Goal: Task Accomplishment & Management: Manage account settings

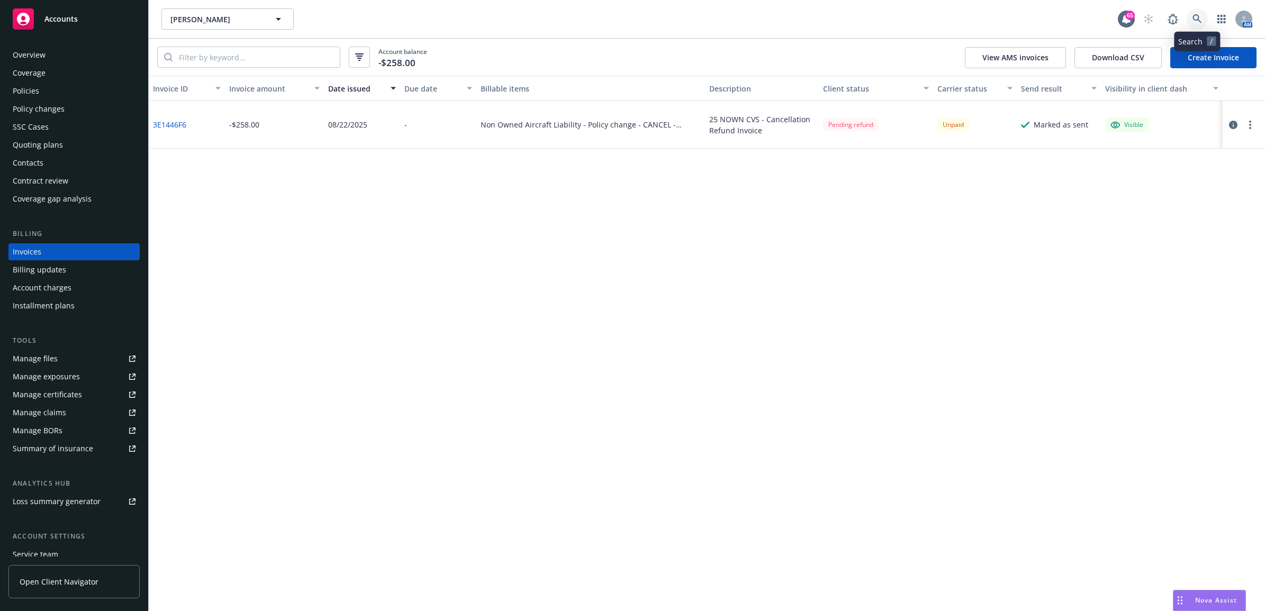
click at [1194, 12] on link at bounding box center [1196, 18] width 21 height 21
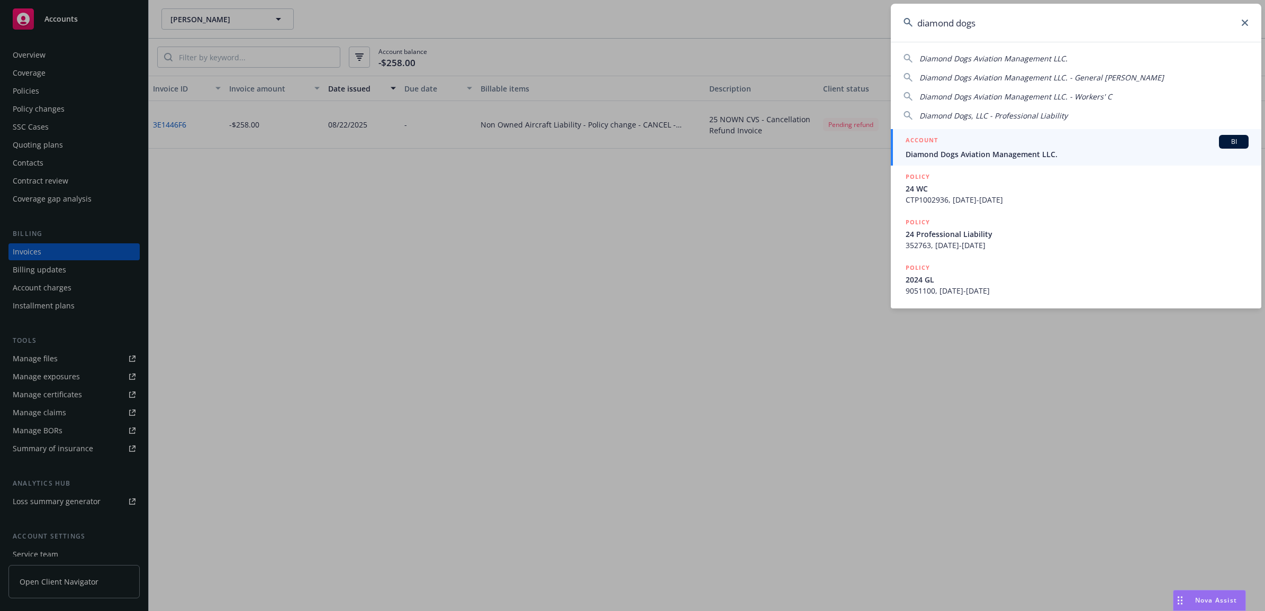
type input "diamond dogs"
click at [969, 144] on div "ACCOUNT BI" at bounding box center [1076, 142] width 343 height 14
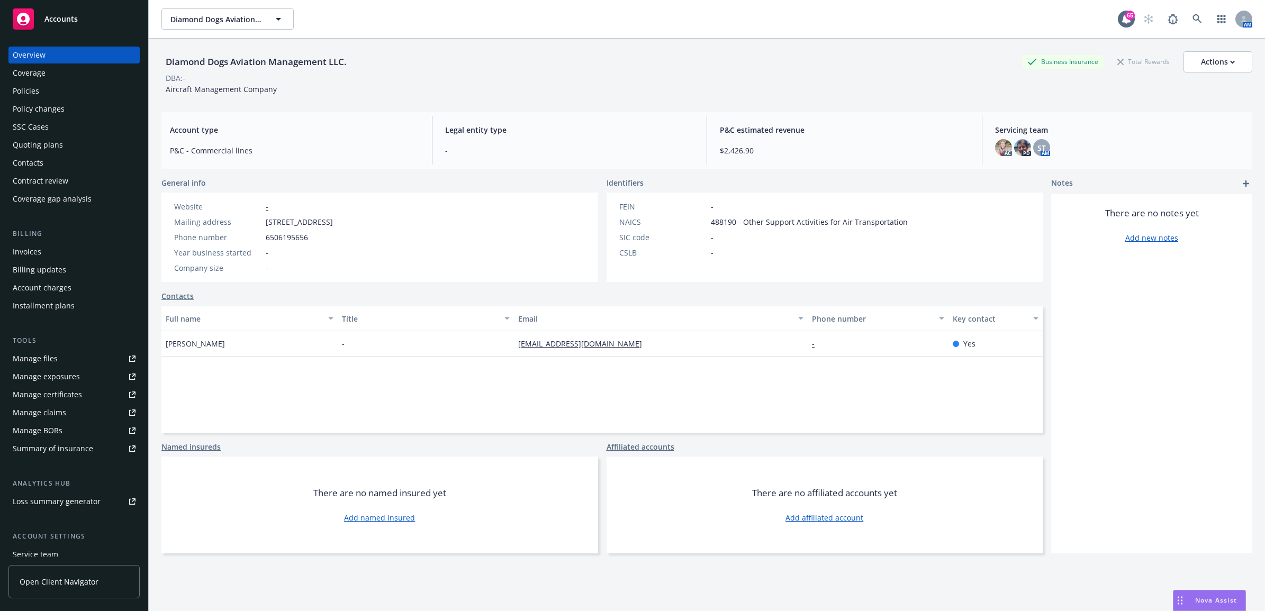
click at [54, 92] on div "Policies" at bounding box center [74, 91] width 123 height 17
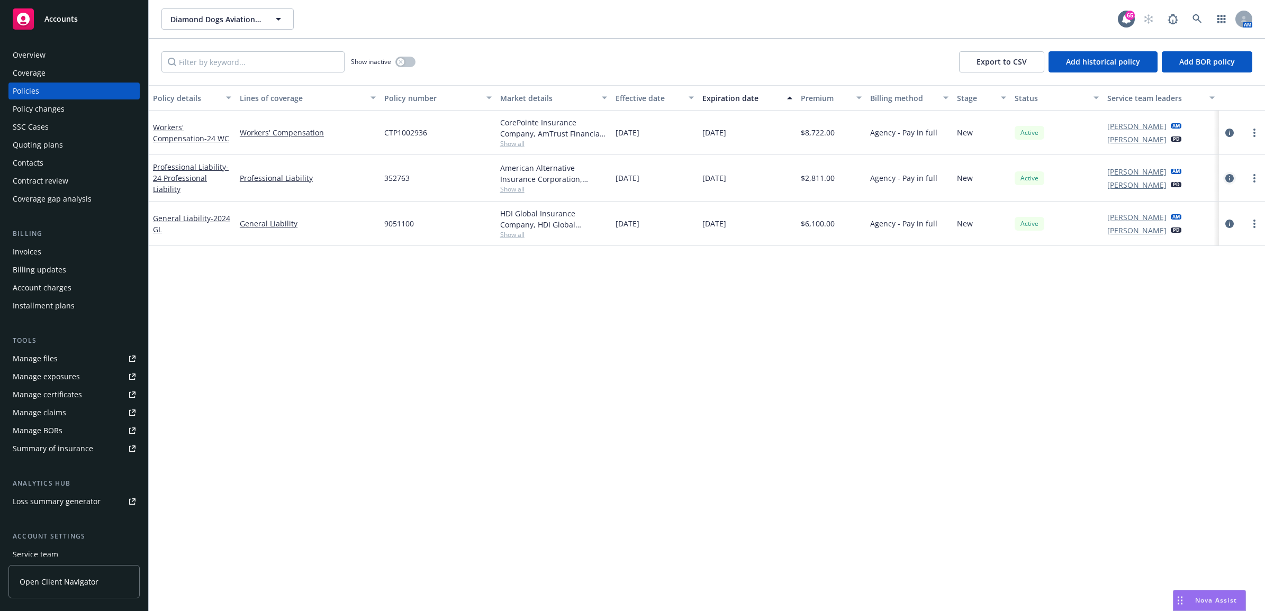
click at [1231, 183] on icon "circleInformation" at bounding box center [1229, 178] width 8 height 8
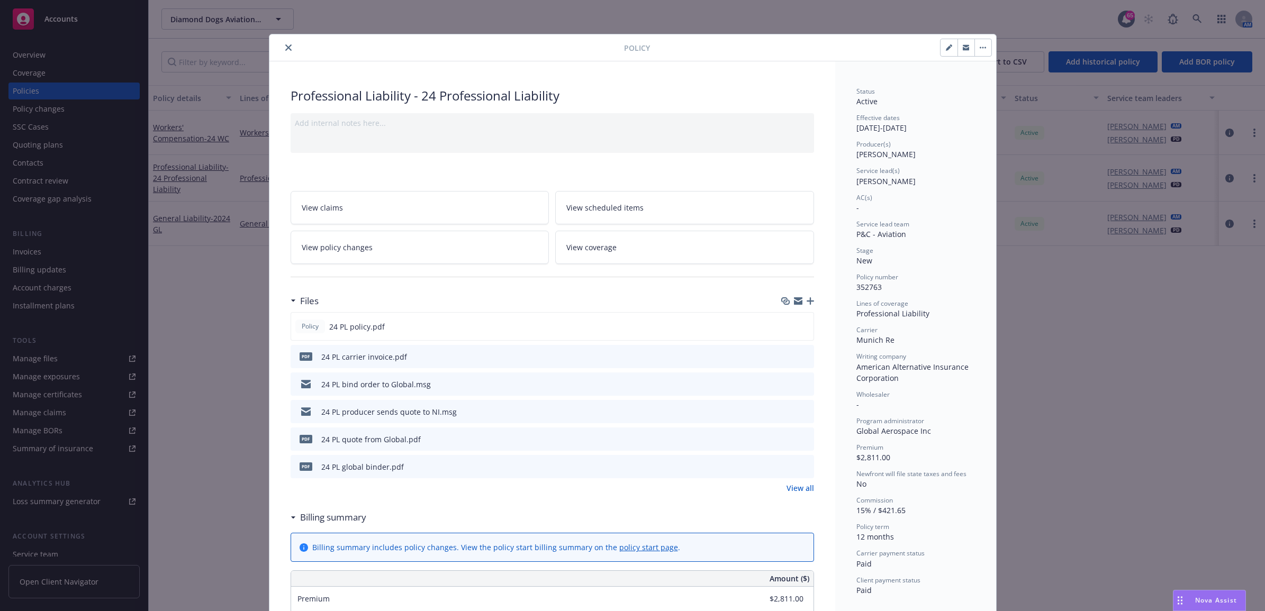
click at [806, 299] on icon "button" at bounding box center [809, 300] width 7 height 7
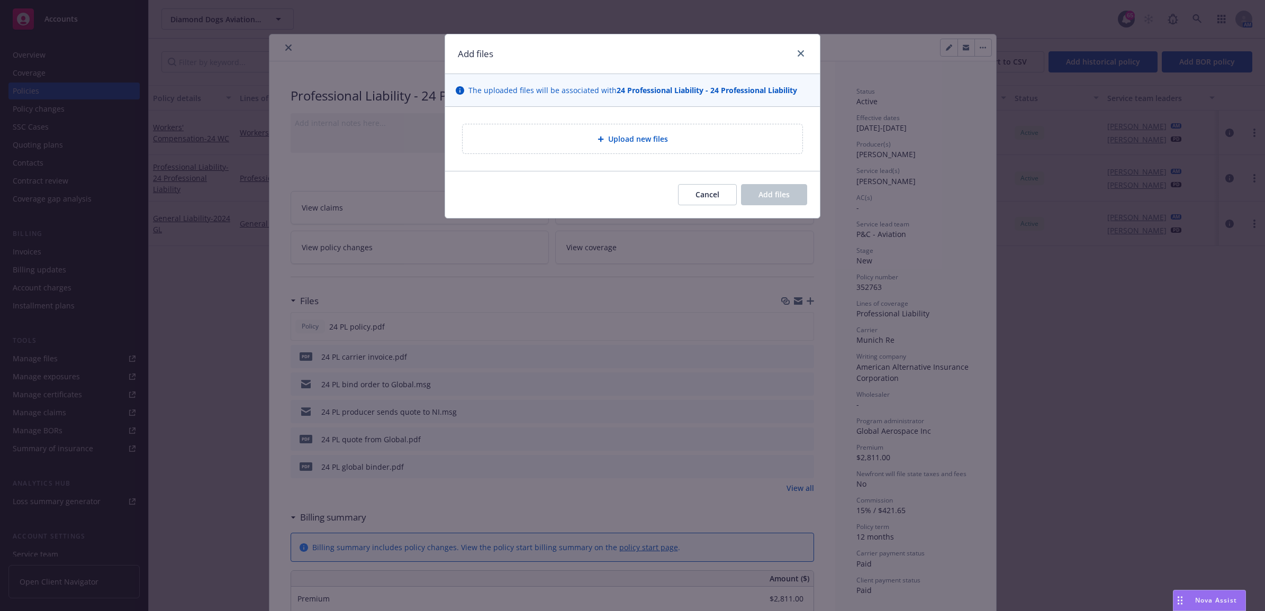
drag, startPoint x: 622, startPoint y: 120, endPoint x: 625, endPoint y: 125, distance: 5.4
click at [623, 123] on div "Upload new files" at bounding box center [632, 139] width 375 height 64
drag, startPoint x: 625, startPoint y: 125, endPoint x: 633, endPoint y: 137, distance: 14.1
click at [633, 137] on span "Upload new files" at bounding box center [638, 138] width 60 height 11
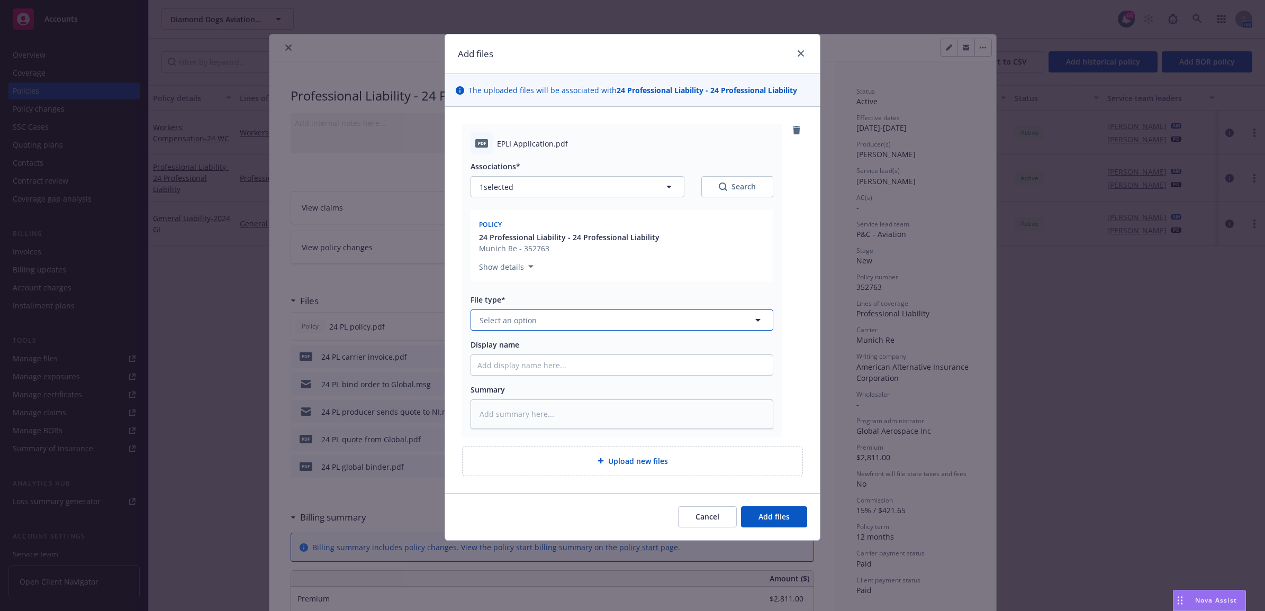
click at [519, 320] on span "Select an option" at bounding box center [507, 320] width 57 height 11
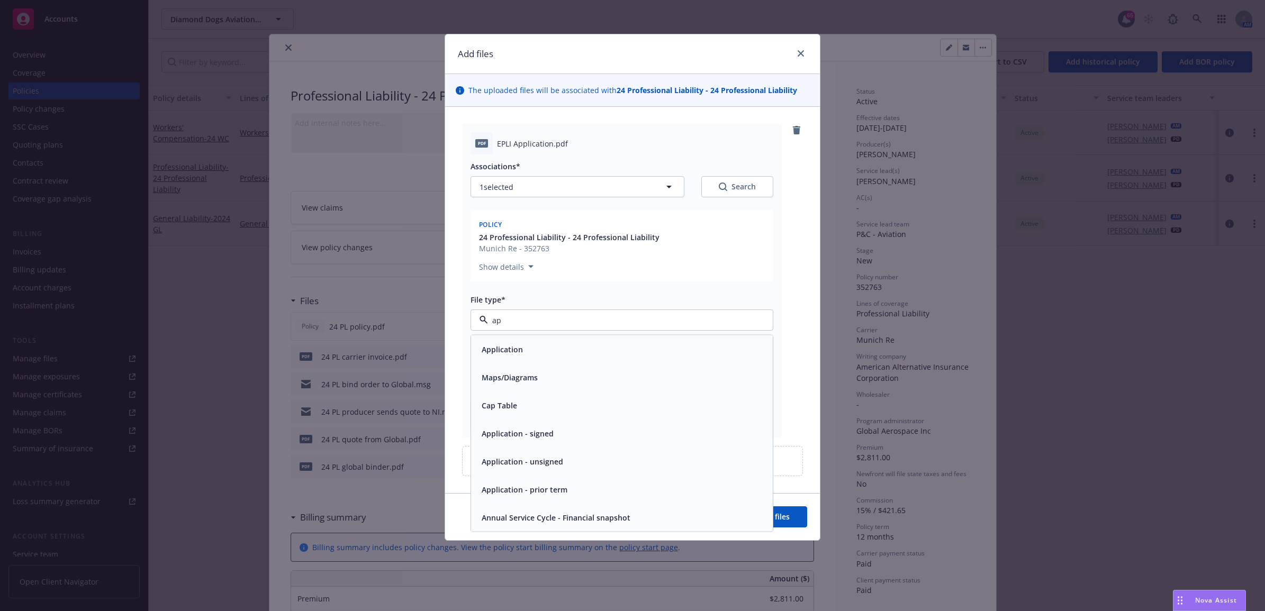
type input "app"
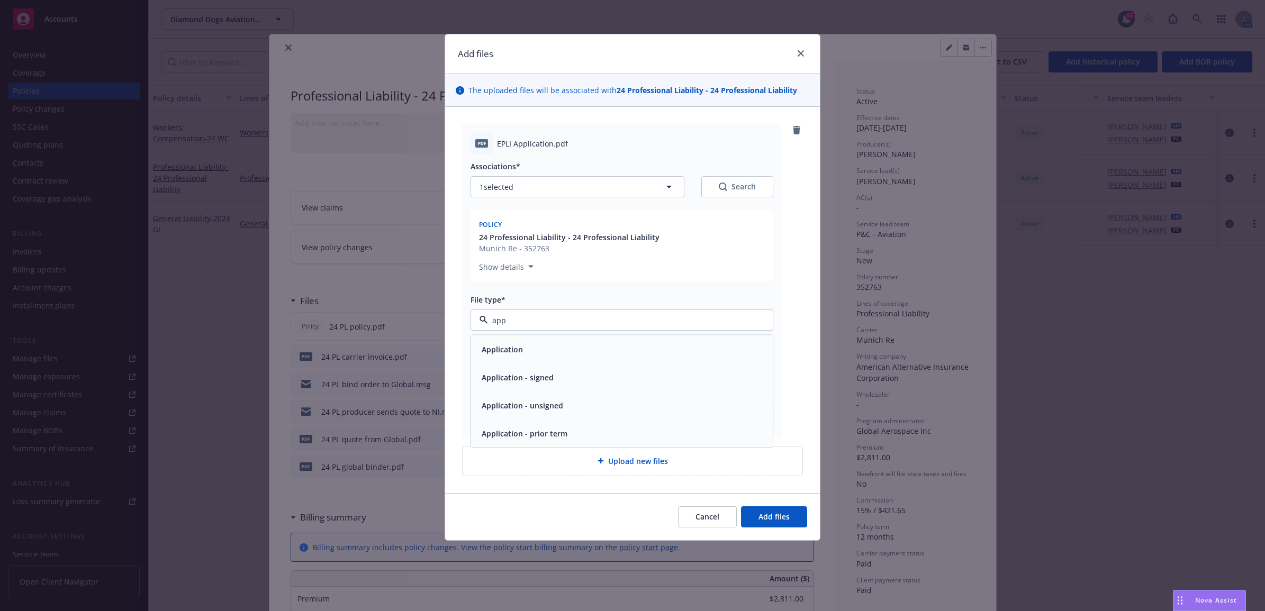
click at [527, 377] on span "Application - signed" at bounding box center [517, 377] width 72 height 11
click at [573, 369] on input "Display name" at bounding box center [622, 365] width 302 height 20
type textarea "x"
type input "2"
type textarea "x"
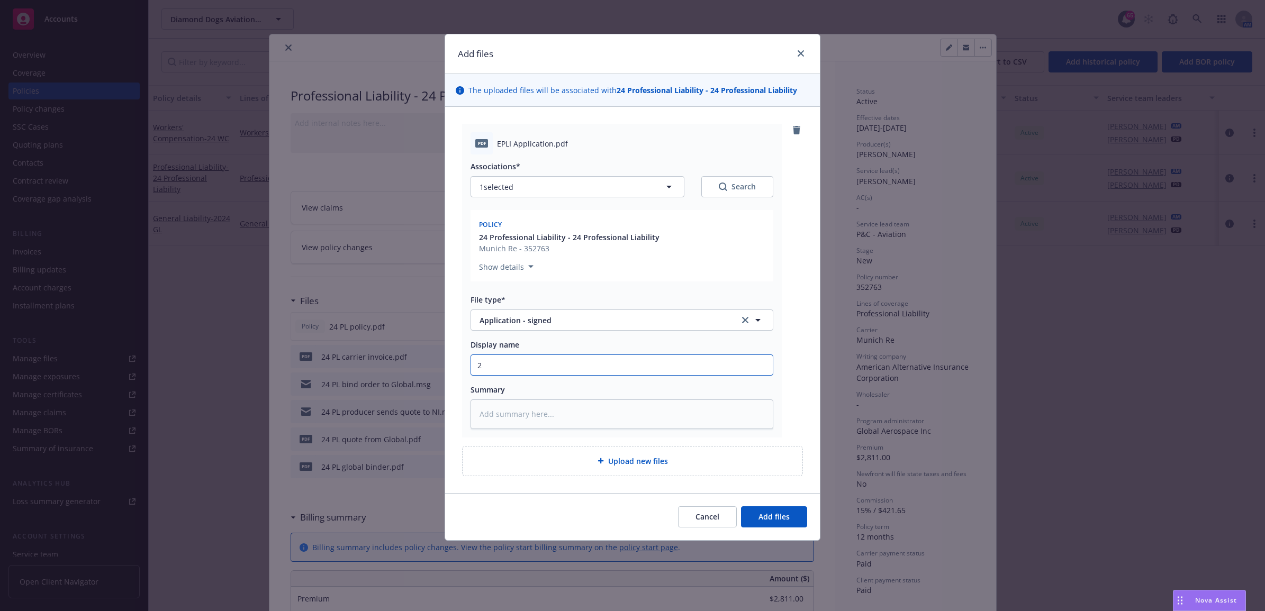
type input "24"
type textarea "x"
type input "24"
type textarea "x"
type input "24 E"
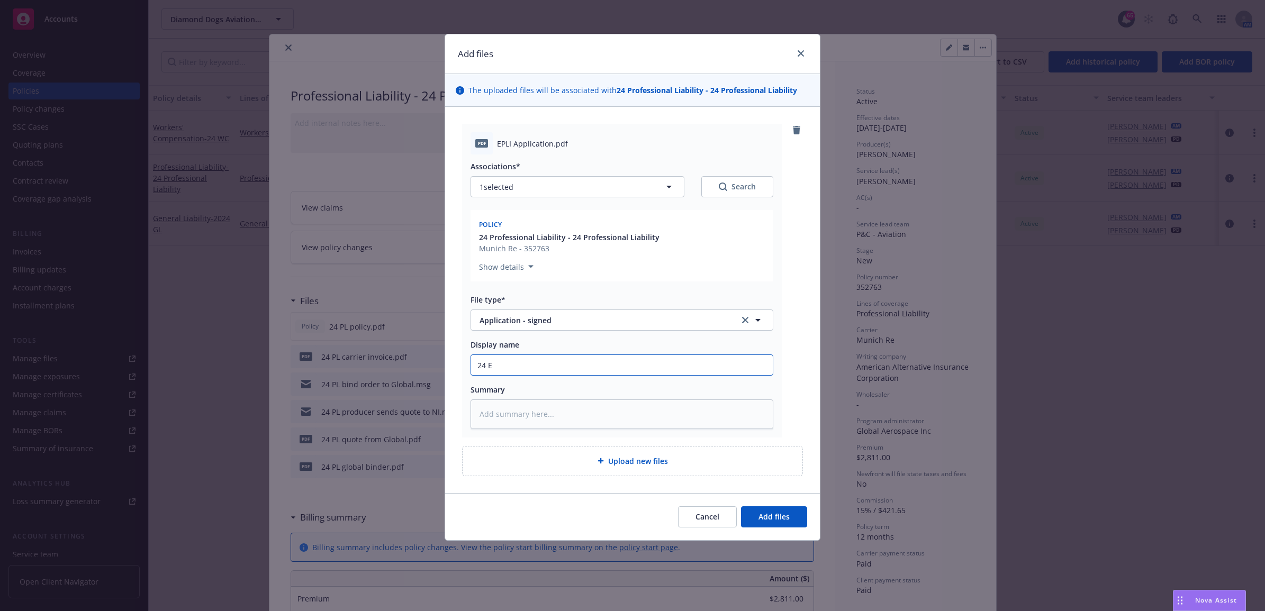
type textarea "x"
type input "24 EL"
type textarea "x"
type input "24 E"
type textarea "x"
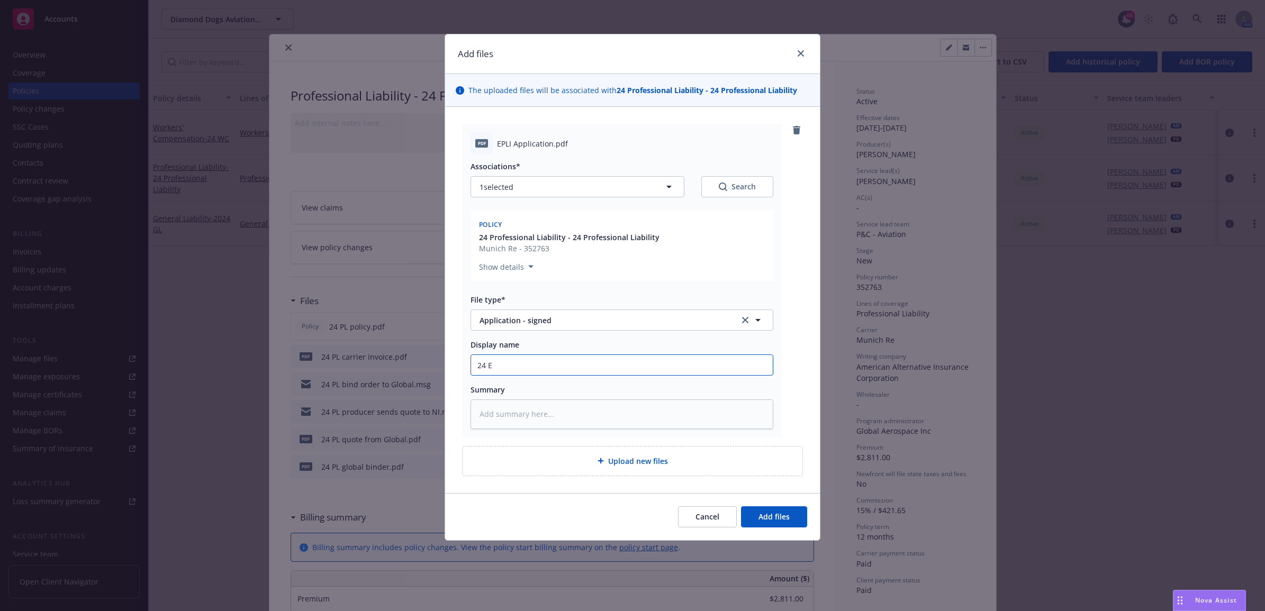
type input "24 EP"
type textarea "x"
type input "24 EPL"
type textarea "x"
type input "24 EPLI"
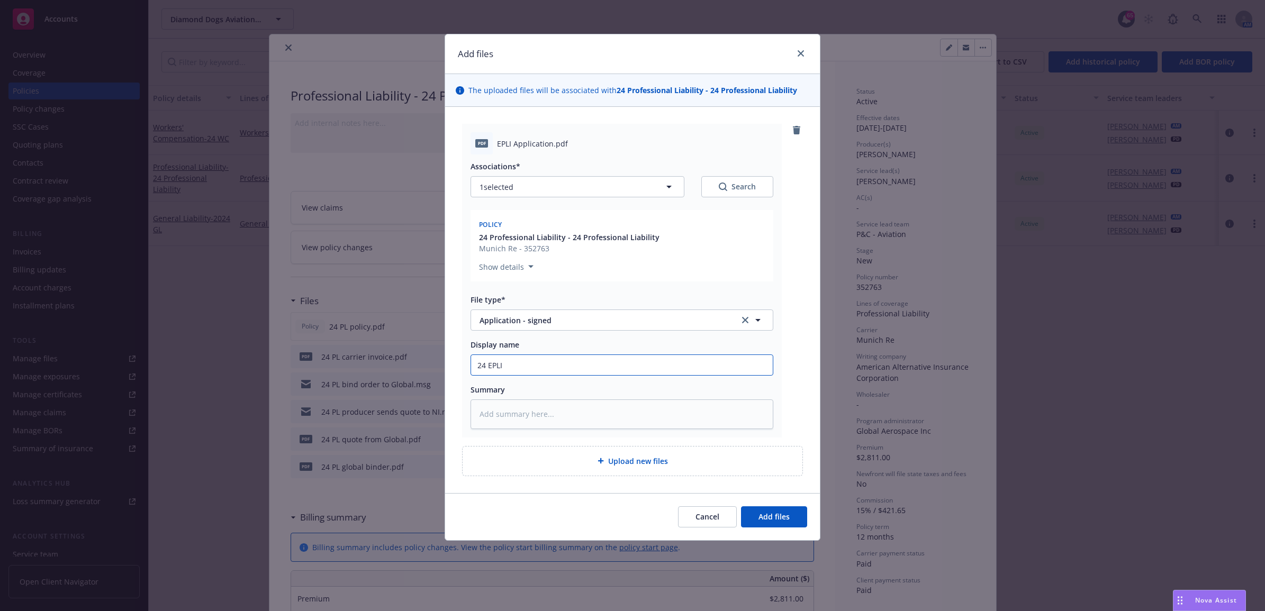
type textarea "x"
type input "24 EPLI"
type textarea "x"
type input "24 EPLI G"
type textarea "x"
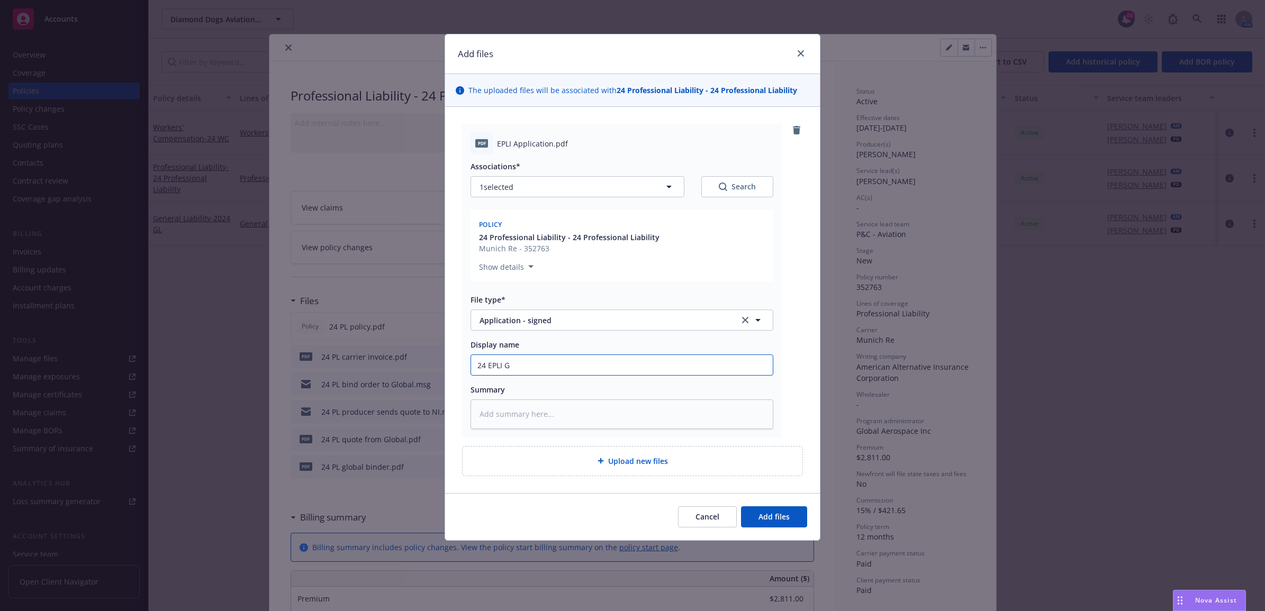
type input "24 EPLI GL"
type textarea "x"
type input "24 EPLI GLO"
type textarea "x"
type input "24 EPLI GLO"
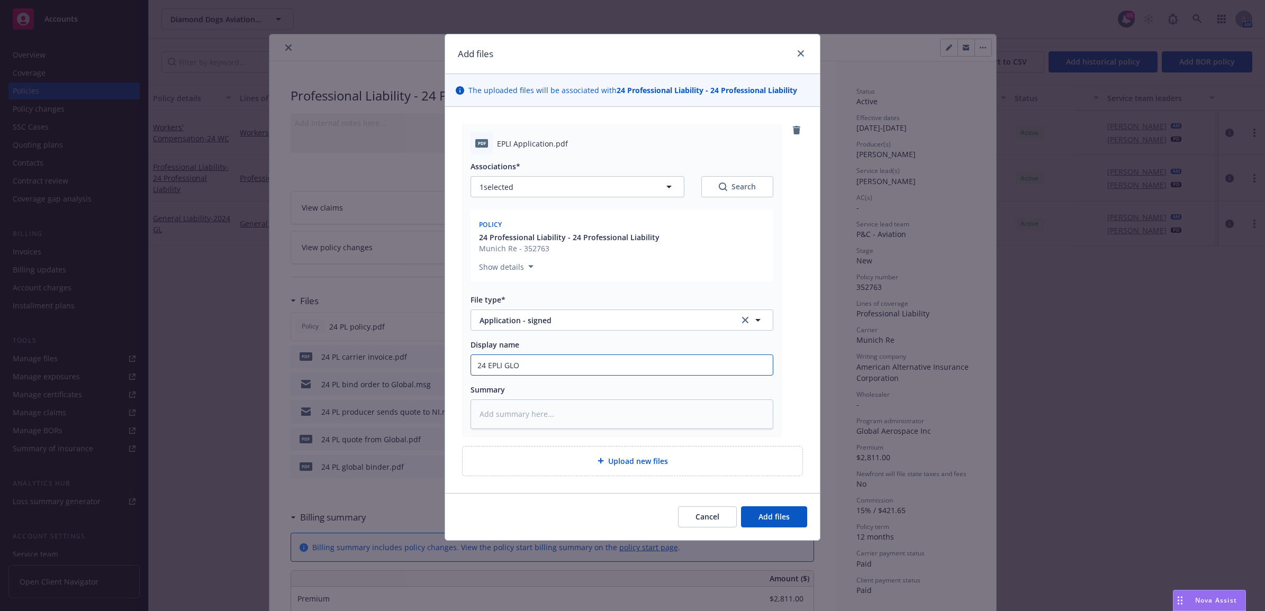
type textarea "x"
type input "24 EPLI GLO -"
type textarea "x"
type input "24 EPLI GLO -"
type textarea "x"
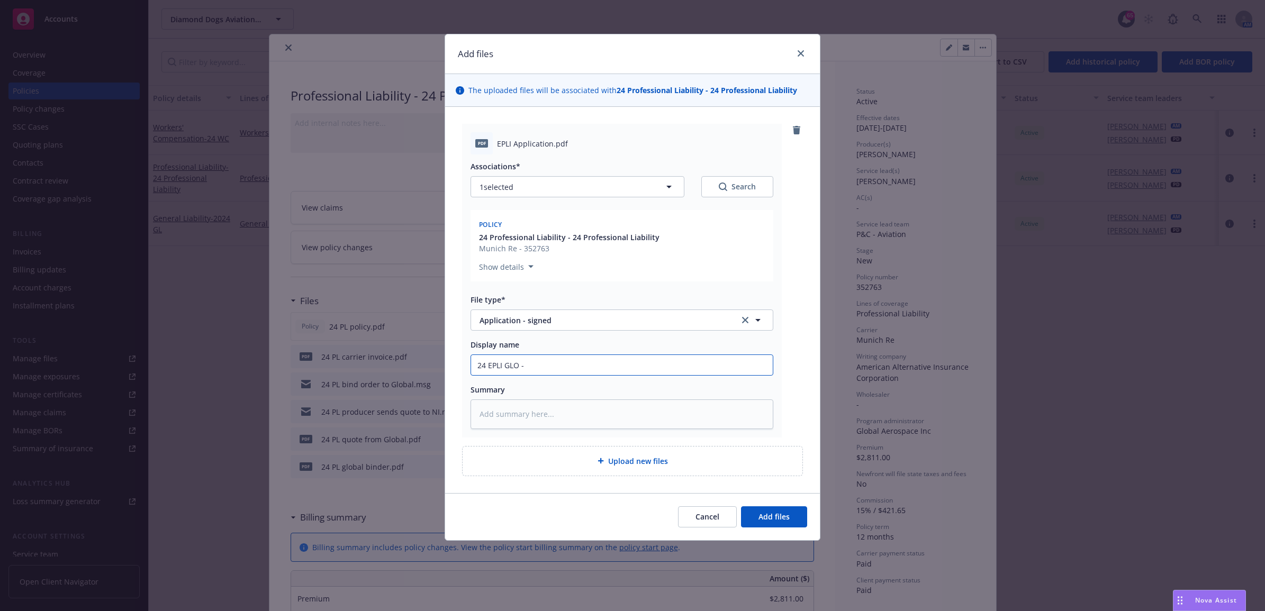
type input "24 EPLI GLO - A"
type textarea "x"
type input "24 EPLI GLO -"
type textarea "x"
type input "24 EPLI GLO - S"
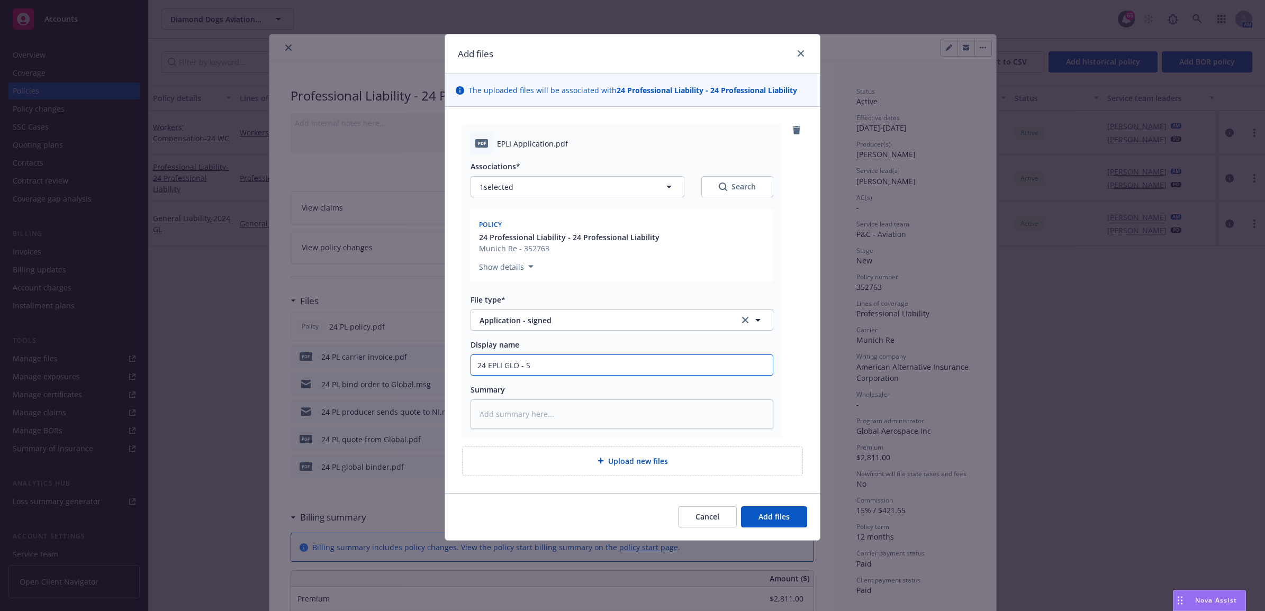
type textarea "x"
type input "24 EPLI GLO - Si"
type textarea "x"
type input "24 EPLI GLO - Sig"
type textarea "x"
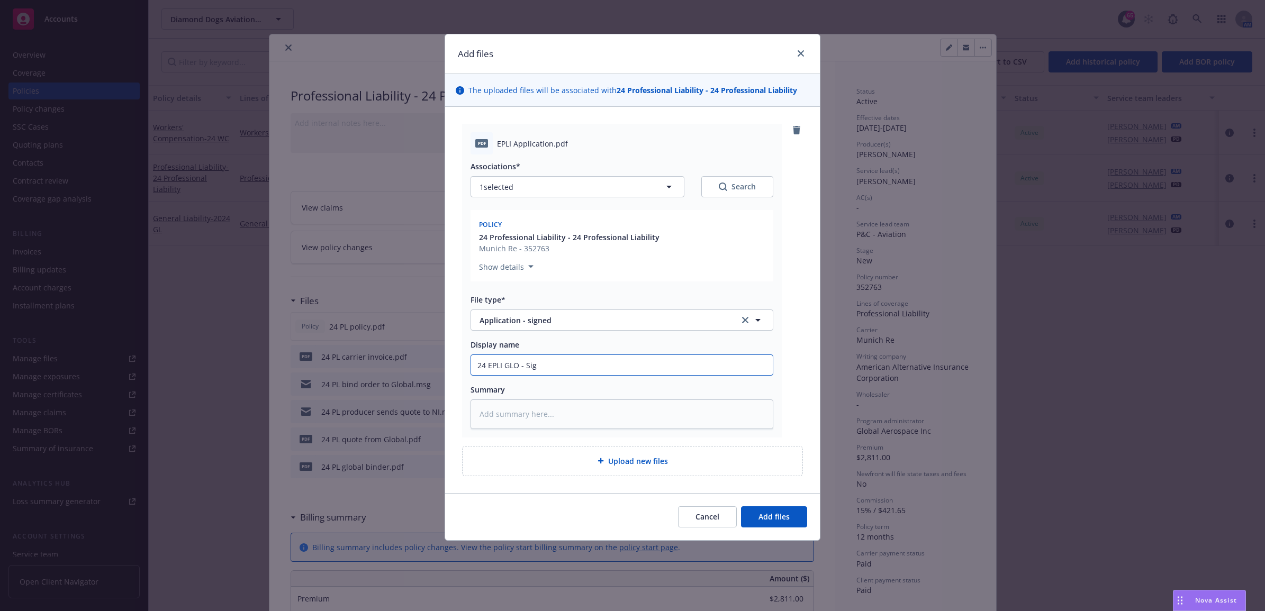
type input "24 EPLI GLO - Sign"
type textarea "x"
type input "24 EPLI GLO - Signe"
type textarea "x"
type input "24 EPLI GLO - Signed"
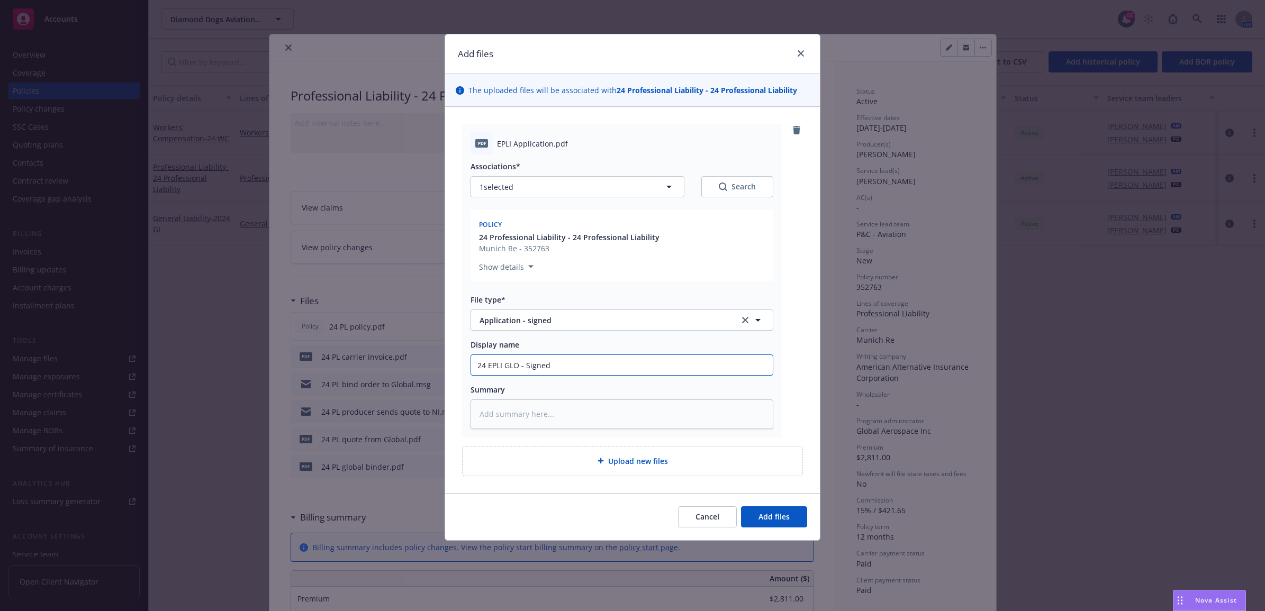
type textarea "x"
type input "24 EPLI GLO - Signed"
type textarea "x"
type input "24 EPLI GLO - Signed A"
type textarea "x"
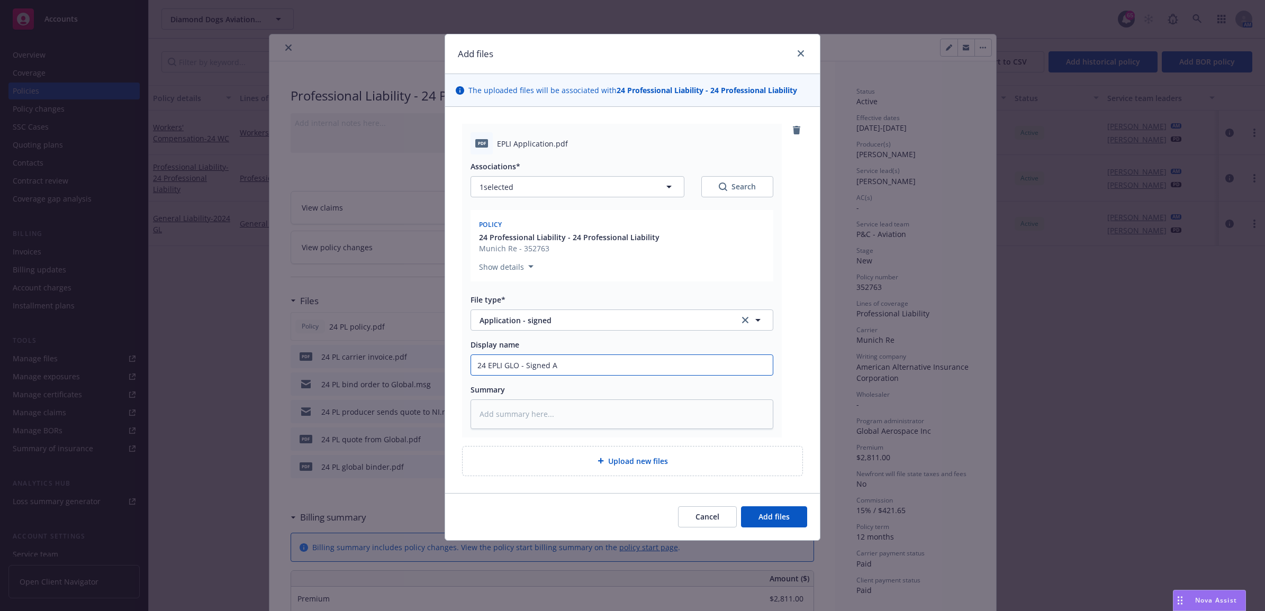
type input "24 EPLI GLO - Signed Ap"
type textarea "x"
type input "24 EPLI GLO - Signed App"
type textarea "x"
type input "24 EPLI GLO - Signed Appl"
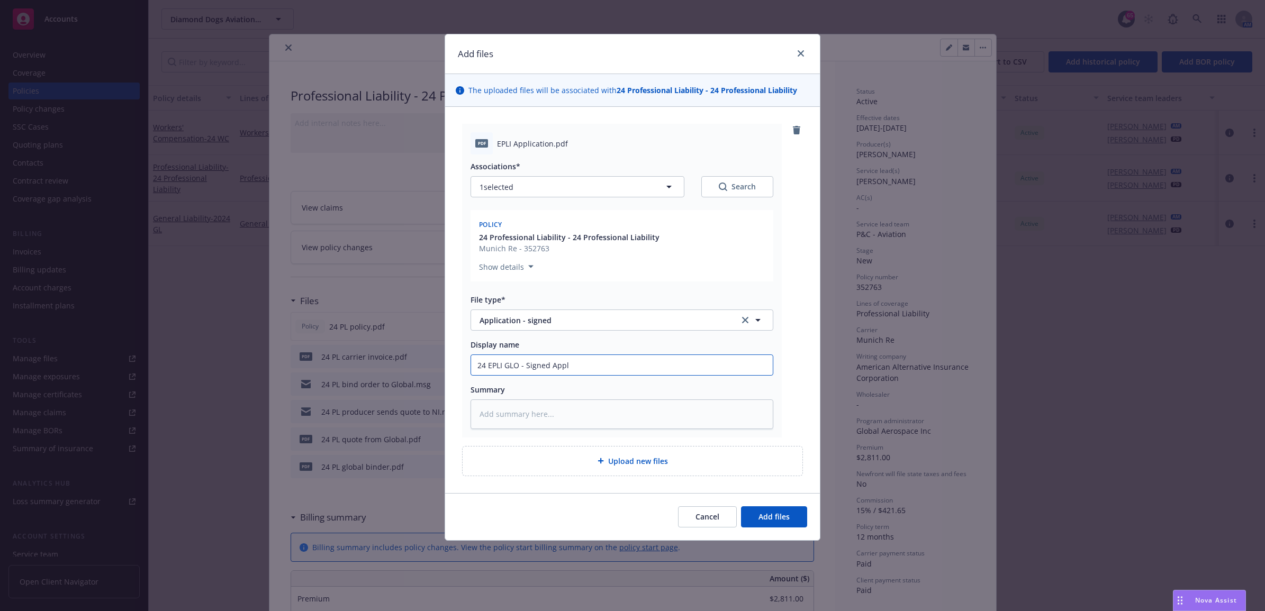
type textarea "x"
type input "24 EPLI GLO - Signed Appli"
type textarea "x"
type input "24 EPLI GLO - Signed Applic"
type textarea "x"
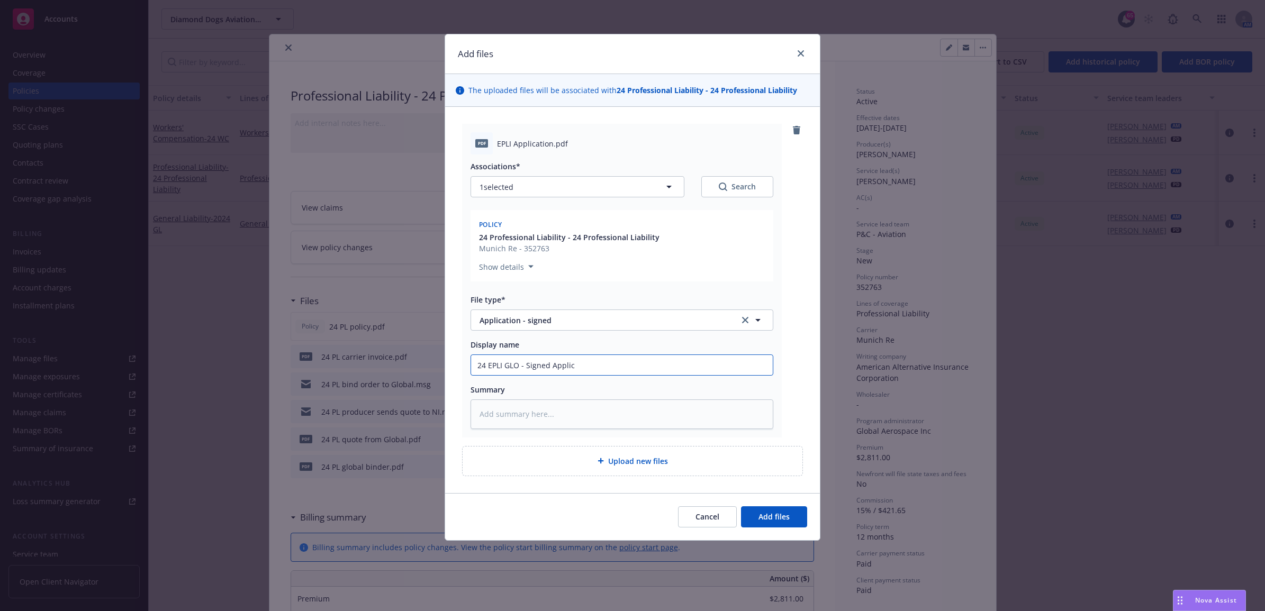
type input "24 EPLI GLO - Signed Applica"
type textarea "x"
type input "24 EPLI GLO - Signed Applicat"
type textarea "x"
type input "24 EPLI GLO - Signed Applicati"
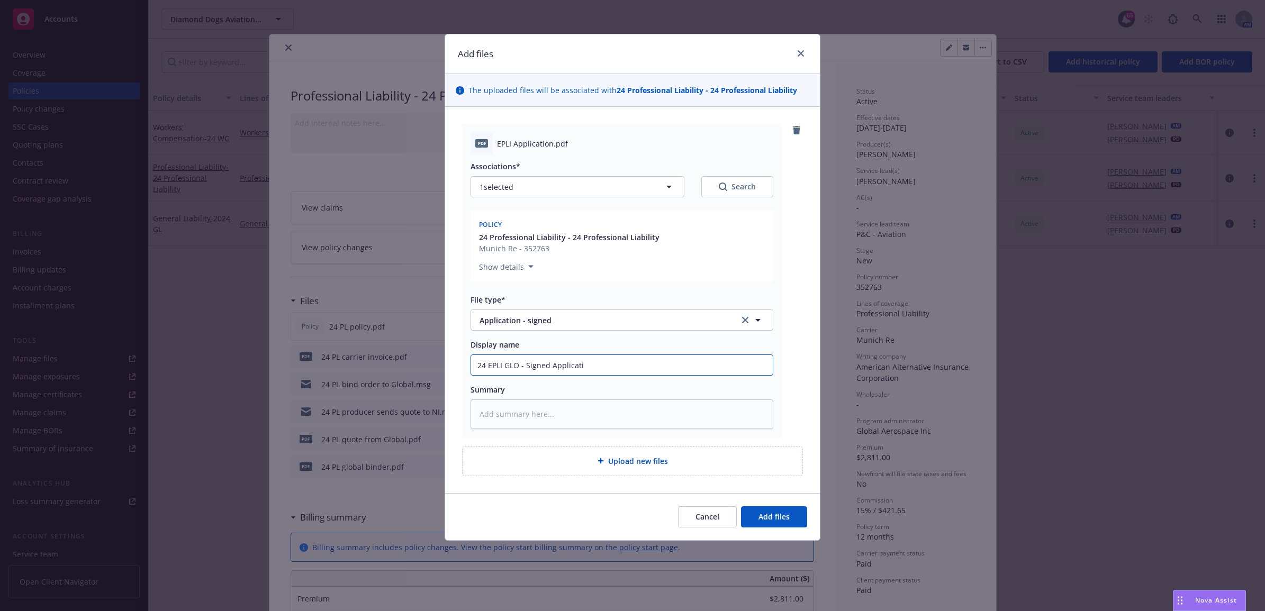
type textarea "x"
type input "24 EPLI GLO - Signed Applicatio"
type textarea "x"
drag, startPoint x: 603, startPoint y: 364, endPoint x: 465, endPoint y: 364, distance: 138.6
click at [465, 364] on div "pdf EPLI Application.pdf Associations* 1 selected Search Policy 24 Professional…" at bounding box center [622, 281] width 320 height 314
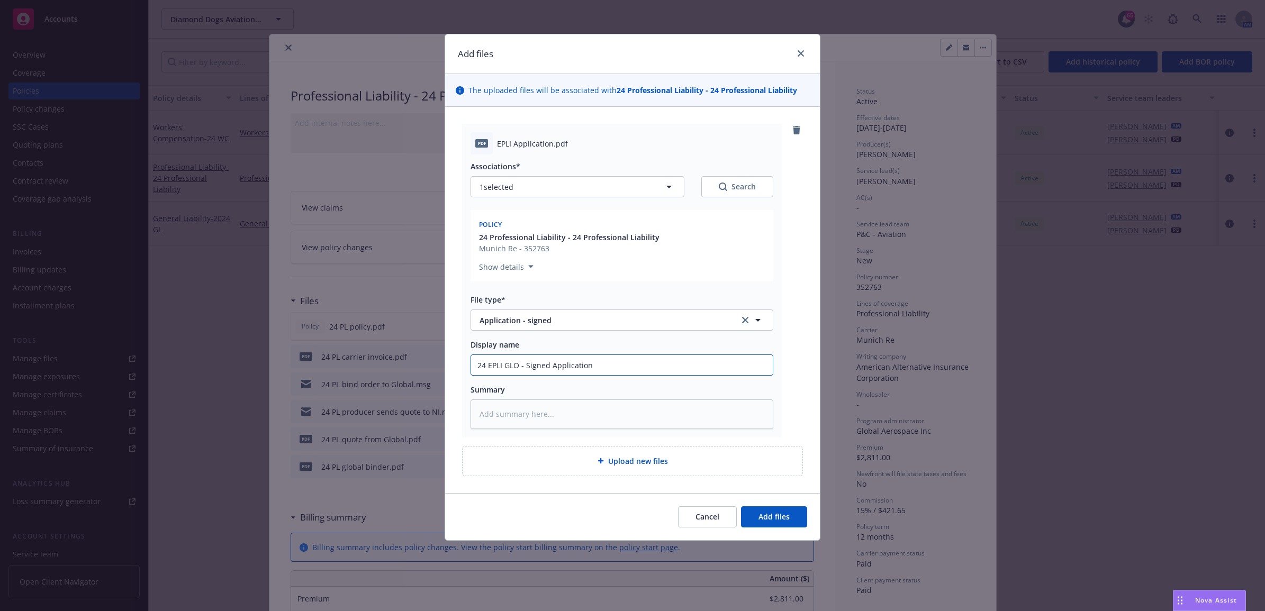
type input "24 EPLI GLO - Signed Application"
paste textarea "24 EPLI GLO - Signed Application"
type textarea "x"
type textarea "24 EPLI GLO - Signed Application"
click at [635, 466] on span "Upload new files" at bounding box center [638, 461] width 60 height 11
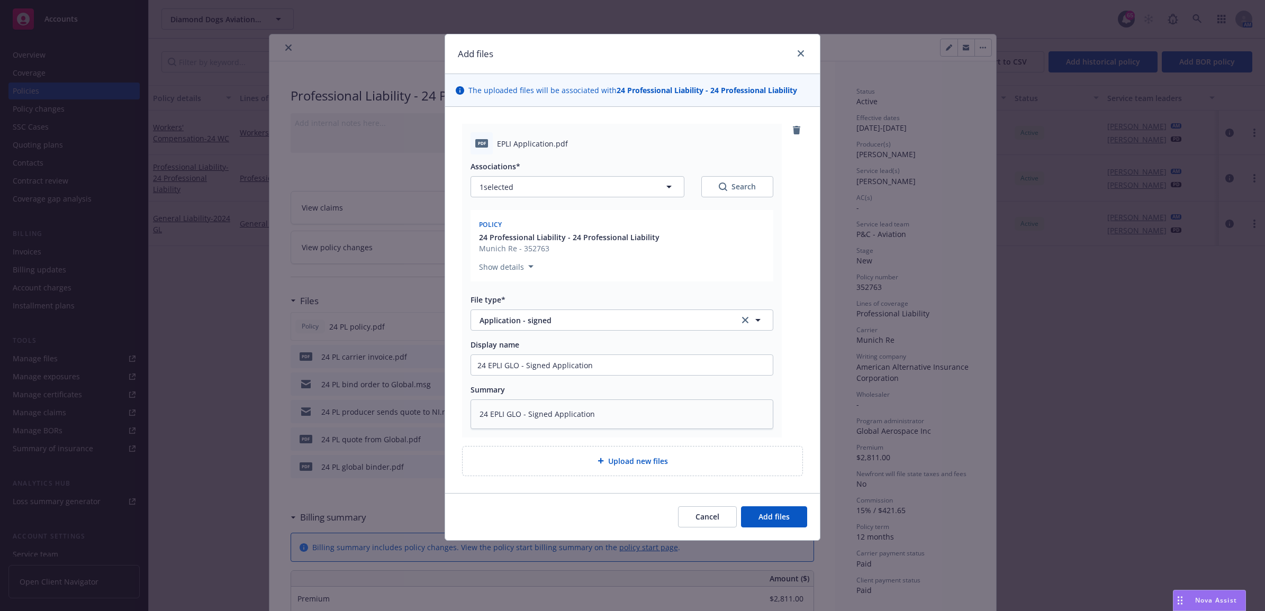
type textarea "x"
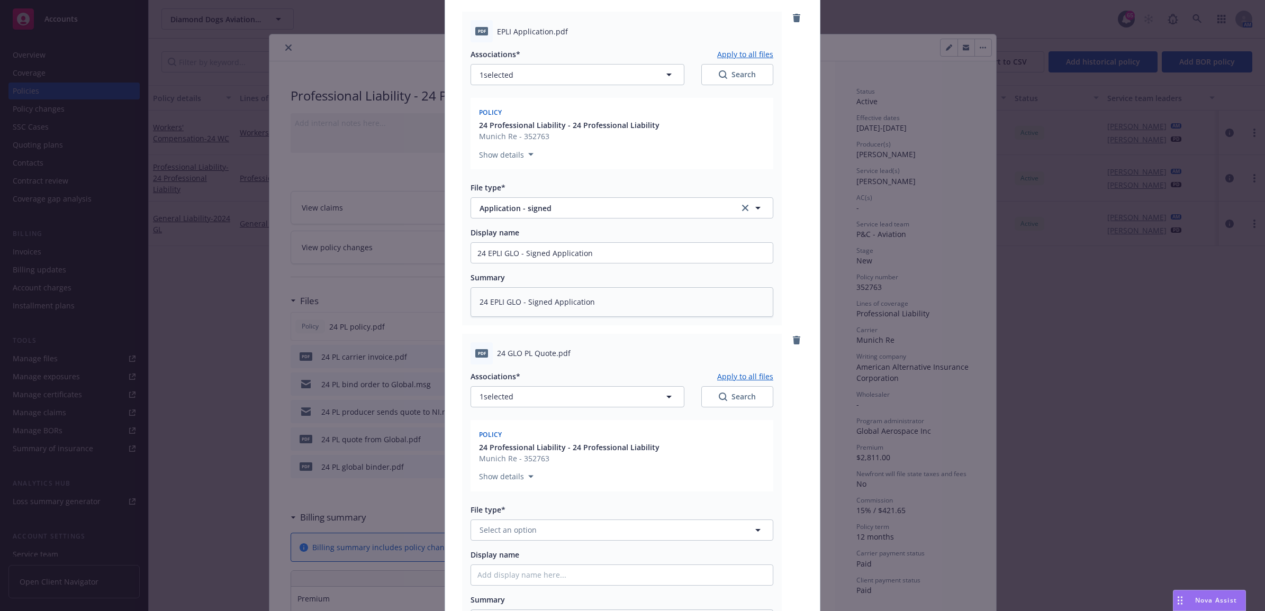
scroll to position [286, 0]
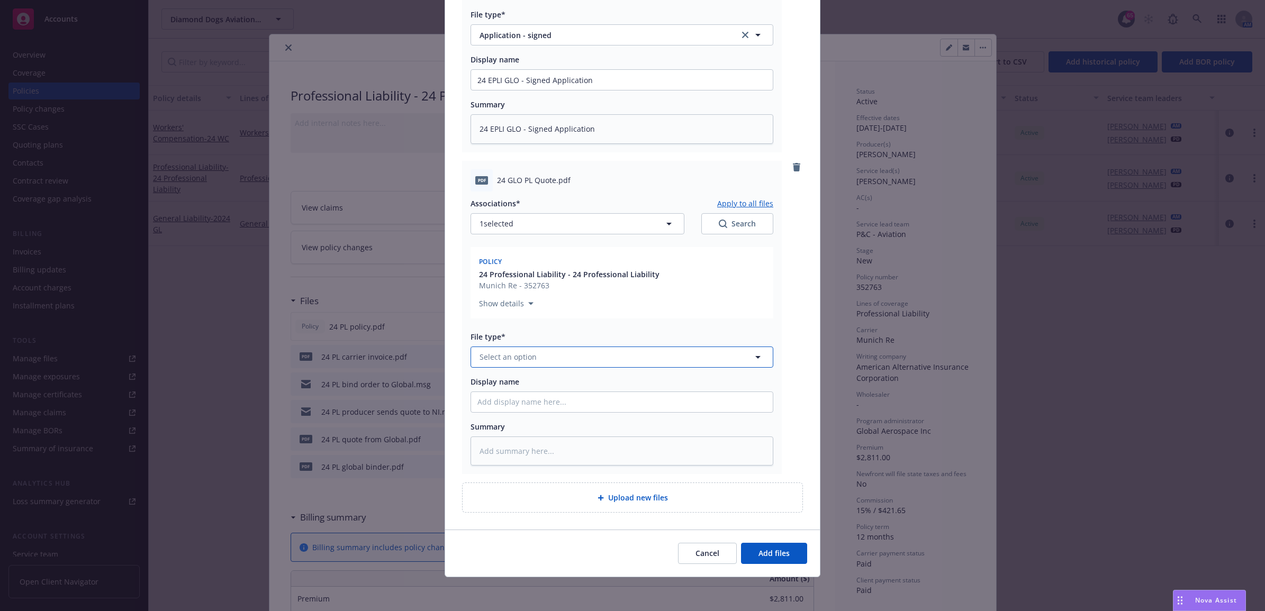
click at [547, 363] on button "Select an option" at bounding box center [621, 357] width 303 height 21
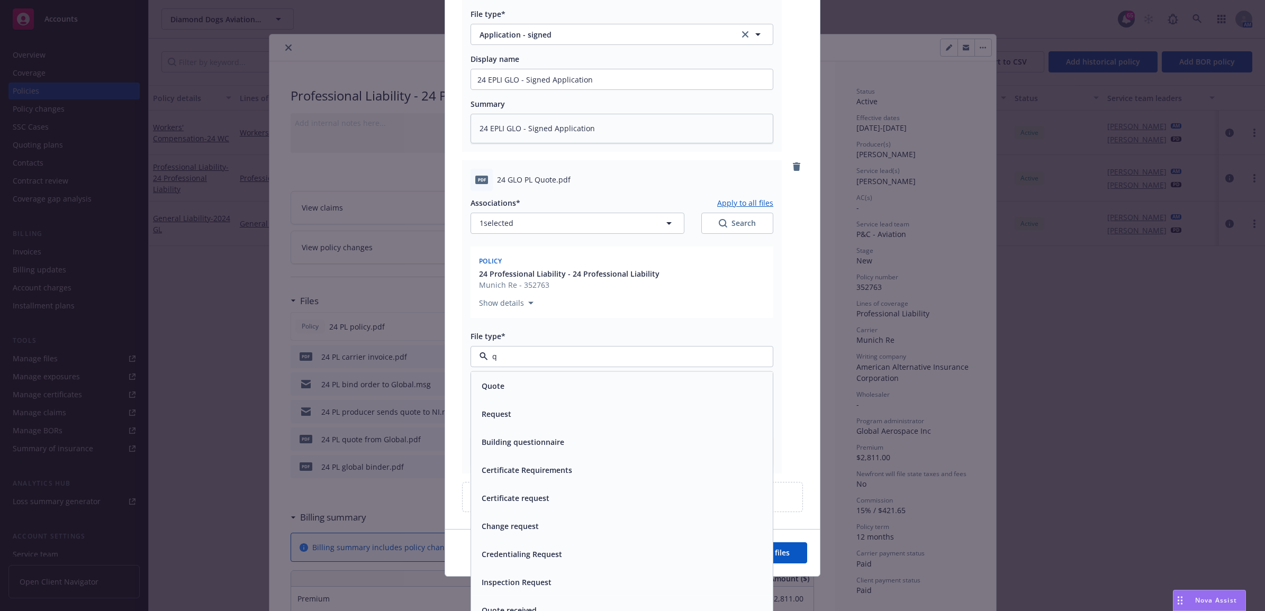
type input "qu"
click at [534, 381] on div "Quote" at bounding box center [621, 385] width 289 height 15
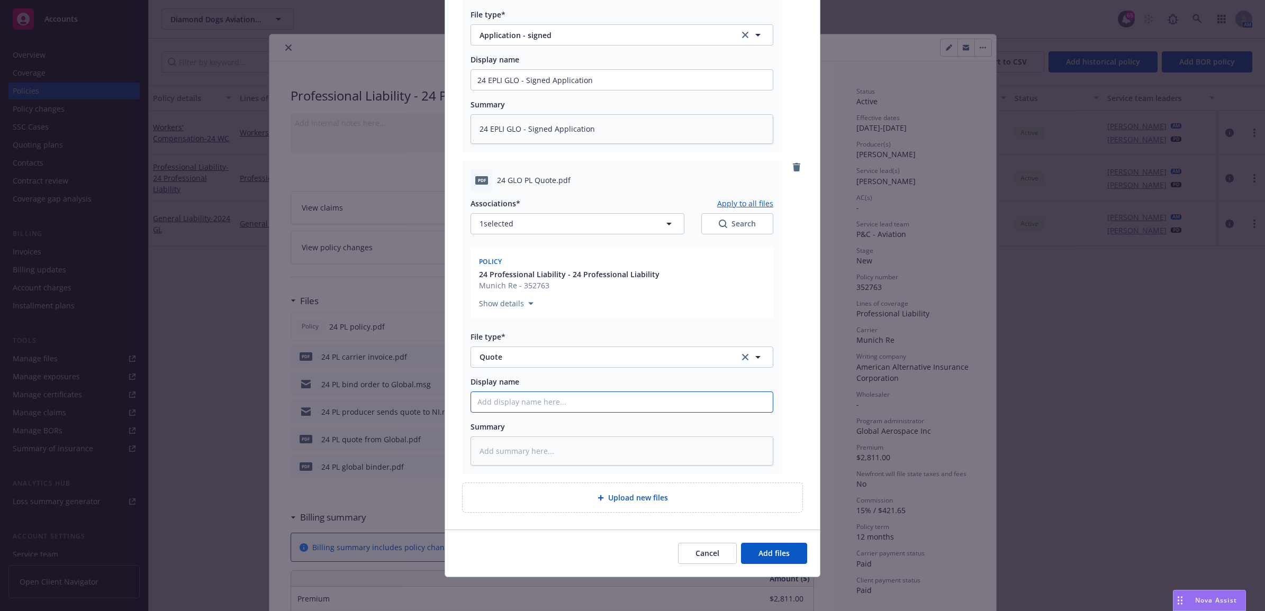
paste input "24 EPLI GLO - Signed Application"
type textarea "x"
type input "24 EPLI GLO - Signed Application"
drag, startPoint x: 586, startPoint y: 403, endPoint x: 522, endPoint y: 403, distance: 64.0
click at [522, 90] on input "24 EPLI GLO - Signed Application" at bounding box center [622, 80] width 302 height 20
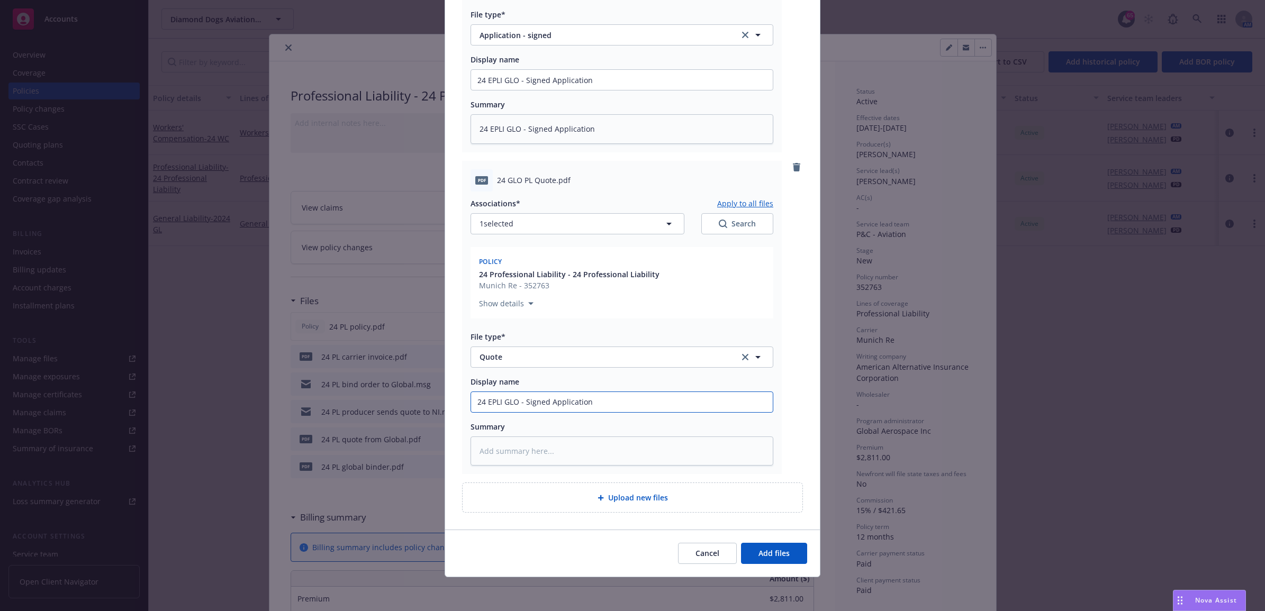
type textarea "x"
type input "24 EPLI GLO - Q"
type textarea "x"
type input "24 EPLI GLO - Qu"
type textarea "x"
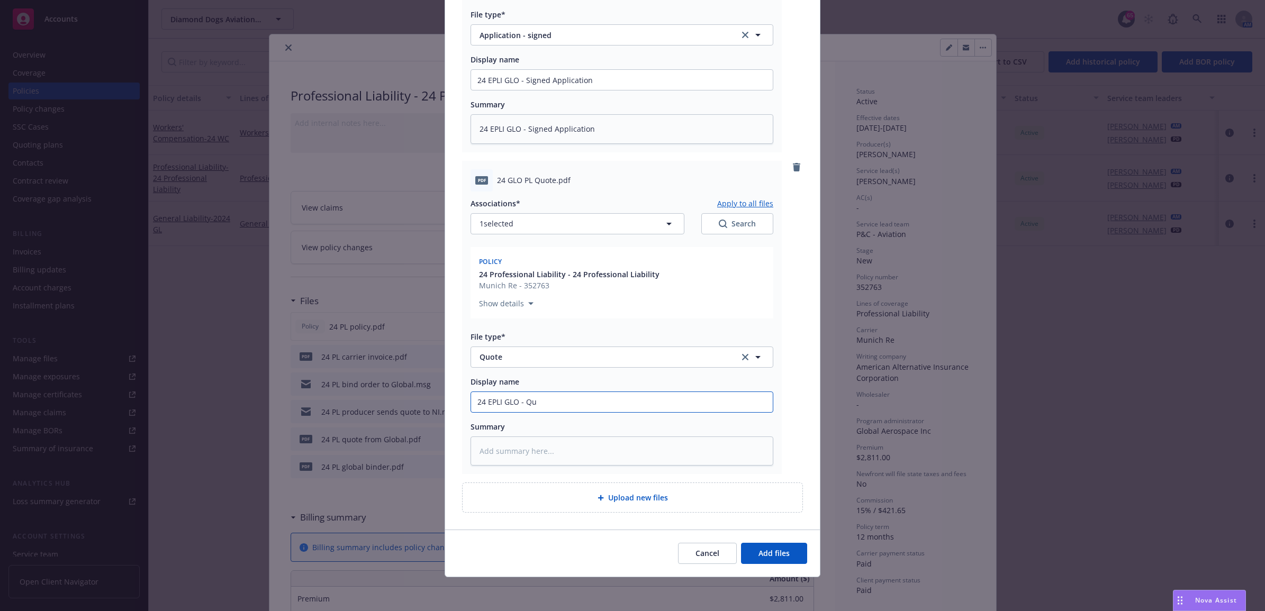
type input "24 EPLI GLO - Quo"
type textarea "x"
type input "24 EPLI GLO - Quot"
type textarea "x"
drag, startPoint x: 474, startPoint y: 409, endPoint x: 450, endPoint y: 403, distance: 24.1
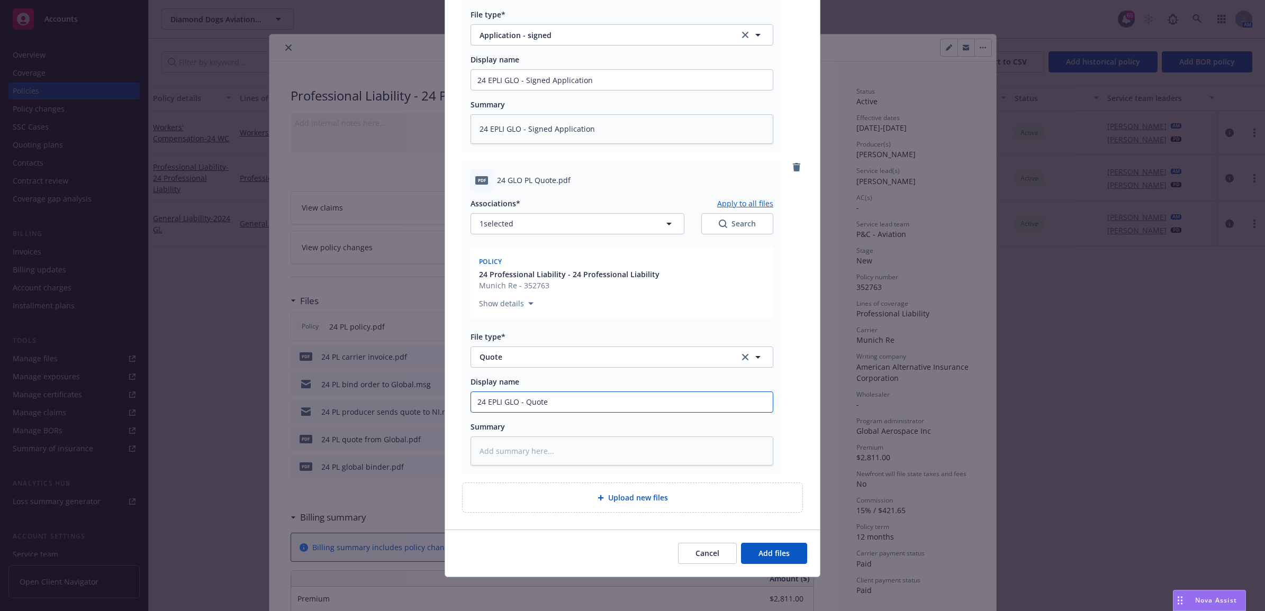
click at [434, 406] on div "Add files The uploaded files will be associated with 24 Professional Liability …" at bounding box center [632, 305] width 1265 height 611
type input "24 EPLI GLO - Quote"
paste textarea "24 EPLI GLO - Quote"
type textarea "x"
type textarea "24 EPLI GLO - Quote"
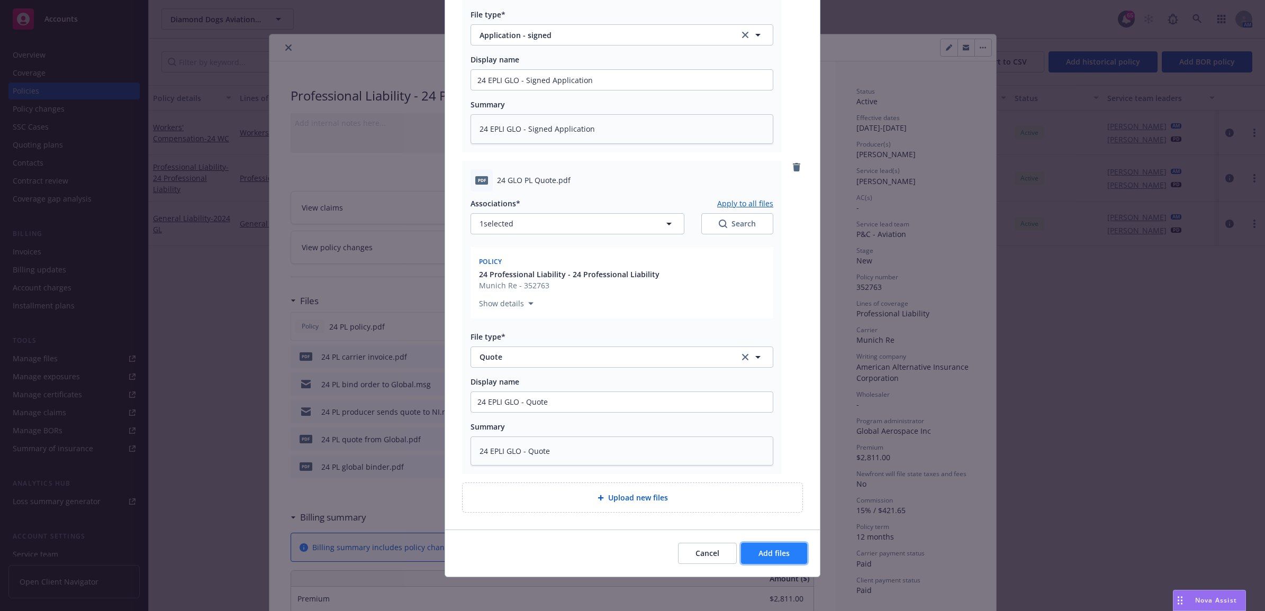
click at [780, 561] on button "Add files" at bounding box center [774, 553] width 66 height 21
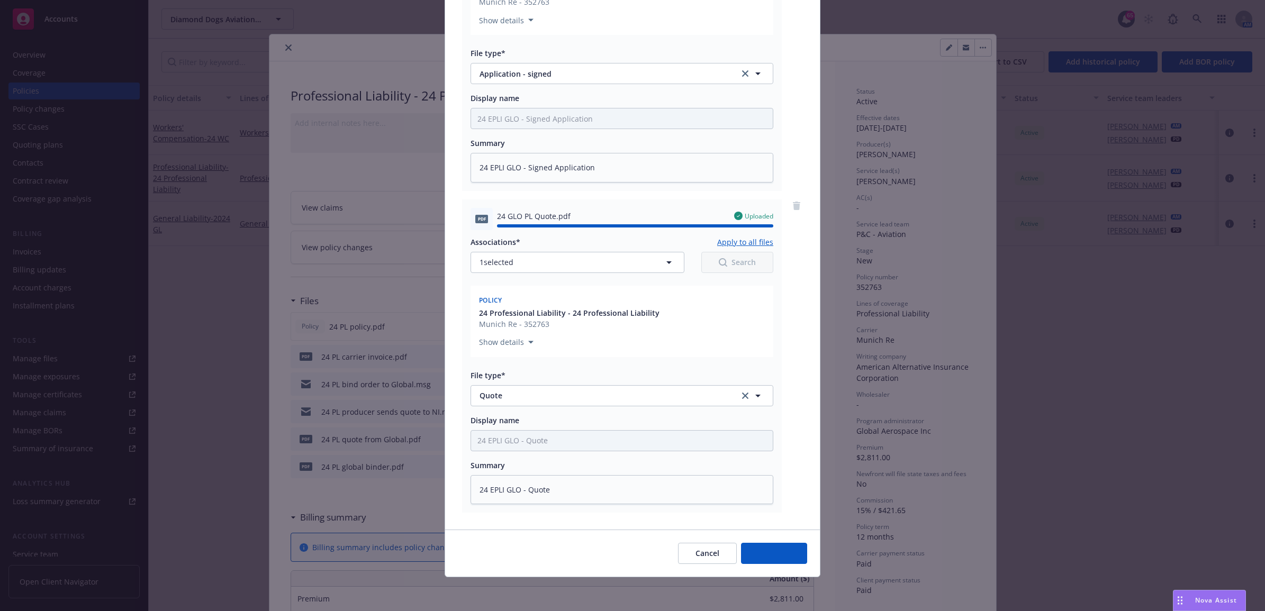
type textarea "x"
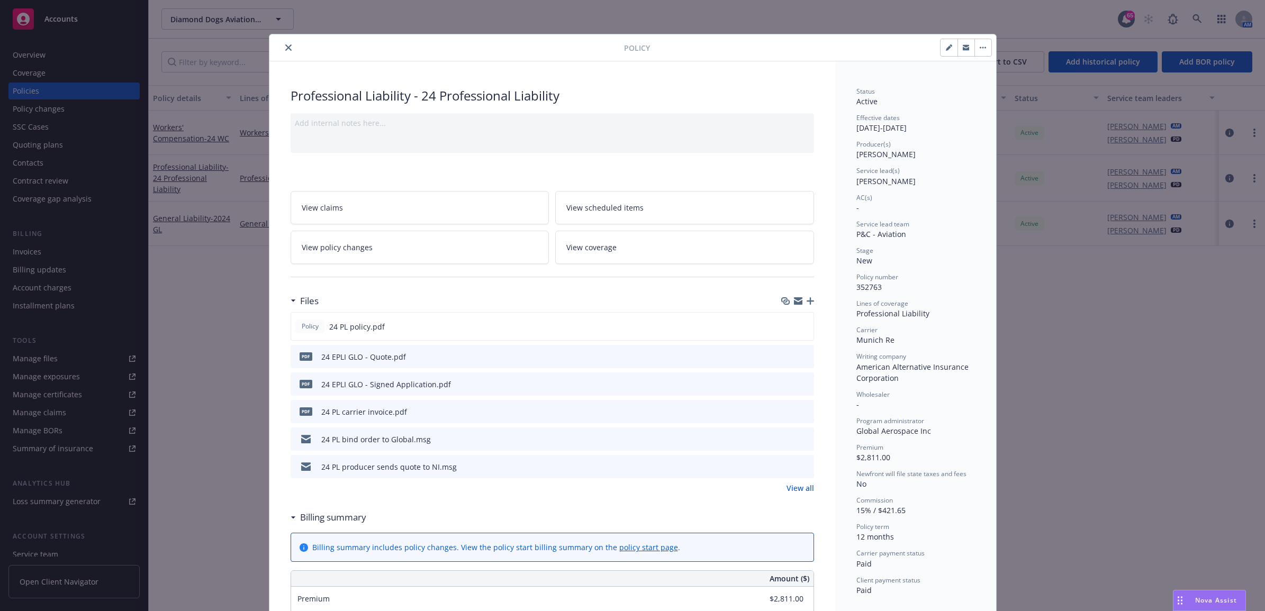
click at [282, 51] on button "close" at bounding box center [288, 47] width 13 height 13
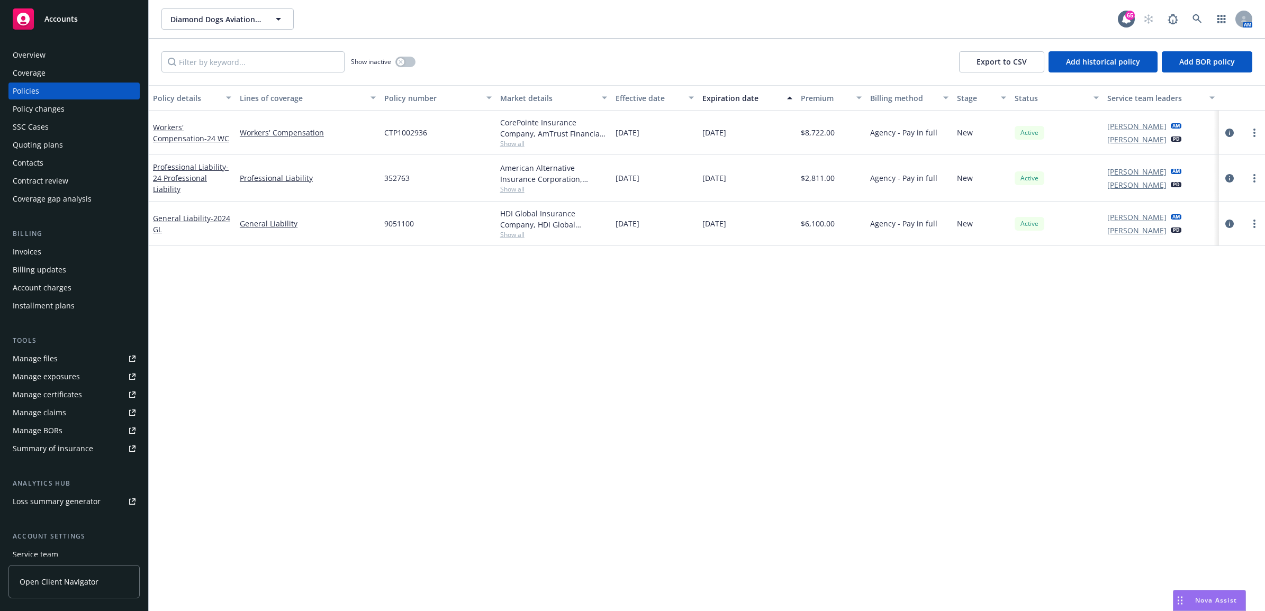
click at [95, 356] on link "Manage files" at bounding box center [73, 358] width 131 height 17
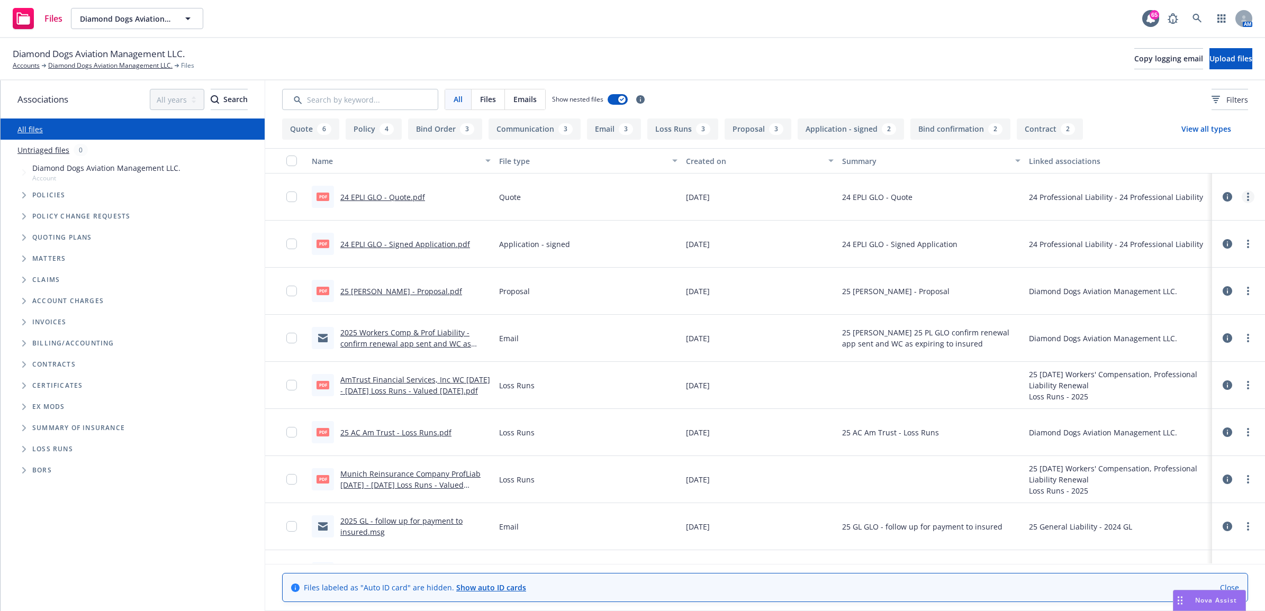
click at [1247, 196] on icon "more" at bounding box center [1248, 197] width 2 height 8
click at [1179, 261] on link "Edit" at bounding box center [1181, 261] width 105 height 21
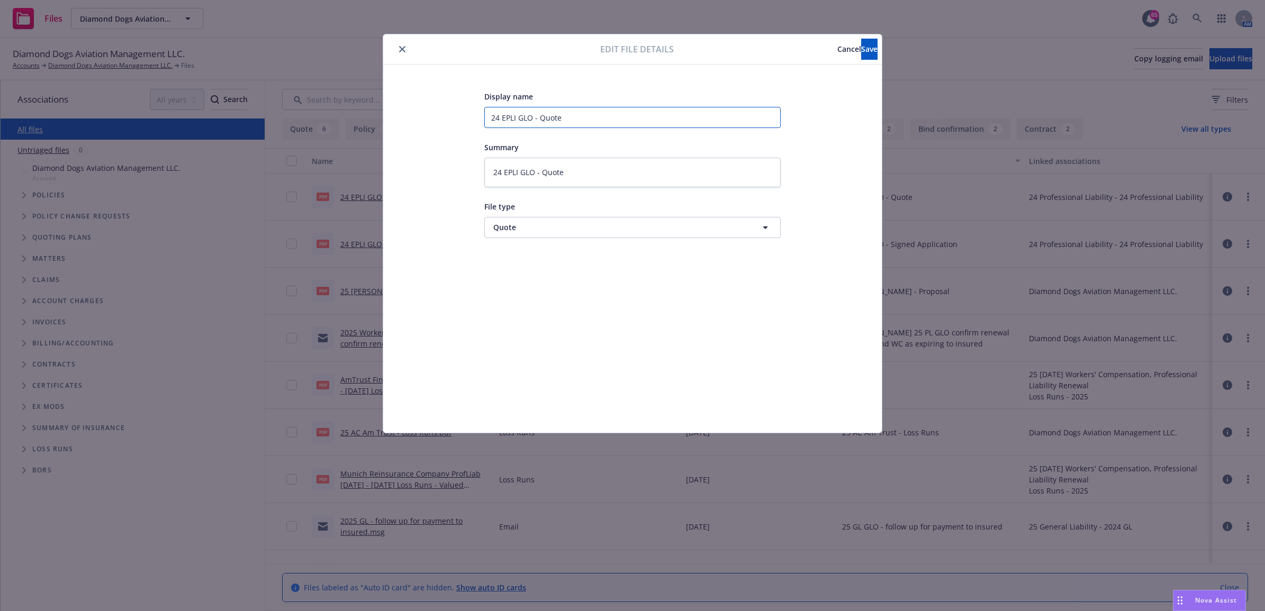
click at [509, 118] on input "24 EPLI GLO - Quote" at bounding box center [632, 117] width 296 height 21
type textarea "x"
type input "24 PGLO - Quote"
type textarea "x"
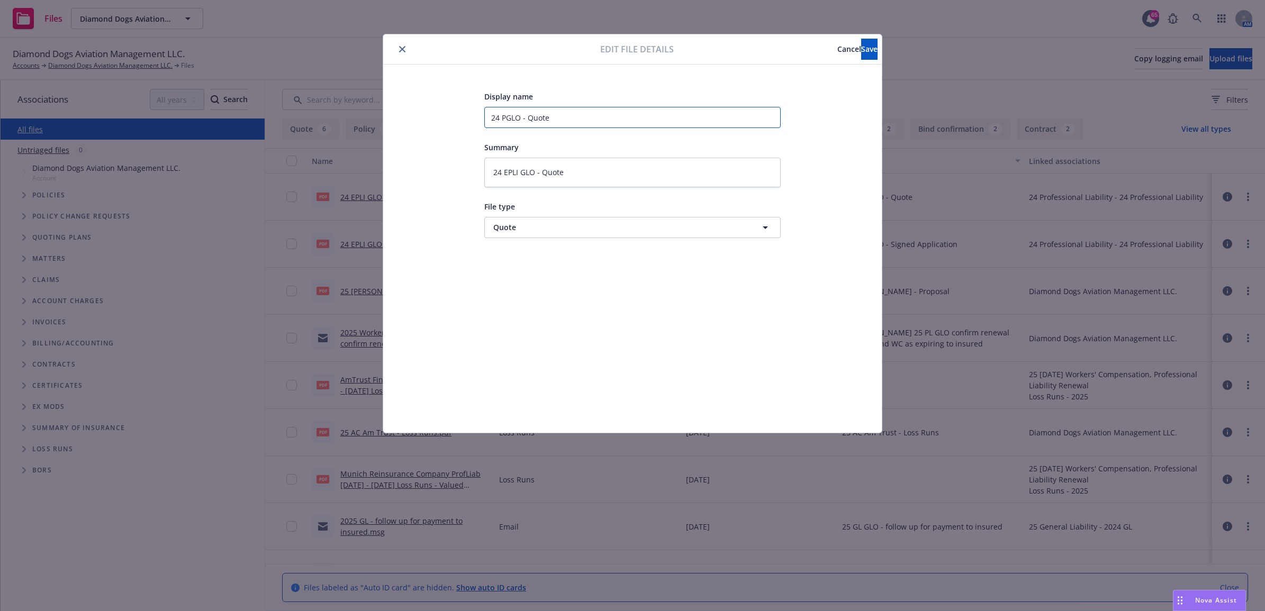
type input "24 PLGLO - Quote"
type textarea "x"
type input "24 PL GLO - Quote"
click at [512, 170] on textarea "24 EPLI GLO - Quote" at bounding box center [632, 173] width 296 height 30
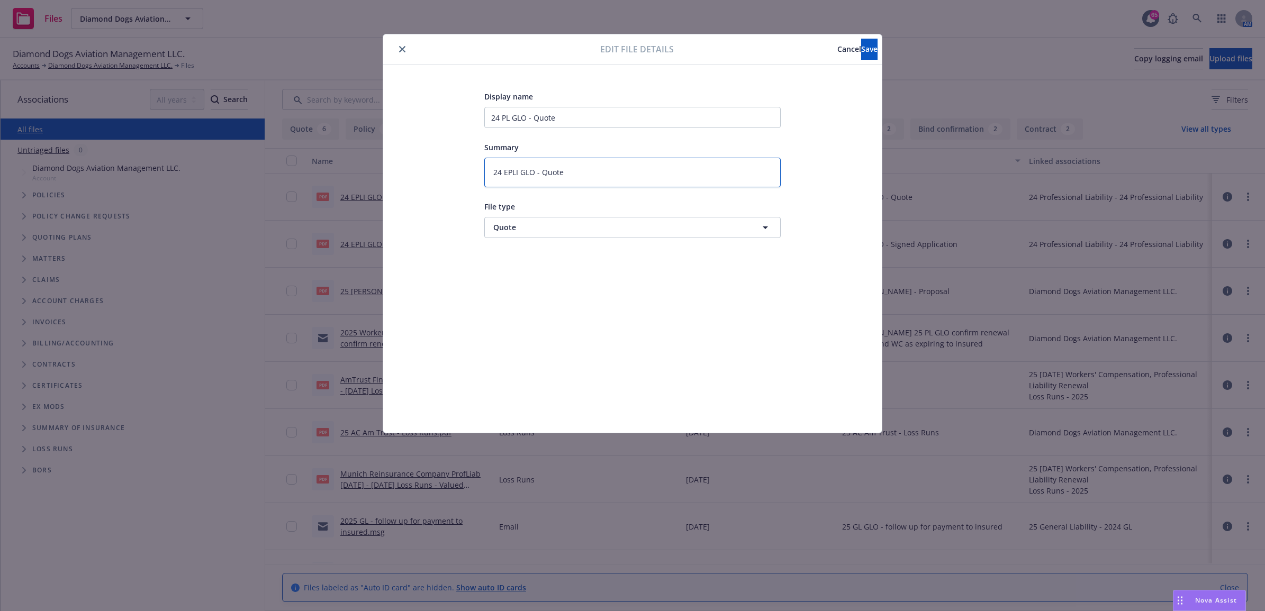
type textarea "x"
type textarea "24 PGLO - Quote"
type textarea "x"
type textarea "24 PLGLO - Quote"
type textarea "x"
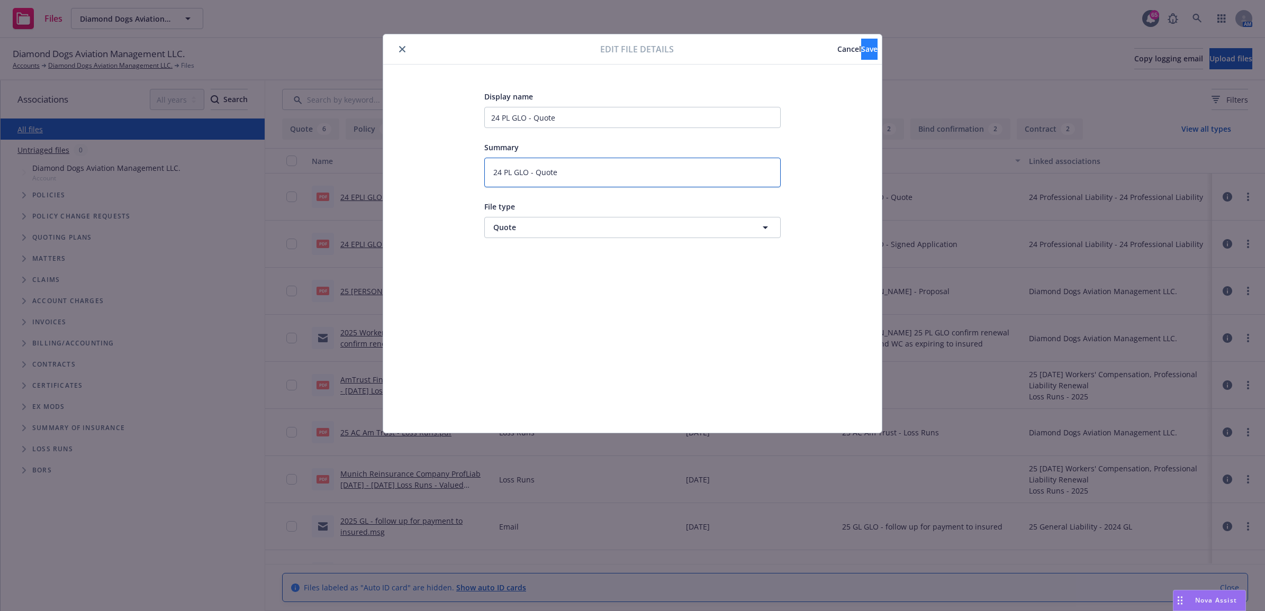
type textarea "24 PL GLO - Quote"
click at [861, 57] on button "Save" at bounding box center [869, 49] width 16 height 21
type textarea "x"
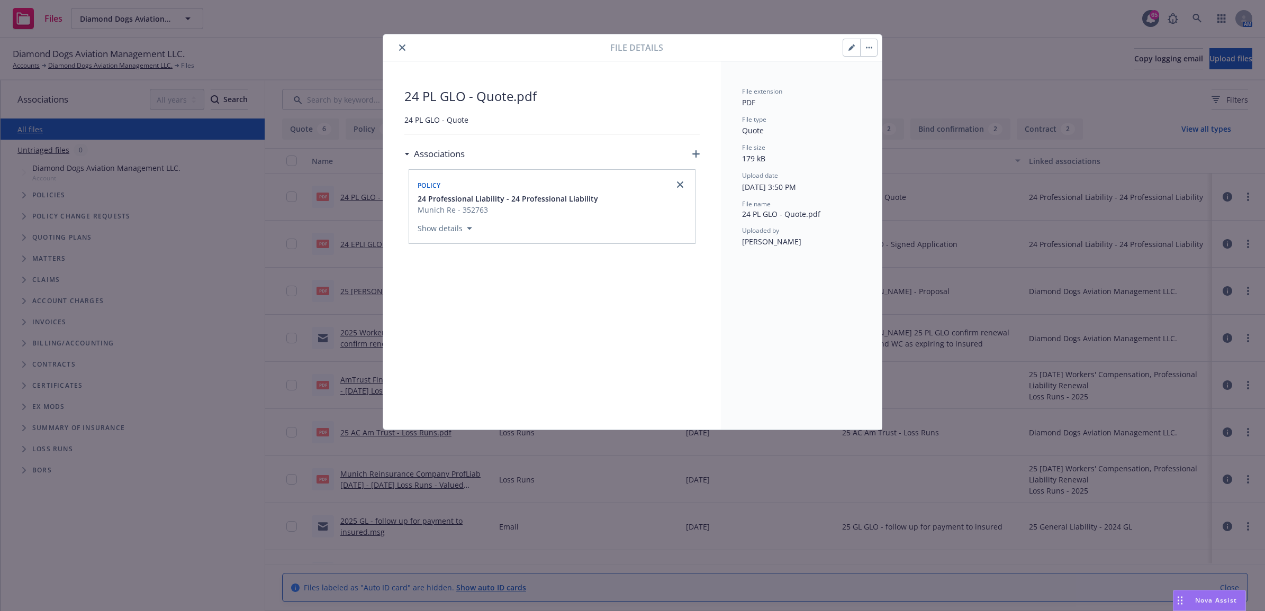
click at [399, 46] on icon "close" at bounding box center [402, 47] width 6 height 6
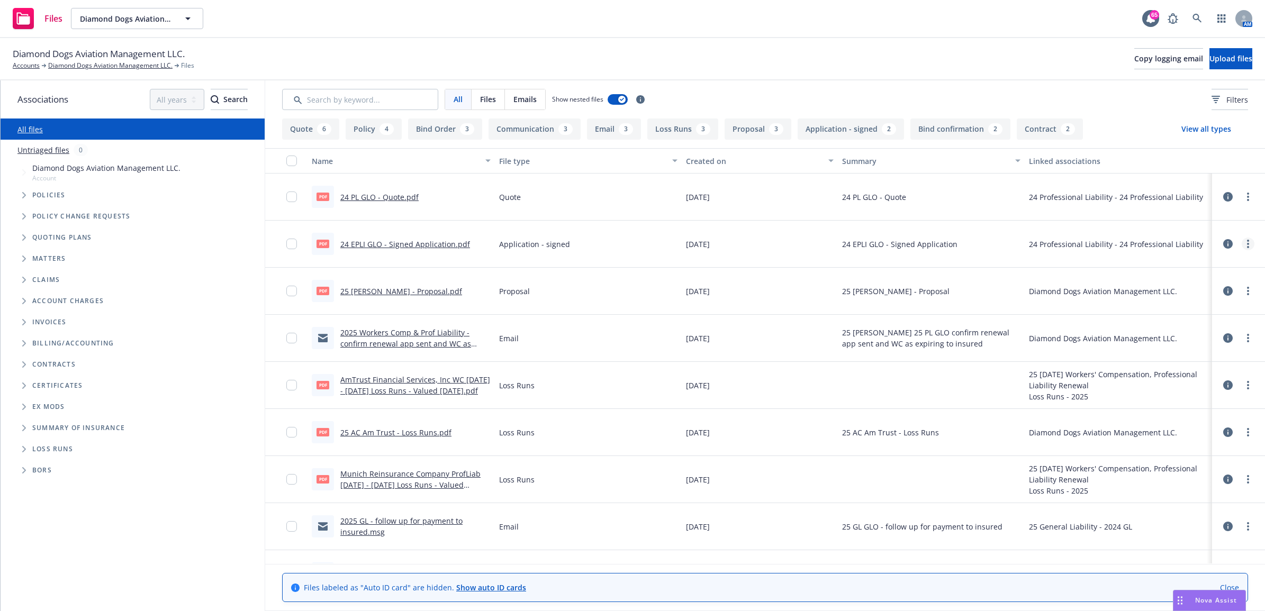
click at [1247, 244] on icon "more" at bounding box center [1248, 244] width 2 height 8
click at [1161, 307] on link "Edit" at bounding box center [1181, 307] width 105 height 21
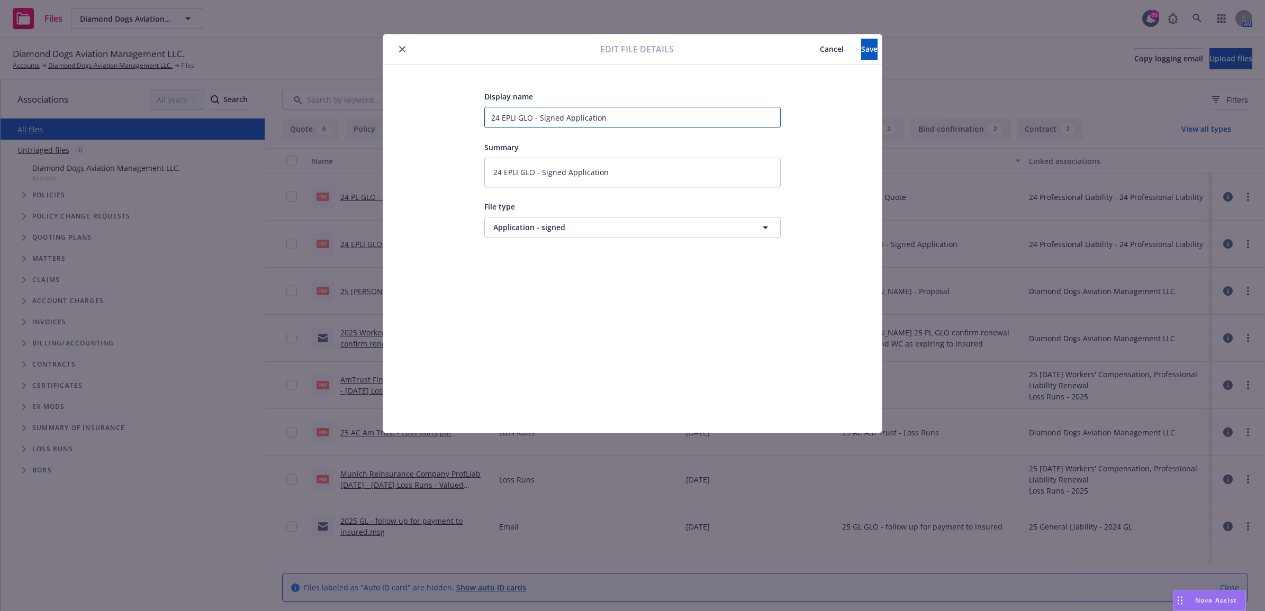
click at [508, 117] on input "24 EPLI GLO - Signed Application" at bounding box center [632, 117] width 296 height 21
type textarea "x"
type input "24 PGLO - Signed Application"
type textarea "x"
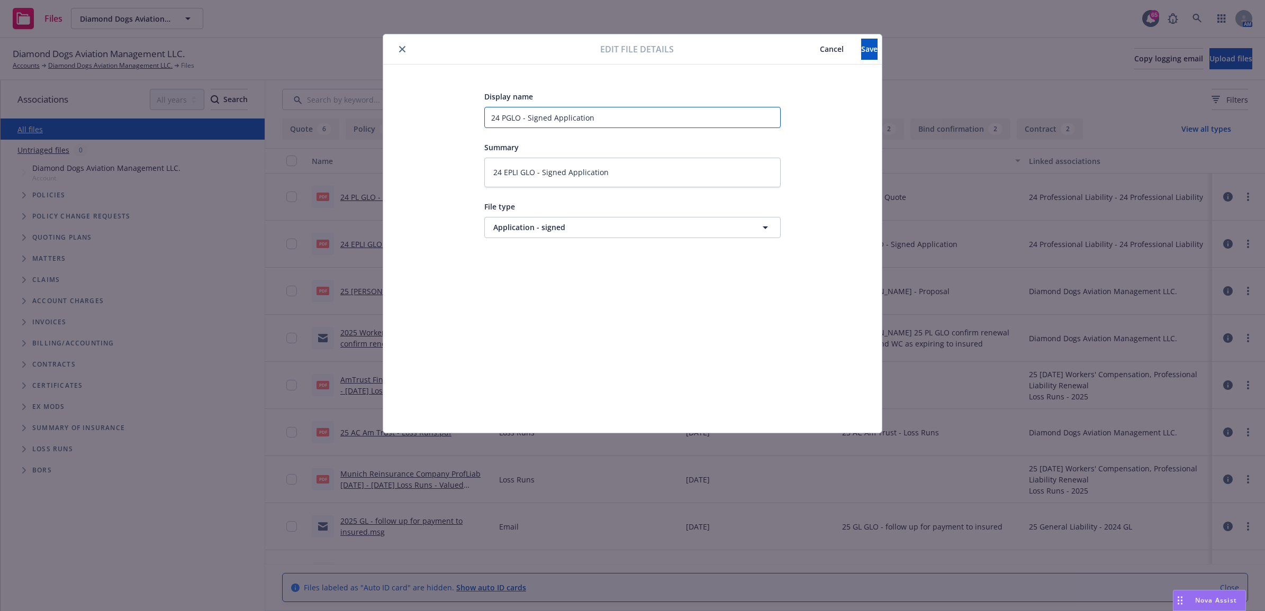
type input "24 PLGLO - Signed Application"
type textarea "x"
type input "24 PL GLO - Signed Application"
click at [506, 170] on textarea "24 EPLI GLO - Signed Application" at bounding box center [632, 173] width 296 height 30
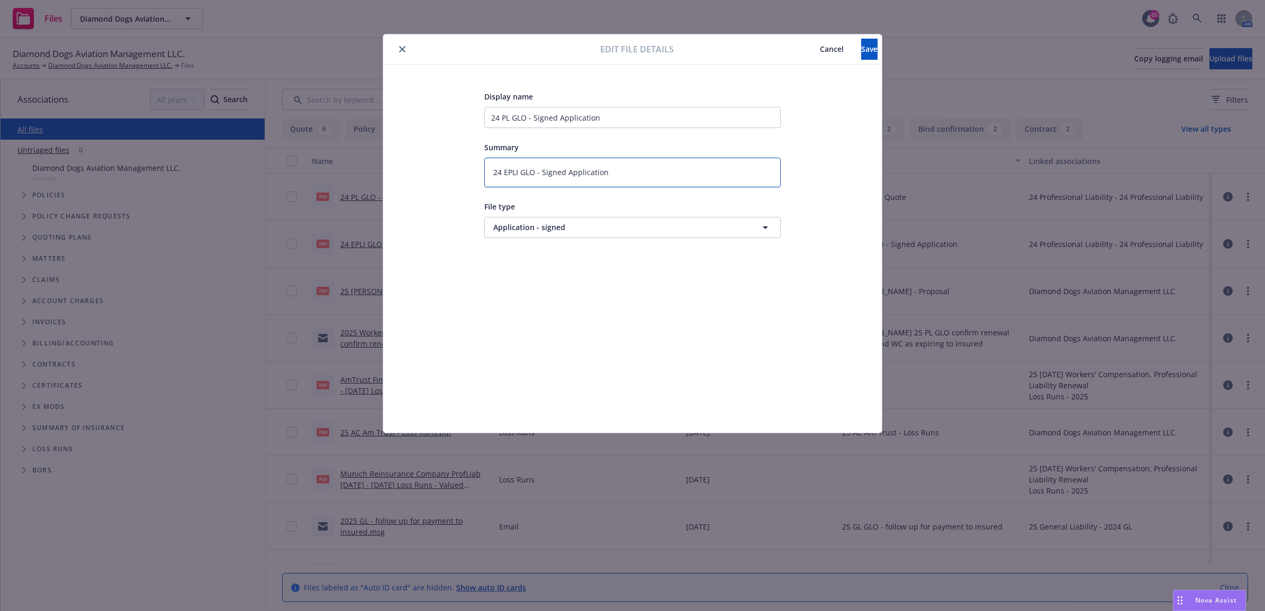
type textarea "x"
type textarea "24 PGLO - Signed Application"
type textarea "x"
type textarea "24 PLGLO - Signed Application"
type textarea "x"
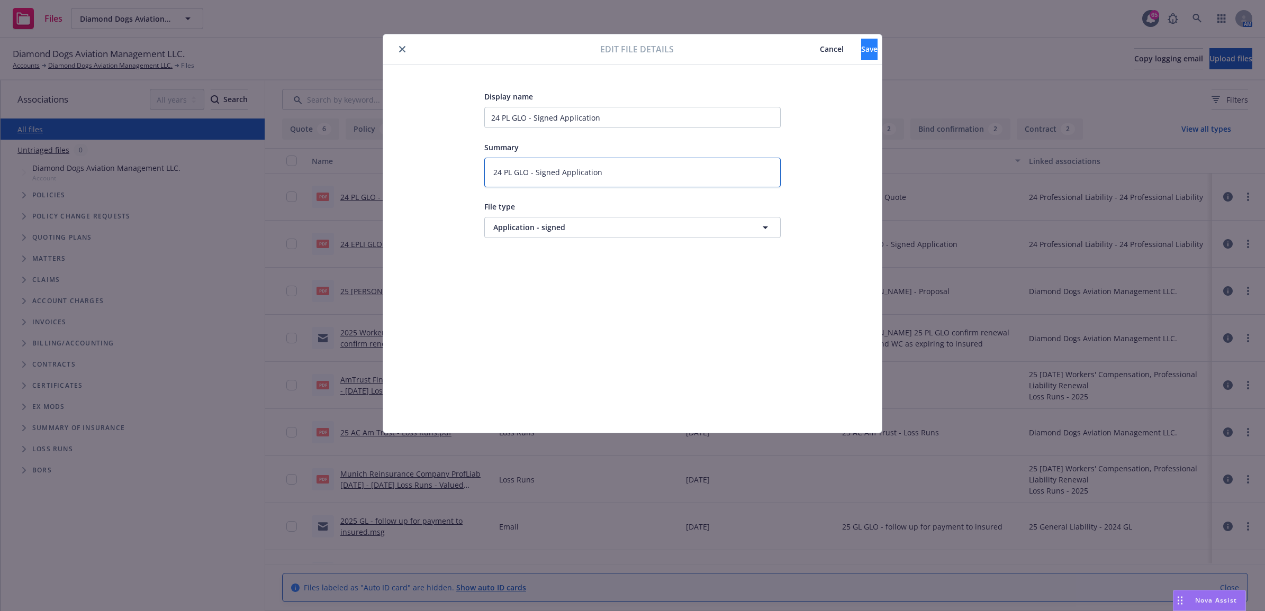
type textarea "24 PL GLO - Signed Application"
click at [861, 54] on button "Save" at bounding box center [869, 49] width 16 height 21
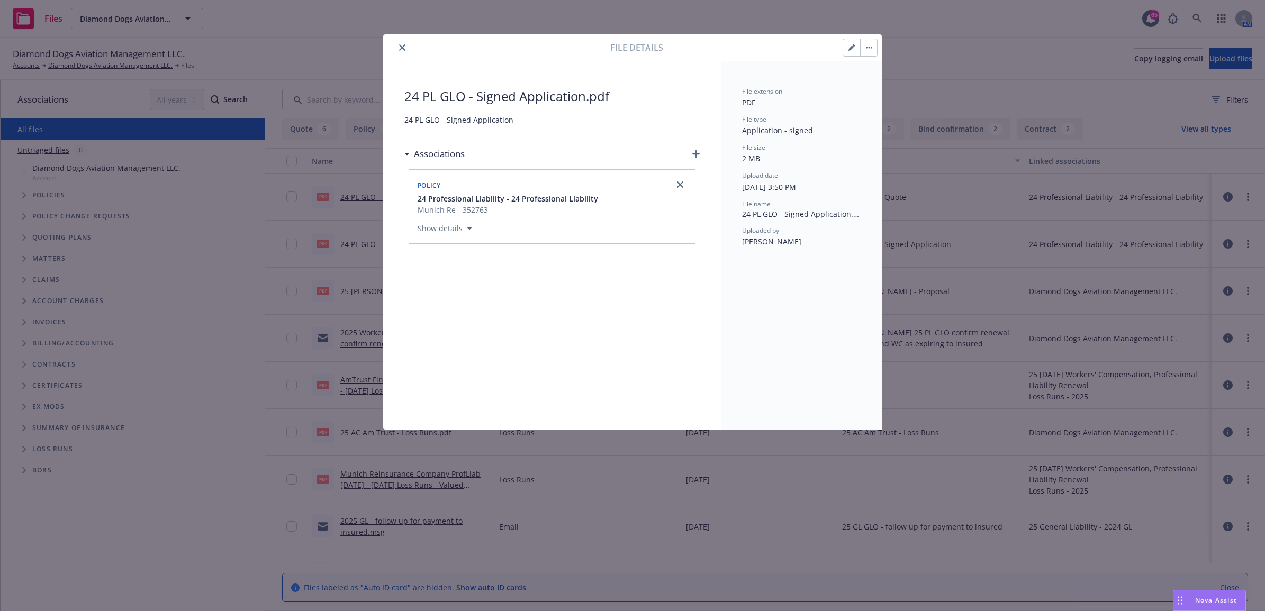
click at [401, 51] on icon "close" at bounding box center [402, 47] width 6 height 6
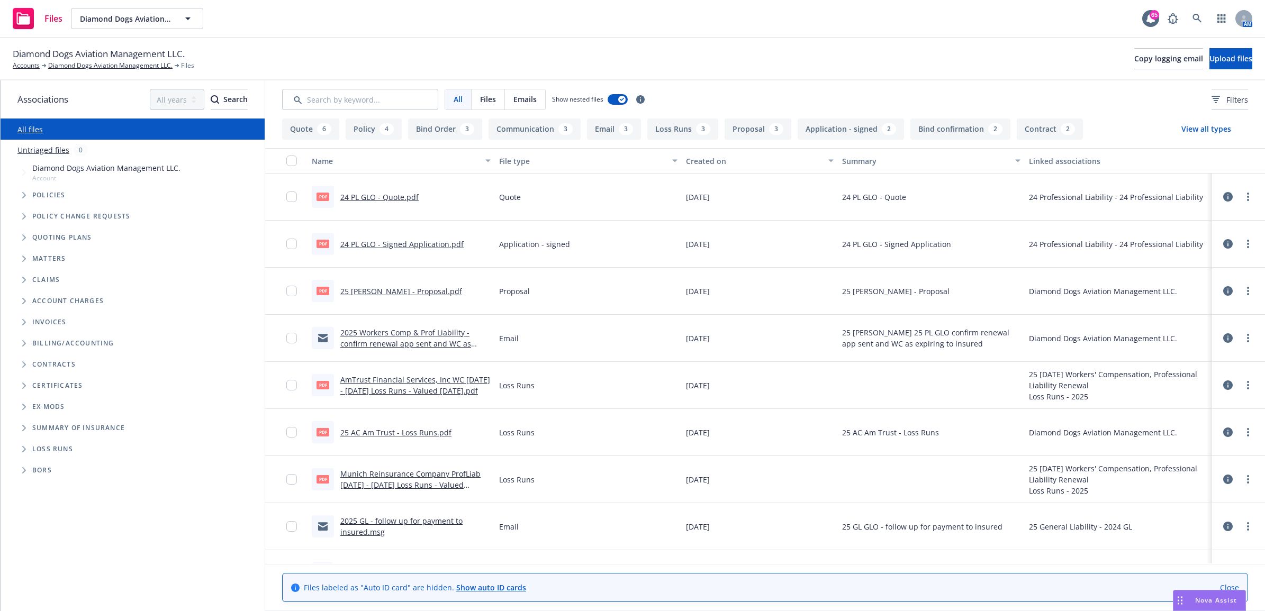
click at [408, 243] on link "24 PL GLO - Signed Application.pdf" at bounding box center [401, 244] width 123 height 10
click at [1241, 246] on link "more" at bounding box center [1247, 244] width 13 height 13
click at [1167, 305] on link "Edit" at bounding box center [1181, 307] width 105 height 21
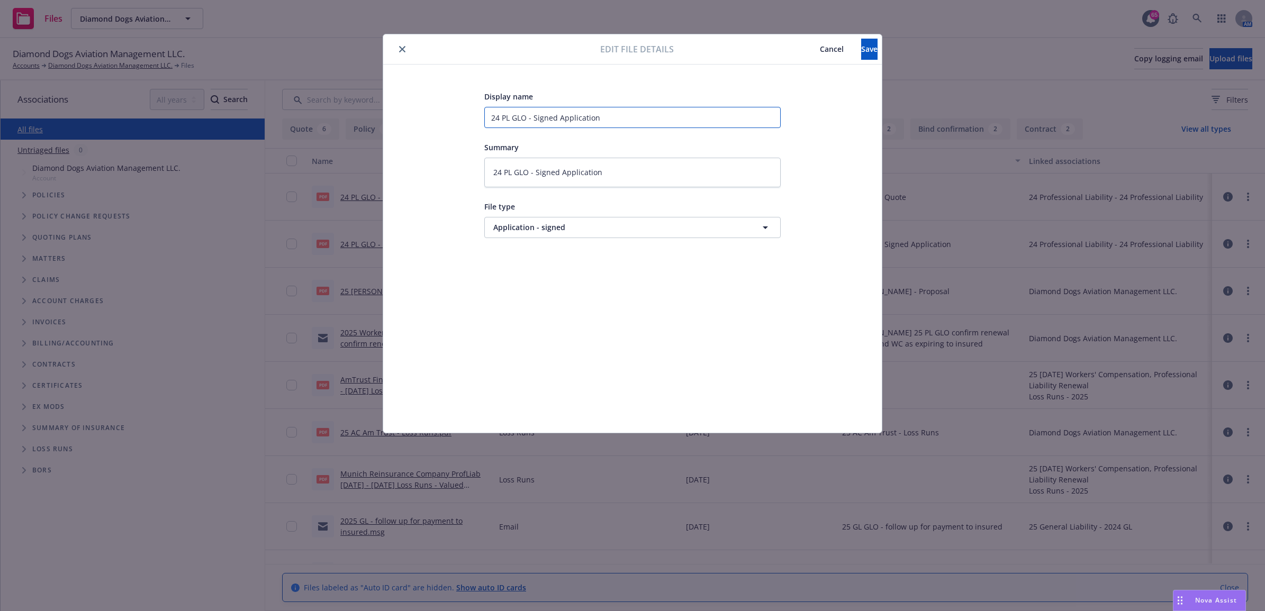
click at [504, 117] on input "24 PL GLO - Signed Application" at bounding box center [632, 117] width 296 height 21
drag, startPoint x: 504, startPoint y: 117, endPoint x: 845, endPoint y: 188, distance: 348.5
click at [505, 117] on input "24 PL GLO - Signed Application" at bounding box center [632, 117] width 296 height 21
type textarea "x"
type input "24 P GLO - Signed Application"
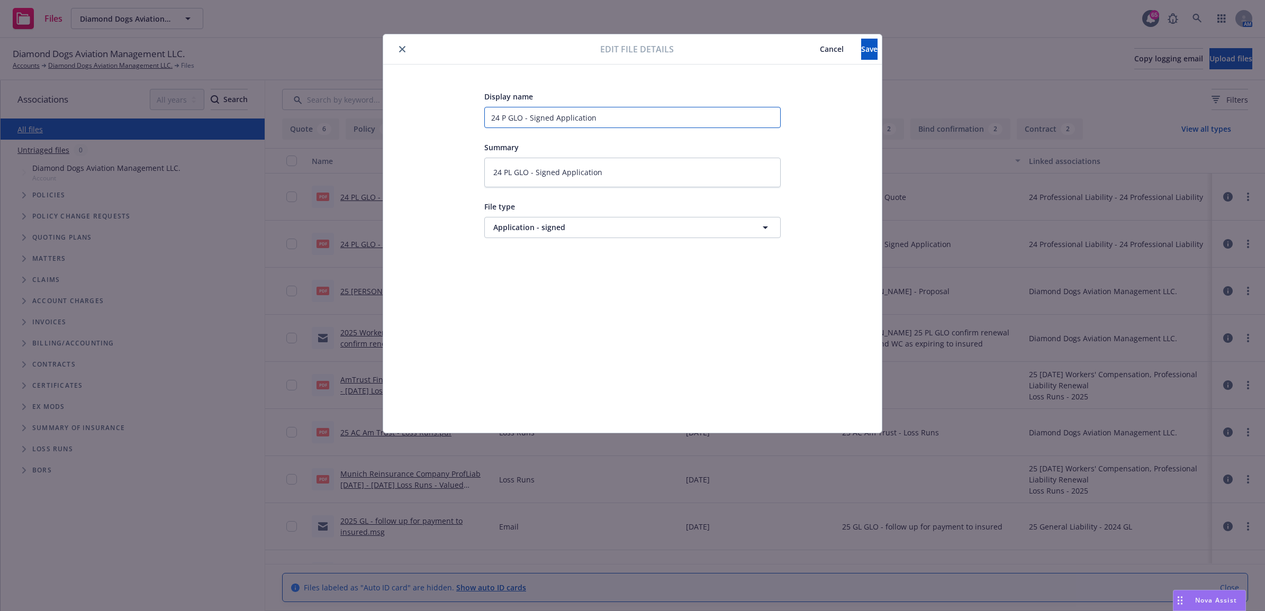
type textarea "x"
type input "24 GLO - Signed Application"
type textarea "x"
type input "24 P GLO - Signed Application"
type textarea "x"
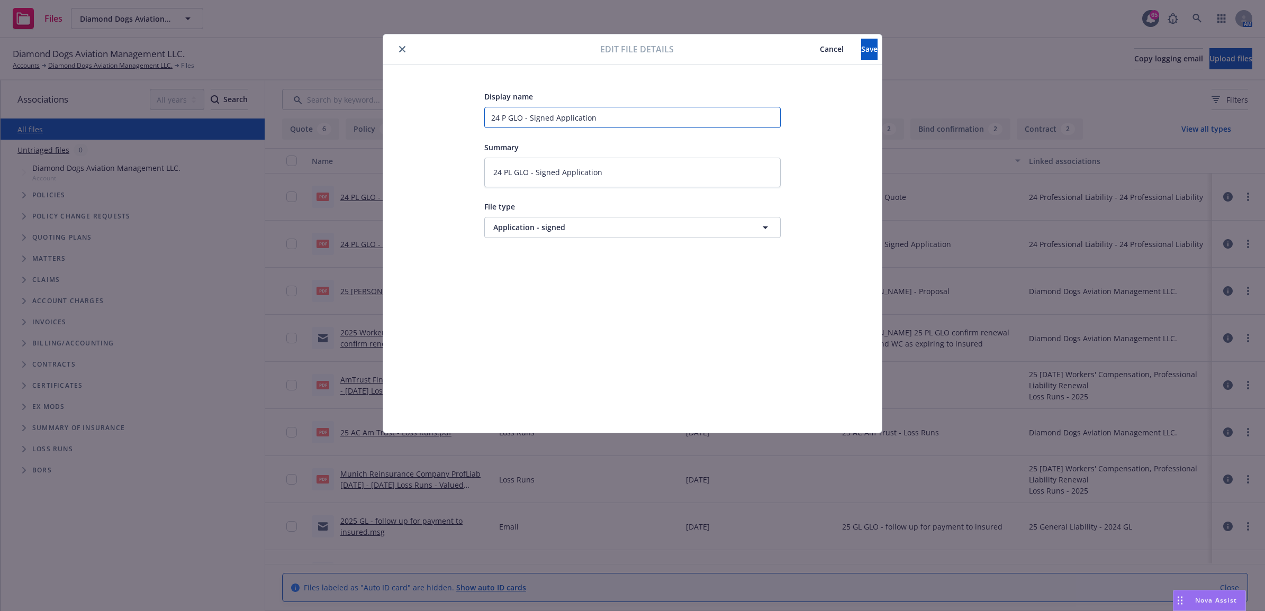
type input "24 GLO - Signed Application"
type textarea "x"
type input "24 E GLO - Signed Application"
type textarea "x"
type input "24 EP GLO - Signed Application"
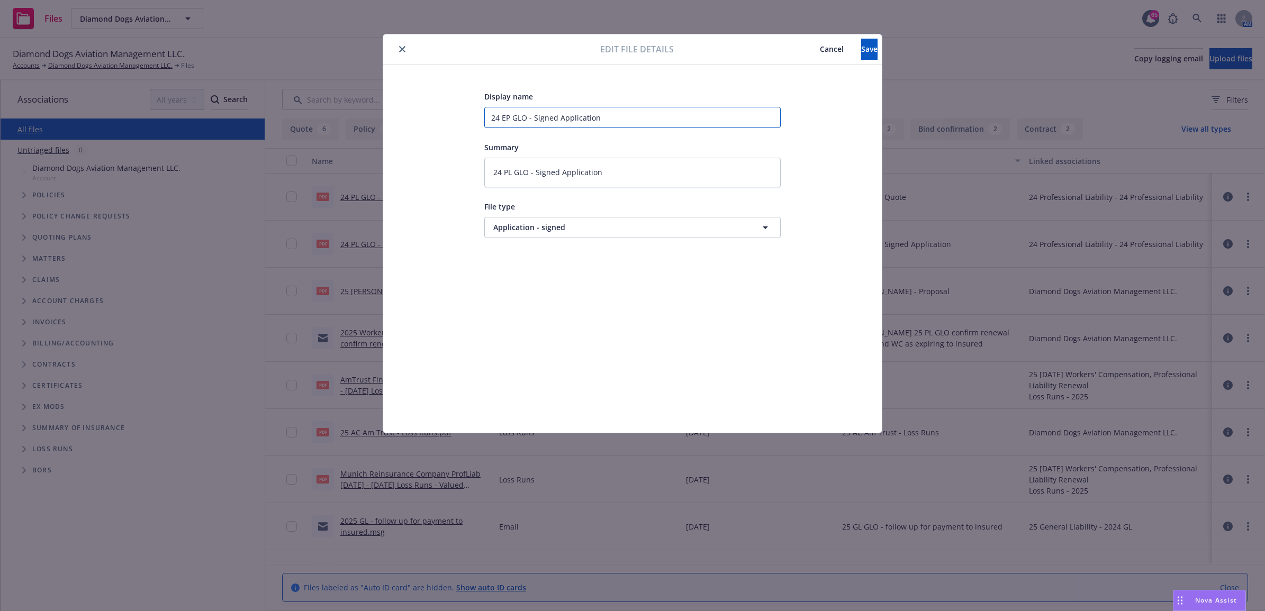
type textarea "x"
type input "24 EPL GLO - Signed Application"
type textarea "x"
type input "24 EPLI GLO - Signed Application"
click at [505, 168] on textarea "24 PL GLO - Signed Application" at bounding box center [632, 173] width 296 height 30
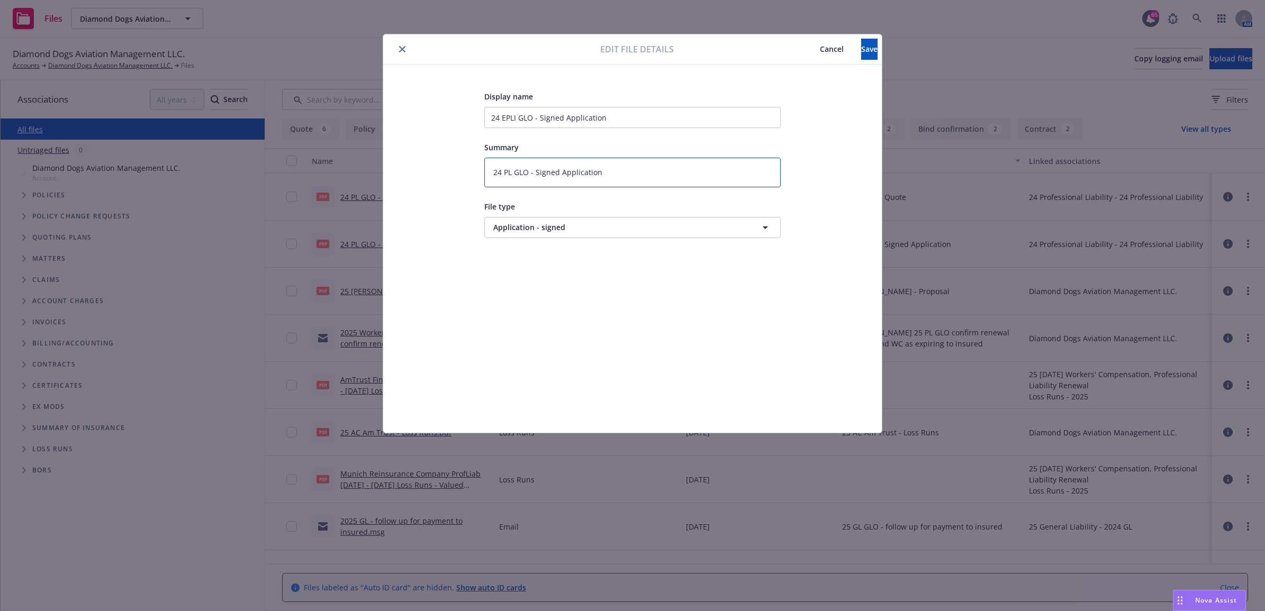
click at [505, 168] on textarea "24 PL GLO - Signed Application" at bounding box center [632, 173] width 296 height 30
type textarea "x"
type textarea "24 EGLO - Signed Application"
type textarea "x"
type textarea "24 EPGLO - Signed Application"
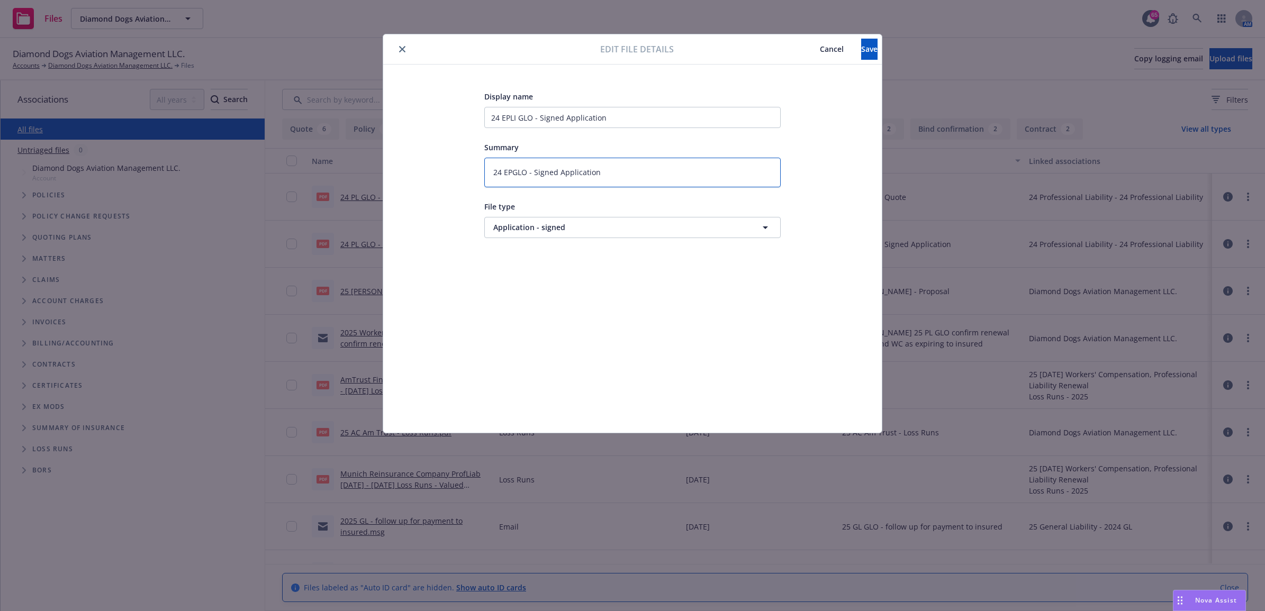
type textarea "x"
type textarea "24 EPLGLO - Signed Application"
type textarea "x"
type textarea "24 EPLIGLO - Signed Application"
type textarea "x"
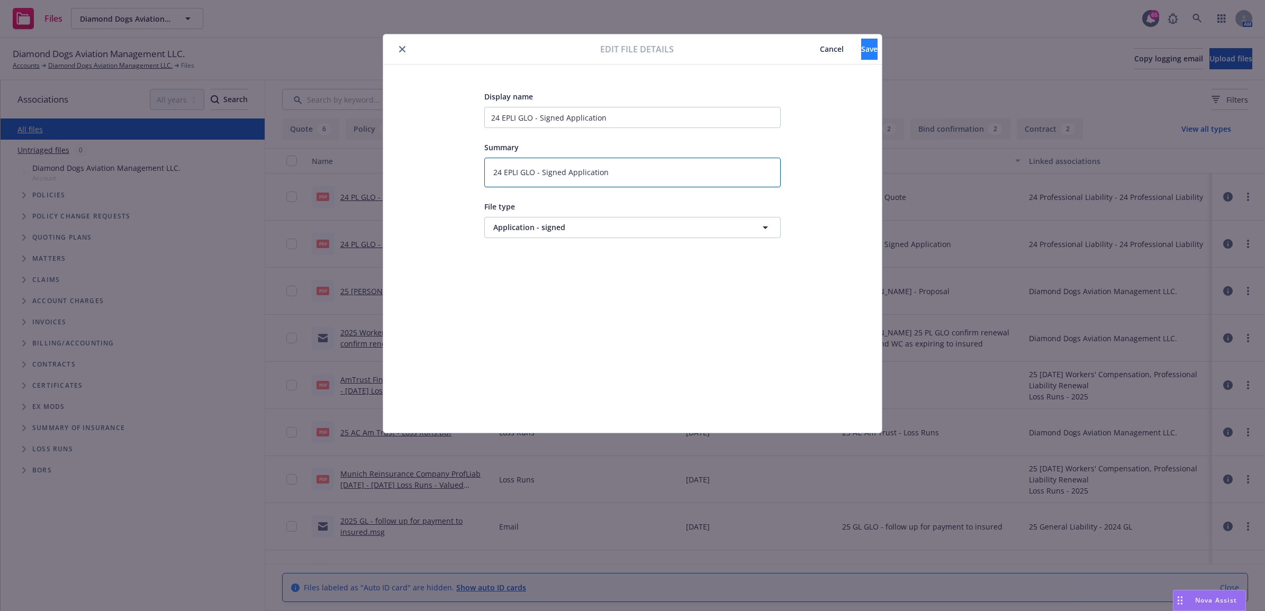
type textarea "24 EPLI GLO - Signed Application"
click at [861, 56] on button "Save" at bounding box center [869, 49] width 16 height 21
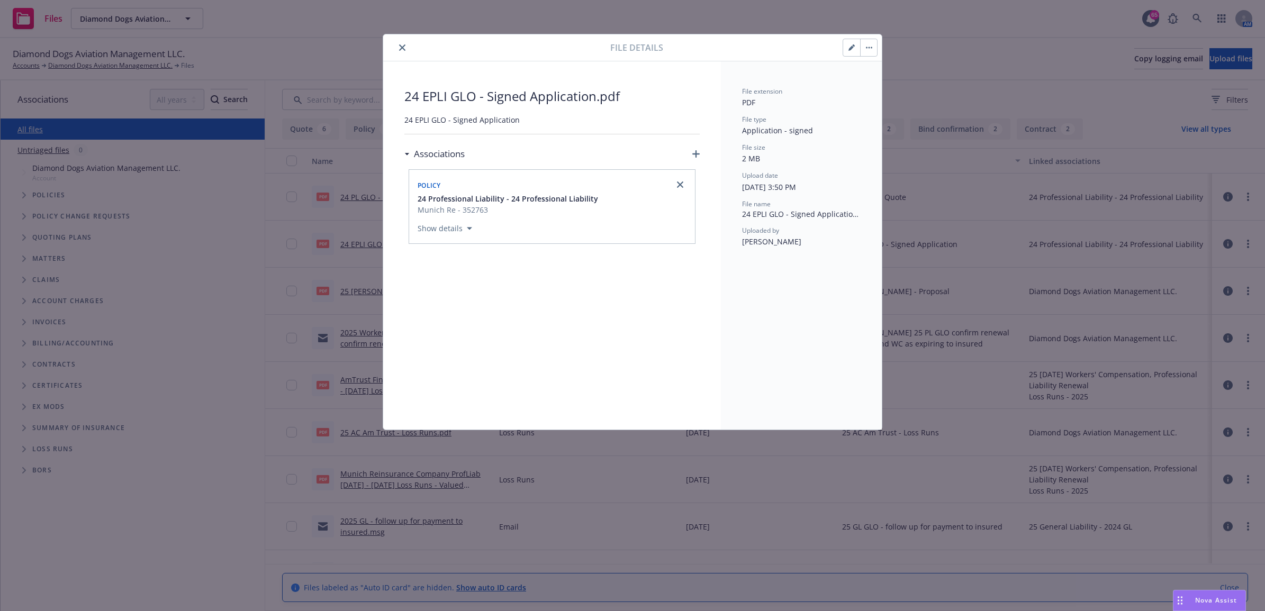
click at [850, 56] on button "button" at bounding box center [851, 47] width 17 height 17
click at [401, 49] on icon "close" at bounding box center [402, 47] width 6 height 6
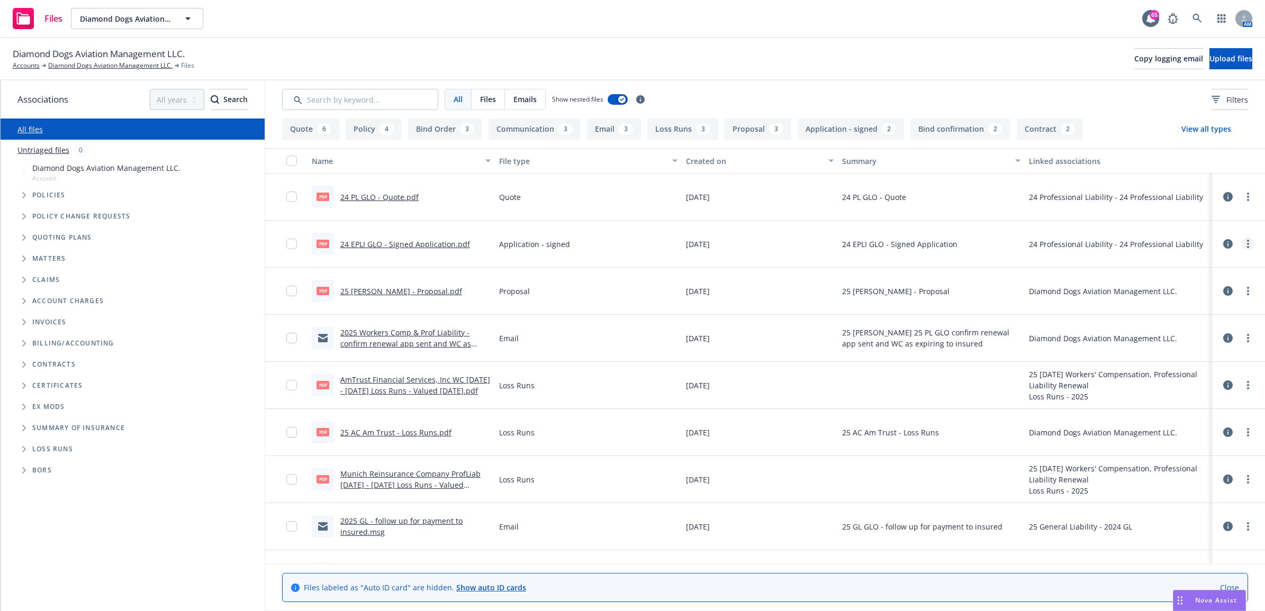
click at [1247, 241] on icon "more" at bounding box center [1248, 244] width 2 height 8
click at [1184, 307] on link "Edit" at bounding box center [1181, 307] width 105 height 21
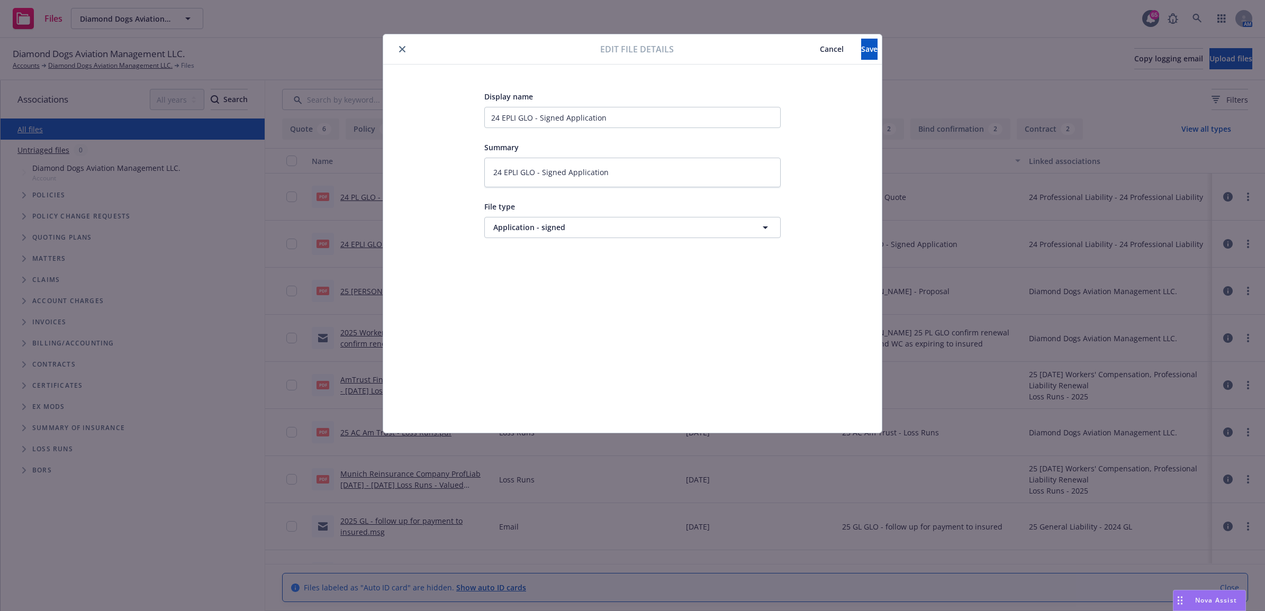
type textarea "x"
click at [802, 49] on button "Cancel" at bounding box center [831, 49] width 59 height 21
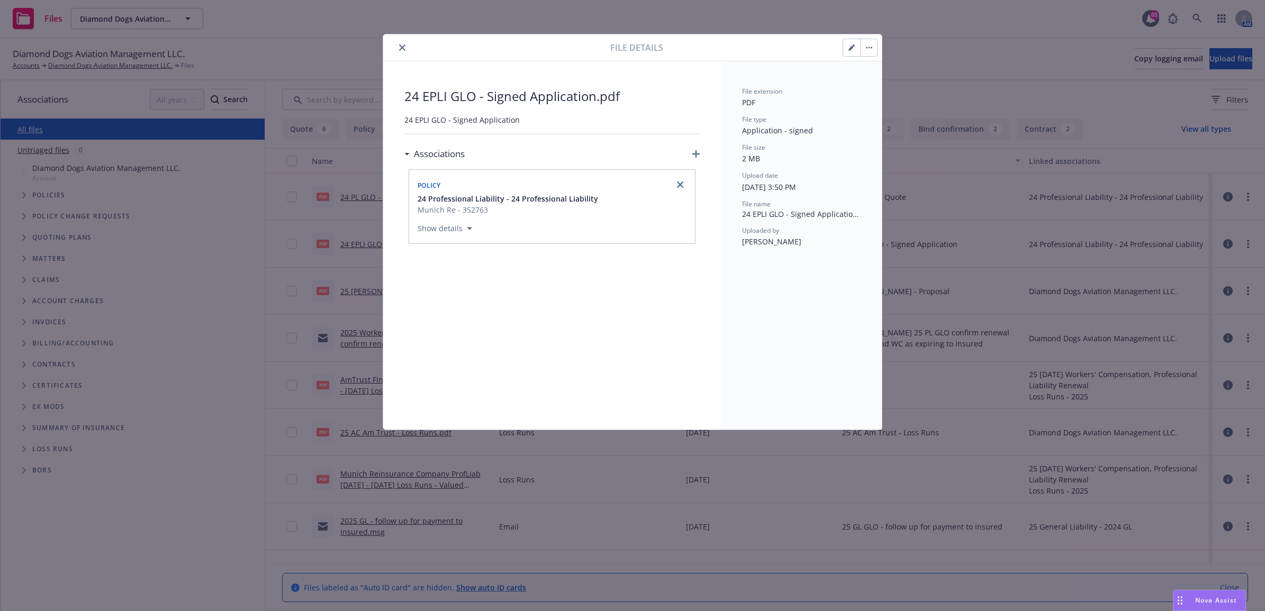
click at [408, 50] on button "close" at bounding box center [402, 47] width 13 height 13
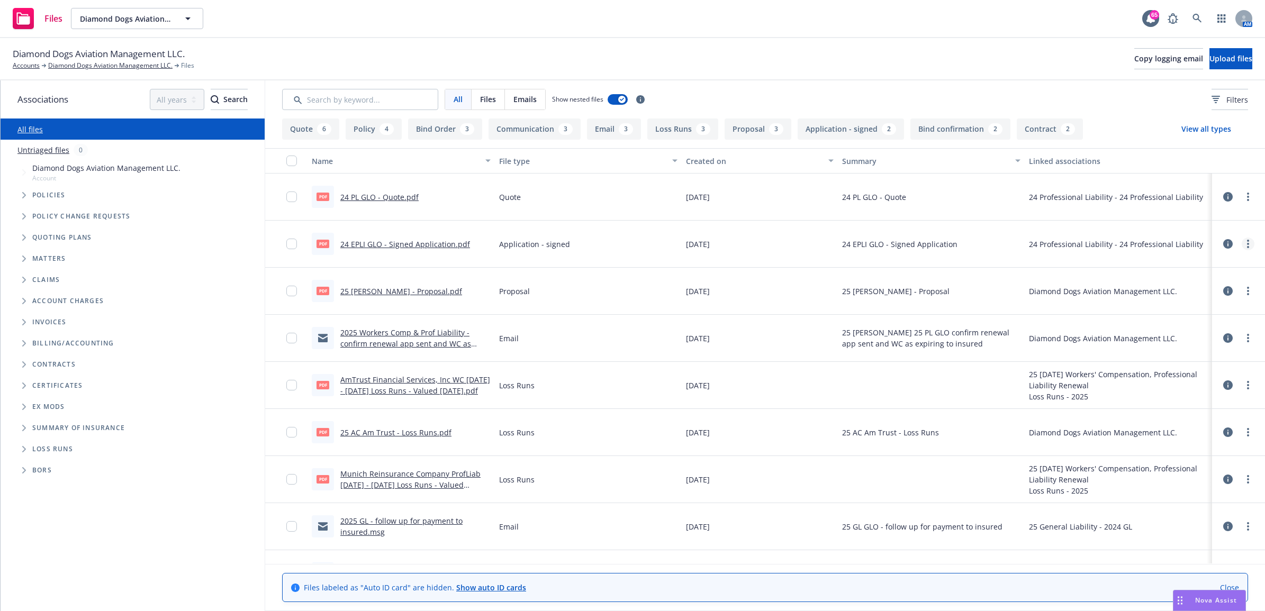
click at [1241, 245] on link "more" at bounding box center [1247, 244] width 13 height 13
click at [1181, 332] on link "Update associations" at bounding box center [1181, 329] width 105 height 21
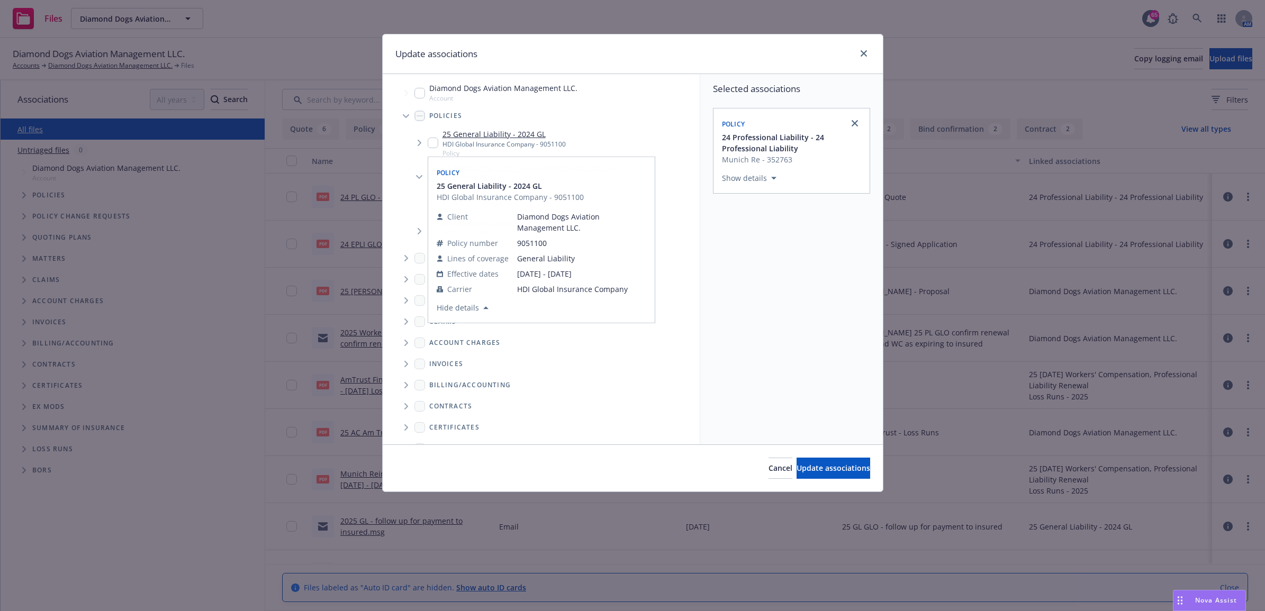
click at [416, 93] on input "Tree Example" at bounding box center [419, 93] width 11 height 11
checkbox input "true"
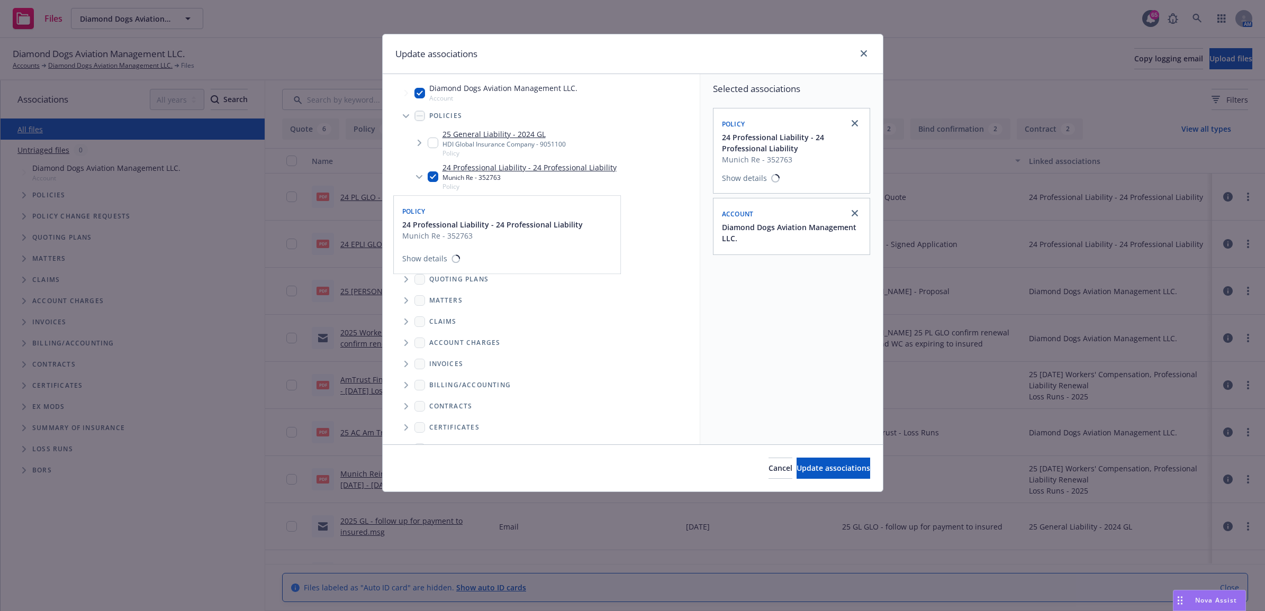
click at [430, 175] on input "Tree Example" at bounding box center [433, 176] width 11 height 11
checkbox input "false"
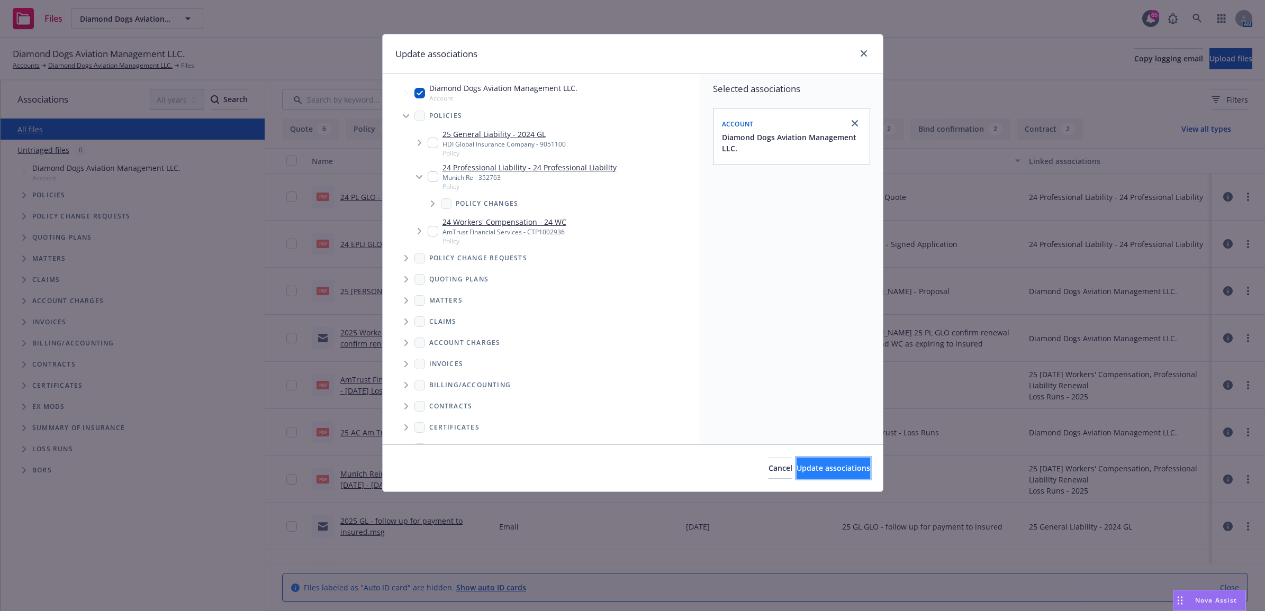
click at [815, 472] on span "Update associations" at bounding box center [833, 468] width 74 height 10
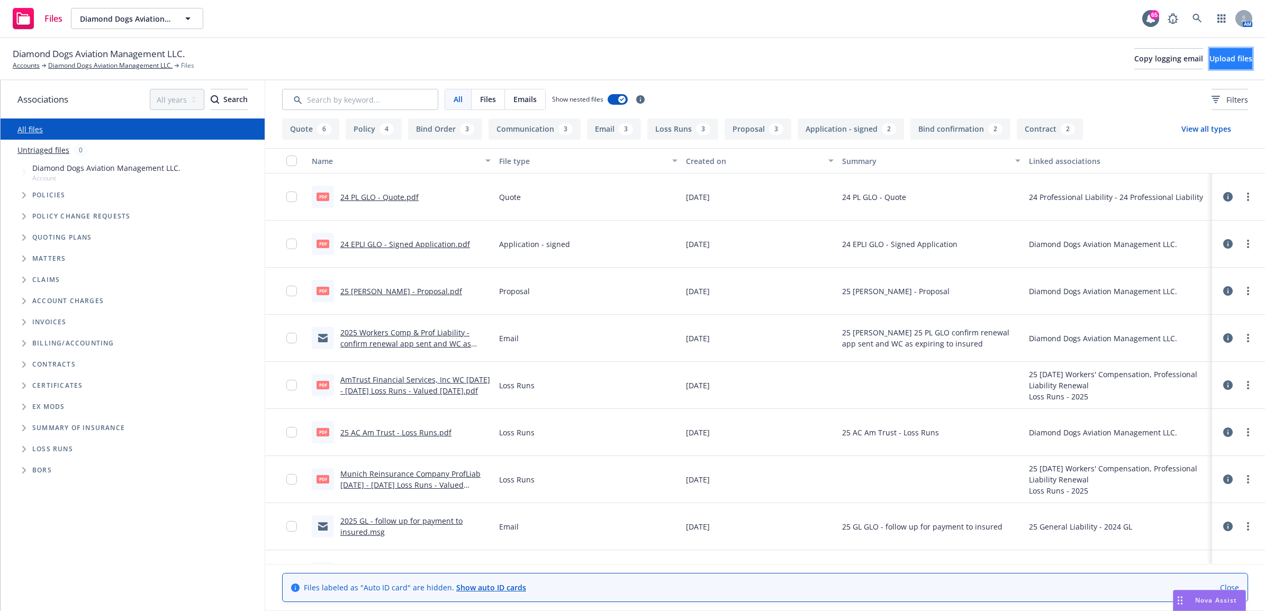
click at [1209, 64] on button "Upload files" at bounding box center [1230, 58] width 43 height 21
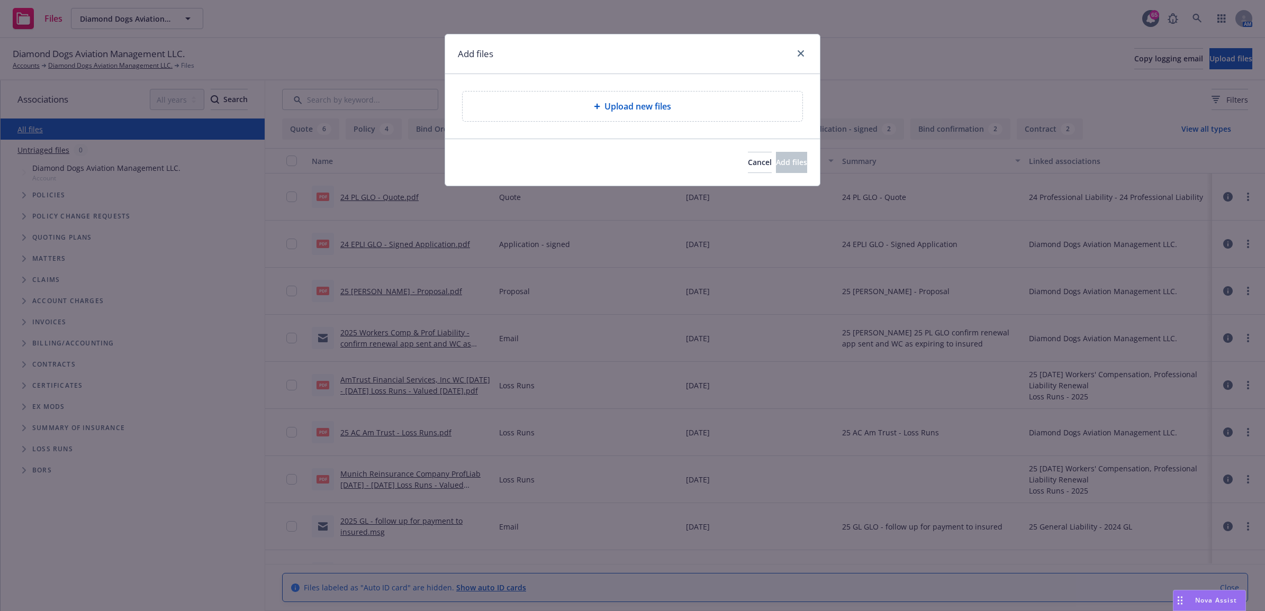
click at [574, 117] on div "Upload new files" at bounding box center [632, 107] width 340 height 30
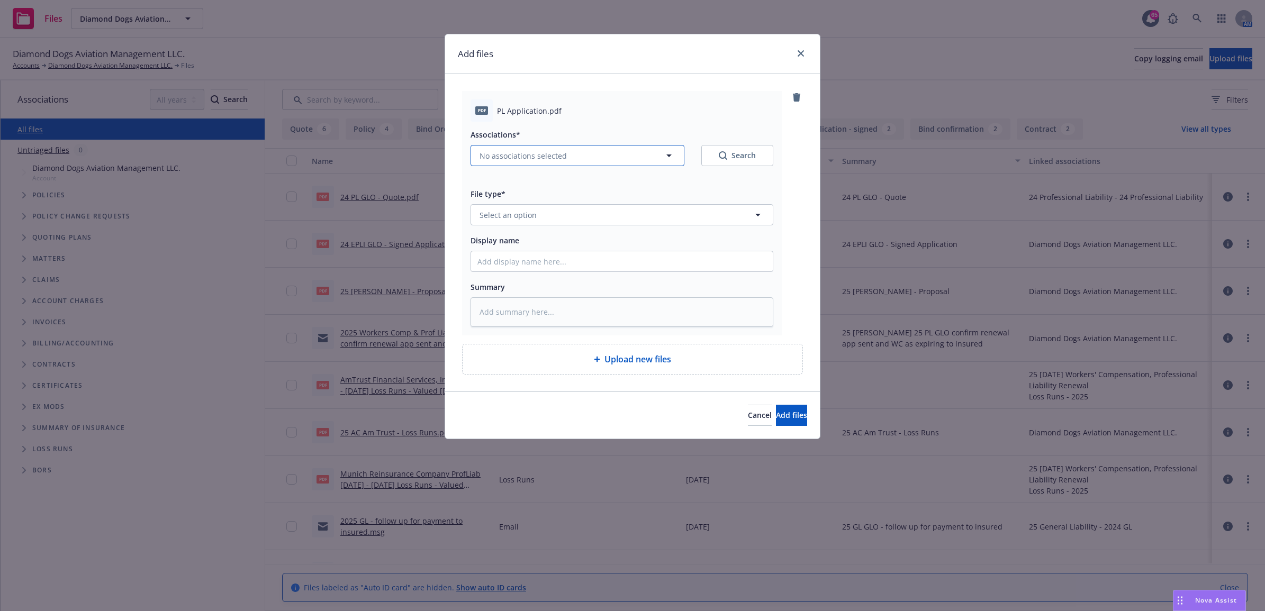
click at [515, 152] on span "No associations selected" at bounding box center [522, 155] width 87 height 11
type textarea "x"
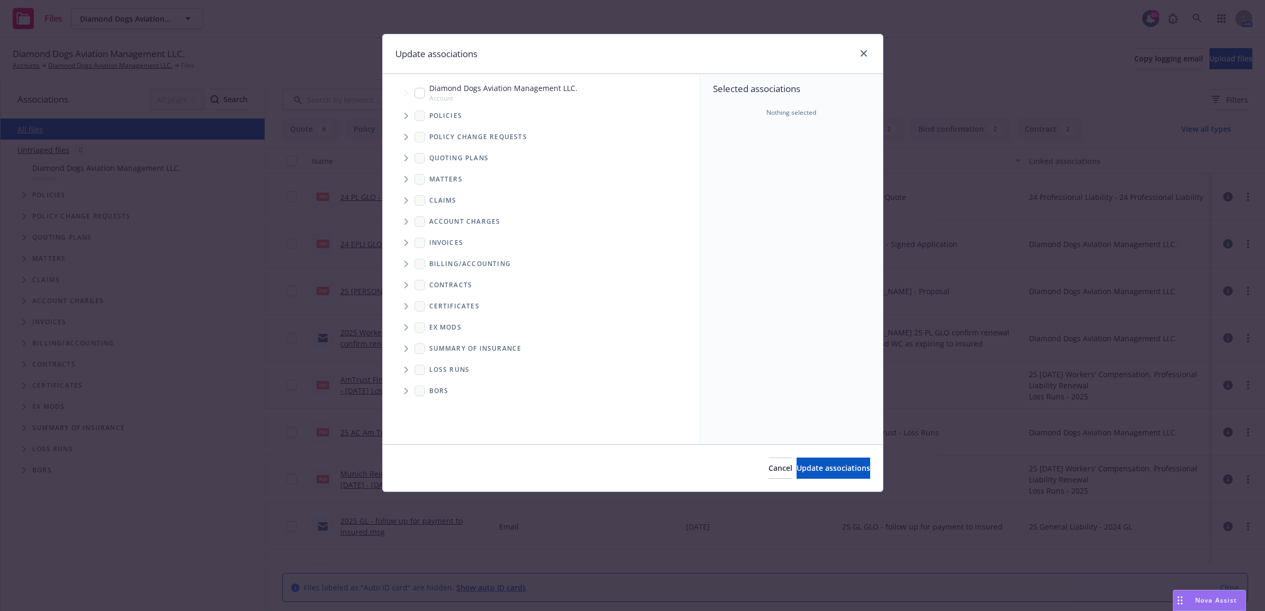
click at [419, 93] on input "Tree Example" at bounding box center [419, 93] width 11 height 11
checkbox input "true"
click at [405, 114] on icon "Tree Example" at bounding box center [406, 116] width 4 height 6
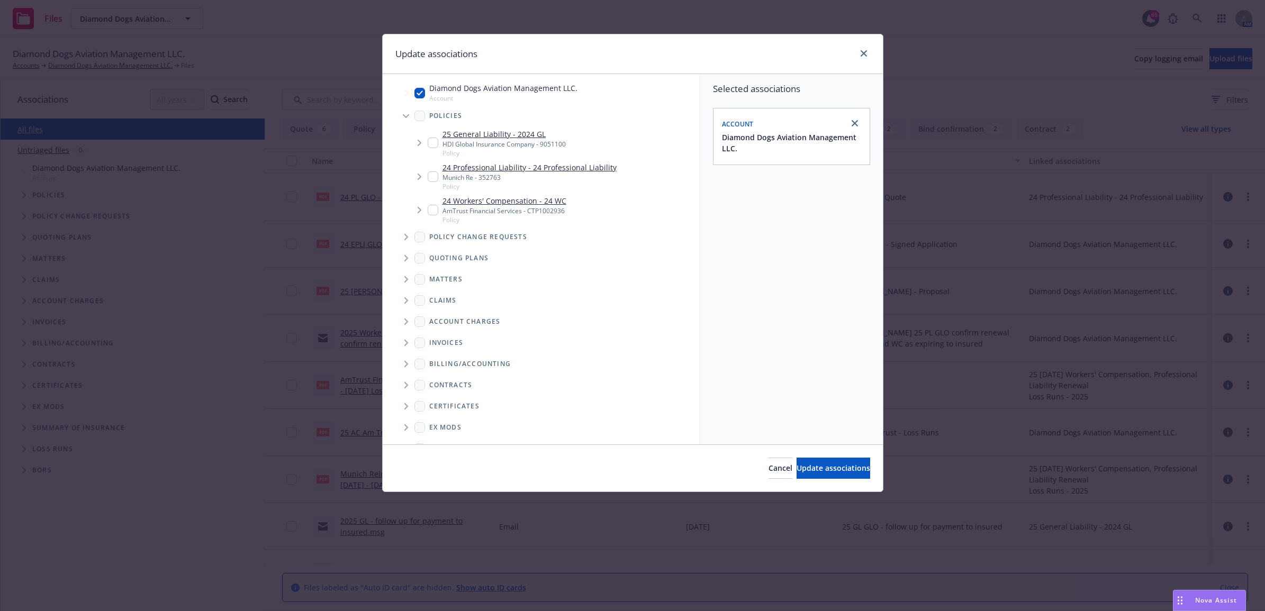
click at [429, 172] on input "Tree Example" at bounding box center [433, 176] width 11 height 11
checkbox input "true"
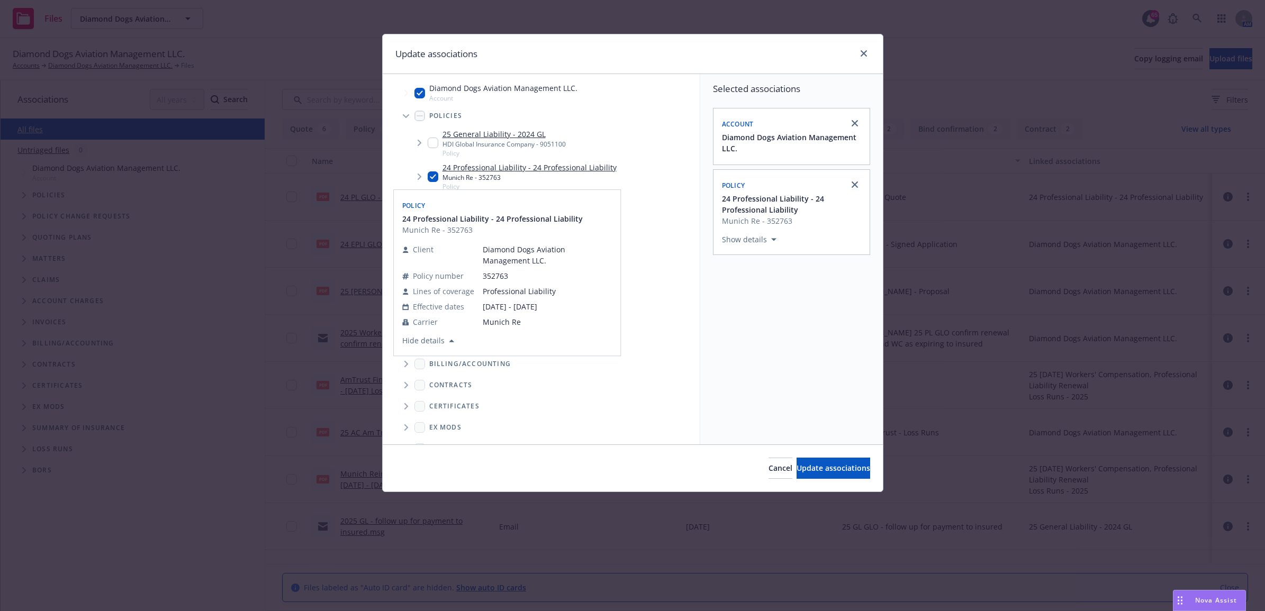
click at [820, 480] on div "Cancel Update associations" at bounding box center [633, 467] width 500 height 47
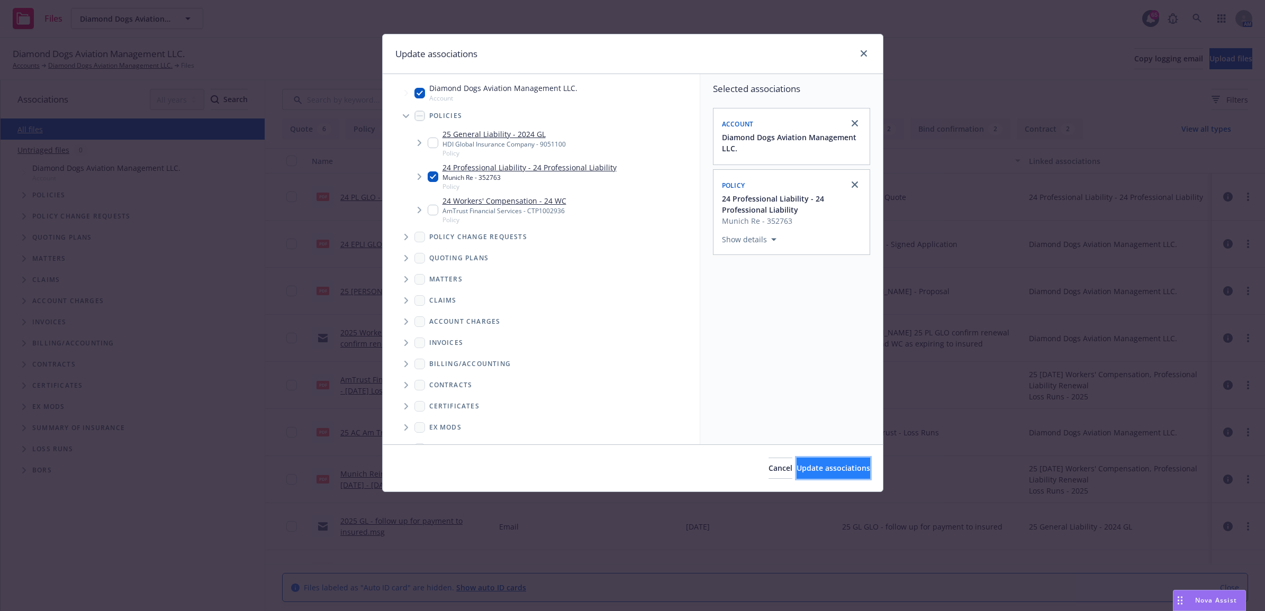
click at [815, 469] on span "Update associations" at bounding box center [833, 468] width 74 height 10
type textarea "x"
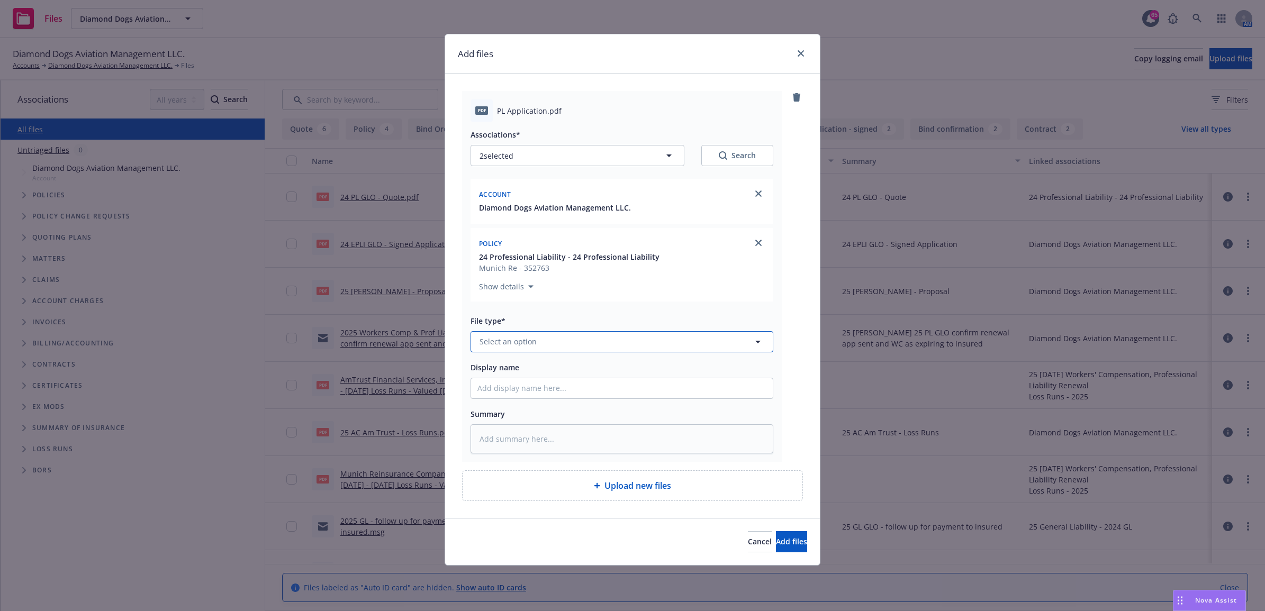
click at [529, 339] on span "Select an option" at bounding box center [507, 341] width 57 height 11
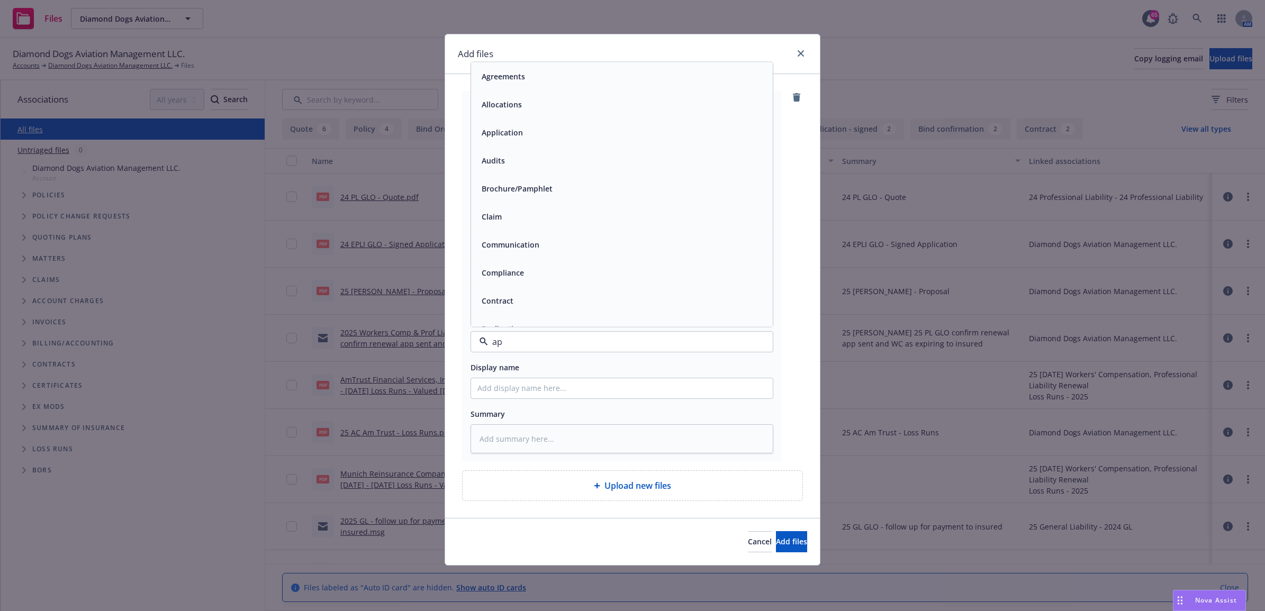
type input "app"
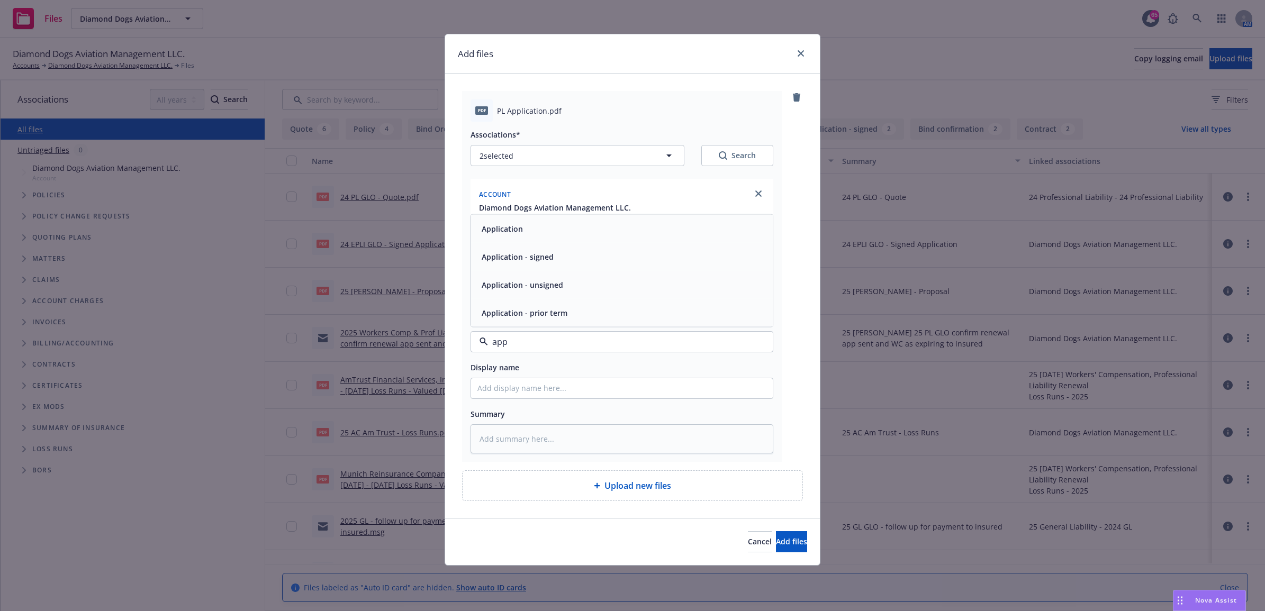
click at [586, 242] on div "Application - signed" at bounding box center [622, 256] width 302 height 28
drag, startPoint x: 514, startPoint y: 386, endPoint x: 660, endPoint y: 377, distance: 145.8
click at [515, 386] on input "Display name" at bounding box center [622, 388] width 302 height 20
type textarea "x"
type input "2"
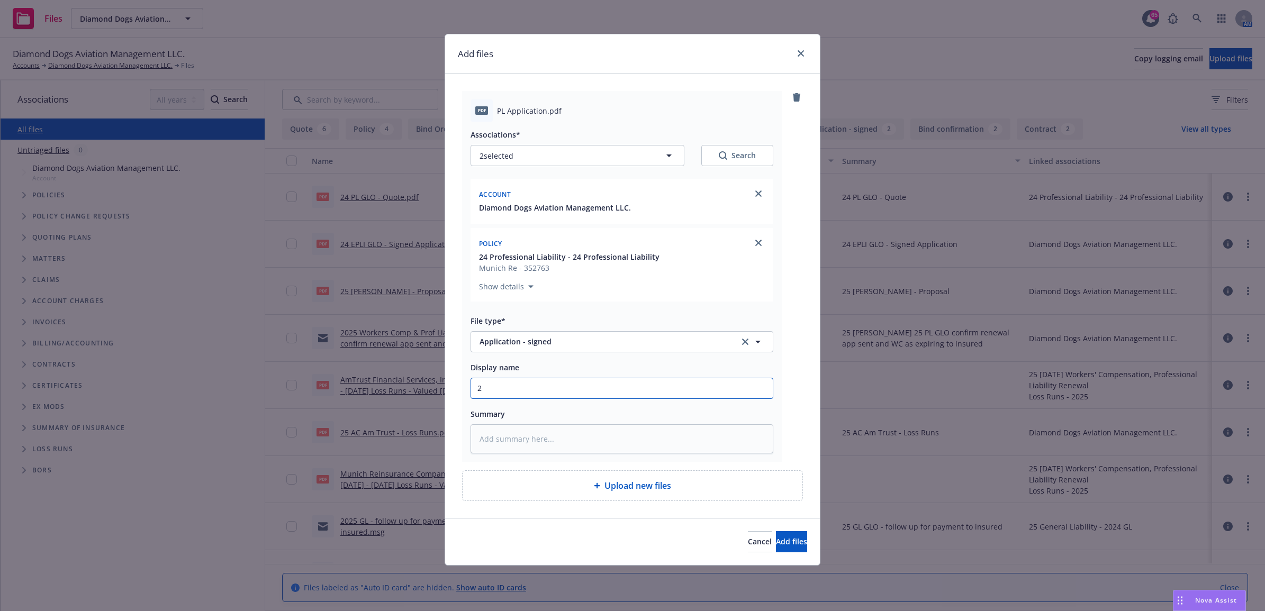
type textarea "x"
type input "24"
type textarea "x"
type input "24"
type textarea "x"
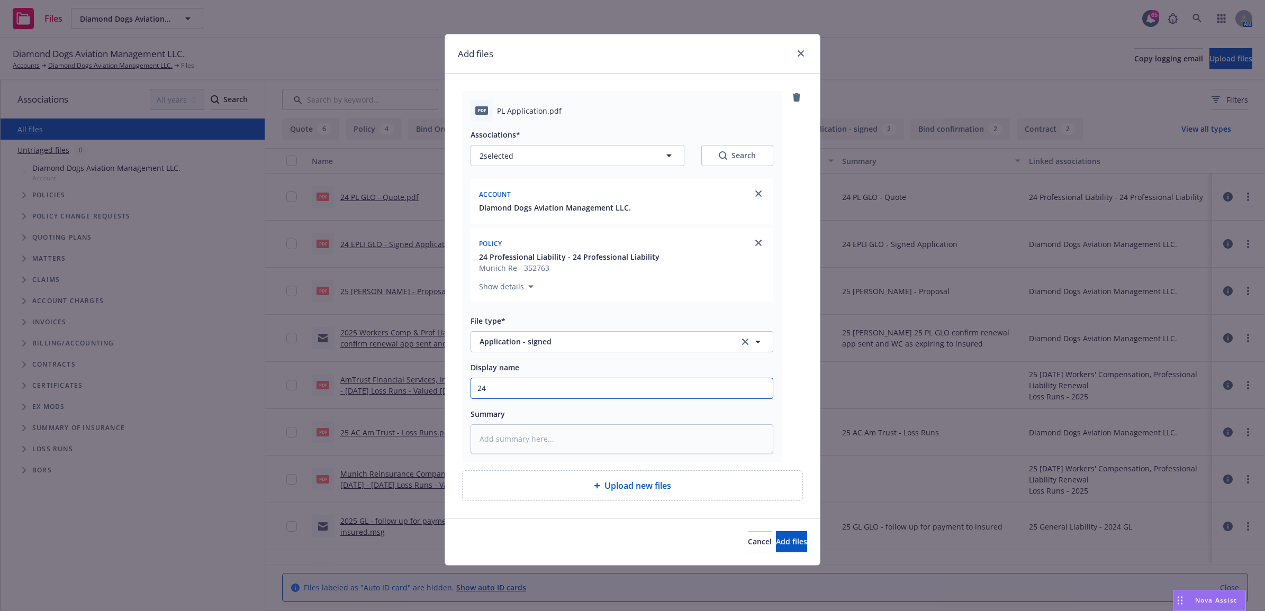
type input "24 P"
type textarea "x"
type input "24 PL"
type textarea "x"
type input "24 PL"
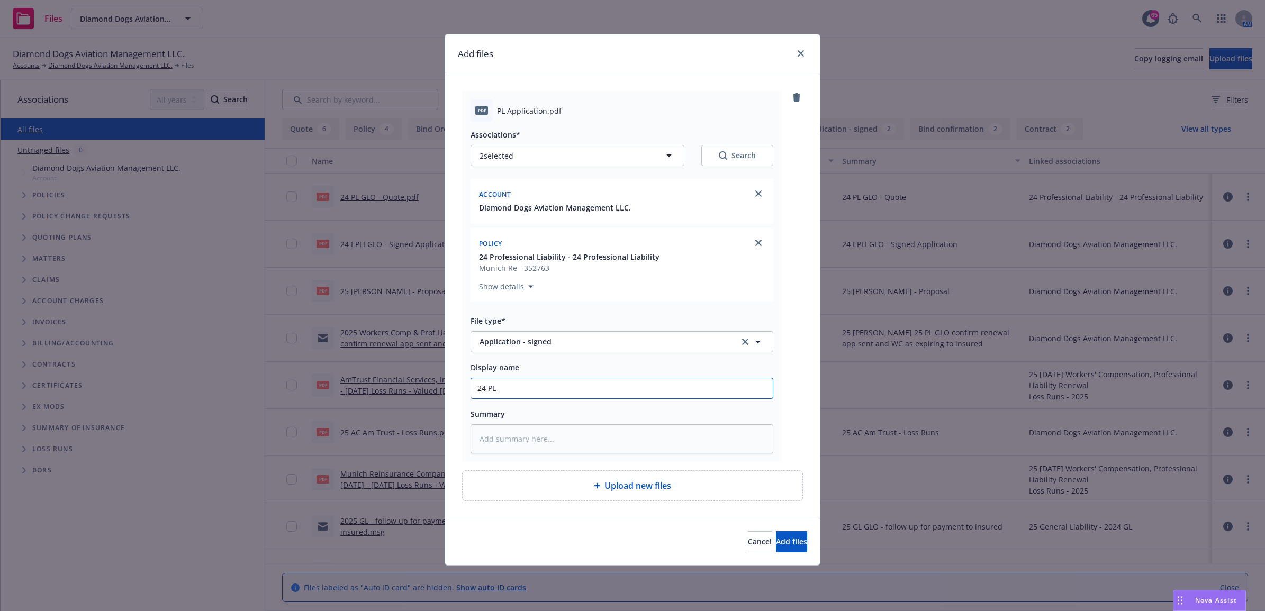
type textarea "x"
type input "24 PL G"
type textarea "x"
type input "24 PL GL"
type textarea "x"
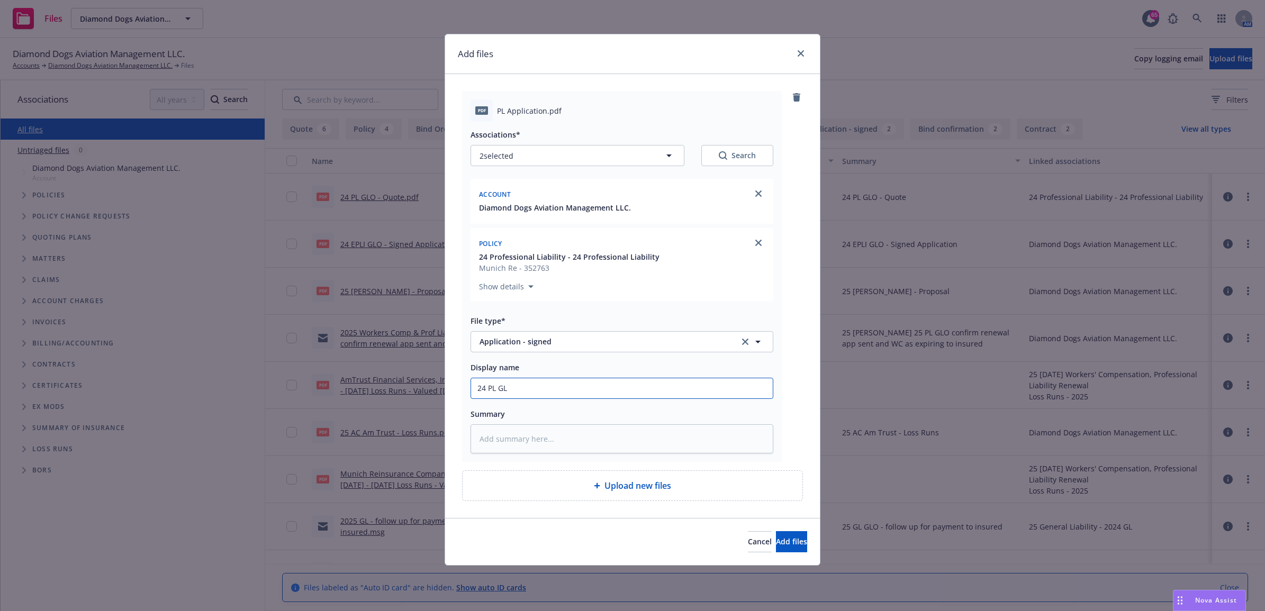
type input "24 PL GLO"
type textarea "x"
type input "24 PL GLO"
type textarea "x"
type input "24 PL GLO -"
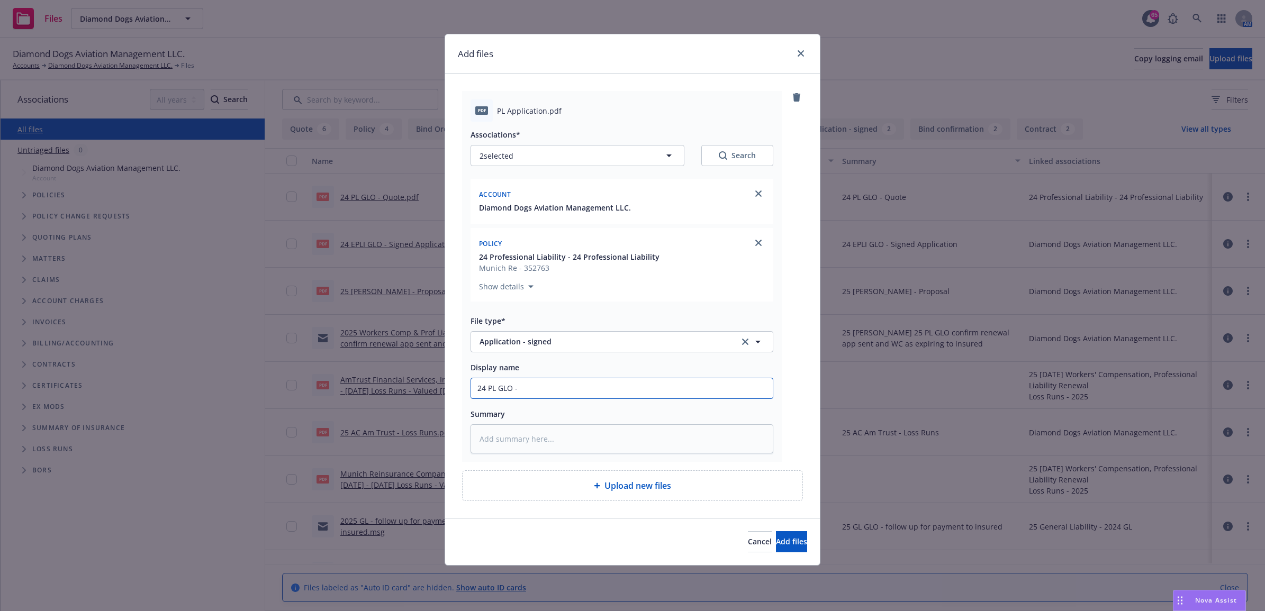
type textarea "x"
type input "24 PL GLO -"
type textarea "x"
type input "24 PL GLO - A"
type textarea "x"
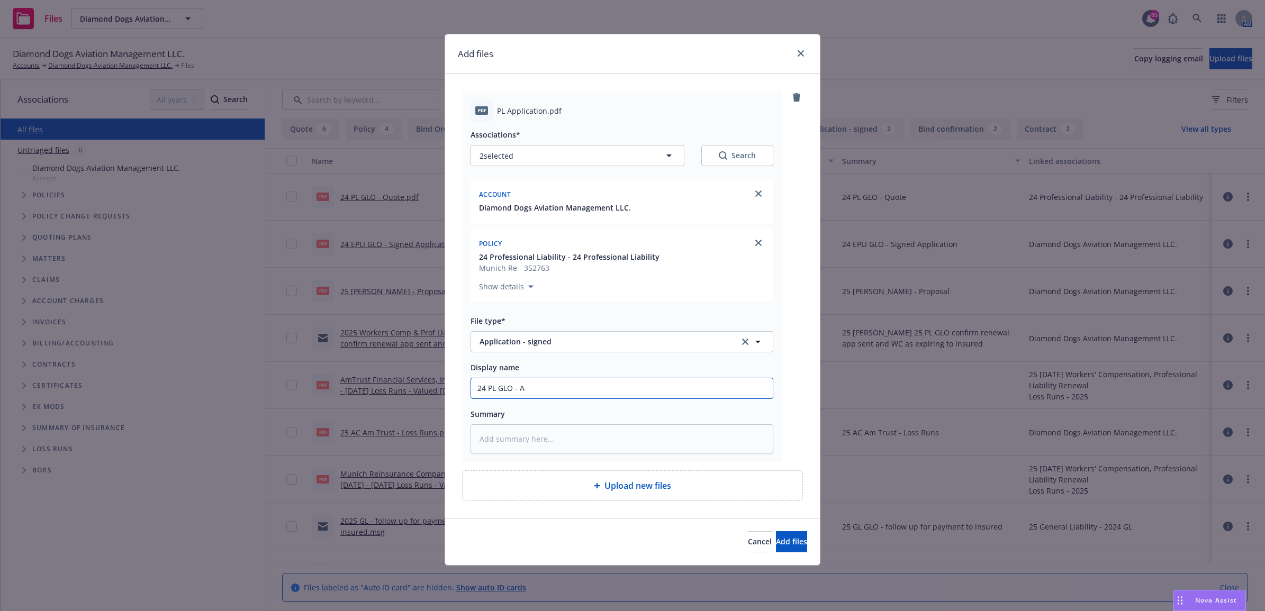
type input "24 PL GLO -"
type textarea "x"
type input "24 PL GLO - S"
type textarea "x"
type input "24 PL GLO - Si"
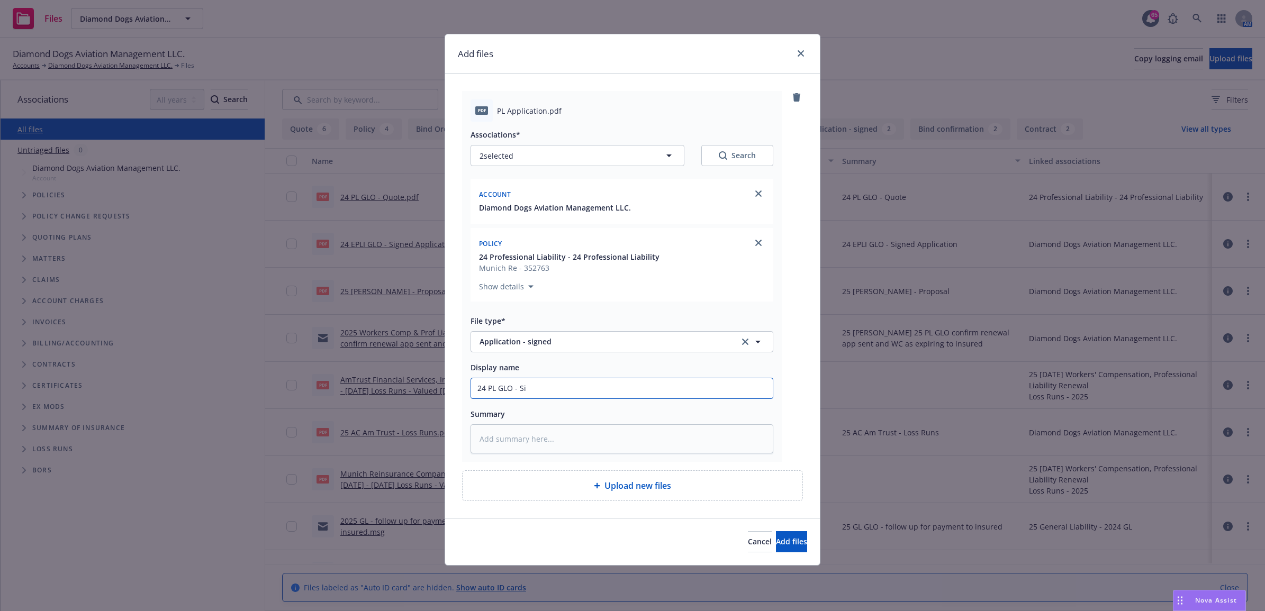
type textarea "x"
type input "24 PL GLO - Sig"
type textarea "x"
type input "24 PL GLO - Signe"
type textarea "x"
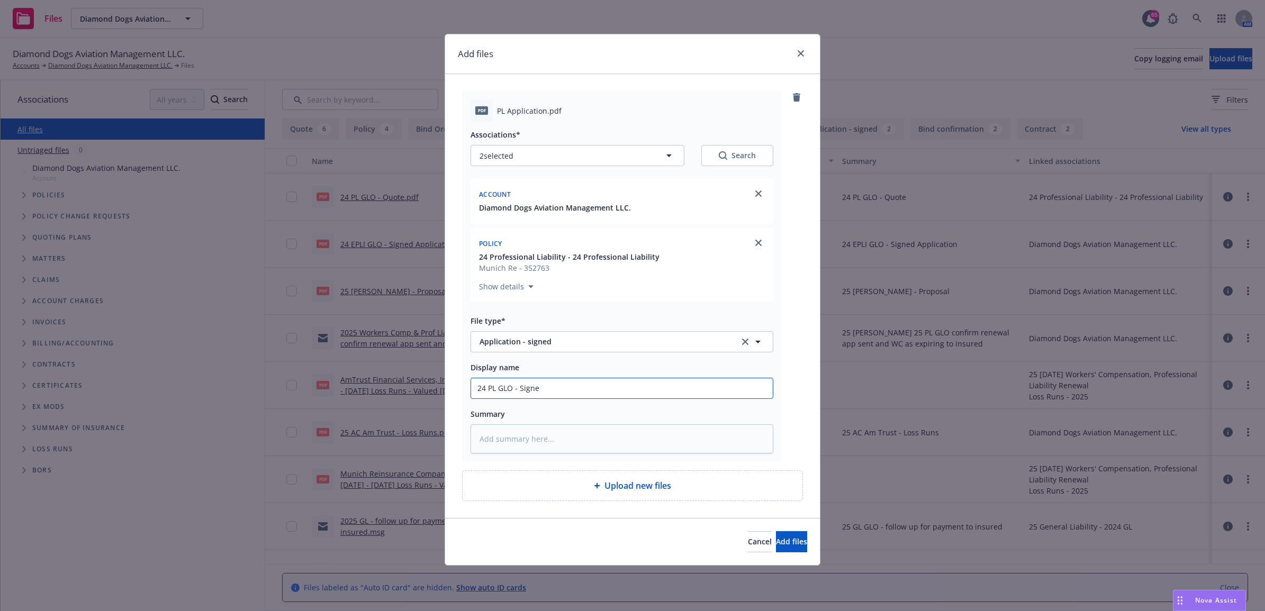
type input "24 PL GLO - Signed"
type textarea "x"
type input "24 PL GLO - Signed"
type textarea "x"
type input "24 PL GLO - Signed p"
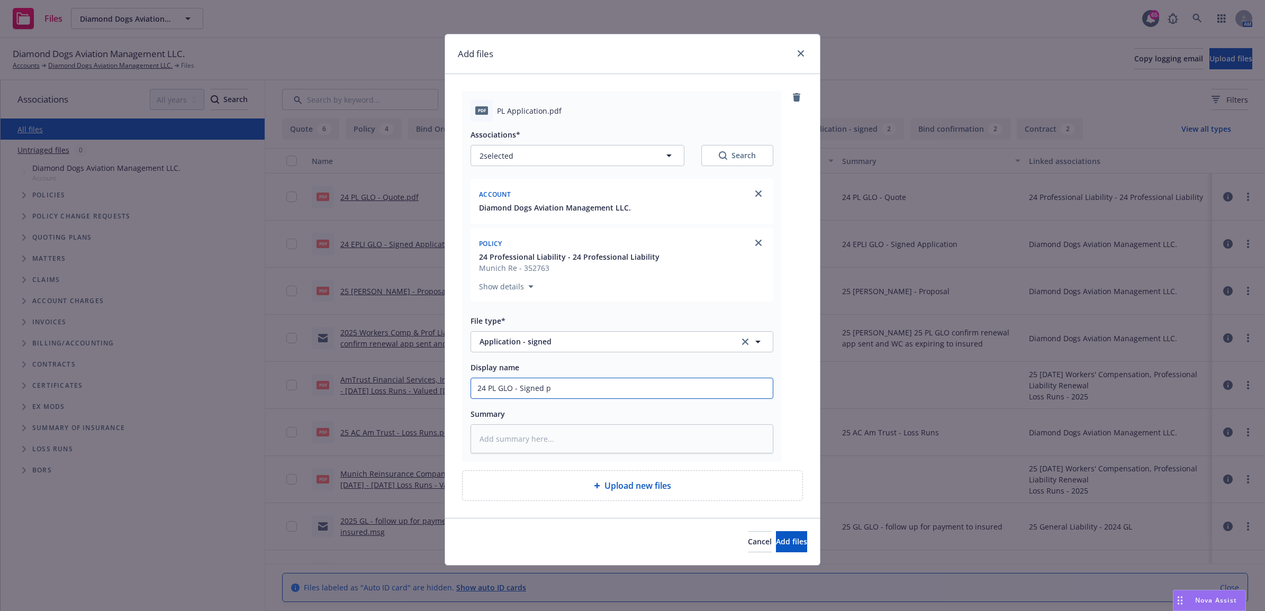
type textarea "x"
type input "24 PL GLO - Signed"
type textarea "x"
type input "24 PL GLO - Signed A"
type textarea "x"
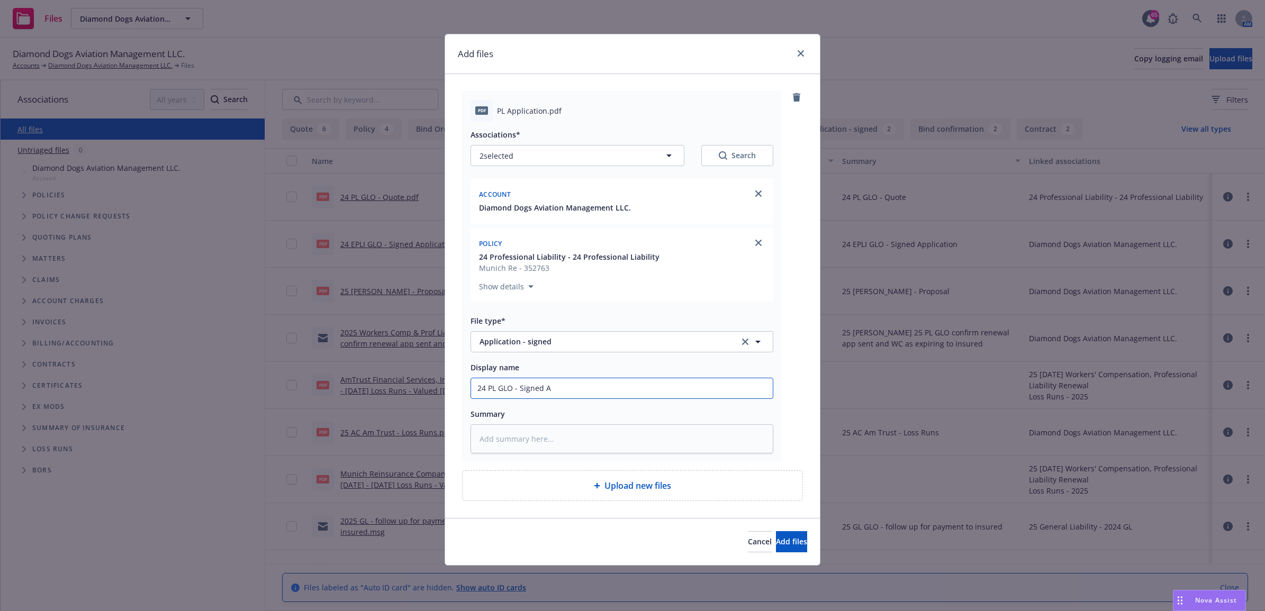
type input "24 PL GLO - Signed Ap"
type textarea "x"
type input "24 PL GLO - Signed App"
type textarea "x"
type input "24 PL GLO - Signed Appl"
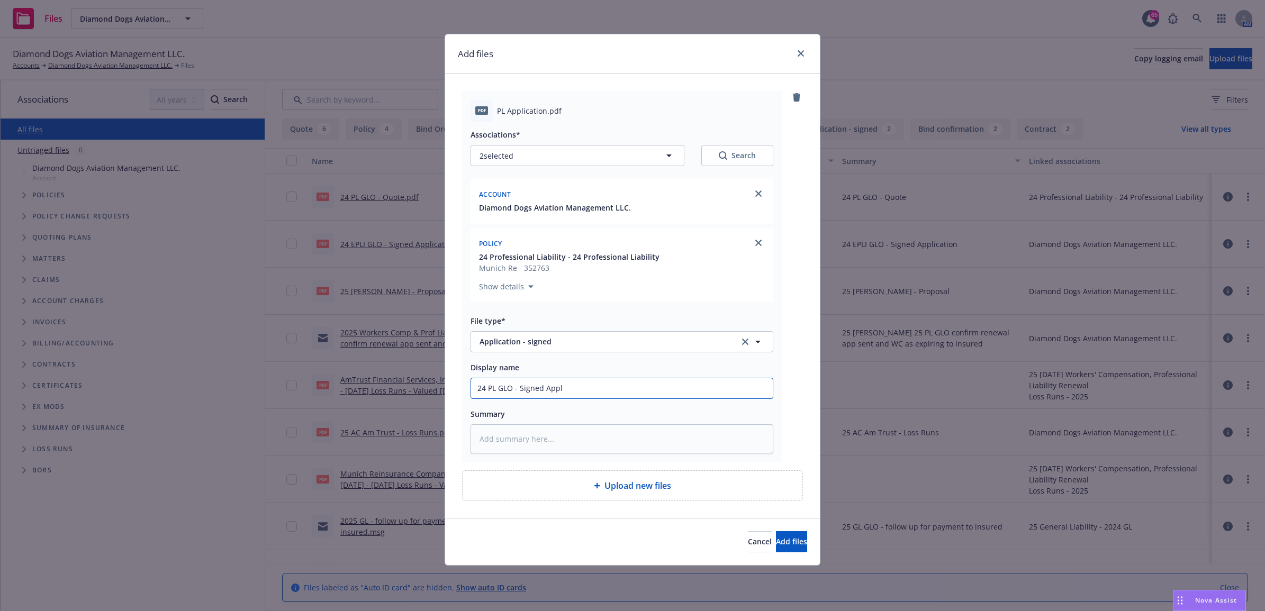
type textarea "x"
type input "24 PL GLO - Signed Appli"
type textarea "x"
type input "24 PL GLO - Signed Applic"
type textarea "x"
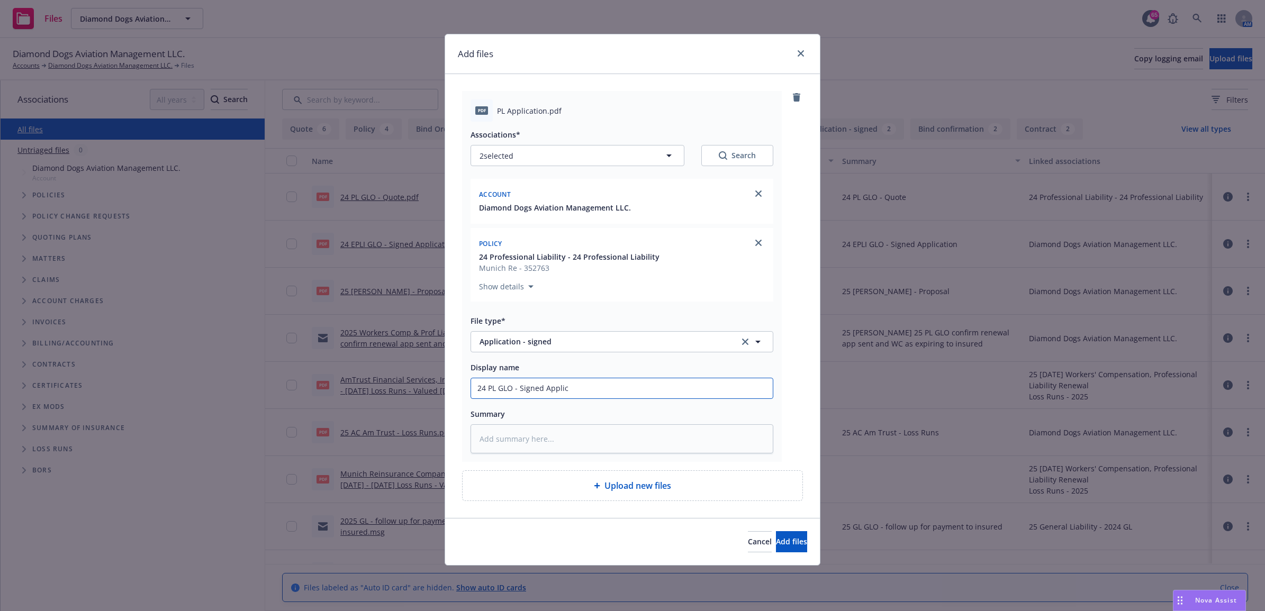
type input "24 PL GLO - Signed Applica"
type textarea "x"
type input "24 PL GLO - Signed Applicat"
type textarea "x"
type input "24 PL GLO - Signed Applicati"
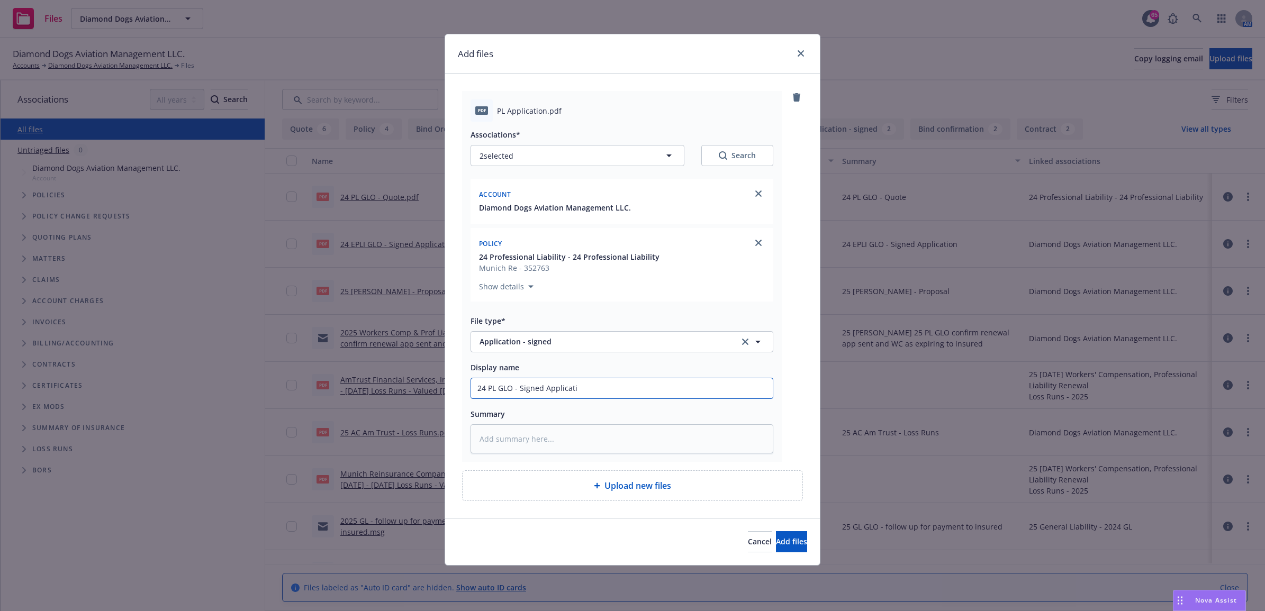
type textarea "x"
type input "24 PL GLO - Signed Applicatio"
type textarea "x"
drag, startPoint x: 641, startPoint y: 393, endPoint x: 355, endPoint y: 402, distance: 285.8
click at [354, 402] on div "Add files pdf PL Application.pdf Associations* 2 selected Search Account Diamon…" at bounding box center [632, 305] width 1265 height 611
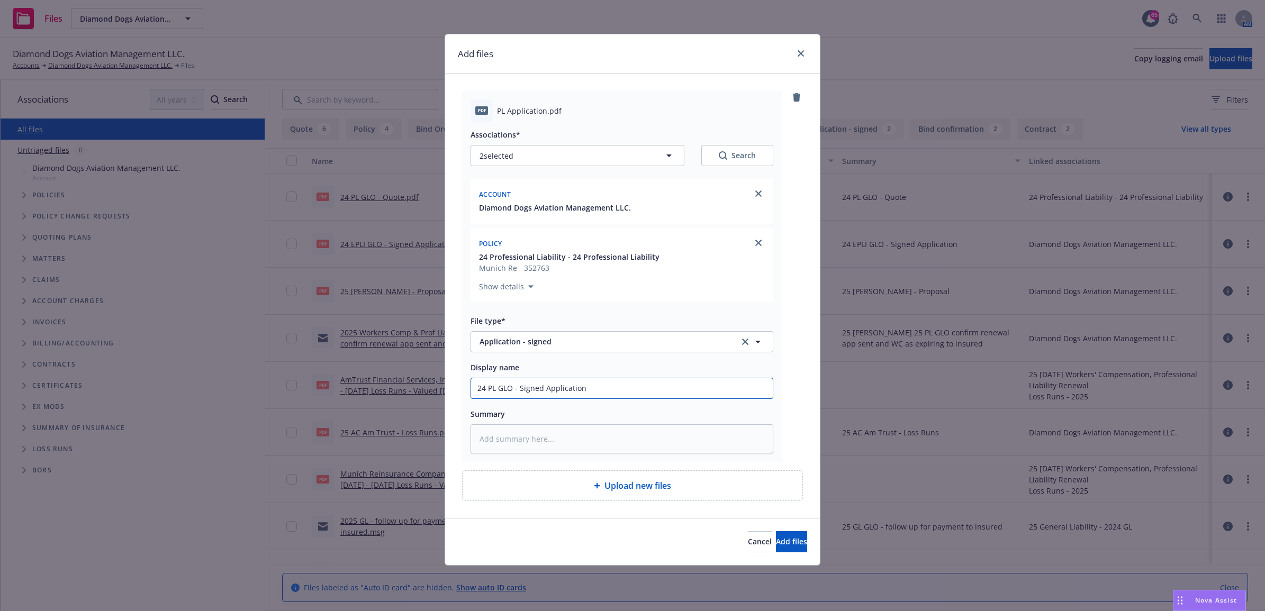
type input "24 PL GLO - Signed Application"
paste textarea "24 PL GLO - Signed Application"
type textarea "x"
type textarea "24 PL GLO - Signed Application"
click at [792, 543] on button "Add files" at bounding box center [791, 541] width 31 height 21
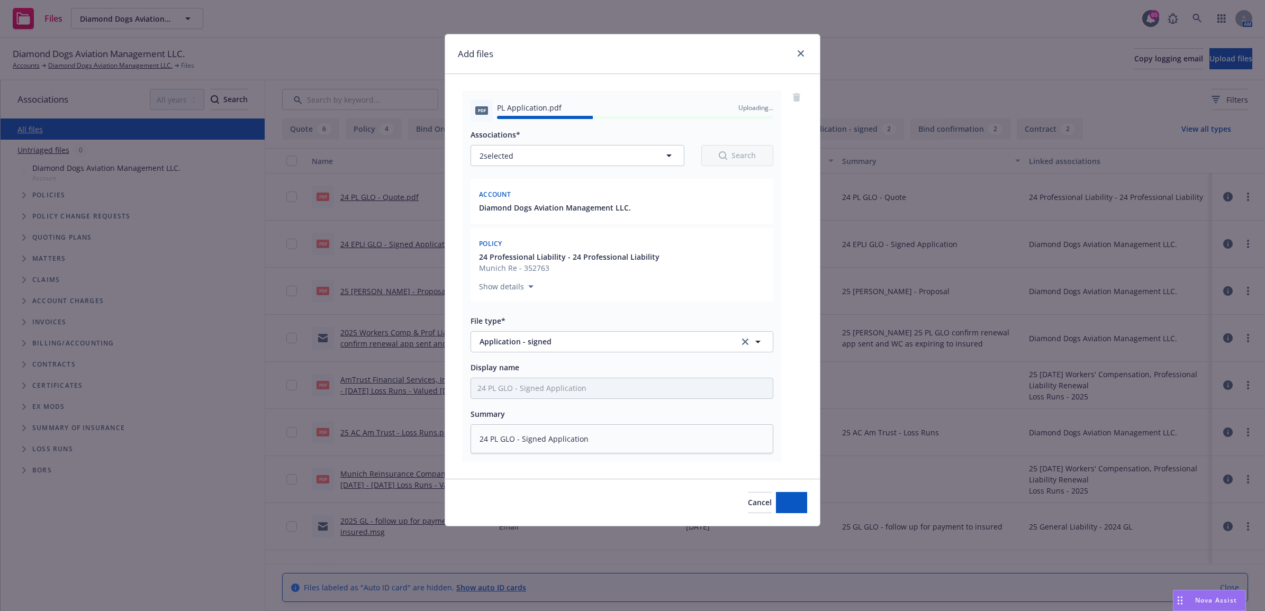
type textarea "x"
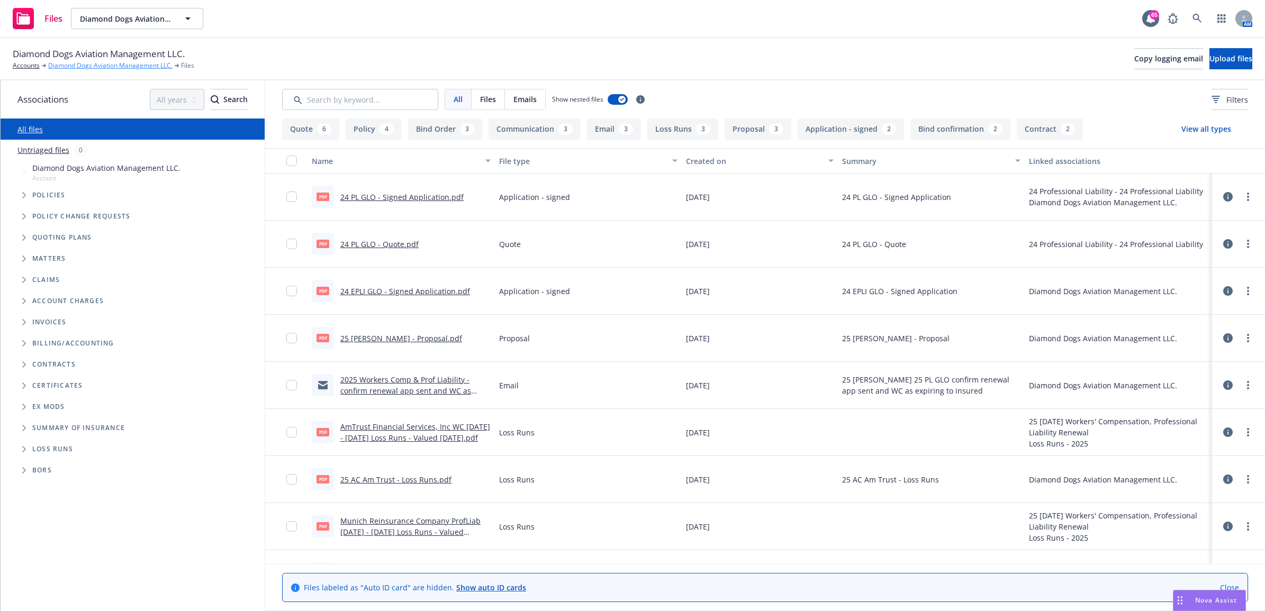
click at [141, 67] on link "Diamond Dogs Aviation Management LLC." at bounding box center [110, 66] width 124 height 10
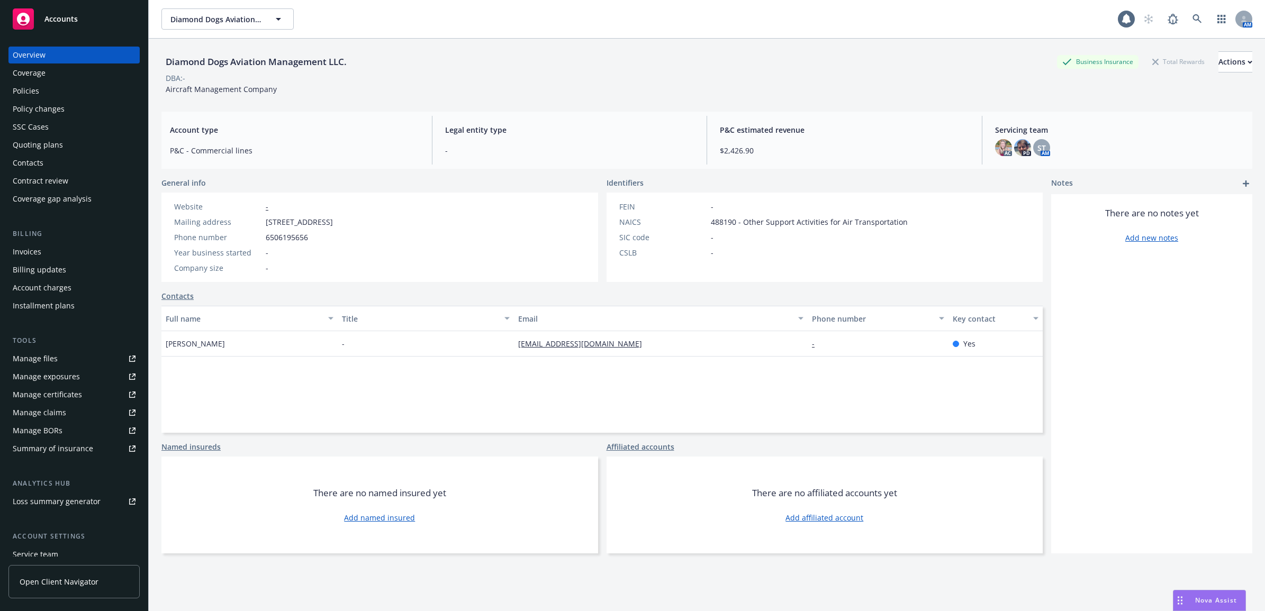
click at [69, 356] on link "Manage files" at bounding box center [73, 358] width 131 height 17
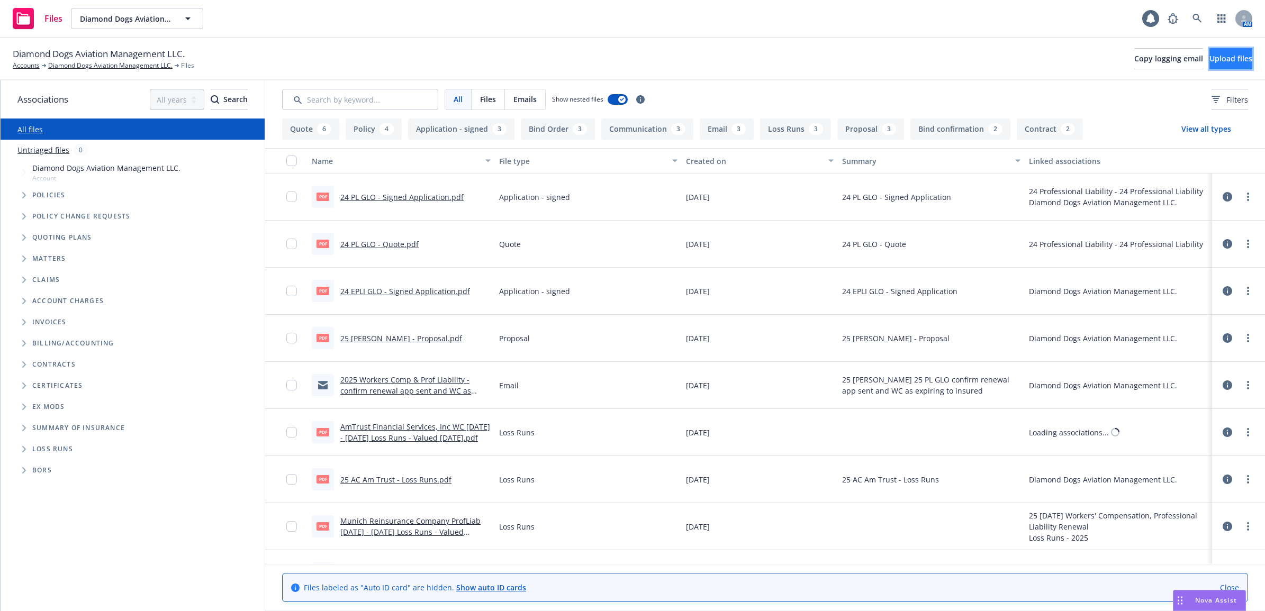
click at [1223, 62] on span "Upload files" at bounding box center [1230, 58] width 43 height 10
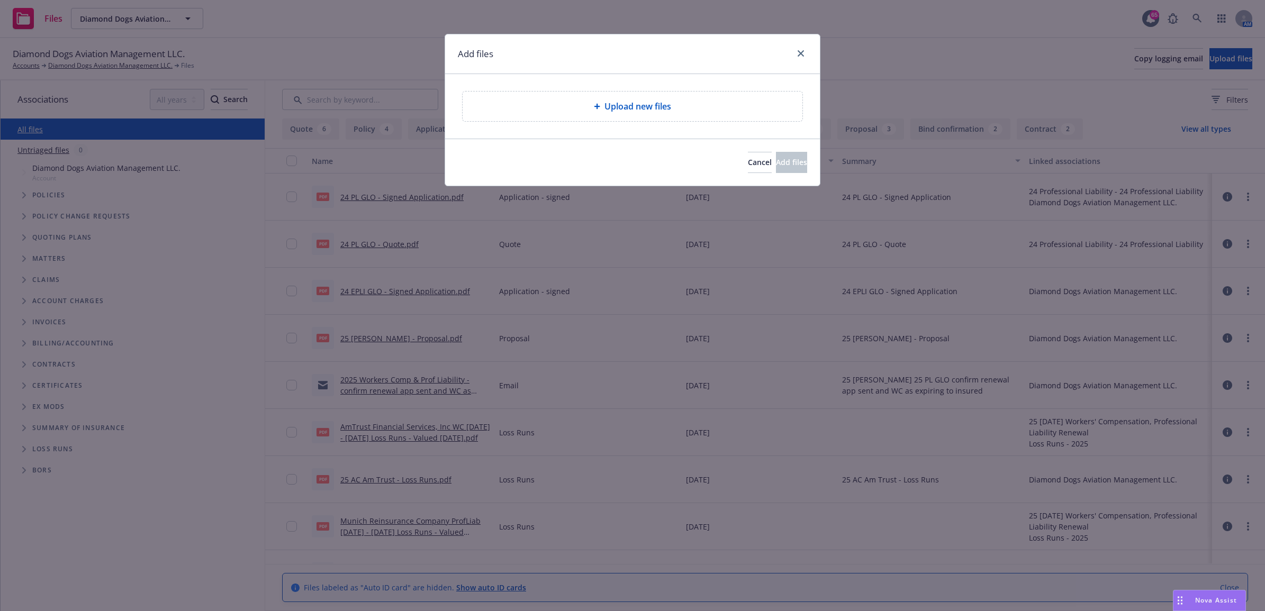
click at [668, 107] on span "Upload new files" at bounding box center [637, 106] width 67 height 13
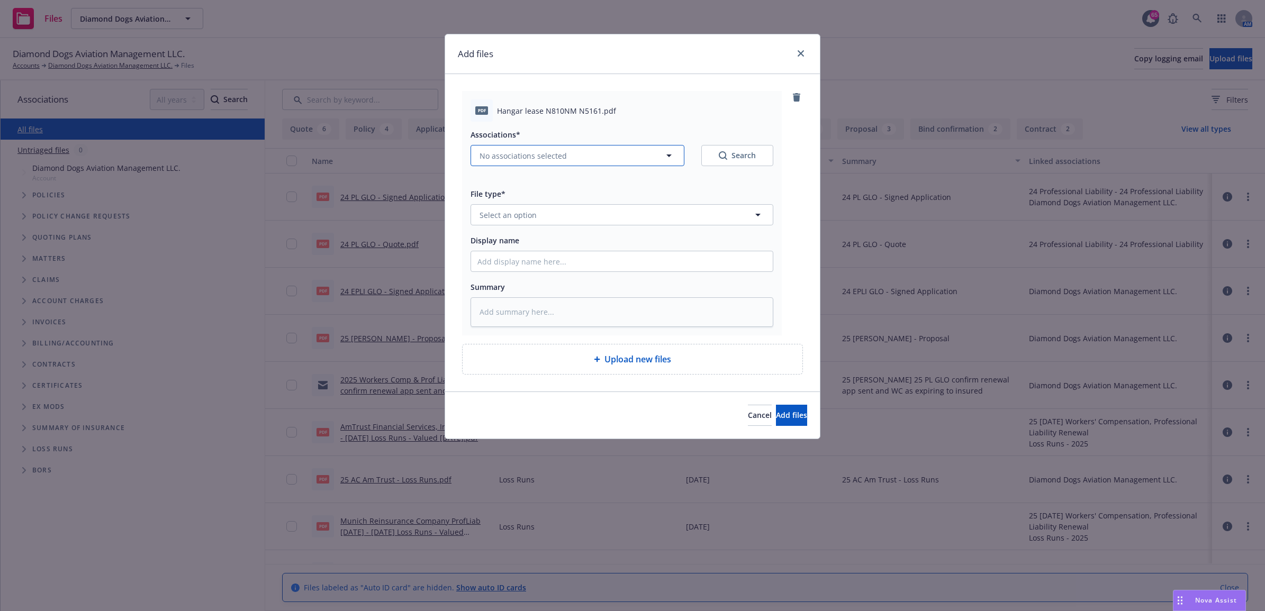
click at [538, 156] on span "No associations selected" at bounding box center [522, 155] width 87 height 11
type textarea "x"
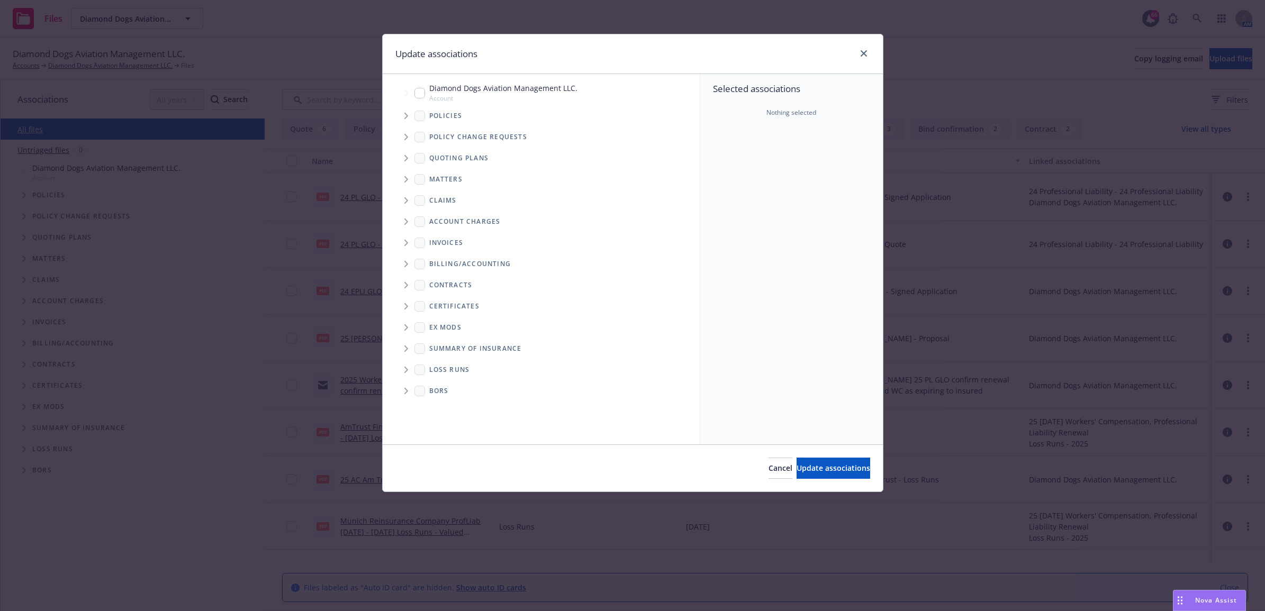
click at [419, 101] on div "Diamond Dogs Aviation Management LLC. Account" at bounding box center [495, 93] width 163 height 20
checkbox input "true"
click at [813, 461] on button "Update associations" at bounding box center [833, 468] width 74 height 21
type textarea "x"
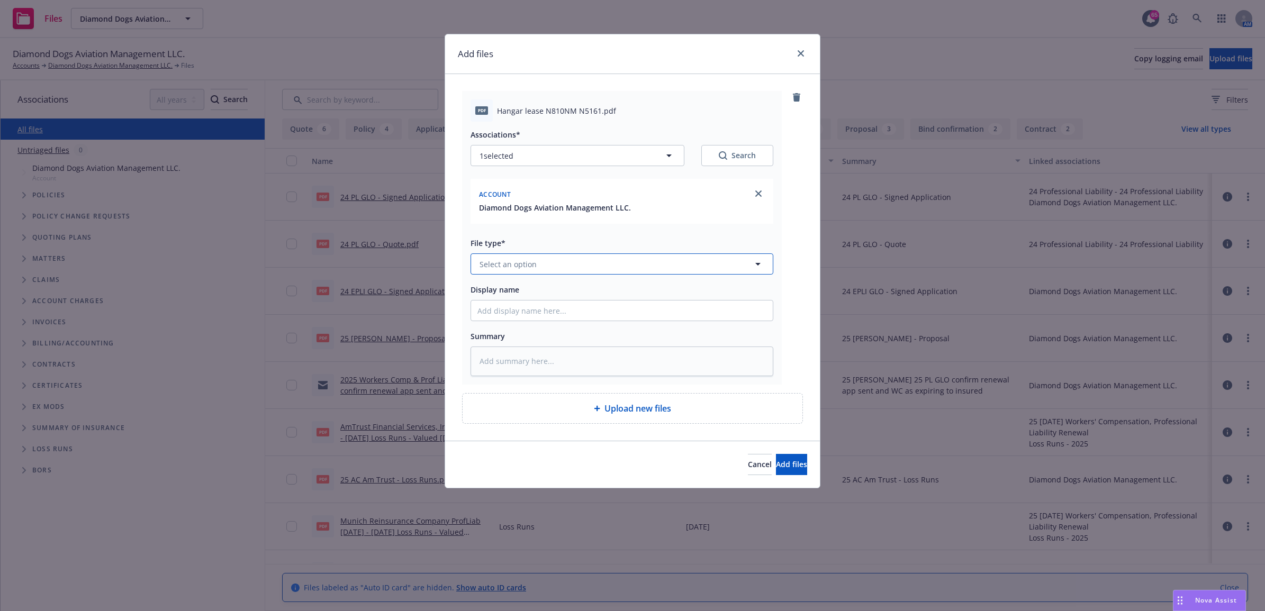
click at [520, 268] on span "Select an option" at bounding box center [507, 264] width 57 height 11
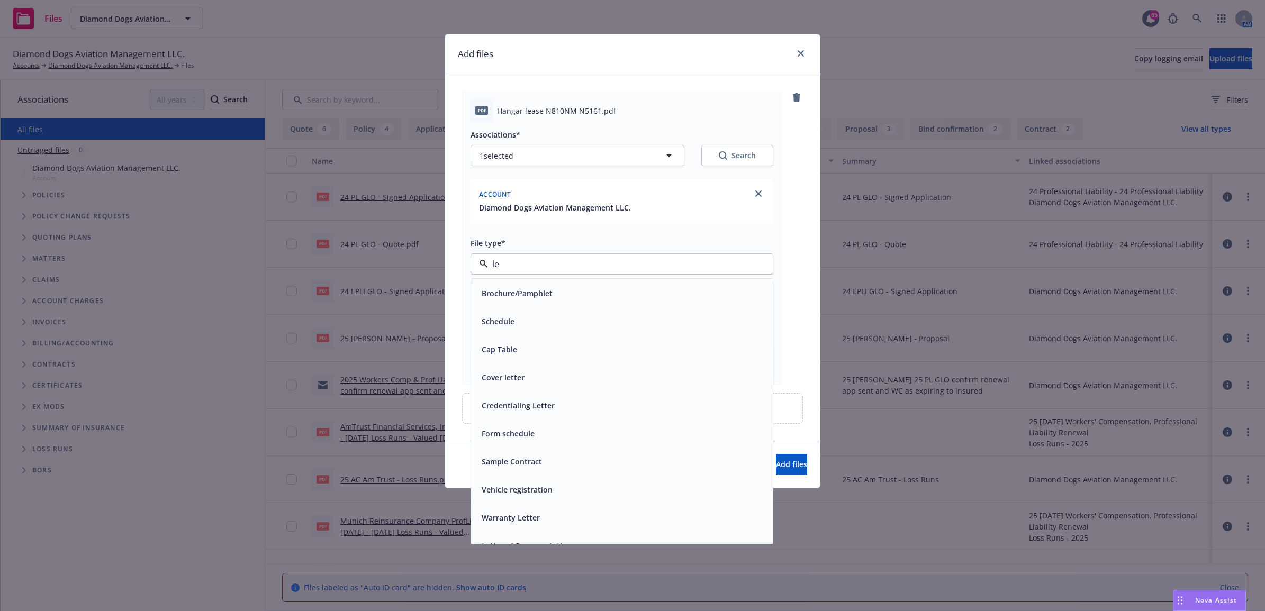
type input "l"
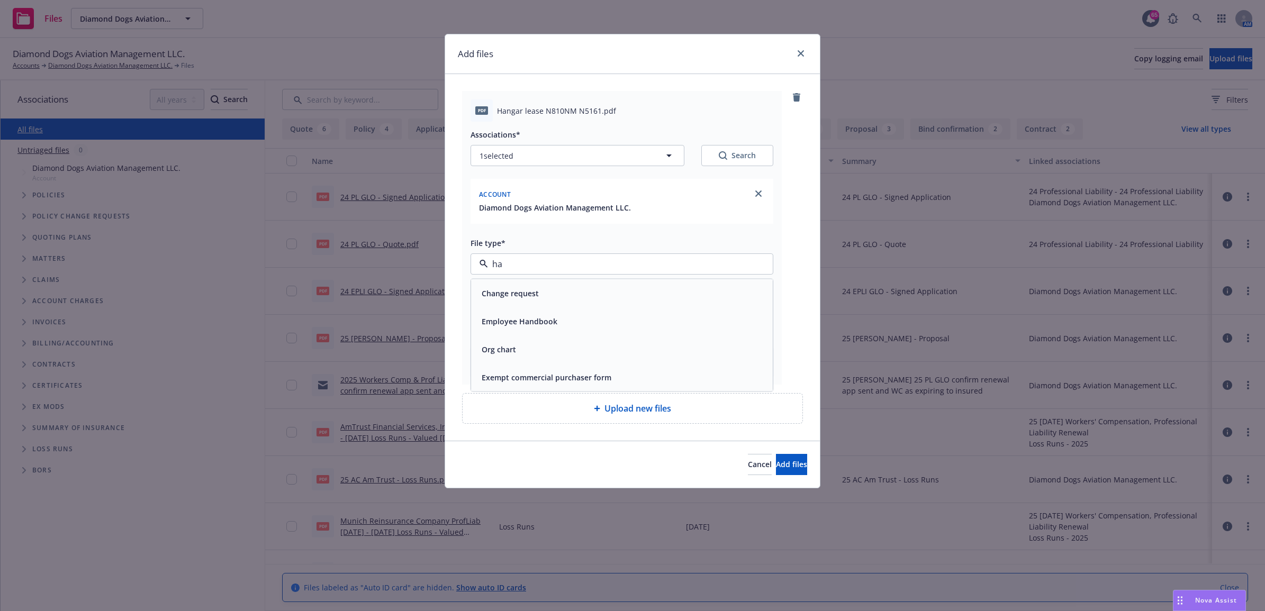
type input "h"
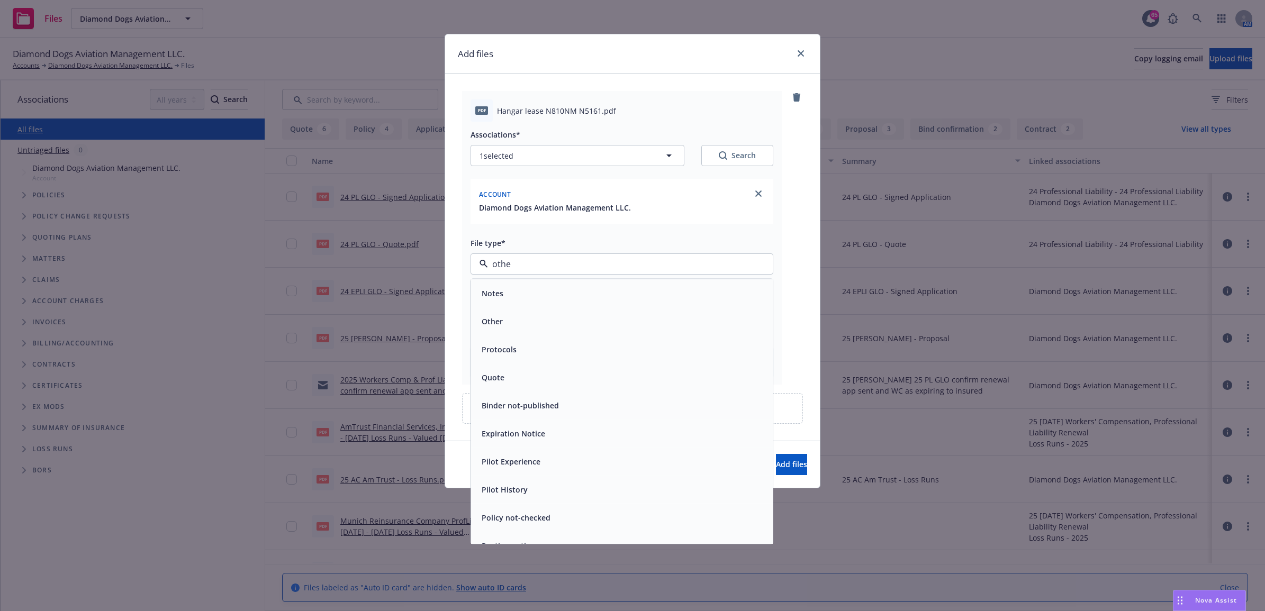
type input "other"
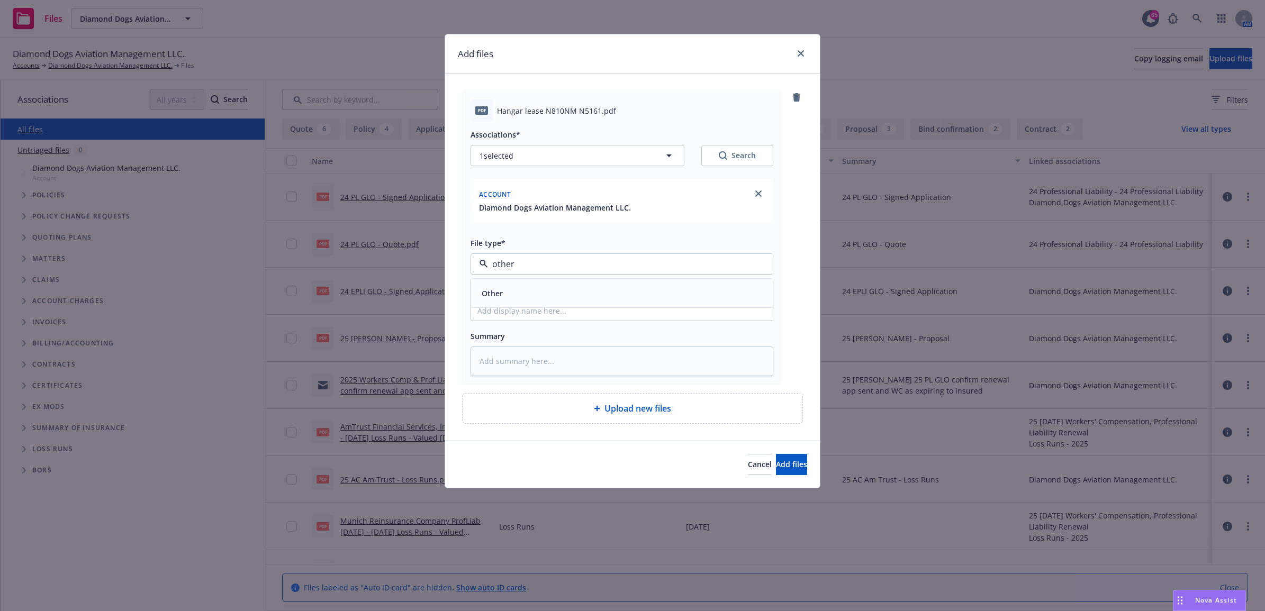
click at [603, 286] on div "Other" at bounding box center [621, 293] width 289 height 15
click at [525, 307] on input "Display name" at bounding box center [622, 311] width 302 height 20
type textarea "x"
type input "2"
type textarea "x"
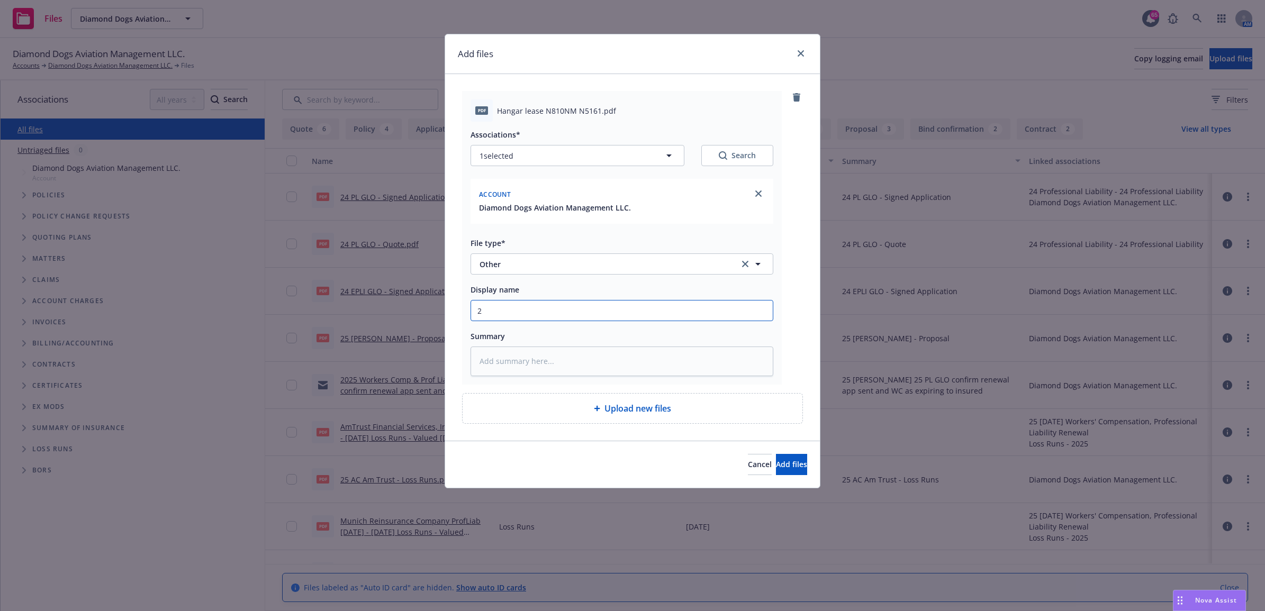
type input "24"
type textarea "x"
type input "24"
type textarea "x"
type input "24 A"
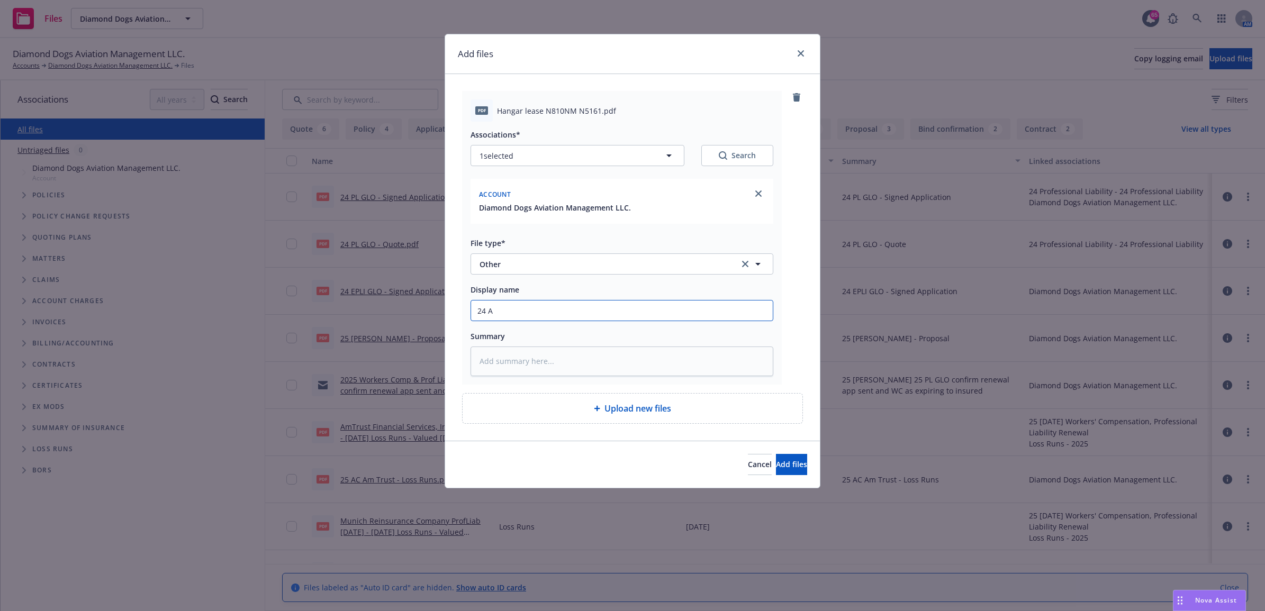
type textarea "x"
type input "24 AC"
type textarea "x"
type input "24 AC -"
type textarea "x"
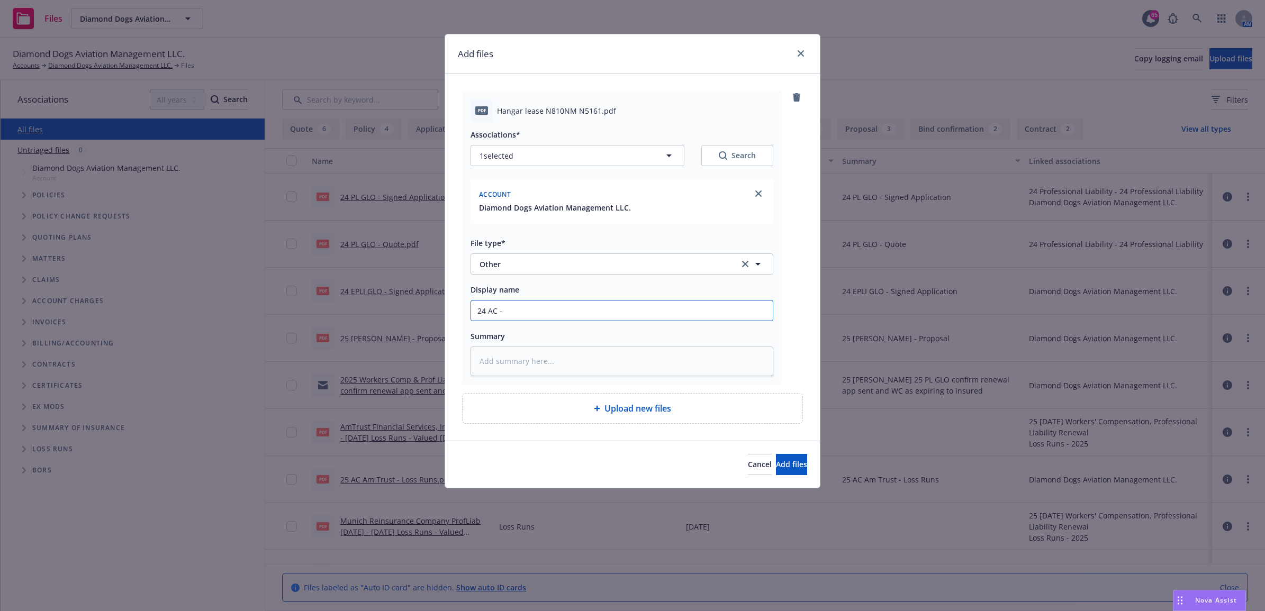
type input "24 AC -"
type textarea "x"
type input "24 AC - B"
type textarea "x"
type input "24 AC - Bi"
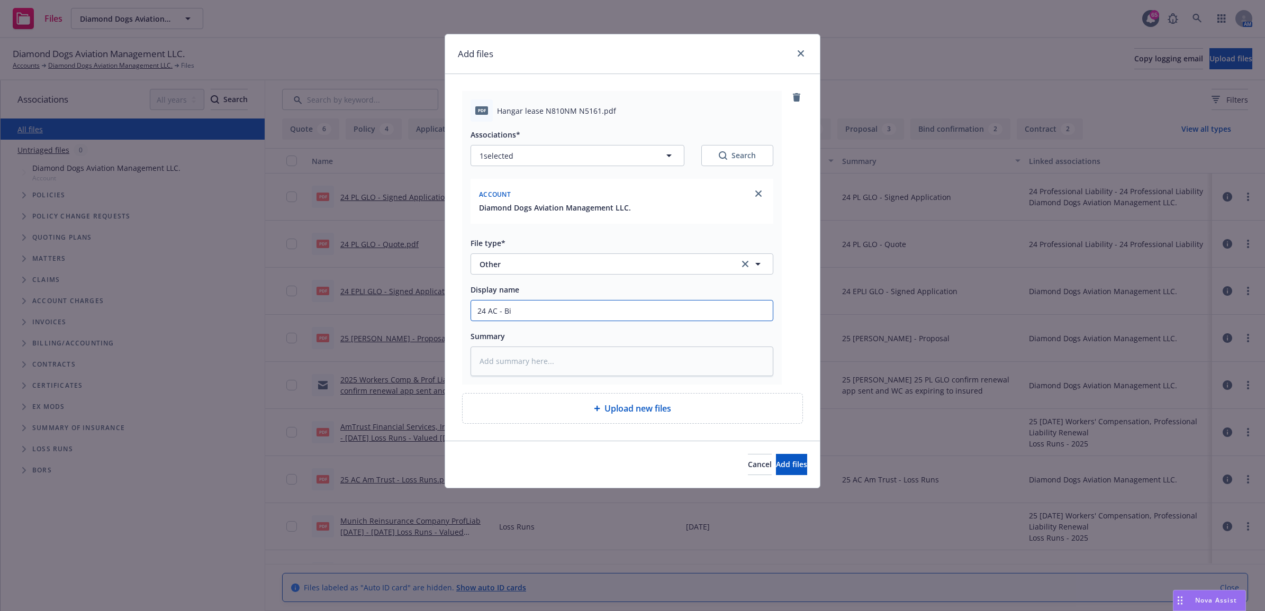
type textarea "x"
type input "24 AC - Bin"
type textarea "x"
type input "24 AC - Bi"
type textarea "x"
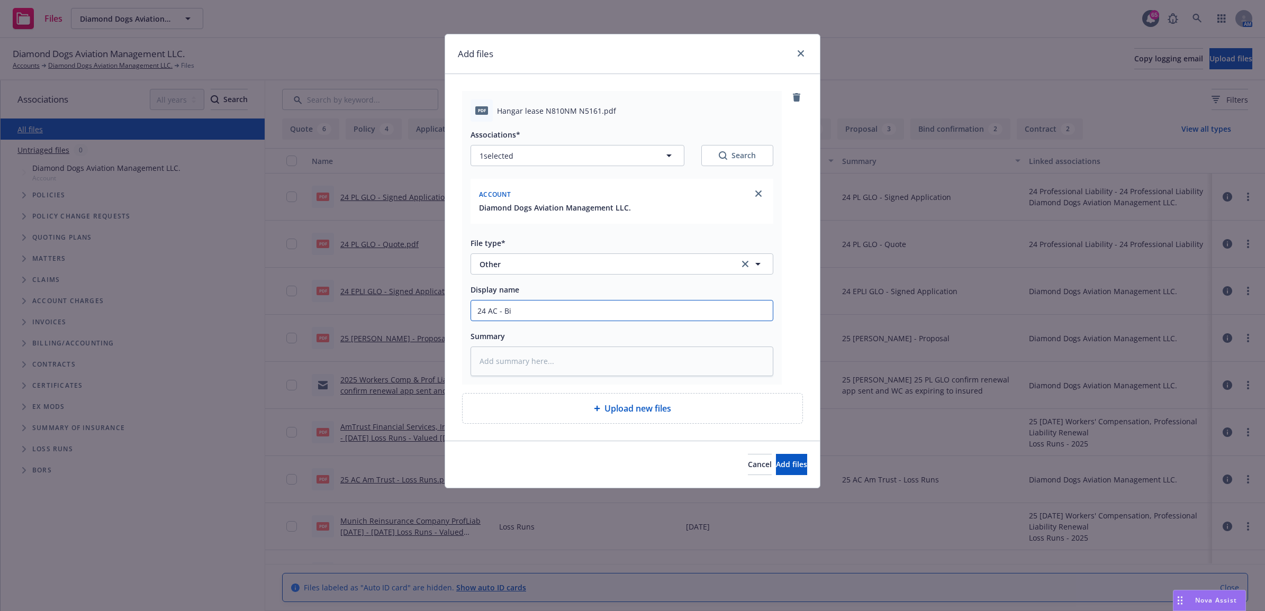
type input "24 AC - B"
type textarea "x"
type input "24 AC -"
type textarea "x"
type input "24 AC - V"
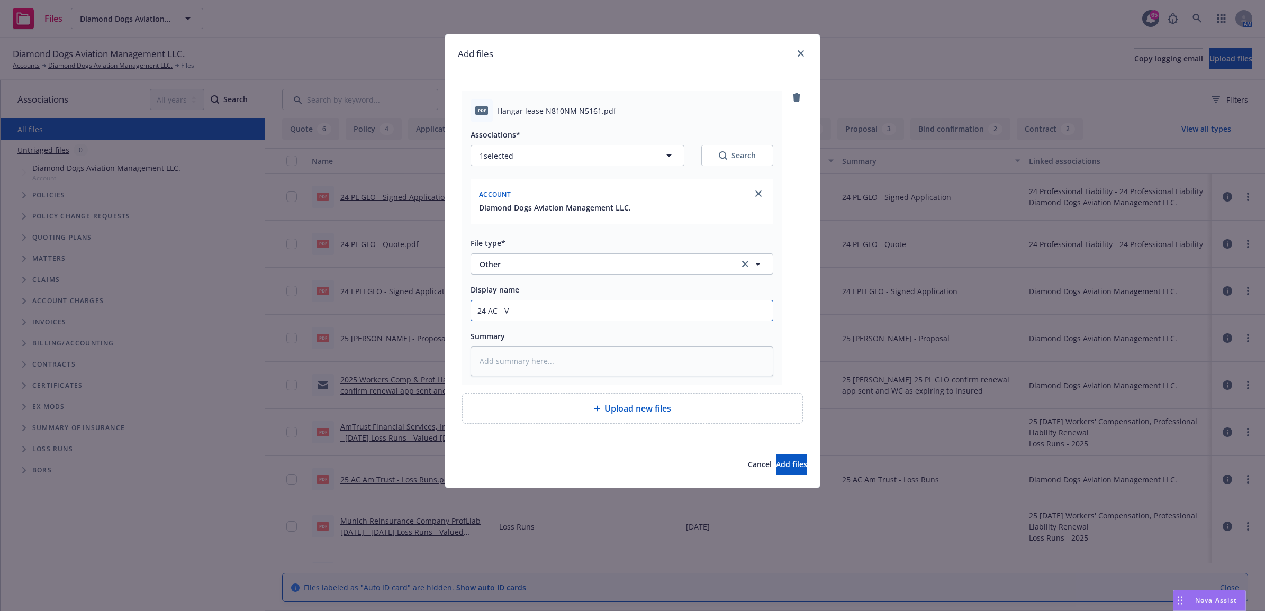
type textarea "x"
type input "24 AC - Vi"
type textarea "x"
type input "24 AC - Vin"
type textarea "x"
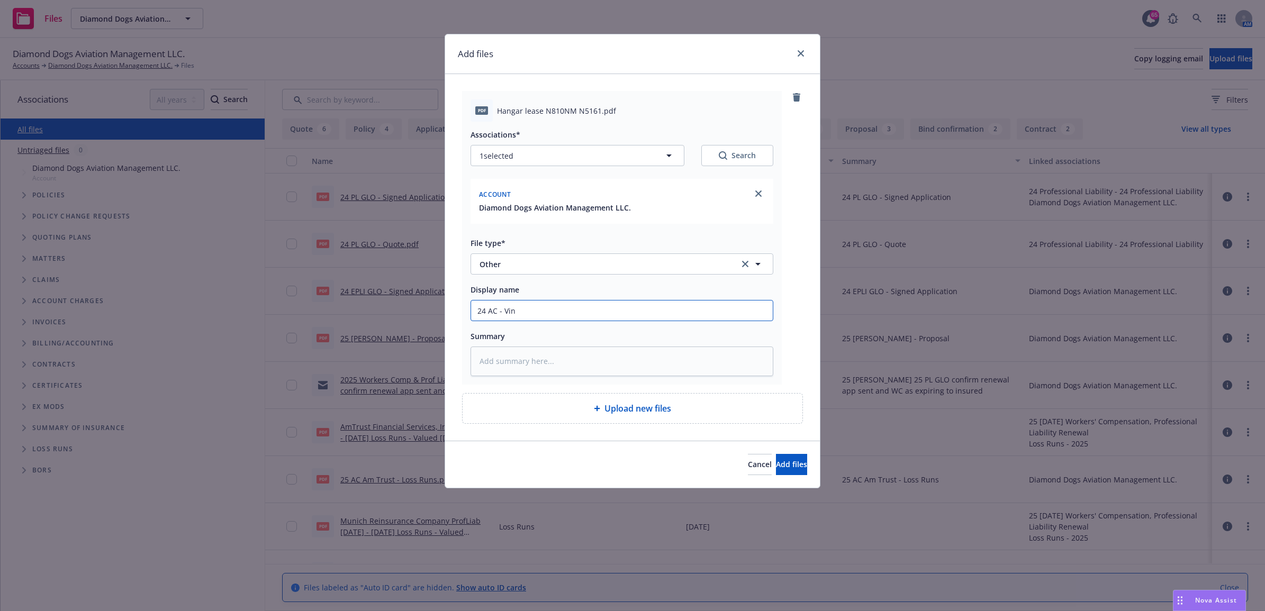
type input "24 AC - Vine"
type textarea "x"
type input "24 AC - Vine"
type textarea "x"
type input "24 AC - Vine t"
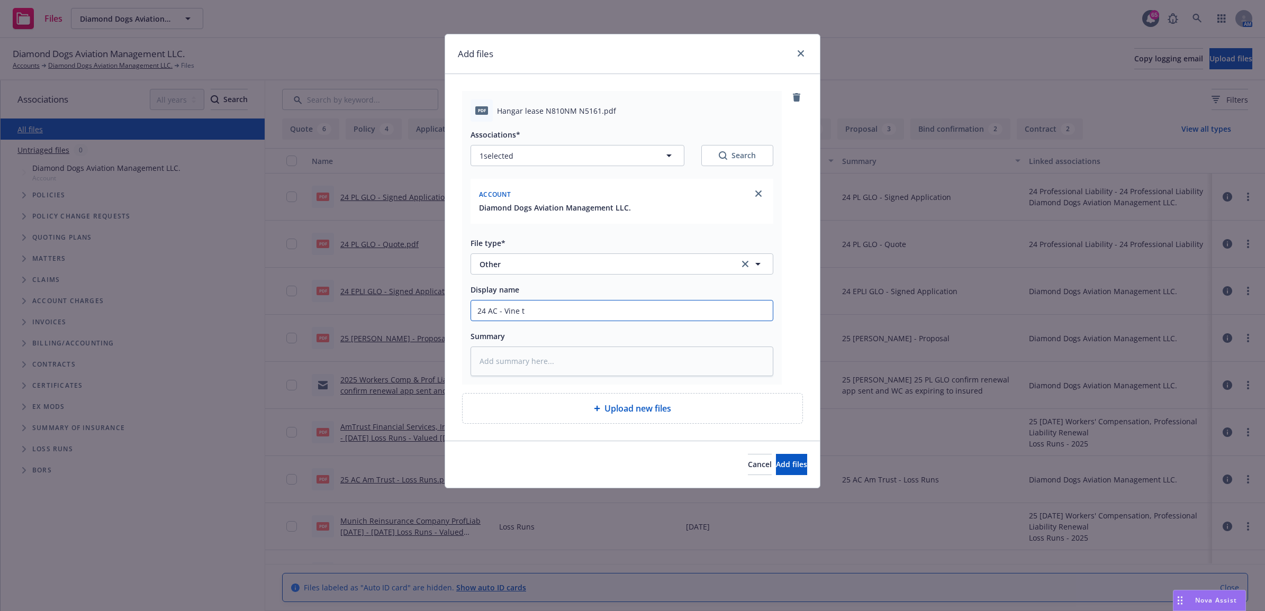
type textarea "x"
type input "24 AC - Vine tJ"
type textarea "x"
type input "24 AC - Vine tJe"
type textarea "x"
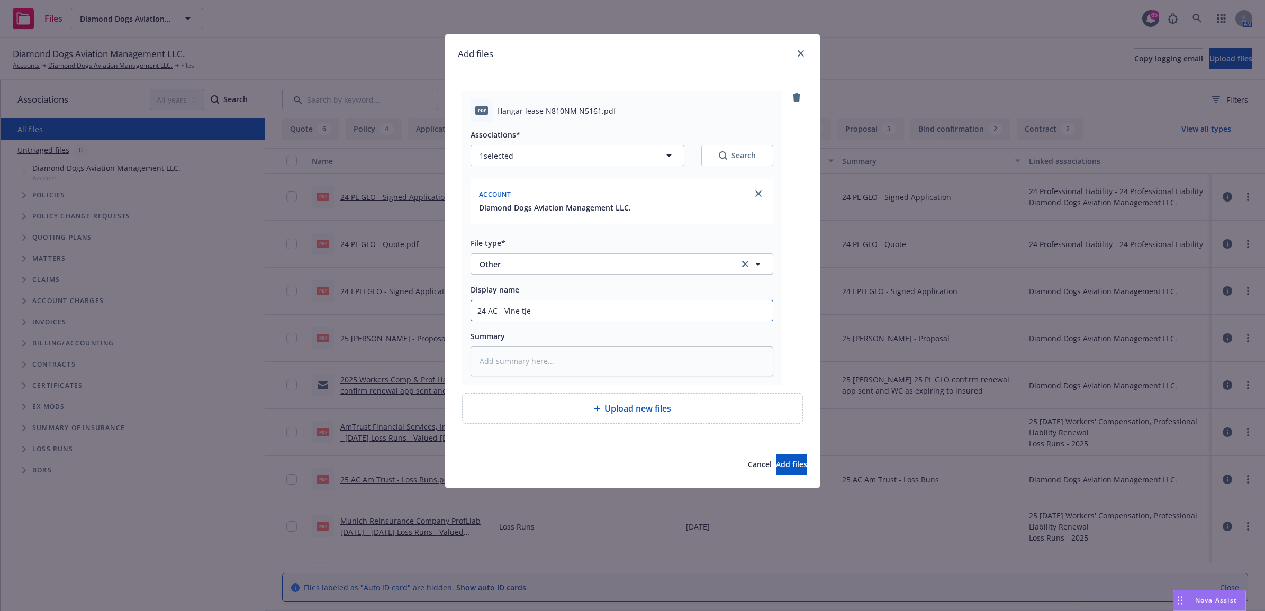
type input "24 AC - Vine tJet"
type textarea "x"
type input "24 AC - Vine tJet"
type textarea "x"
type input "24 AC - Vine tJet L"
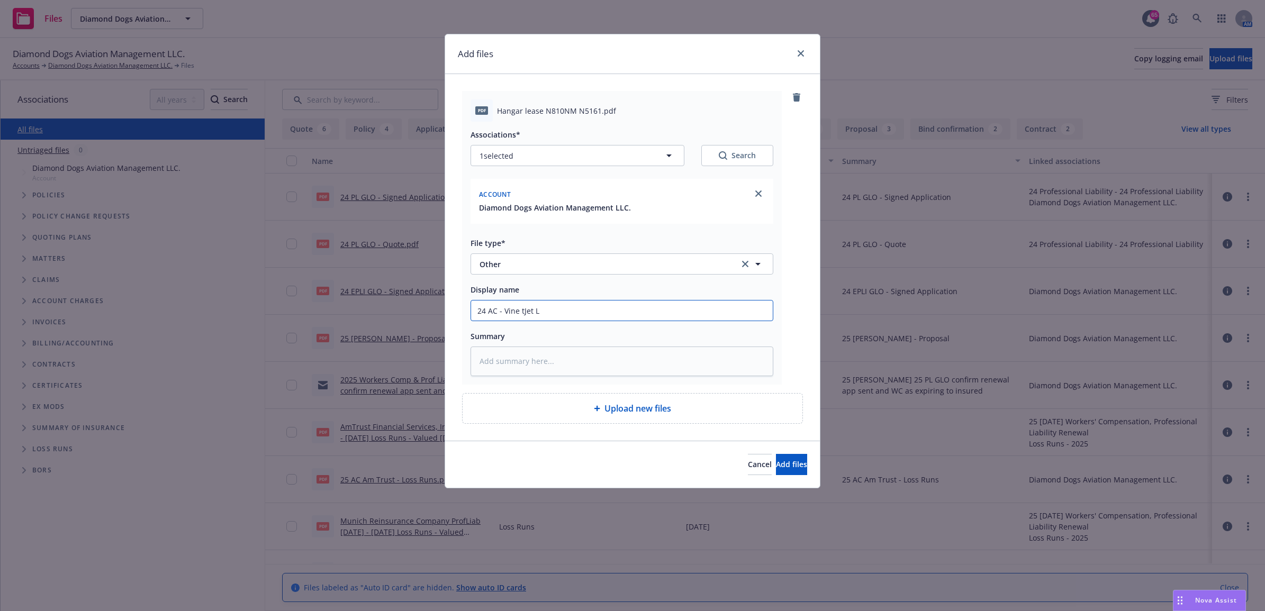
type textarea "x"
type input "24 AC - Vine tJet Le"
type textarea "x"
type input "24 AC - Vine tJet Lea"
type textarea "x"
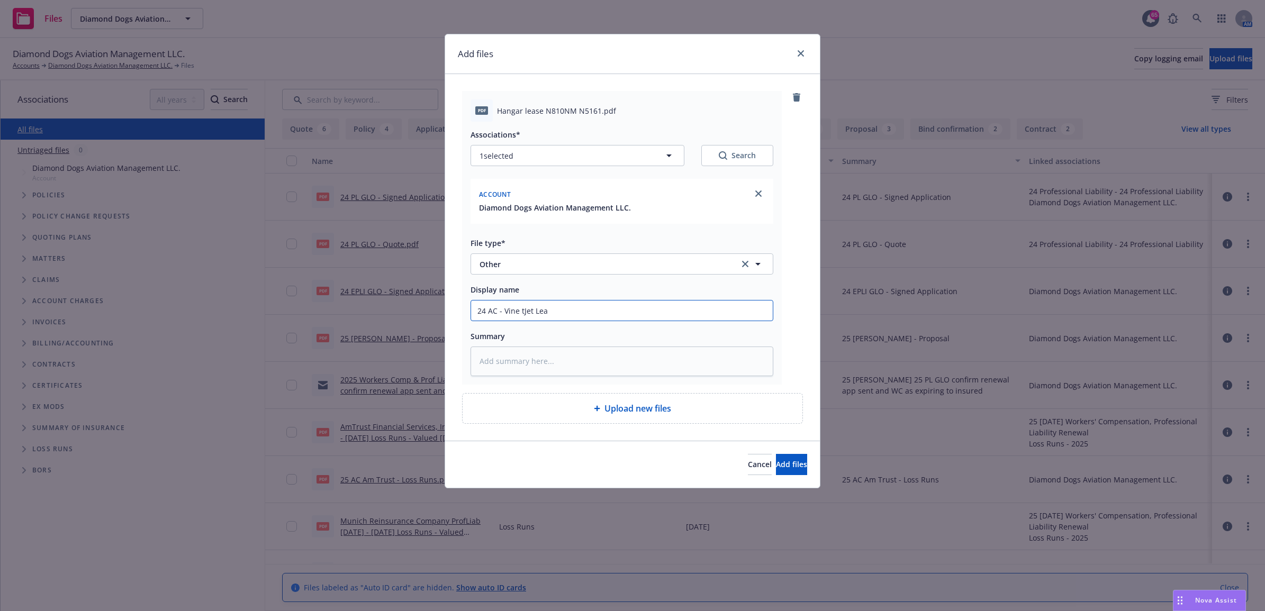
type input "24 AC - Vine tJet Leas"
type textarea "x"
type input "24 AC - Vine tJet Lease"
type textarea "x"
type input "24 AC - Vine tJet Leas"
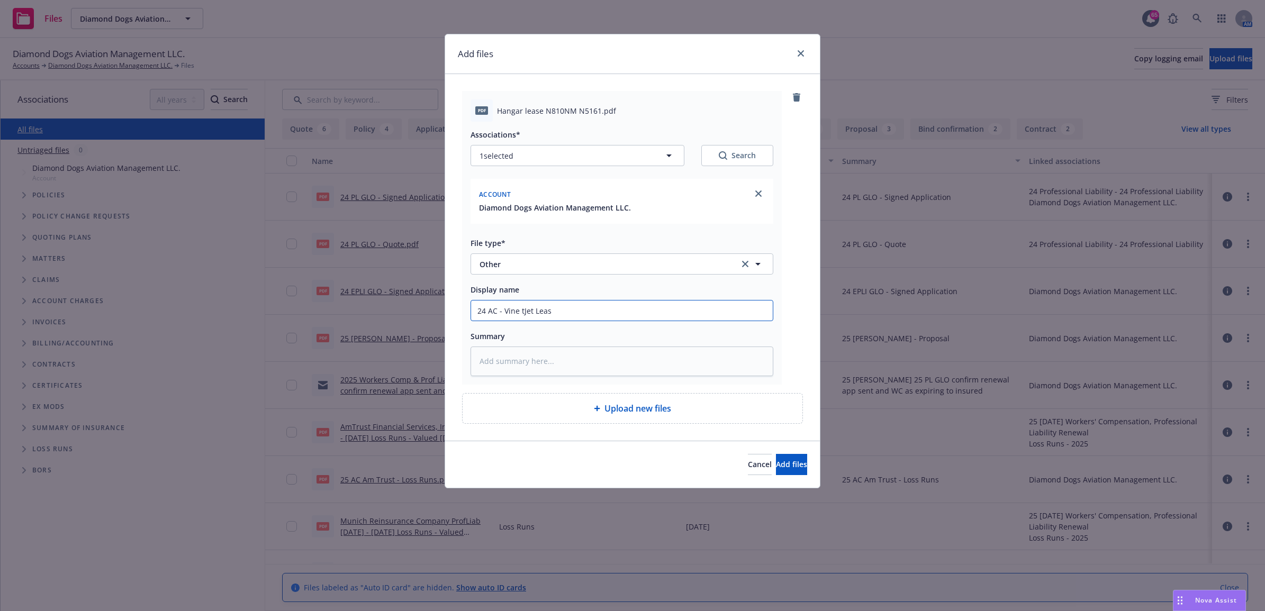
type textarea "x"
type input "24 AC - Vine tJet Lea"
type textarea "x"
type input "24 AC - Vine tJet Le"
type textarea "x"
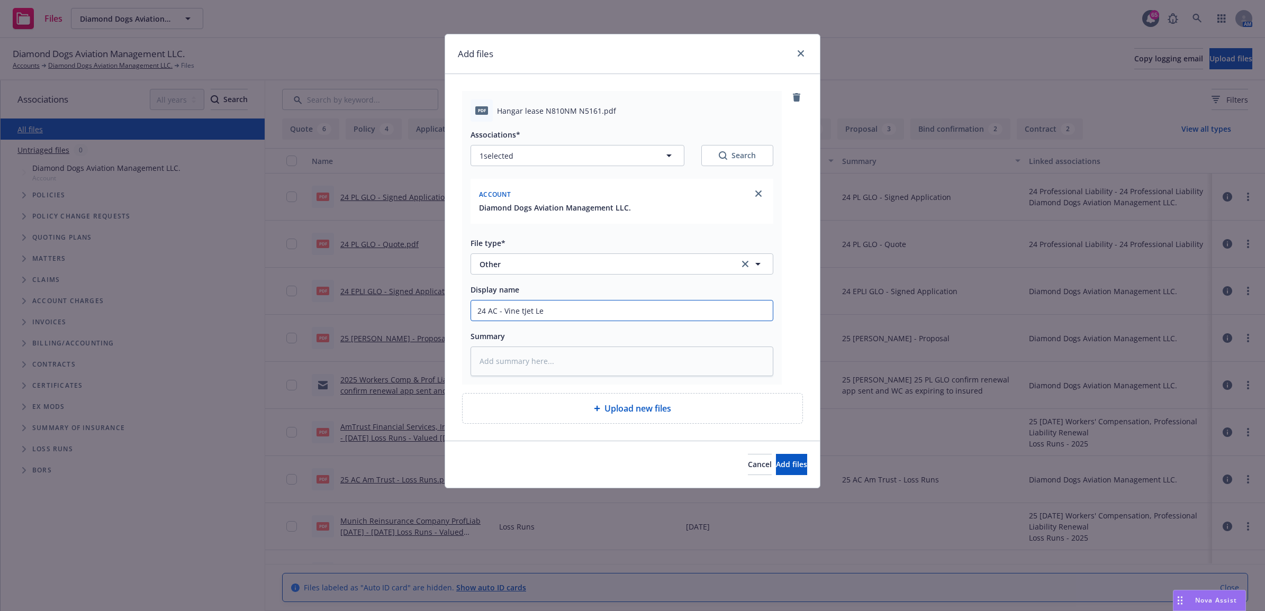
type input "24 AC - Vine tJet L"
type textarea "x"
type input "24 AC - Vine tJet"
type textarea "x"
type input "24 AC - Vine tJet"
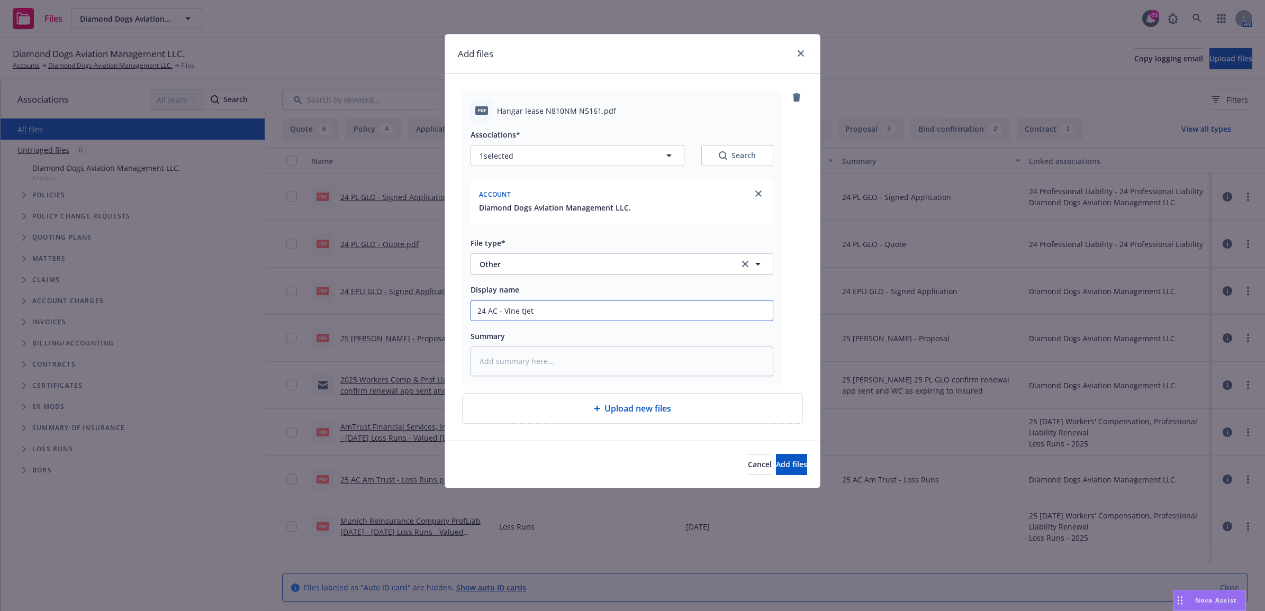
type textarea "x"
type input "24 AC - Vine tJe"
type textarea "x"
type input "24 AC - Vine tJ"
type textarea "x"
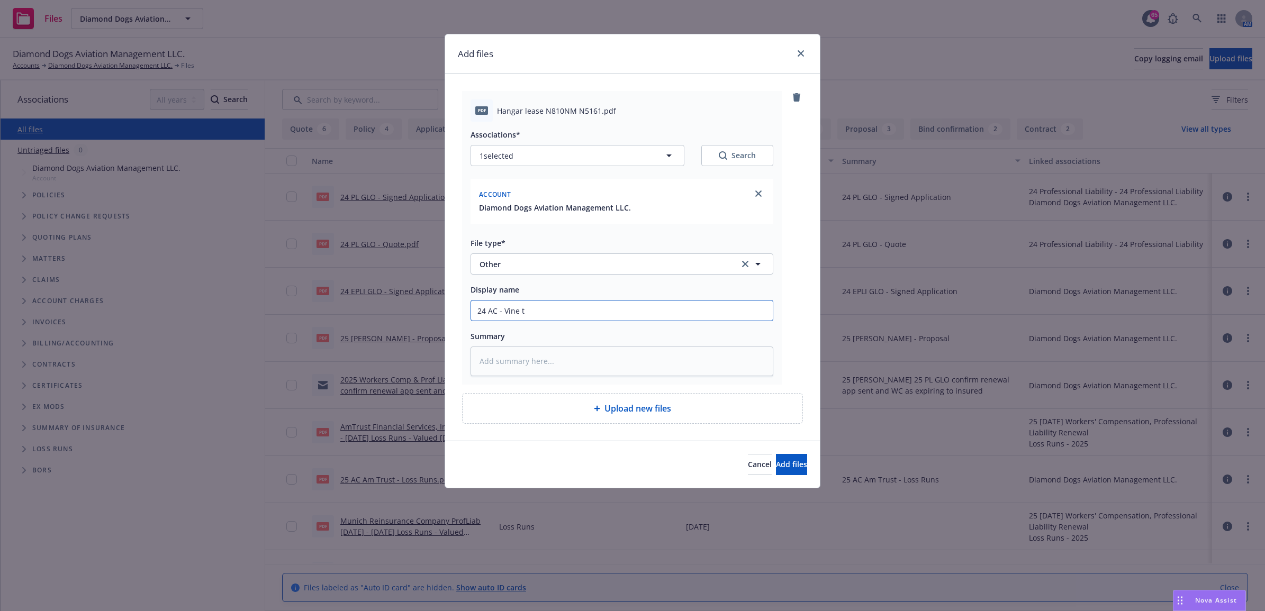
type input "24 AC - Vine"
type textarea "x"
type input "24 AC - Vine J"
type textarea "x"
type input "24 AC - Vine Je"
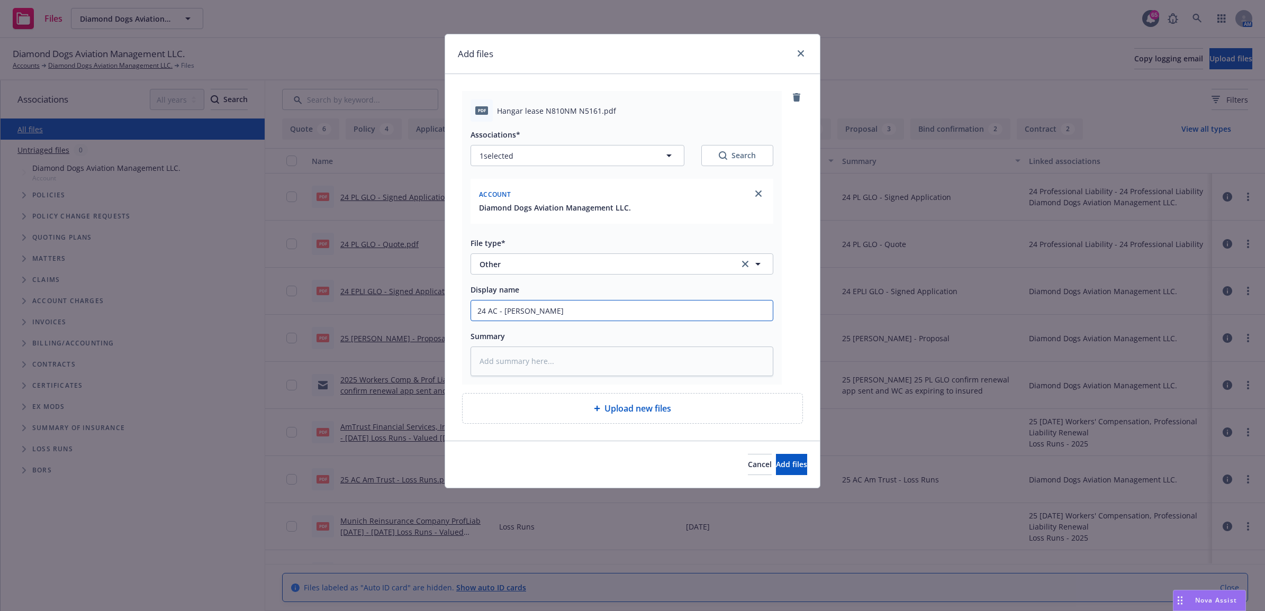
type textarea "x"
type input "24 AC - Vine Jet"
type textarea "x"
type input "24 AC - Vine Jet"
type textarea "x"
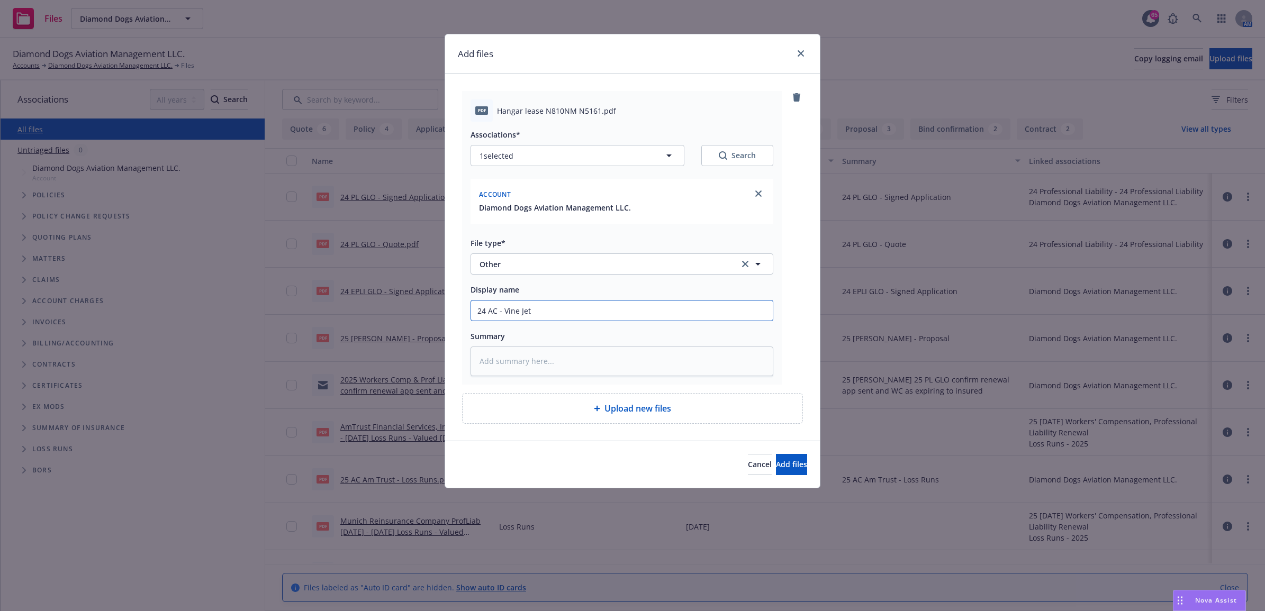
type input "24 AC - Vine Jet L"
type textarea "x"
type input "24 AC - Vine Jet Le"
type textarea "x"
type input "24 AC - Vine Jet Lea"
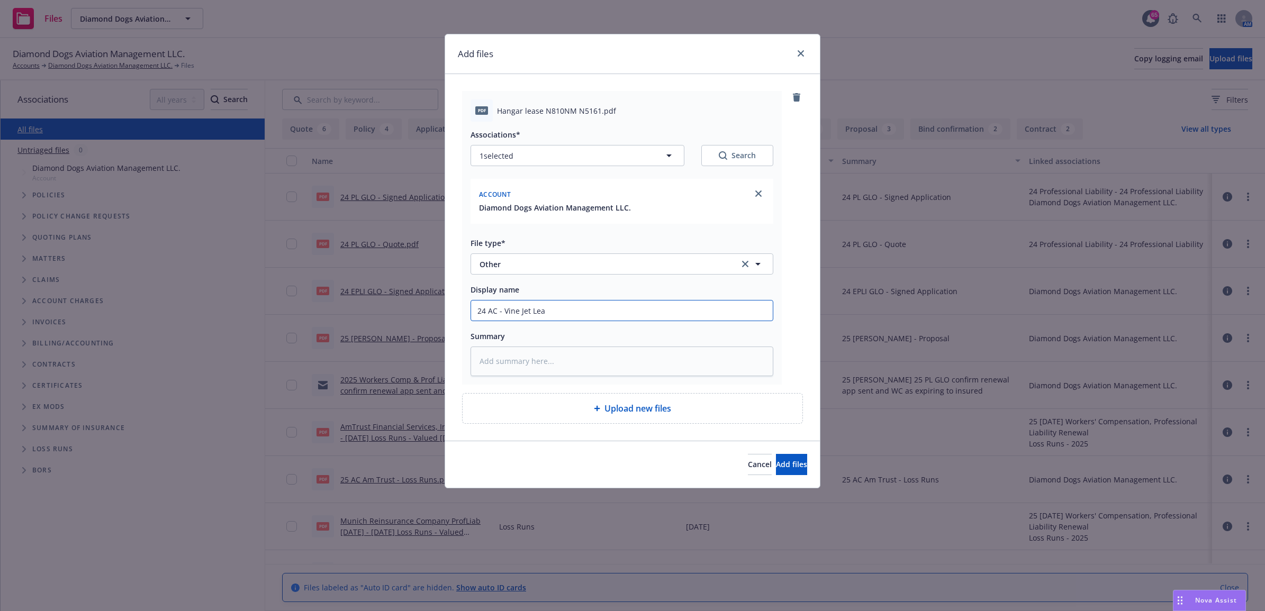
type textarea "x"
type input "24 AC - Vine Jet Leas"
type textarea "x"
drag, startPoint x: 405, startPoint y: 295, endPoint x: 545, endPoint y: 314, distance: 141.4
click at [404, 295] on div "Add files pdf Hangar lease N810NM N5161.pdf Associations* 1 selected Search Acc…" at bounding box center [632, 305] width 1265 height 611
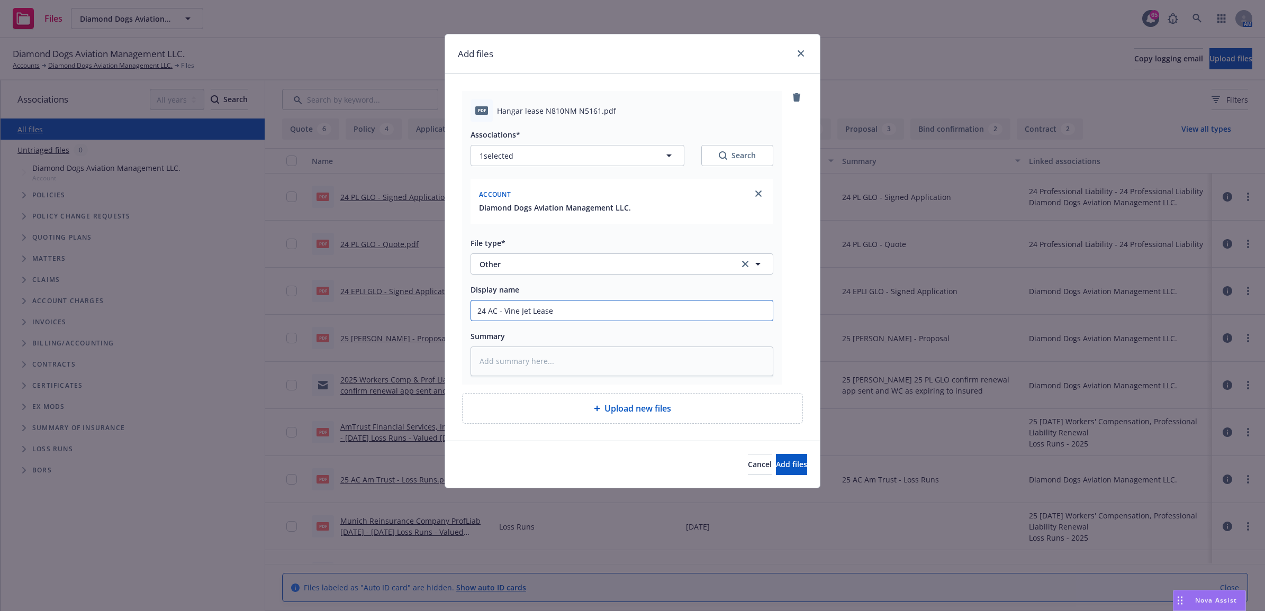
type input "24 AC - Vine Jet Lease"
paste textarea "24 AC - Vine Jet Lease"
type textarea "x"
type textarea "24 AC - Vine Jet Lease"
click at [782, 461] on span "Add files" at bounding box center [791, 464] width 31 height 10
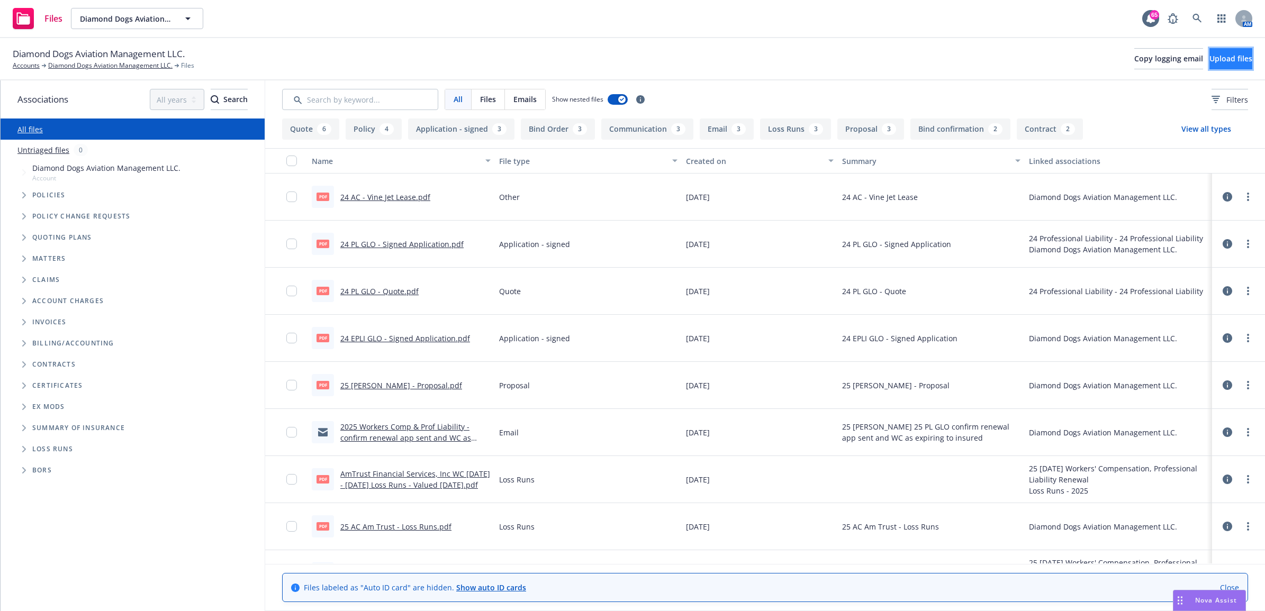
click at [1209, 63] on span "Upload files" at bounding box center [1230, 58] width 43 height 10
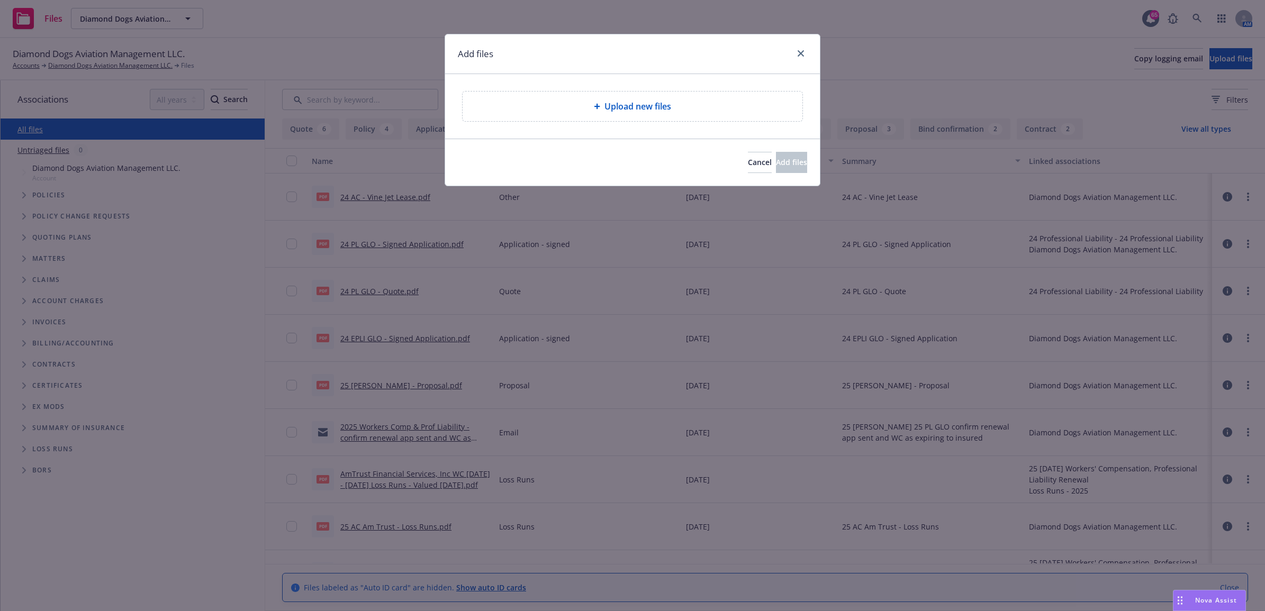
click at [640, 99] on div "Upload new files" at bounding box center [632, 107] width 340 height 30
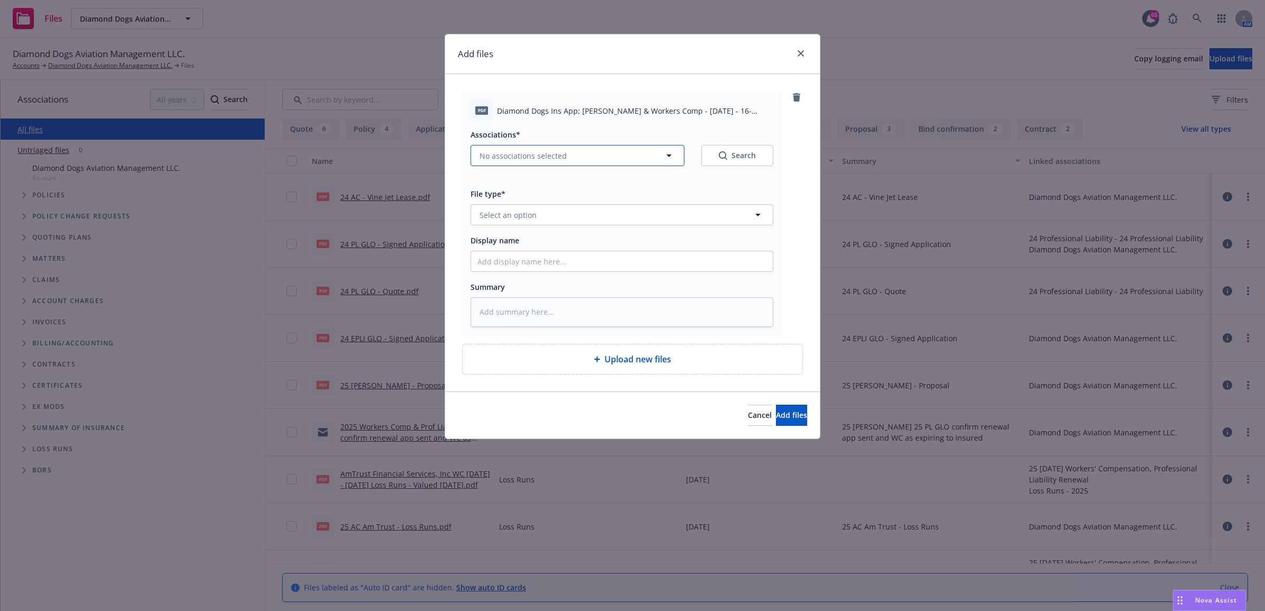
click at [570, 157] on button "No associations selected" at bounding box center [577, 155] width 214 height 21
type textarea "x"
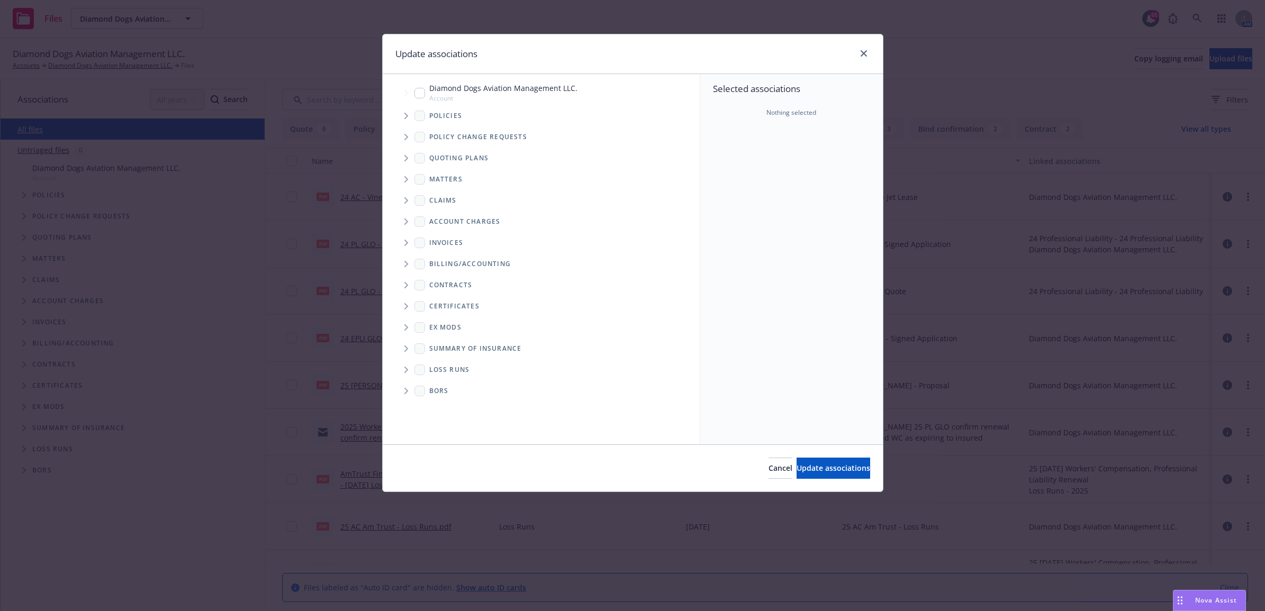
click at [418, 85] on div "Diamond Dogs Aviation Management LLC. Account" at bounding box center [495, 93] width 163 height 20
checkbox input "true"
click at [407, 115] on icon "Tree Example" at bounding box center [406, 116] width 4 height 6
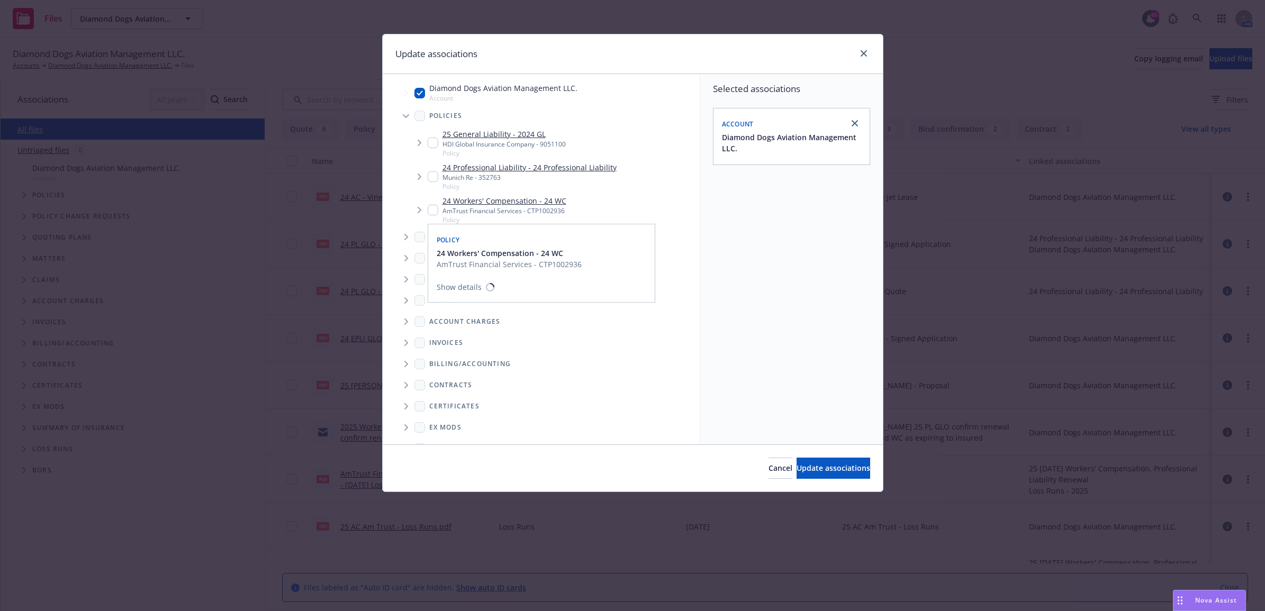
click at [431, 213] on input "Tree Example" at bounding box center [433, 210] width 11 height 11
checkbox input "true"
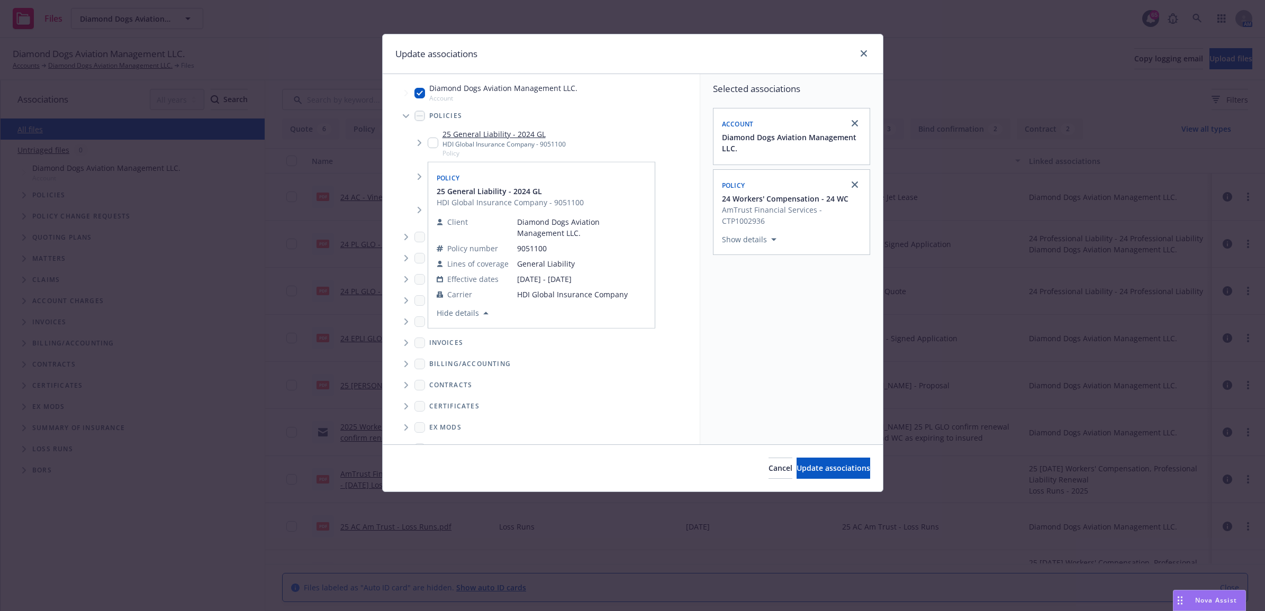
click at [435, 185] on div "Policy" at bounding box center [448, 177] width 28 height 17
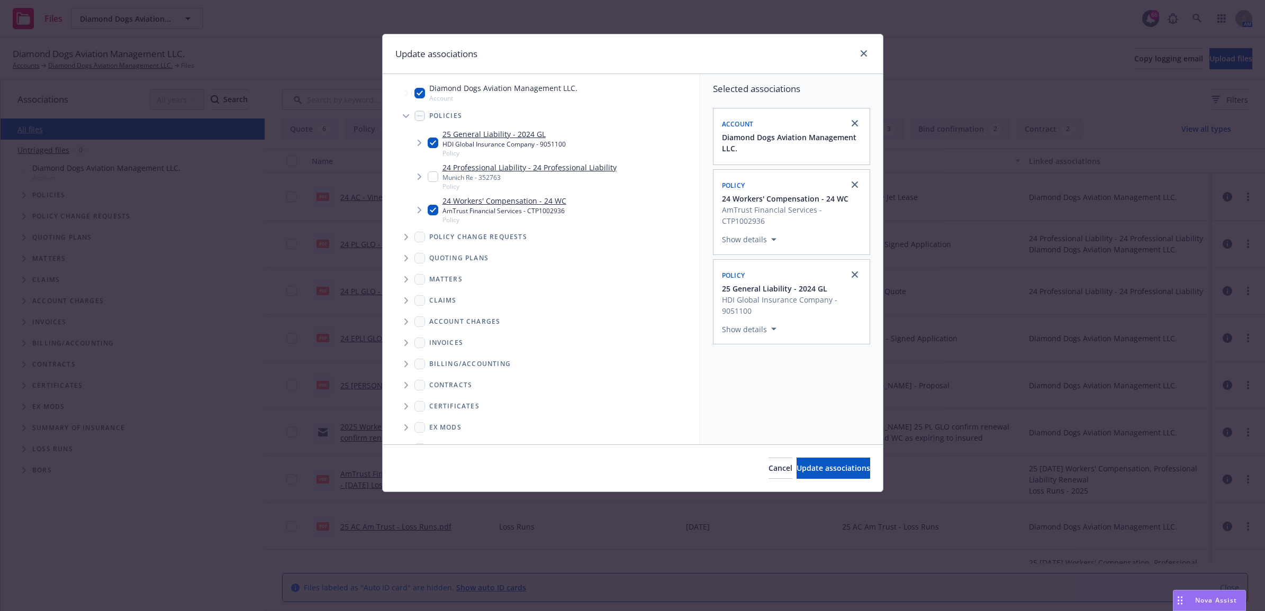
click at [431, 144] on input "Tree Example" at bounding box center [433, 143] width 11 height 11
checkbox input "false"
click at [431, 173] on input "Tree Example" at bounding box center [433, 176] width 11 height 11
checkbox input "true"
click at [826, 471] on span "Update associations" at bounding box center [833, 468] width 74 height 10
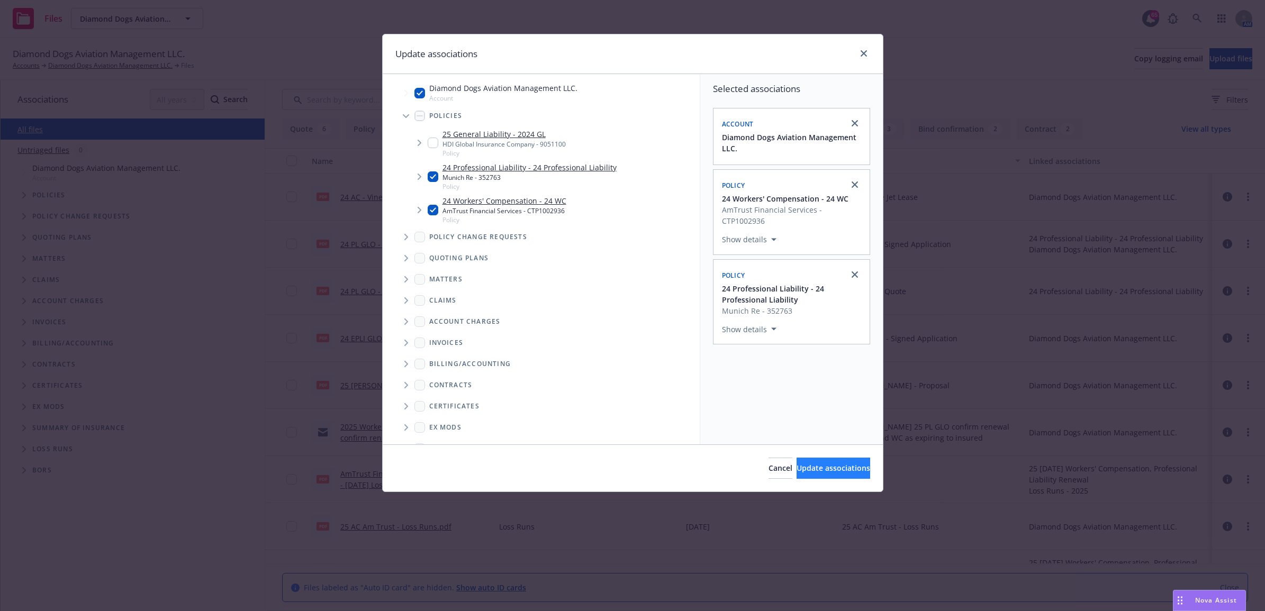
type textarea "x"
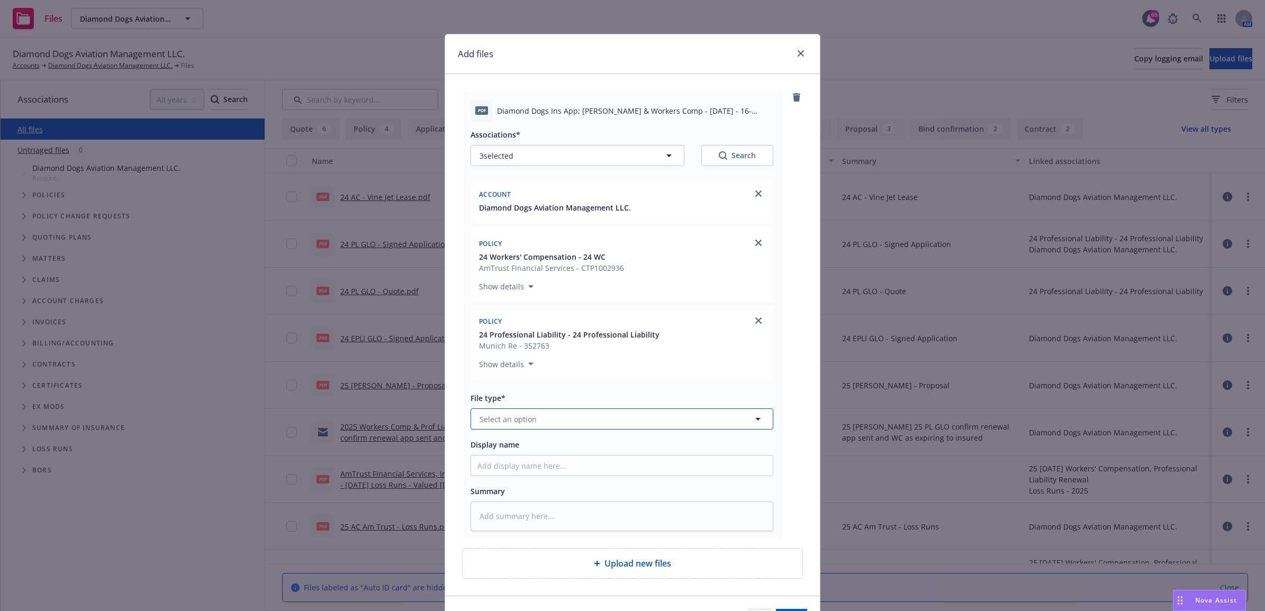
click at [517, 426] on button "Select an option" at bounding box center [621, 418] width 303 height 21
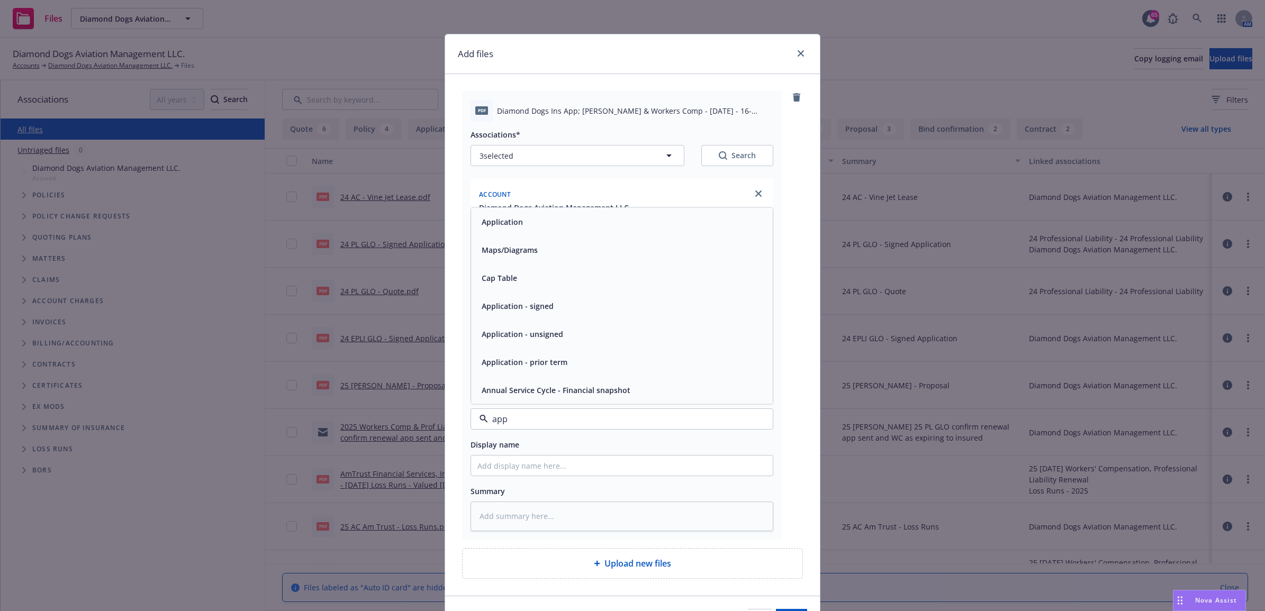
type input "appl"
click at [515, 336] on span "Application - signed" at bounding box center [517, 334] width 72 height 11
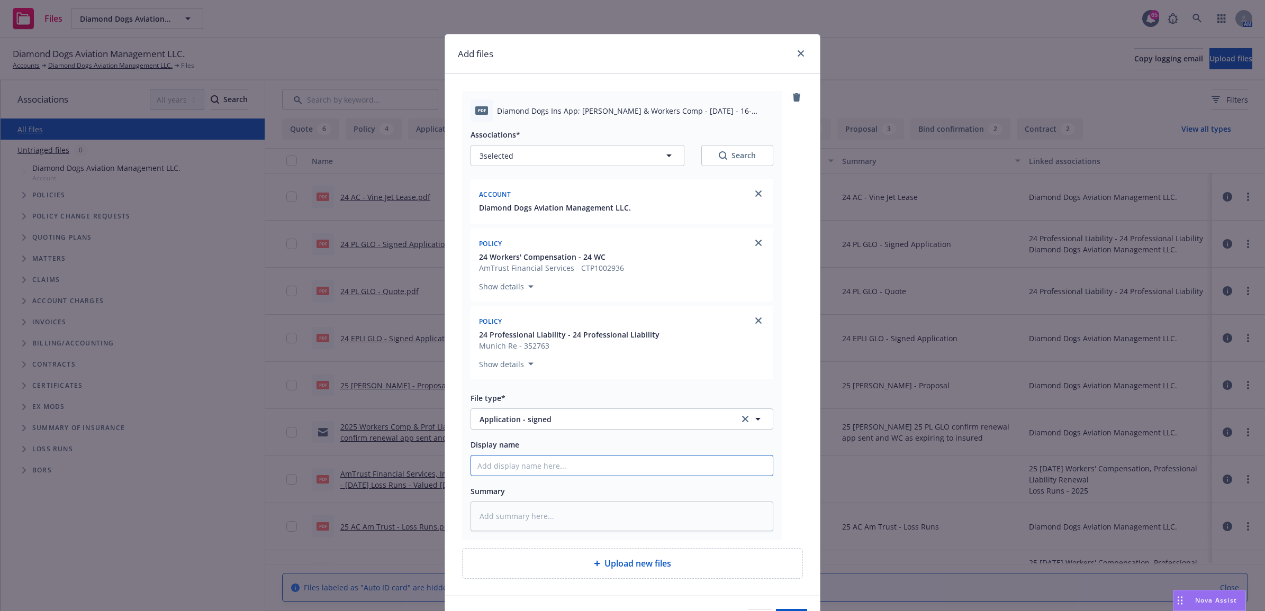
click at [502, 471] on input "Display name" at bounding box center [622, 466] width 302 height 20
type textarea "x"
type input "2"
type textarea "x"
type input "24"
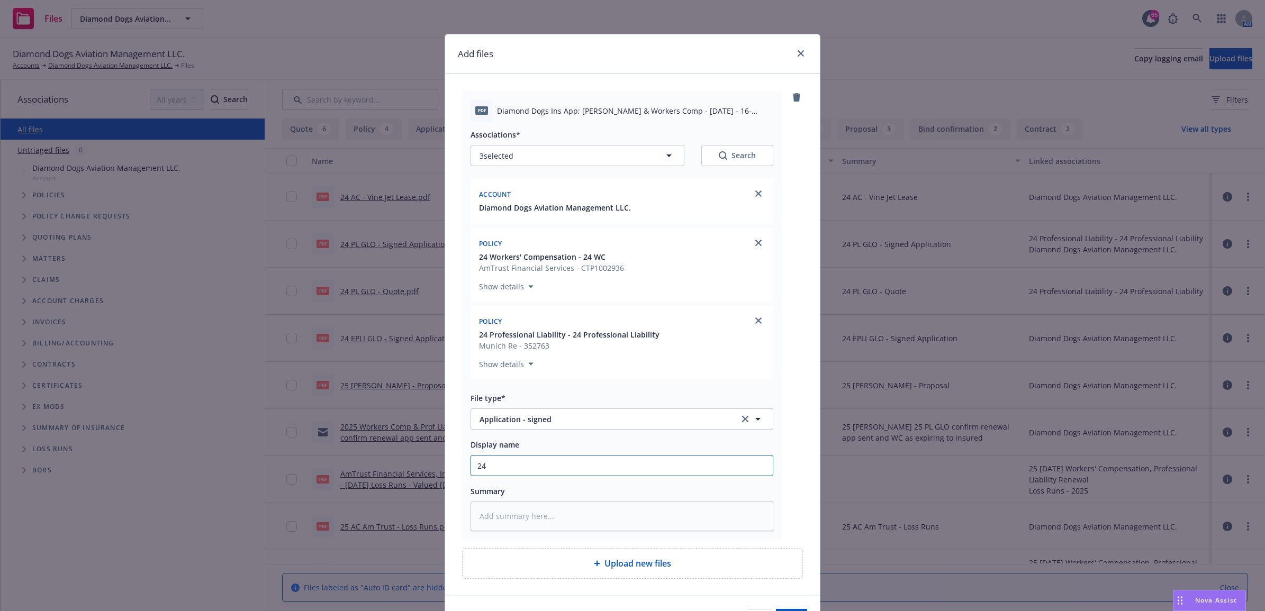
type textarea "x"
type input "24"
type textarea "x"
type input "24 W"
type textarea "x"
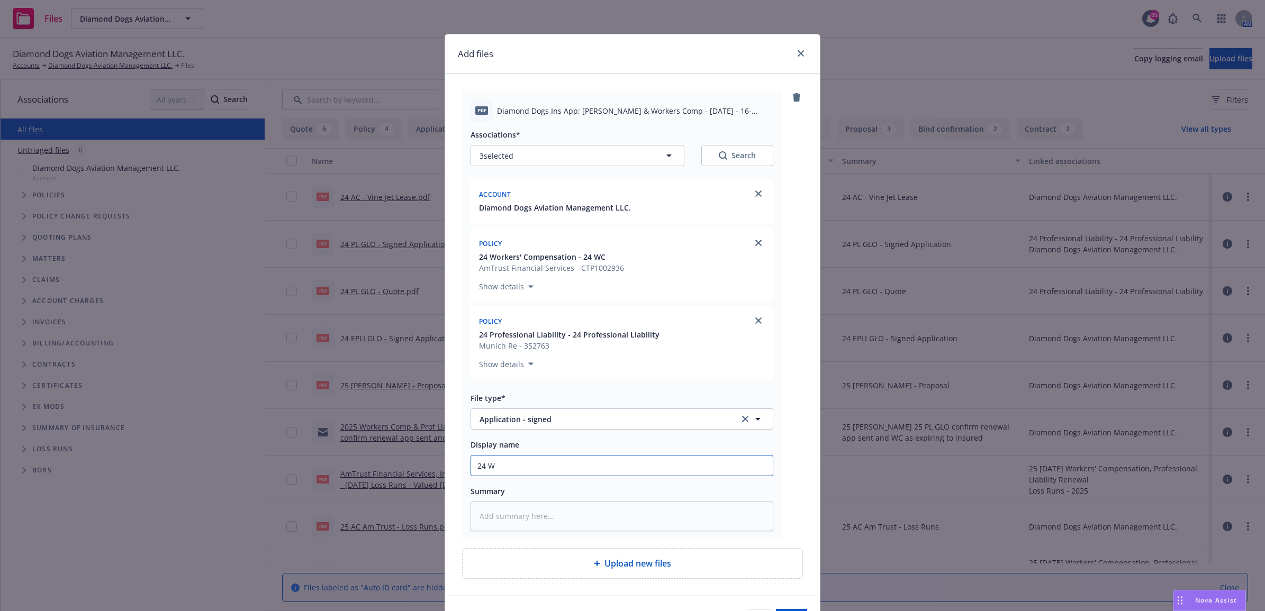
type input "24 WC"
type textarea "x"
type input "24 WC"
type textarea "x"
type input "24 WC P"
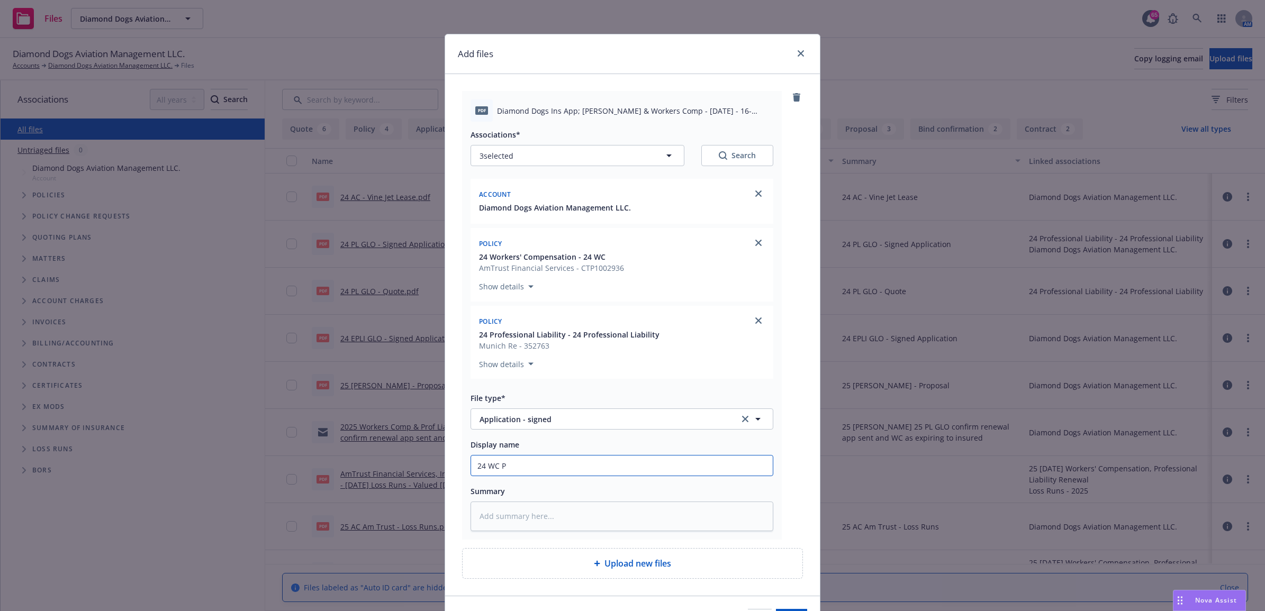
type textarea "x"
type input "24 WC PL"
type textarea "x"
type input "24 WC PL"
type textarea "x"
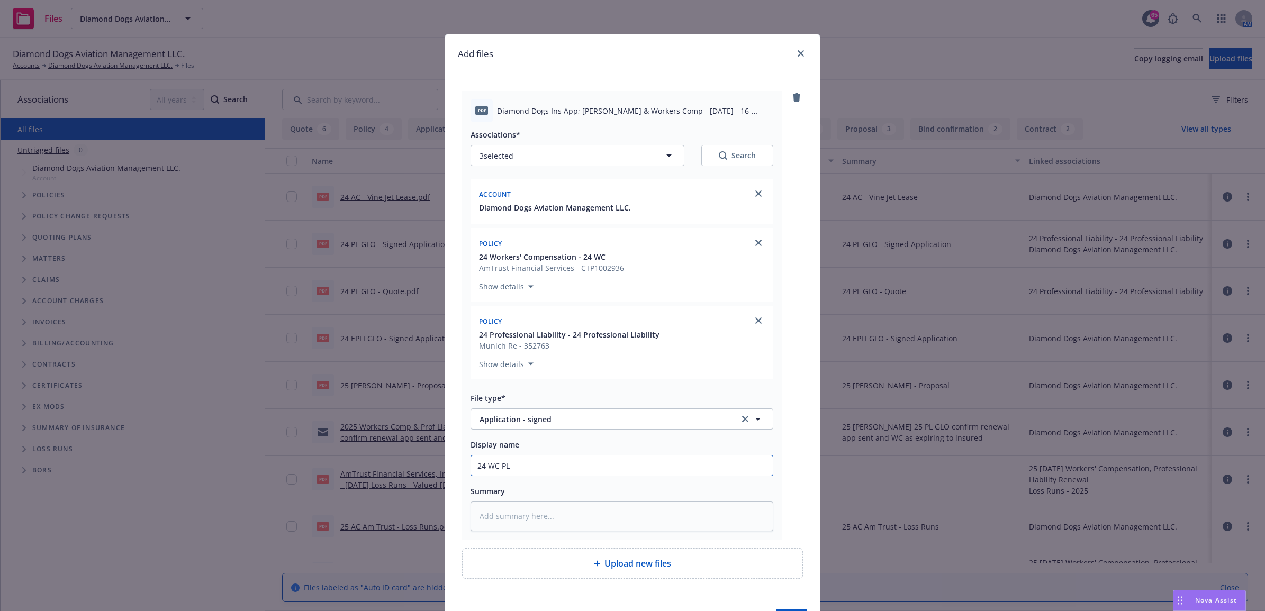
type input "24 WC PL -"
type textarea "x"
type input "24 WC PL -"
type textarea "x"
type input "24 WC PL -"
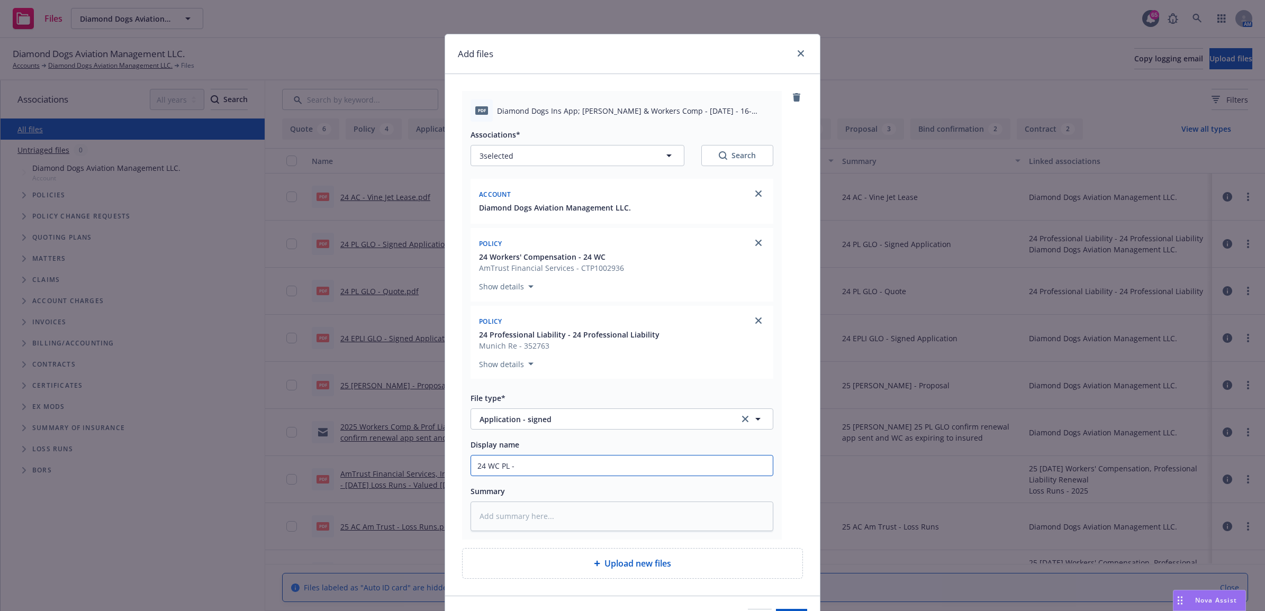
type textarea "x"
type input "24 WC PL"
type textarea "x"
type input "24 WC PL F"
type textarea "x"
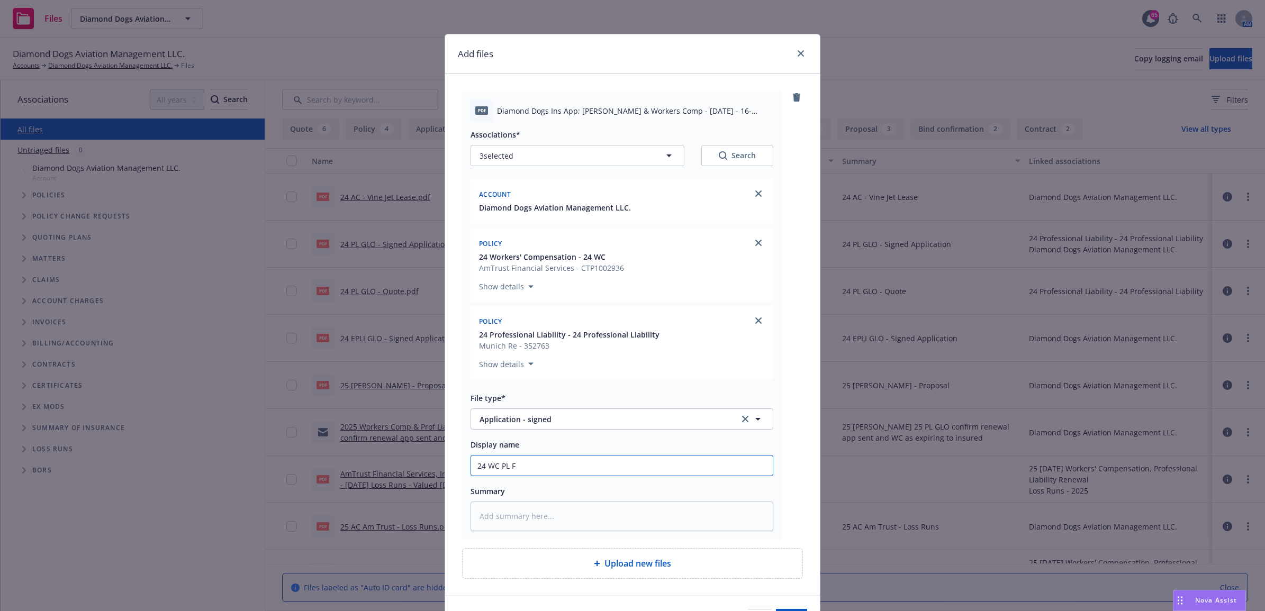
type input "24 WC PL FL"
type textarea "x"
type input "24 WC PL F"
type textarea "x"
type input "24 WC PL"
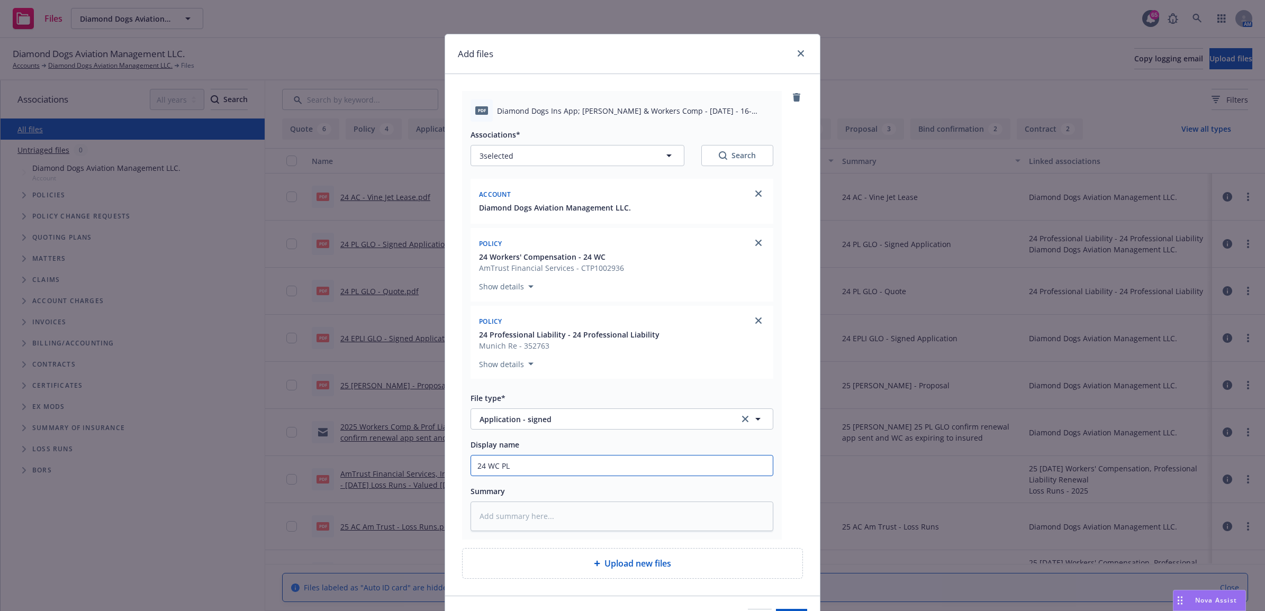
type textarea "x"
type input "24 WC PL G"
type textarea "x"
type input "24 WC PL GL"
type textarea "x"
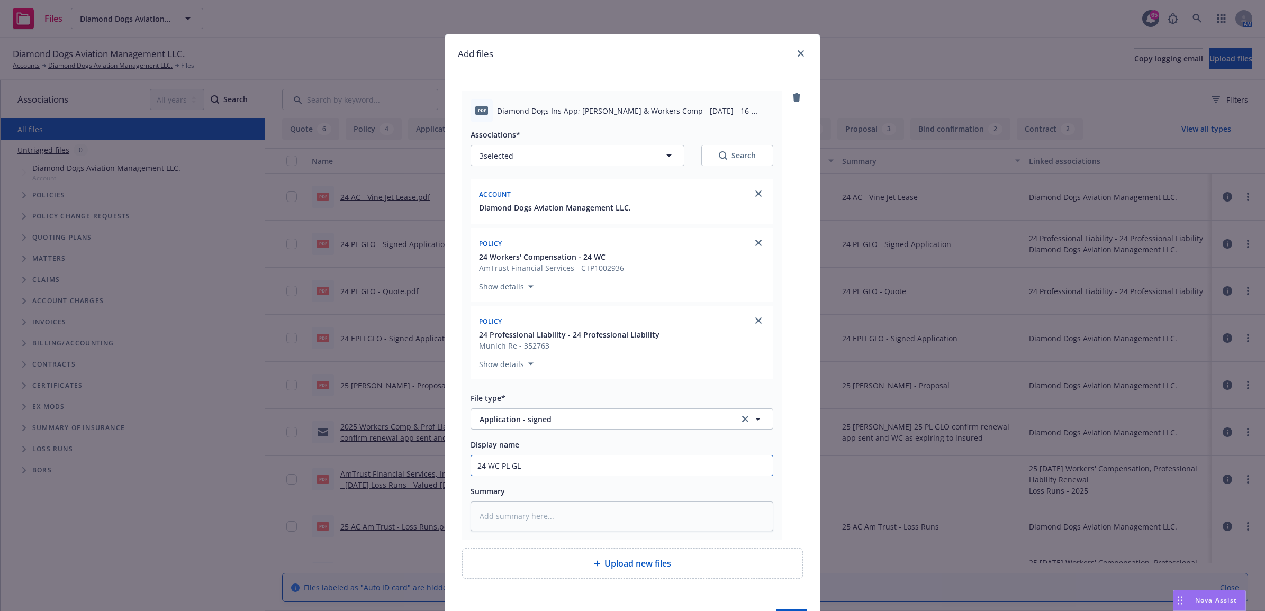
type input "24 WC PL GLO"
type textarea "x"
type input "24 WC PL GLO"
type textarea "x"
type input "24 WC PL GLO -"
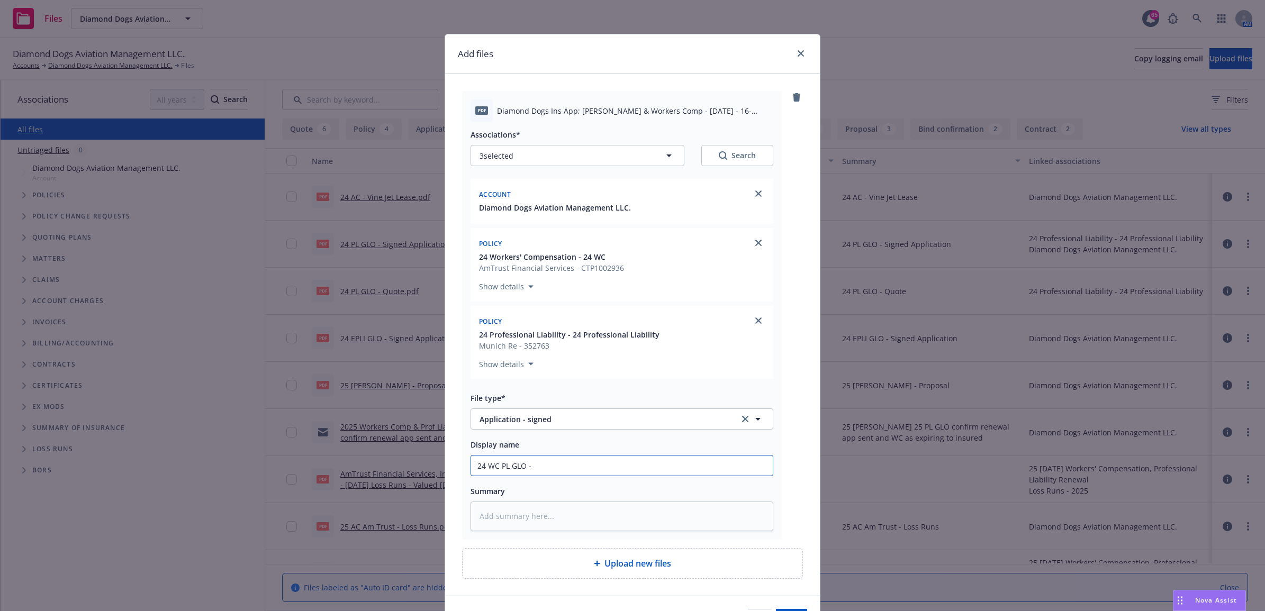
type textarea "x"
type input "24 WC PL GLO -"
type textarea "x"
type input "24 WC PL GLO - S"
type textarea "x"
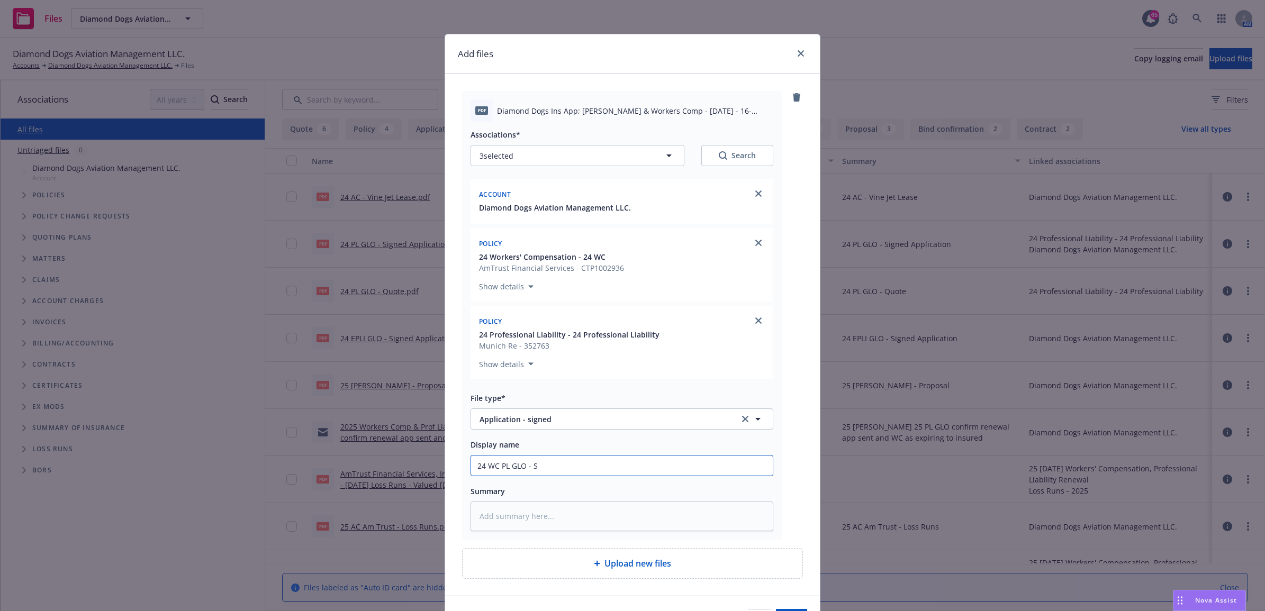
type input "24 WC PL GLO - Si"
type textarea "x"
type input "24 WC PL GLO - Sig"
type textarea "x"
type input "24 WC PL GLO - Sign"
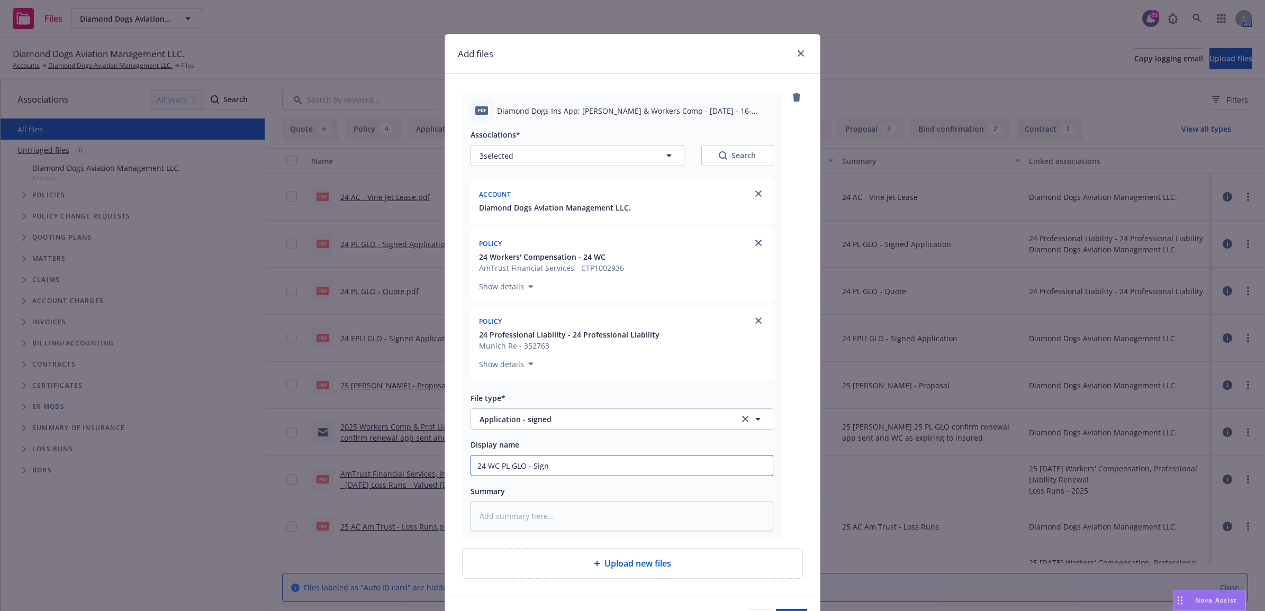
type textarea "x"
type input "24 WC PL GLO - Signe"
type textarea "x"
type input "24 WC PL GLO - Signed"
type textarea "x"
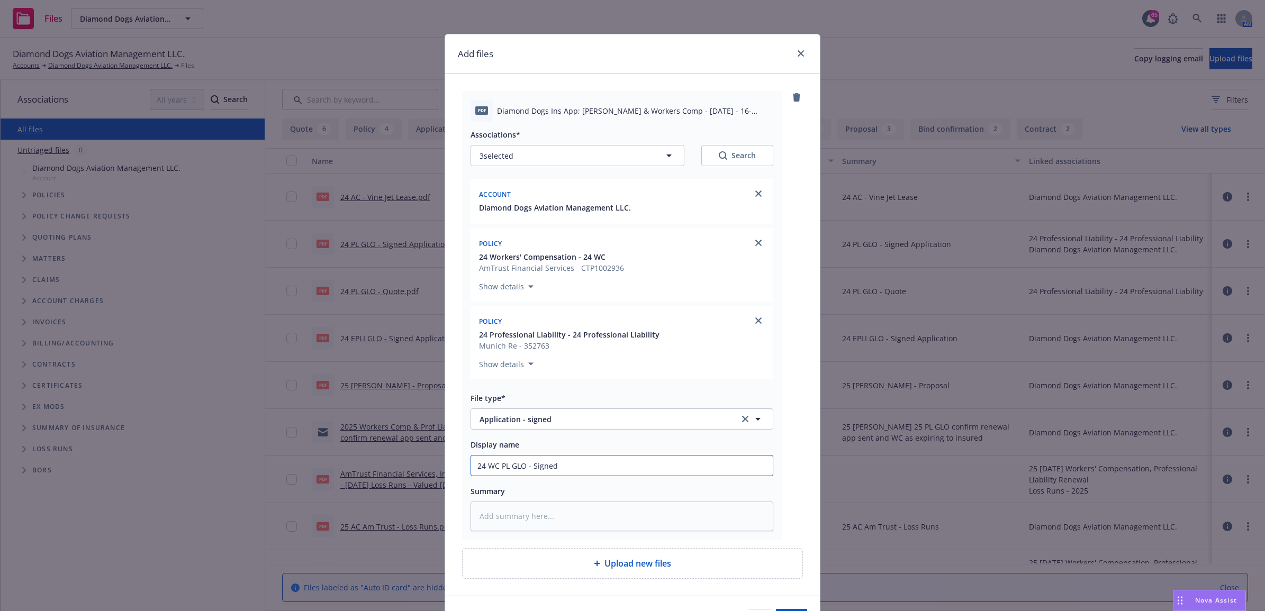
type input "24 WC PL GLO - Signed"
type textarea "x"
type input "24 WC PL GLO - Signed A"
type textarea "x"
type input "24 WC PL GLO - Signed Ap"
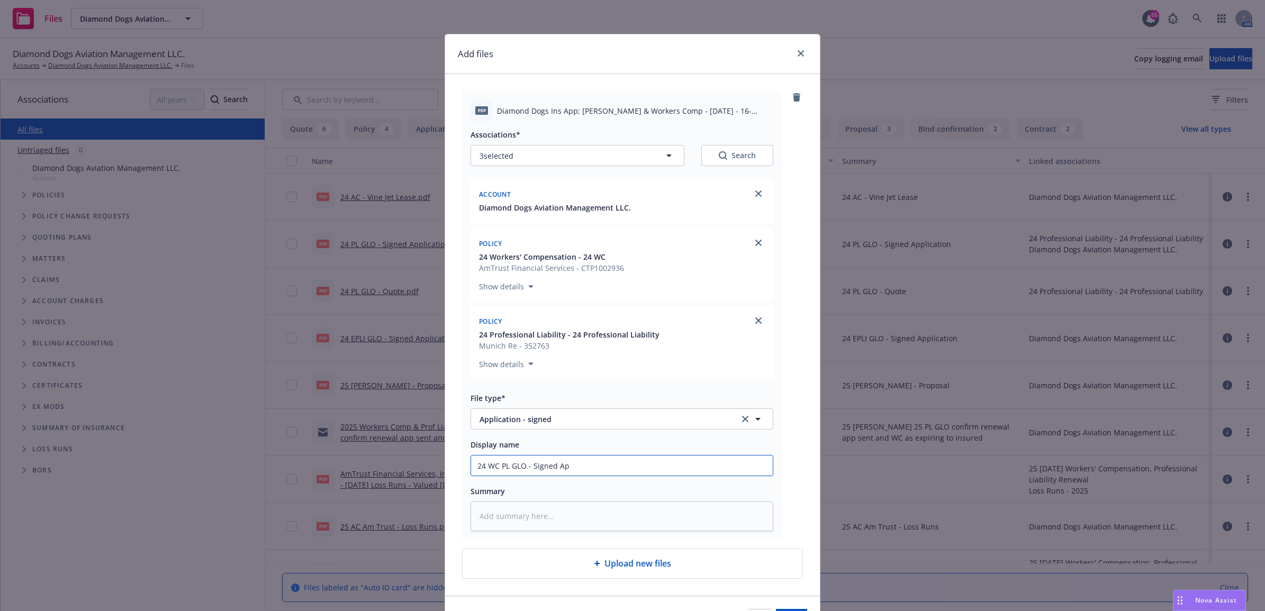
type textarea "x"
type input "24 WC PL GLO - Signed App"
type textarea "x"
type input "24 WC PL GLO - Signed Appl"
type textarea "x"
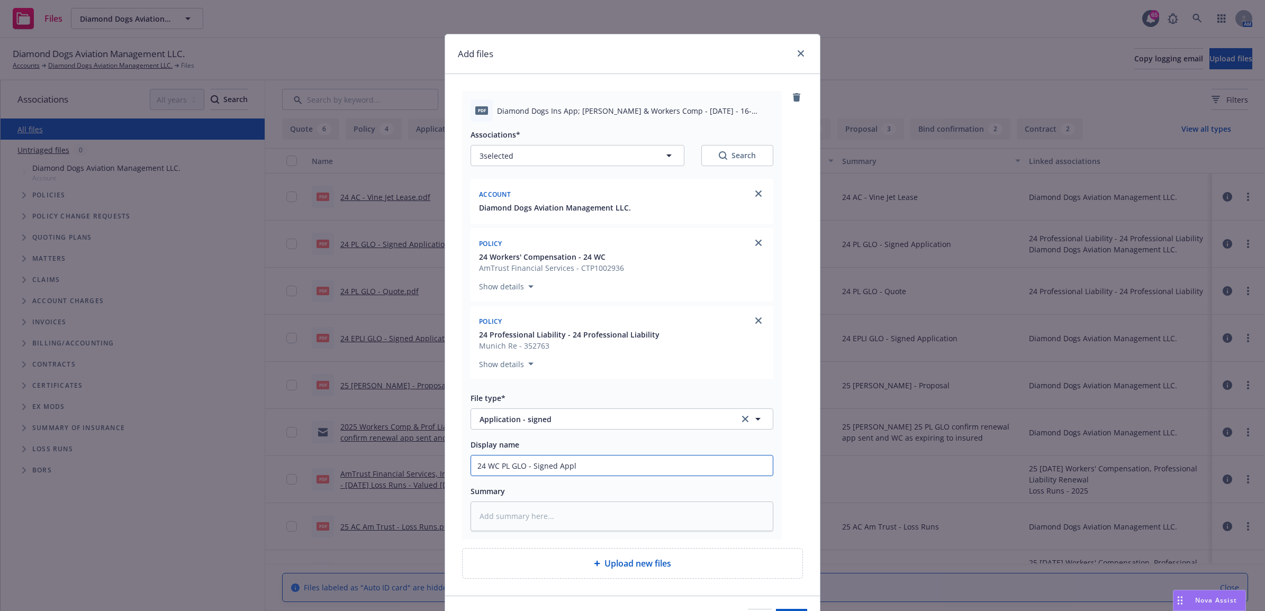
type input "24 WC PL GLO - Signed Appli"
type textarea "x"
type input "24 WC PL GLO - Signed Applic"
type textarea "x"
type input "24 WC PL GLO - Signed Applica"
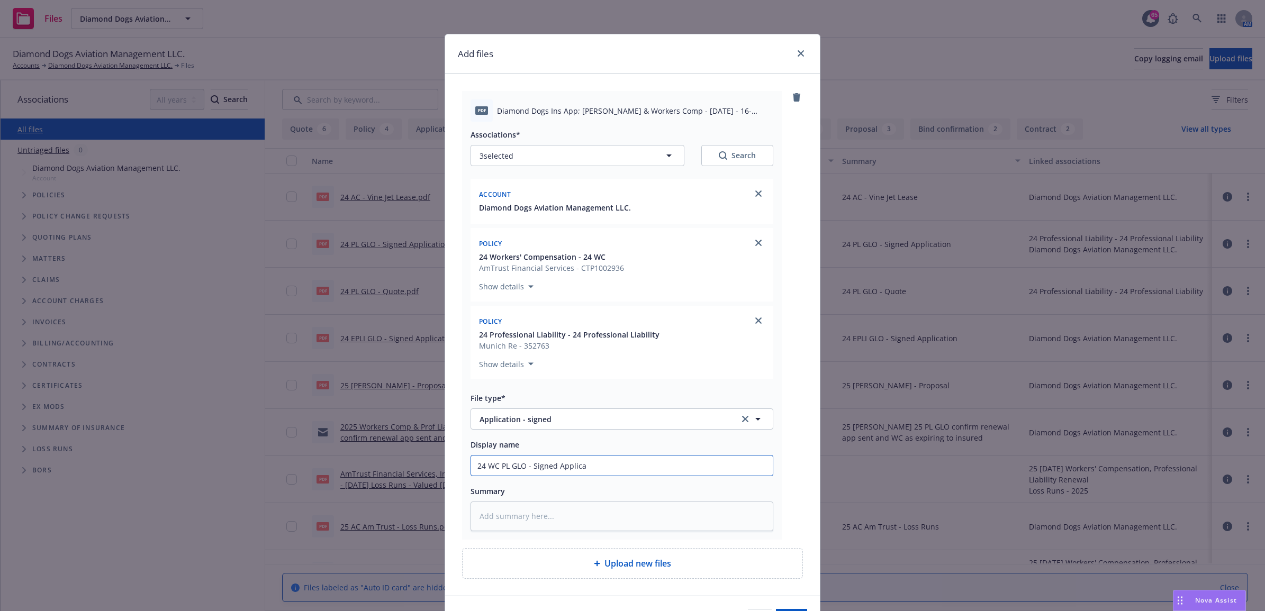
type textarea "x"
type input "24 WC PL GLO - Signed Applicati"
type textarea "x"
type input "24 WC PL GLO - Signed Applicatio"
type textarea "x"
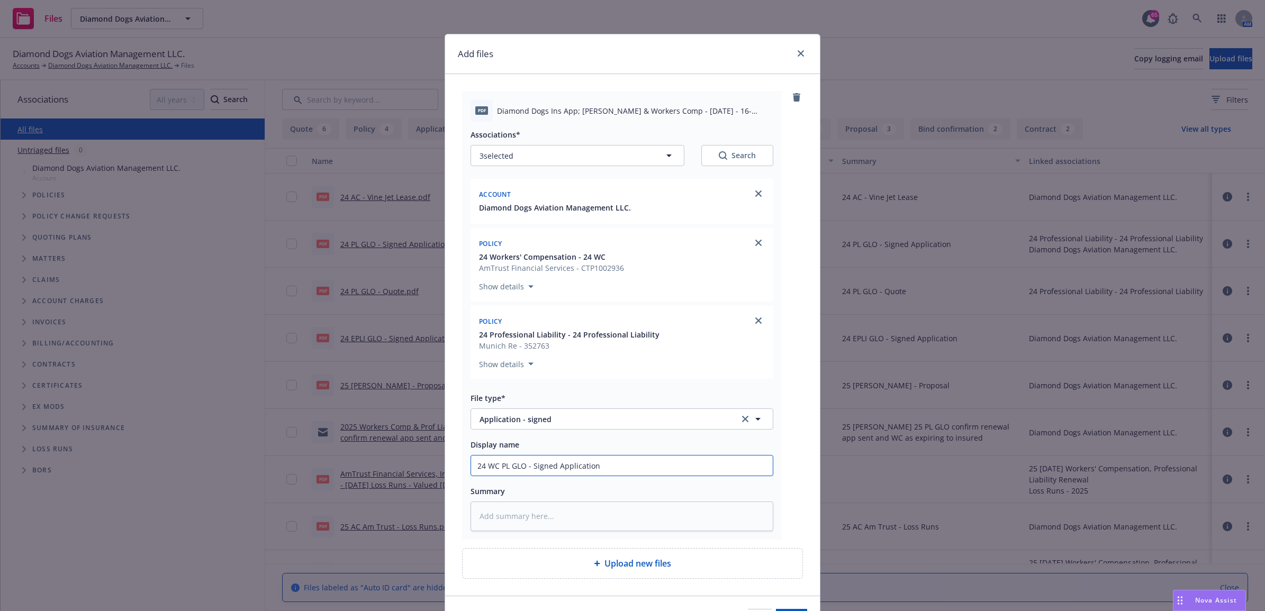
drag, startPoint x: 603, startPoint y: 474, endPoint x: 408, endPoint y: 462, distance: 195.1
click at [408, 462] on div "Add files pdf Diamond Dogs Ins App; Prof Liab & Workers Comp - Aug 1 2024 - 16-…" at bounding box center [632, 305] width 1265 height 611
type input "24 WC PL GLO - Signed Application"
paste textarea "24 WC PL GLO - Signed Application"
type textarea "x"
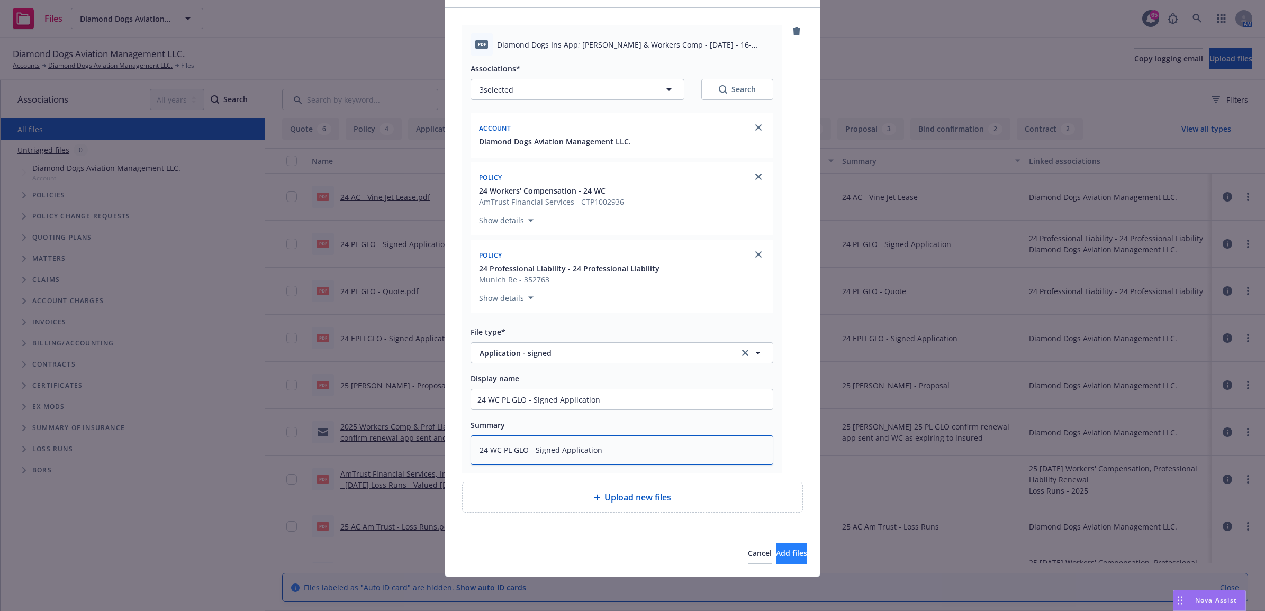
type textarea "24 WC PL GLO - Signed Application"
click at [776, 558] on button "Add files" at bounding box center [791, 553] width 31 height 21
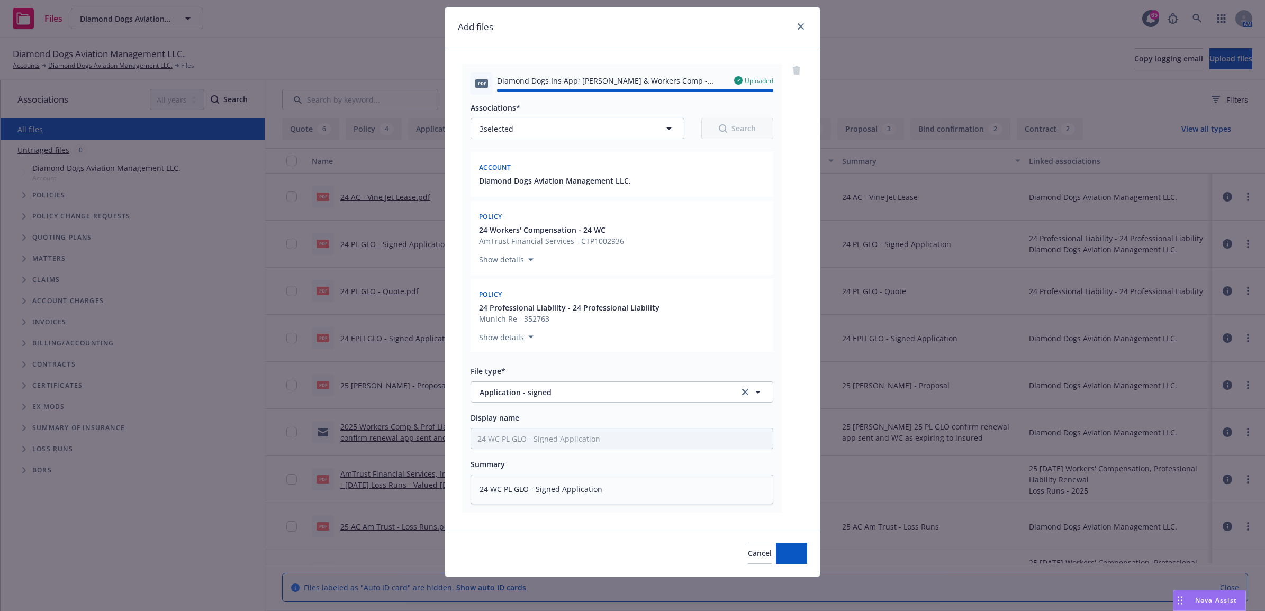
type textarea "x"
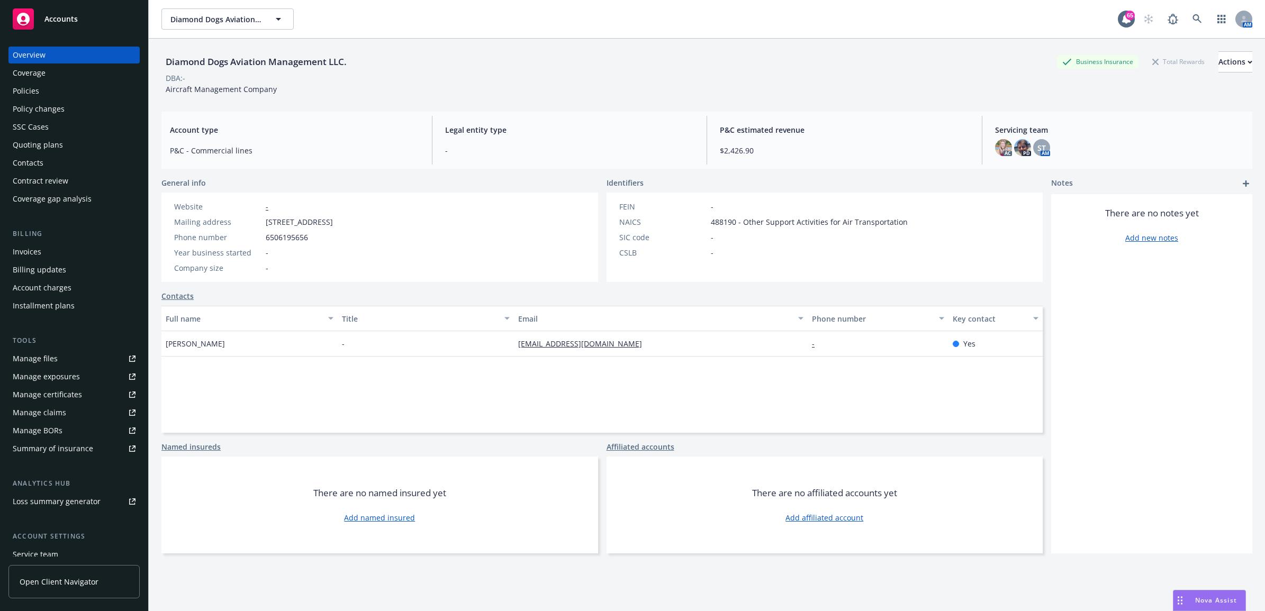
click at [67, 87] on div "Policies" at bounding box center [74, 91] width 123 height 17
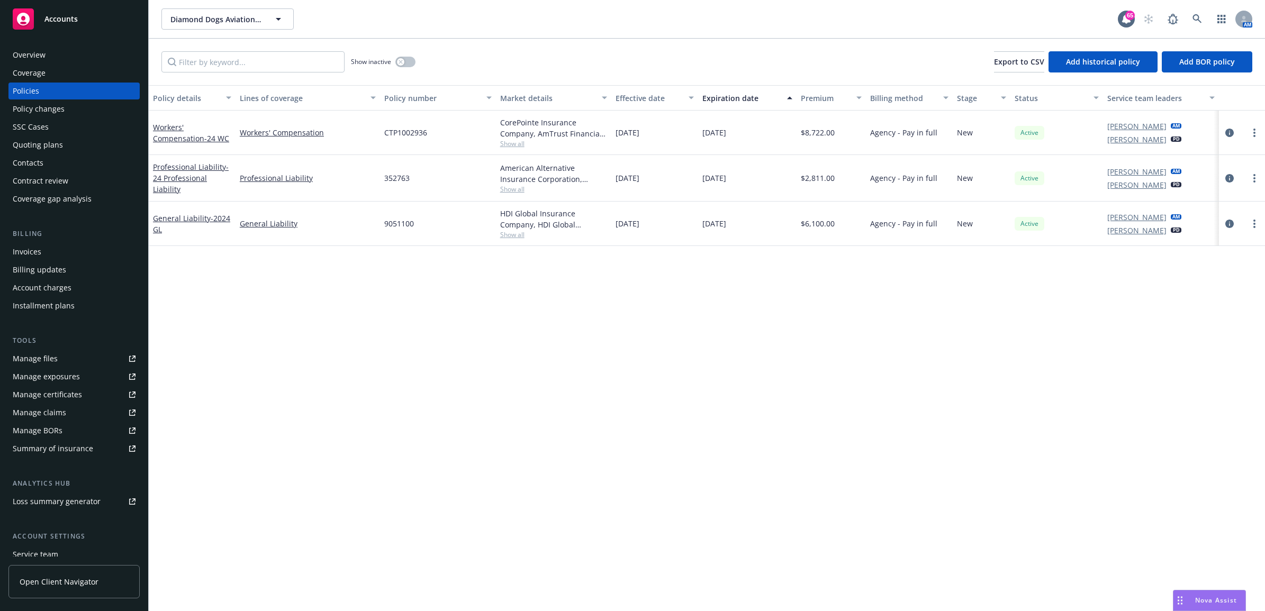
click at [40, 362] on div "Manage files" at bounding box center [35, 358] width 45 height 17
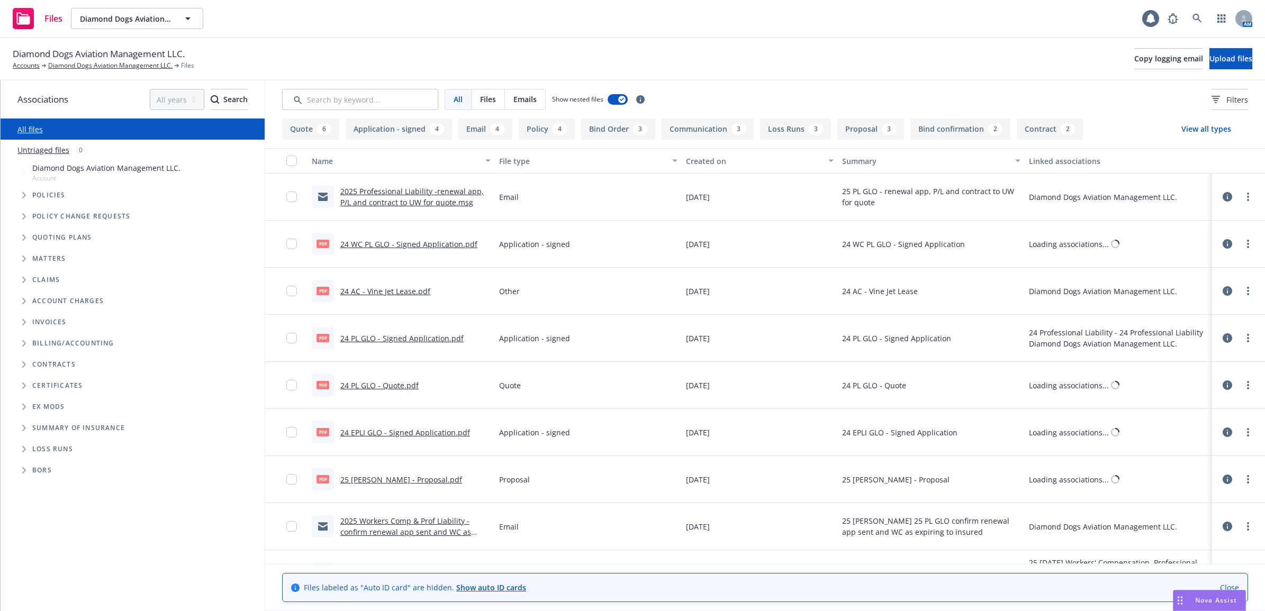
drag, startPoint x: 840, startPoint y: 38, endPoint x: 1014, endPoint y: 57, distance: 175.1
click at [840, 38] on div "Files Diamond Dogs Aviation Management LLC. Diamond Dogs Aviation Management LL…" at bounding box center [632, 19] width 1265 height 38
click at [1209, 58] on span "Upload files" at bounding box center [1230, 58] width 43 height 10
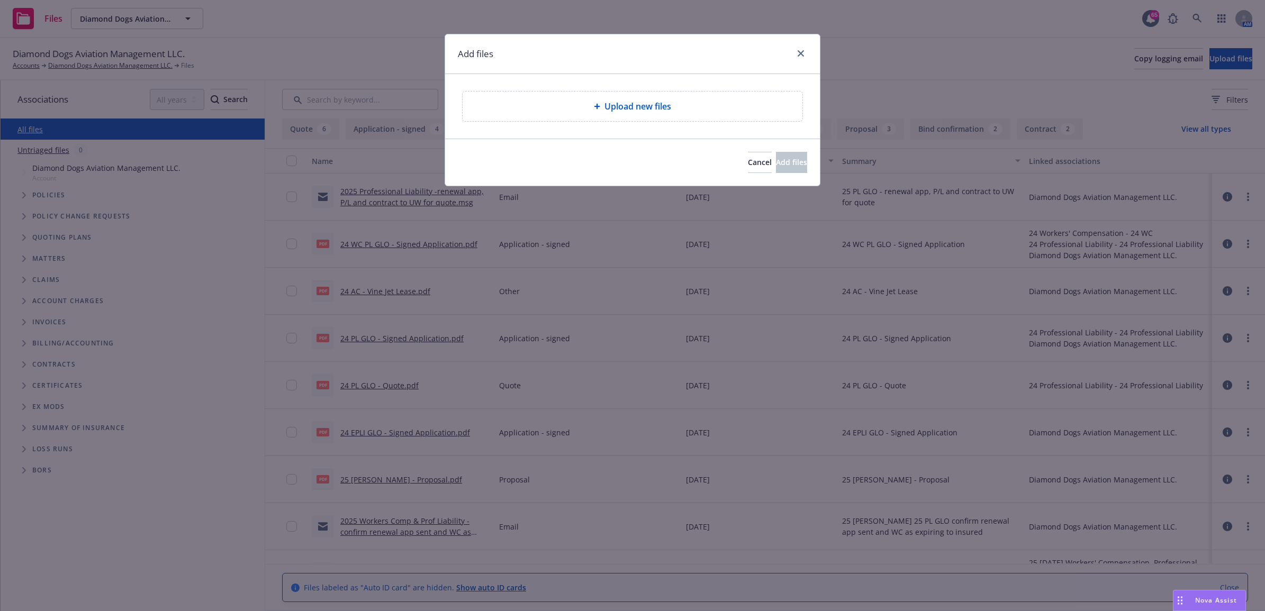
click at [642, 113] on span "Upload new files" at bounding box center [637, 106] width 67 height 13
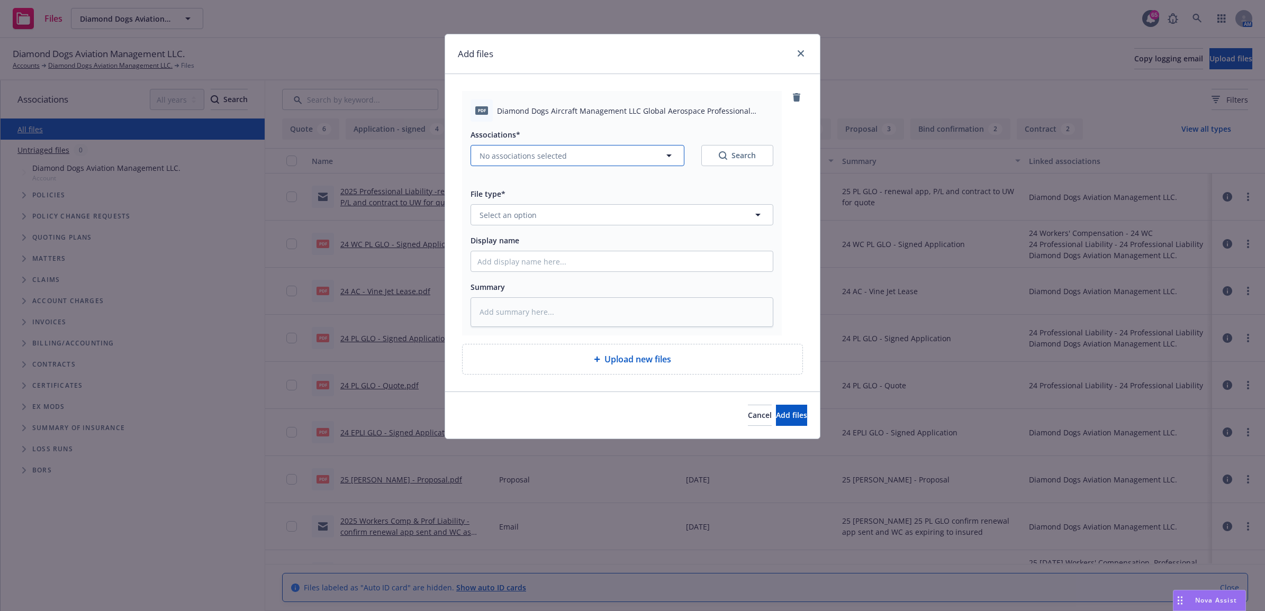
click at [522, 164] on button "No associations selected" at bounding box center [577, 155] width 214 height 21
type textarea "x"
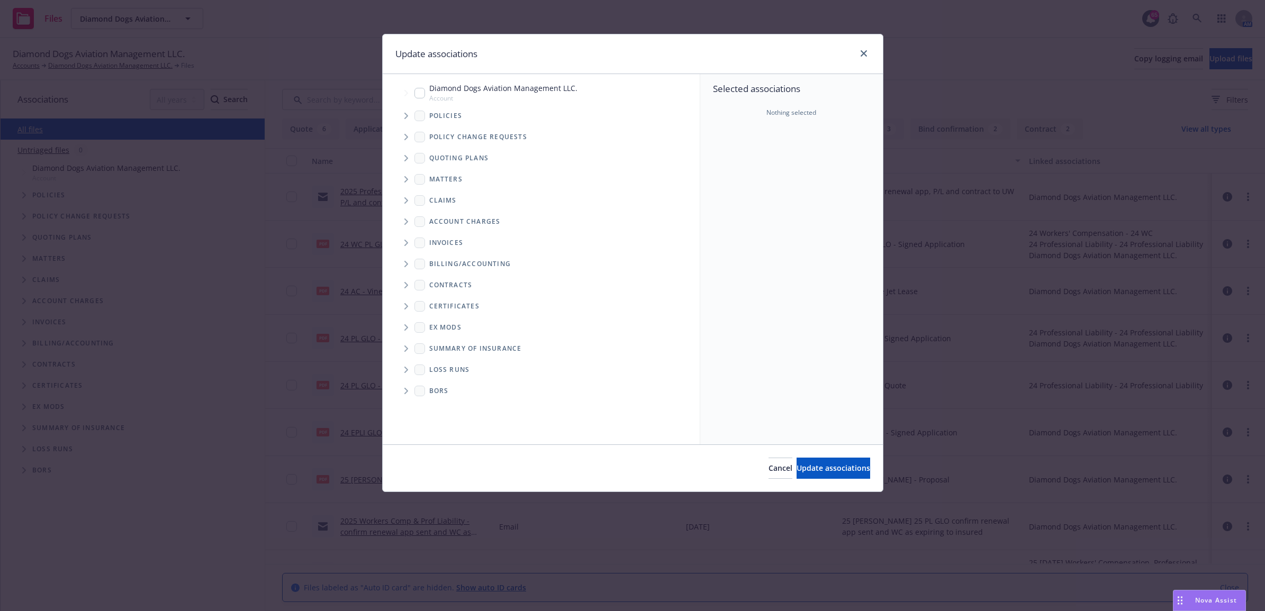
click at [417, 91] on input "Tree Example" at bounding box center [419, 93] width 11 height 11
checkbox input "true"
click at [807, 469] on span "Update associations" at bounding box center [833, 468] width 74 height 10
type textarea "x"
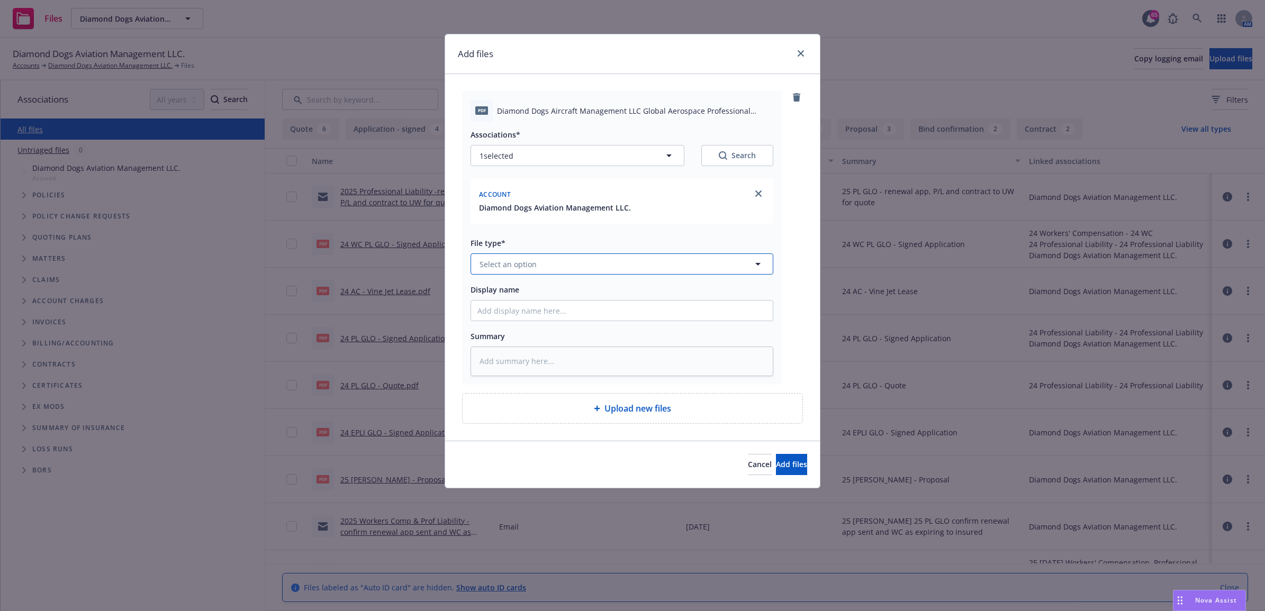
click at [524, 272] on button "Select an option" at bounding box center [621, 263] width 303 height 21
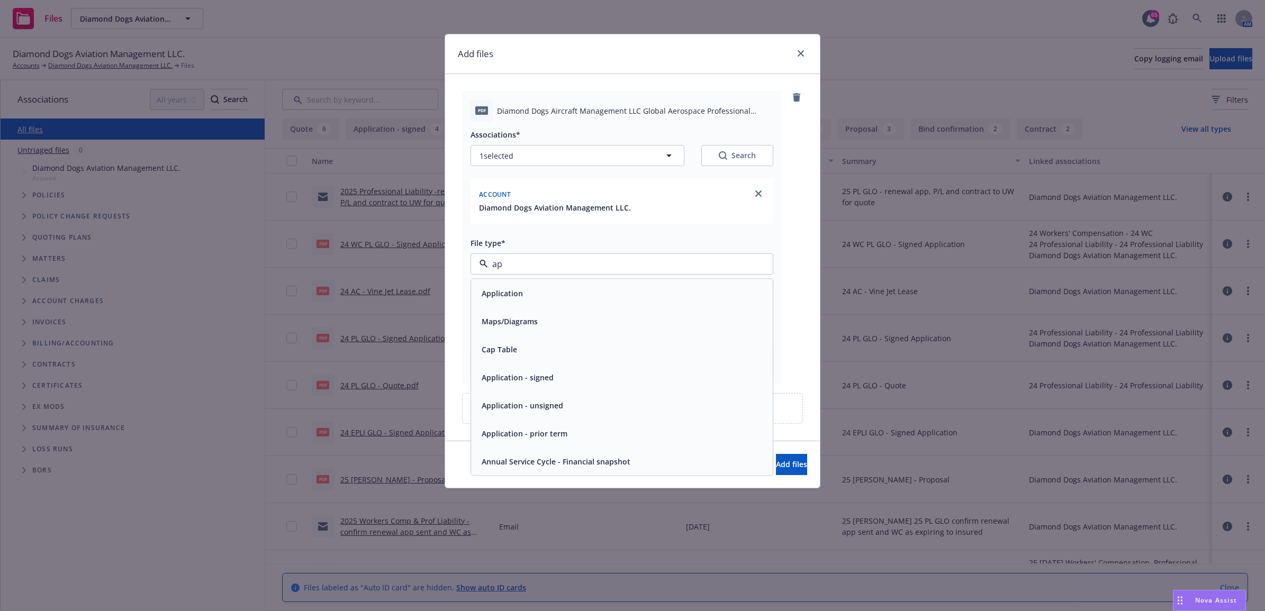
type input "app"
click at [538, 314] on div "Application - signed" at bounding box center [516, 321] width 78 height 15
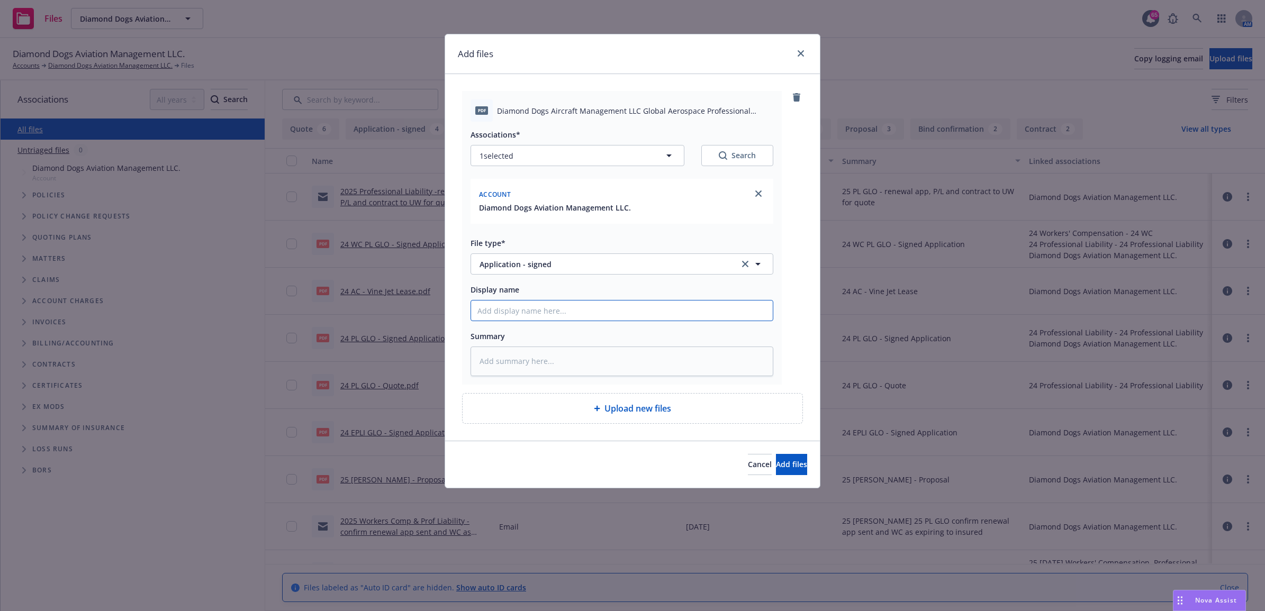
click at [524, 305] on input "Display name" at bounding box center [622, 311] width 302 height 20
type textarea "x"
type input "2"
type textarea "x"
type input "25"
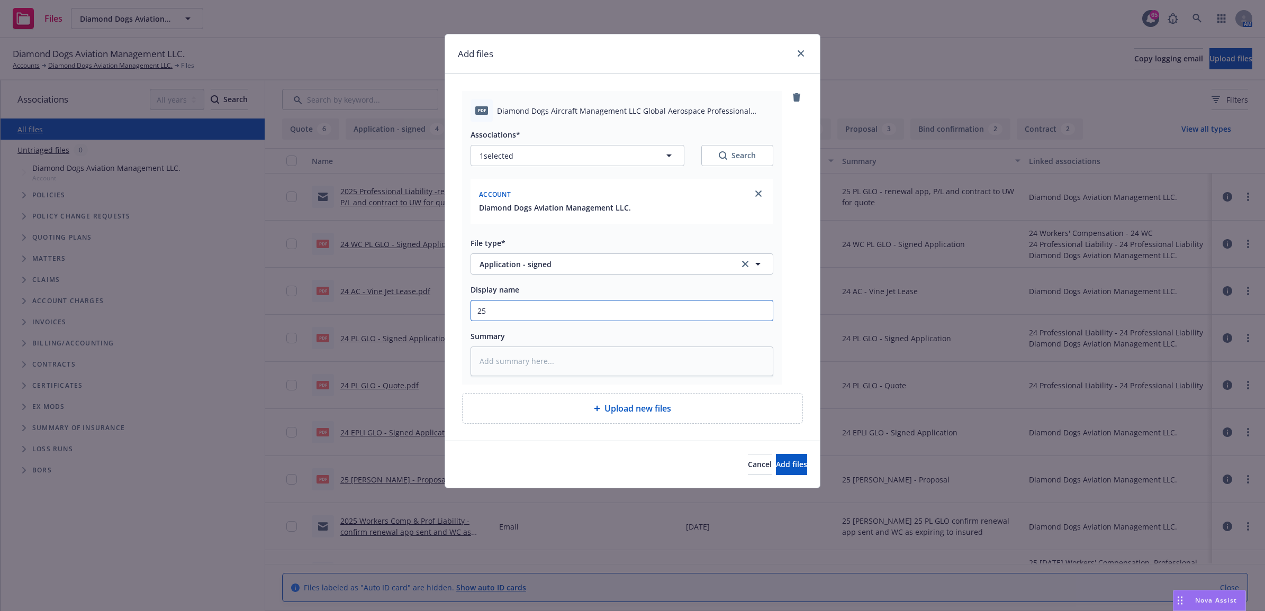
type textarea "x"
type input "25"
type textarea "x"
type input "25 P"
type textarea "x"
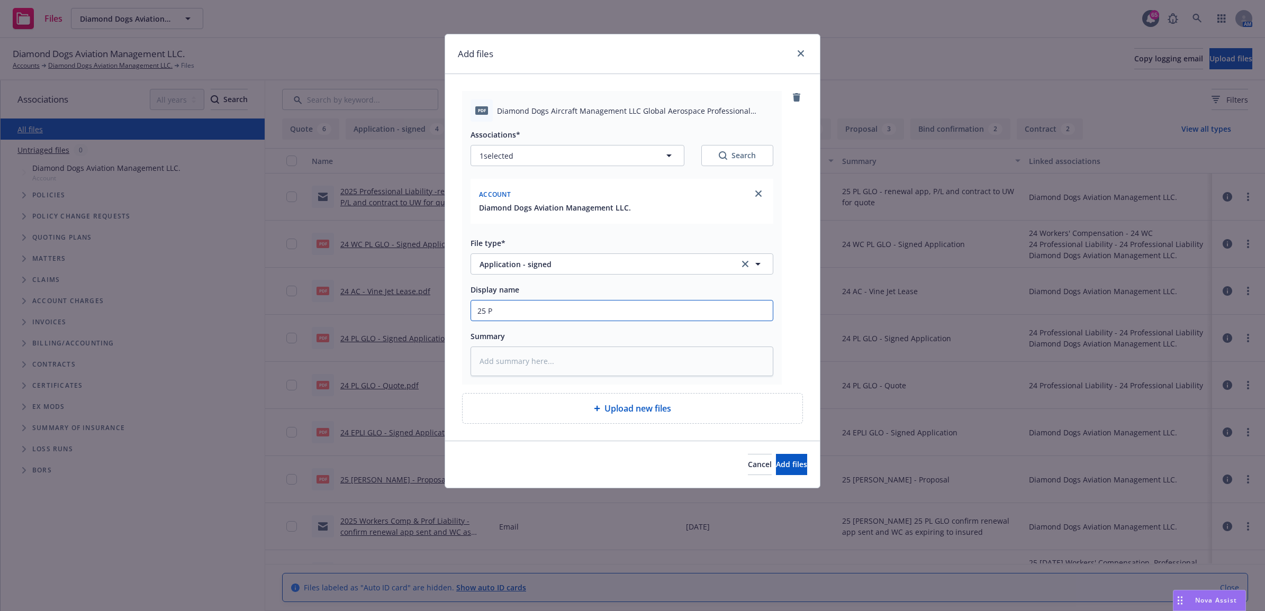
type input "25 PL"
type textarea "x"
type input "25 PL"
type textarea "x"
type input "25 PL F"
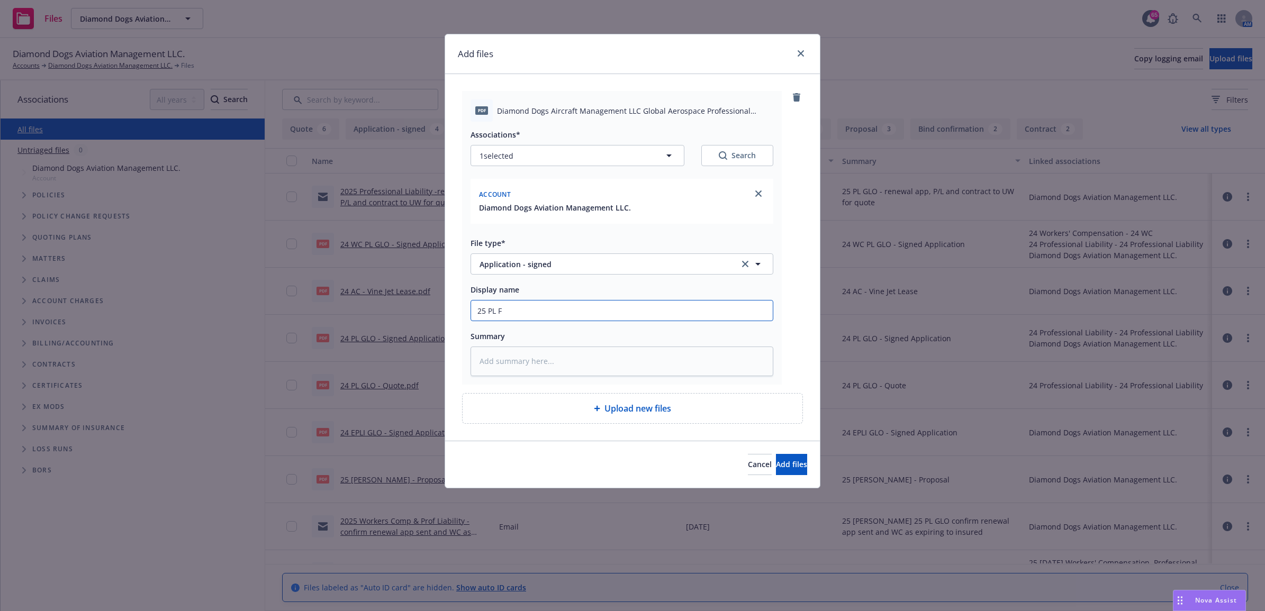
type textarea "x"
type input "25 PL"
type textarea "x"
type input "25 PL G"
type textarea "x"
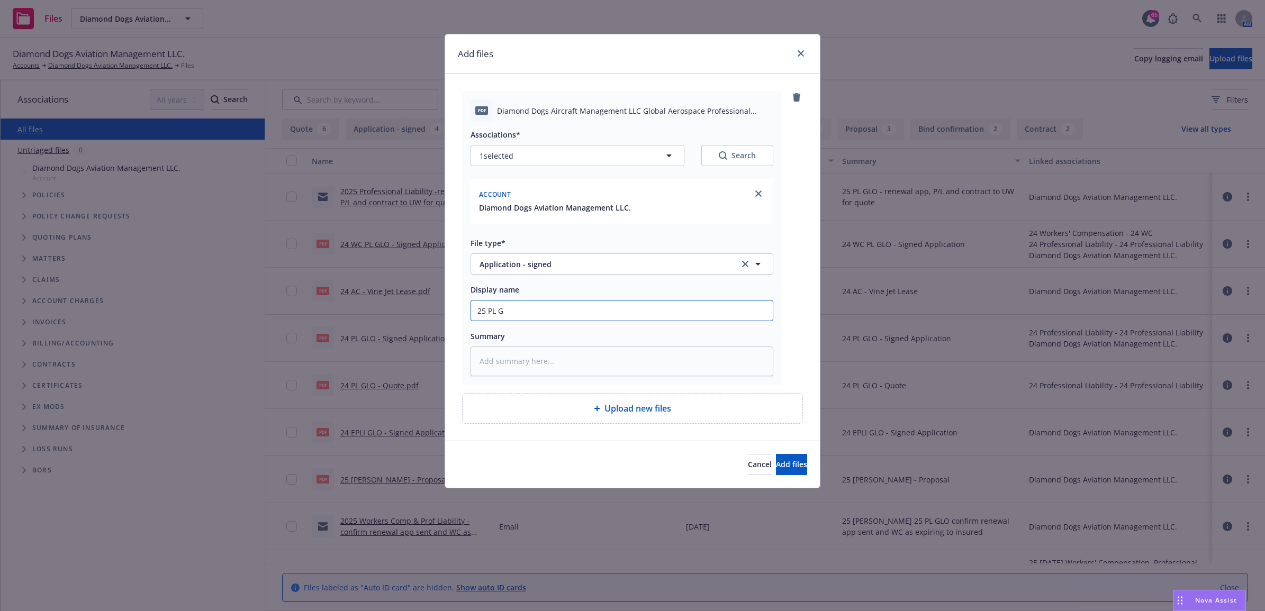
type input "25 PL GL"
type textarea "x"
type input "25 PL GLO"
type textarea "x"
type input "25 PL GLO"
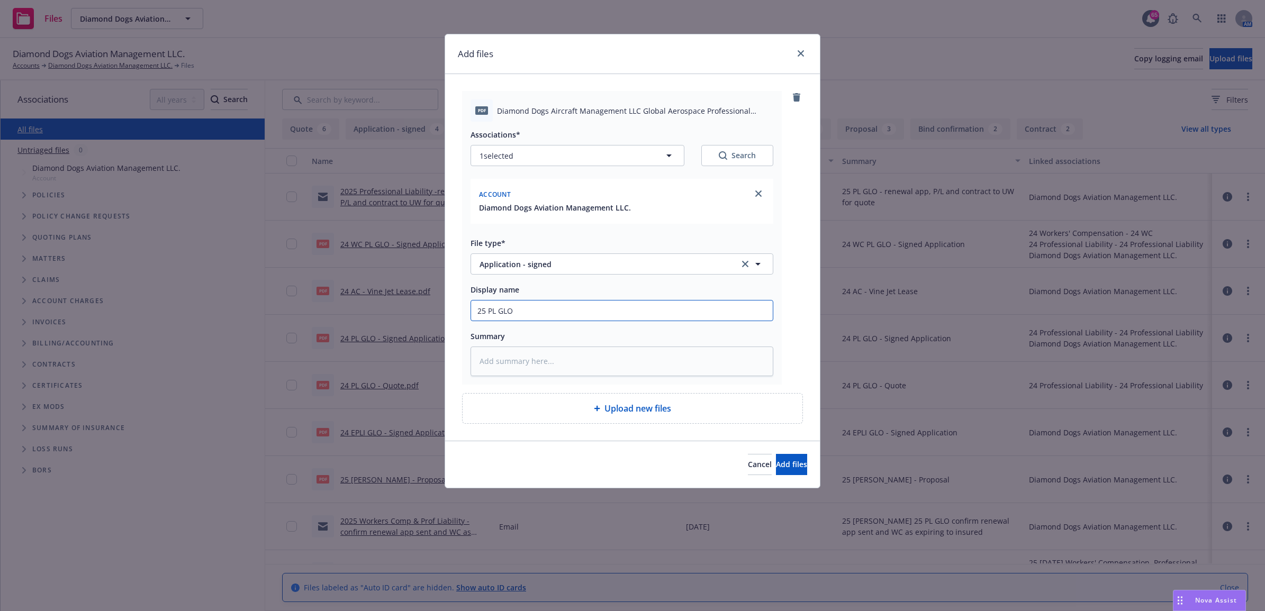
type textarea "x"
type input "25 PL GLO -"
type textarea "x"
type input "25 PL GLO -"
type textarea "x"
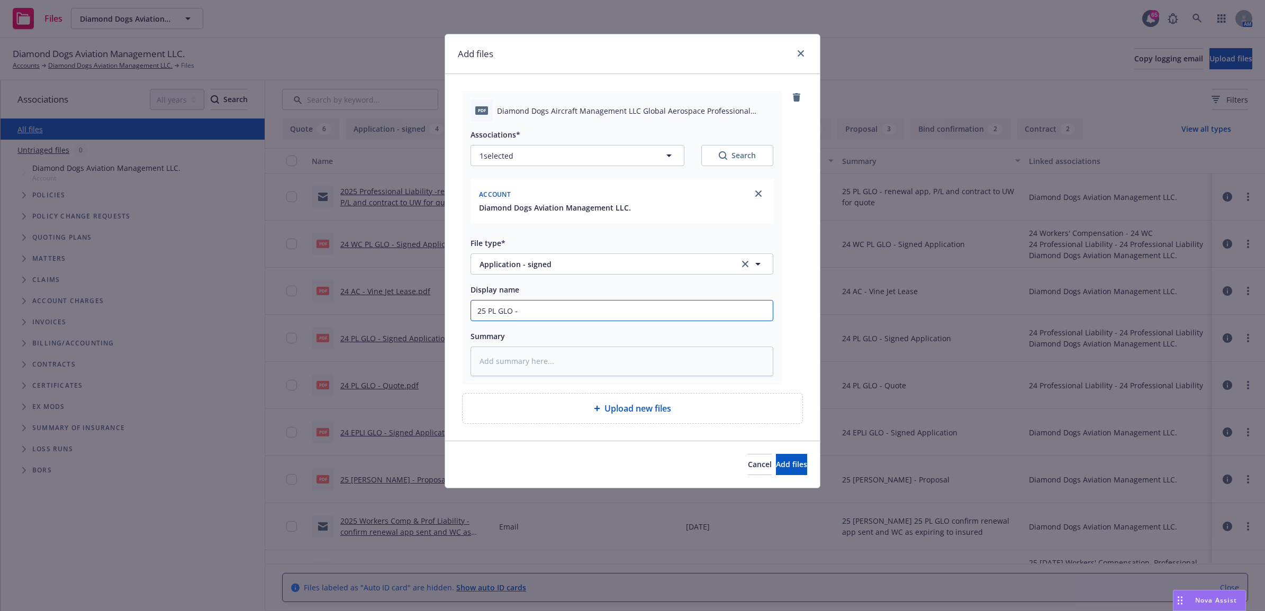
type input "25 PL GLO - S"
type textarea "x"
type input "25 PL GLO - Si"
type textarea "x"
type input "25 PL GLO - Sig"
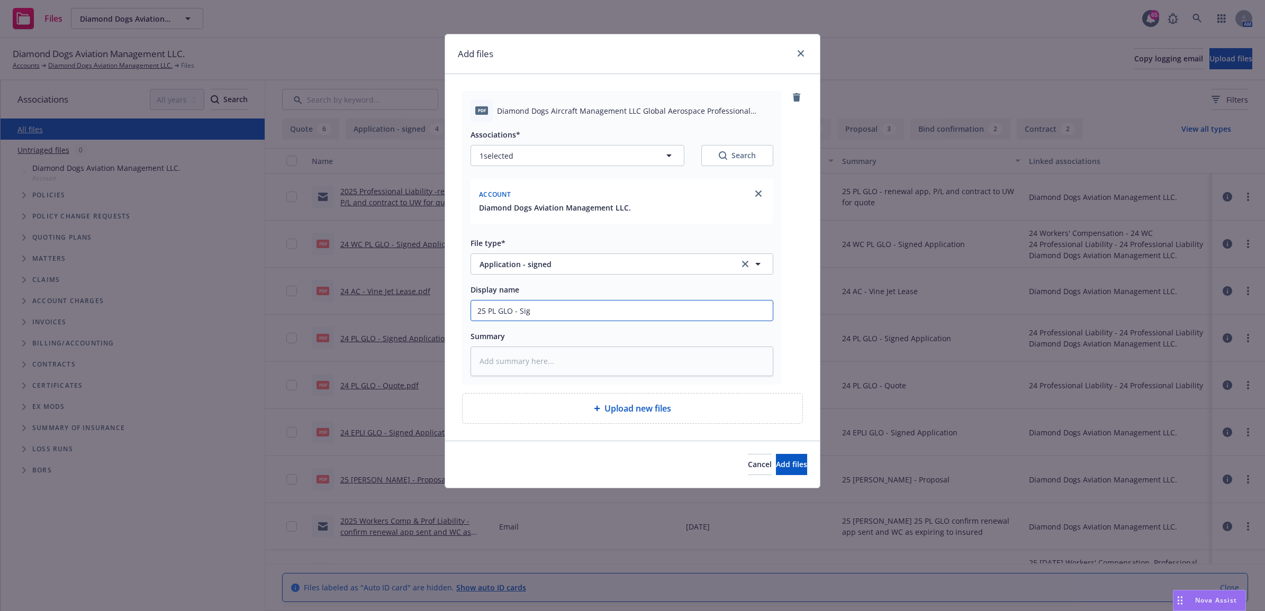
type textarea "x"
type input "25 PL GLO - Sign"
type textarea "x"
type input "25 PL GLO - Signe"
type textarea "x"
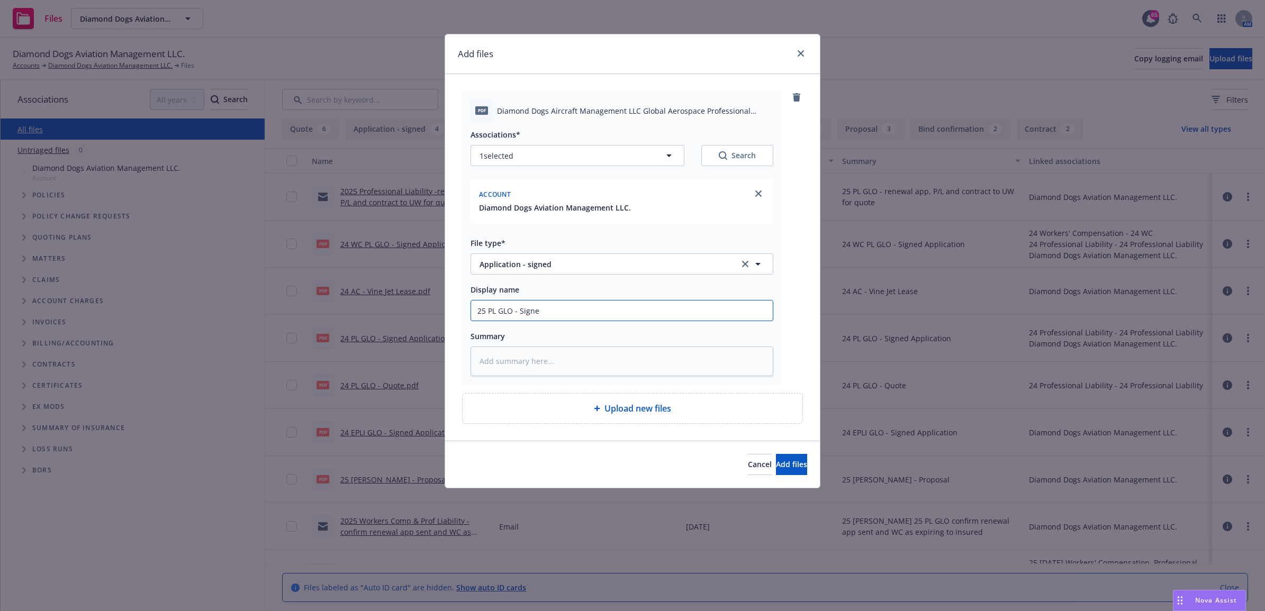
type input "25 PL GLO - Signed"
type textarea "x"
type input "25 PL GLO - Signed"
type textarea "x"
type input "25 PL GLO - Signed A"
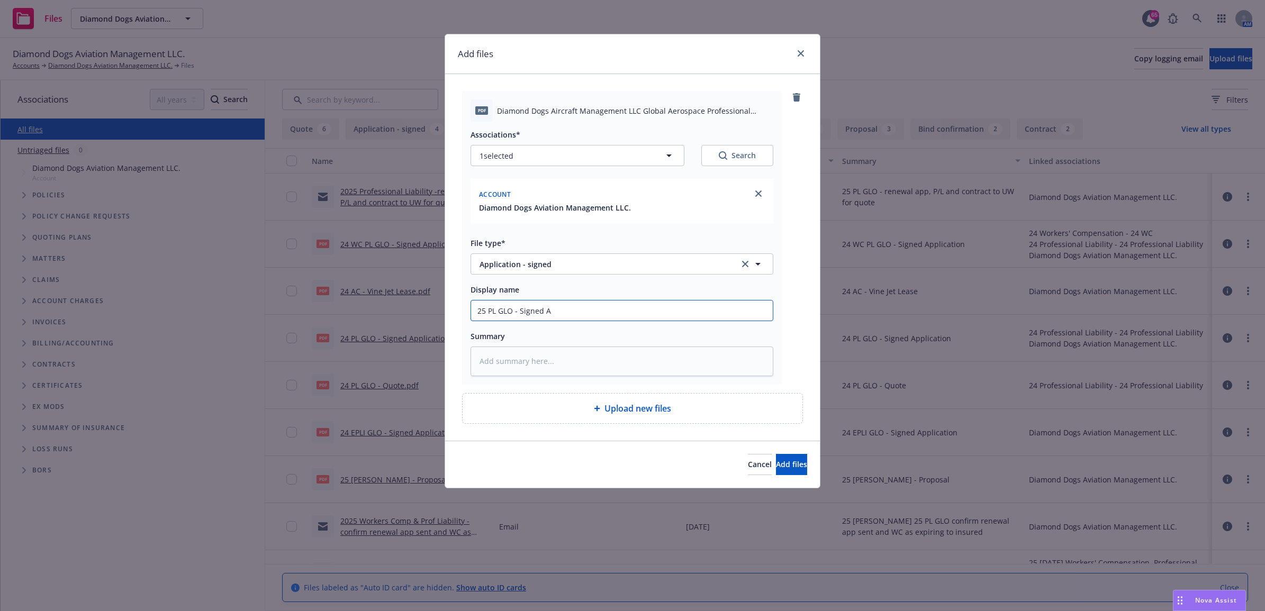
type textarea "x"
type input "25 PL GLO - Signed Ap"
type textarea "x"
type input "25 PL GLO - Signed App"
type textarea "x"
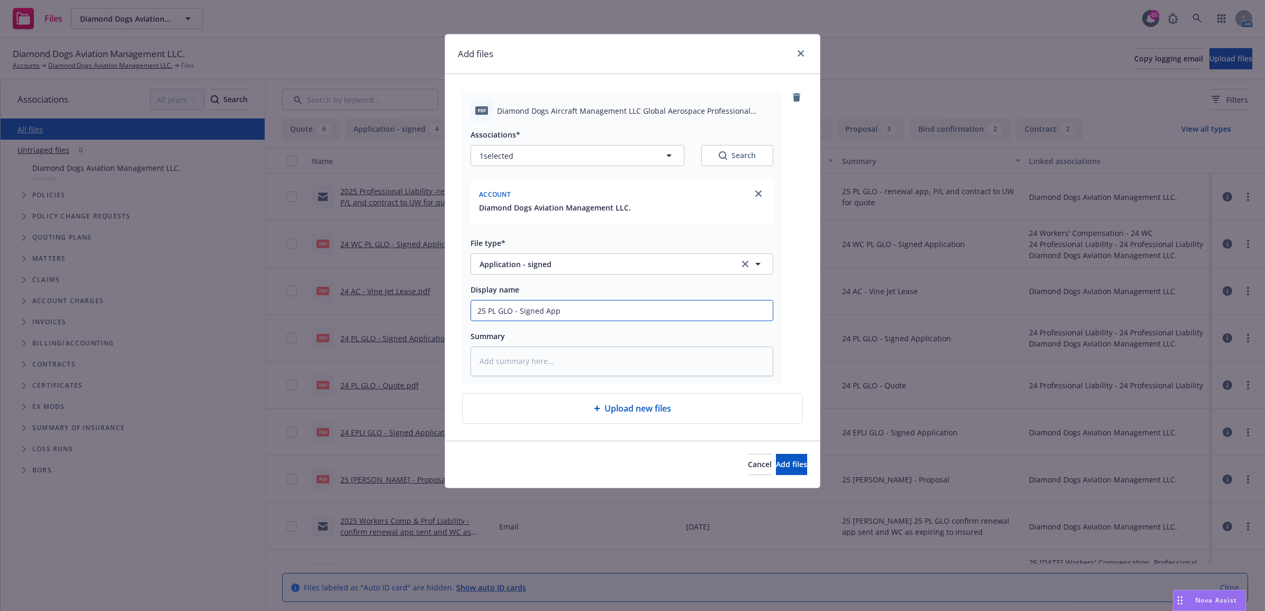
type input "25 PL GLO - Signed Appl"
type textarea "x"
type input "25 PL GLO - Signed Appli"
type textarea "x"
type input "25 PL GLO - Signed Applic"
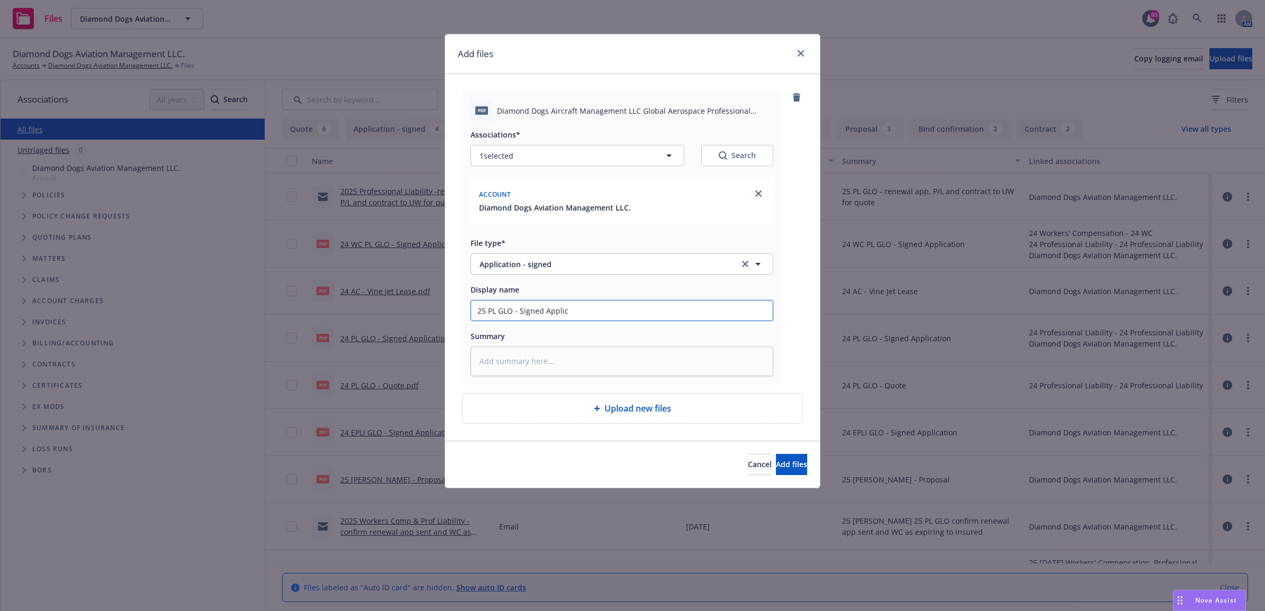
type textarea "x"
type input "25 PL GLO - Signed Applica"
type textarea "x"
type input "25 PL GLO - Signed Applicat"
type textarea "x"
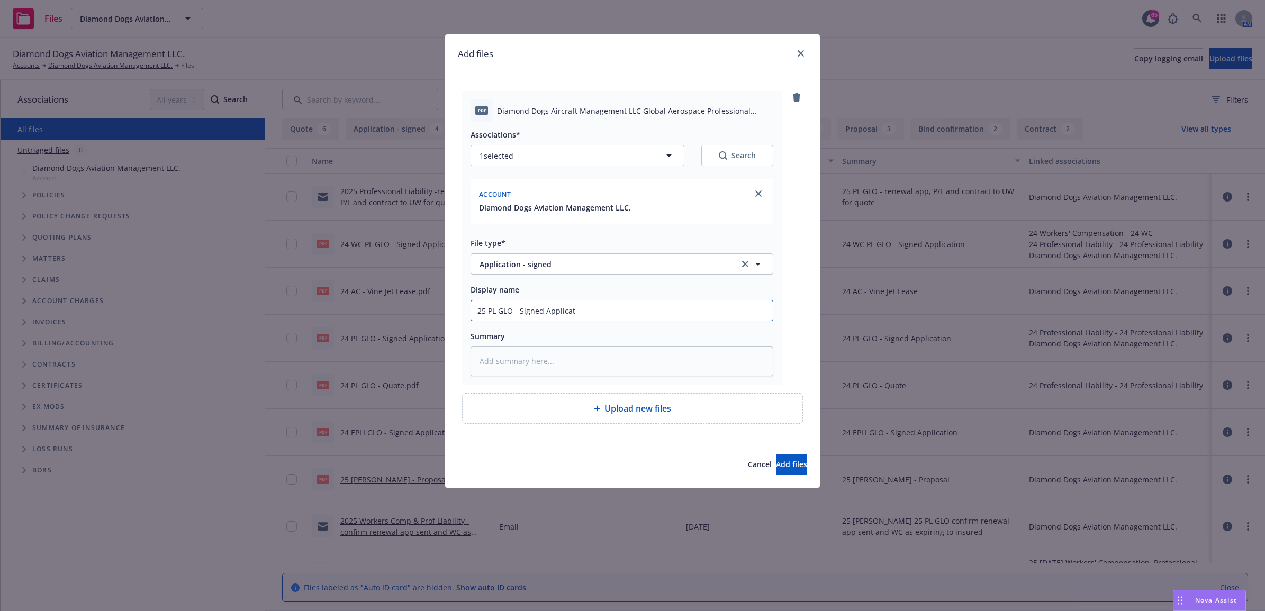
type input "25 PL GLO - Signed Applicati"
type textarea "x"
type input "25 PL GLO - Signed Applicatio"
type textarea "x"
drag, startPoint x: 611, startPoint y: 308, endPoint x: 434, endPoint y: 308, distance: 177.2
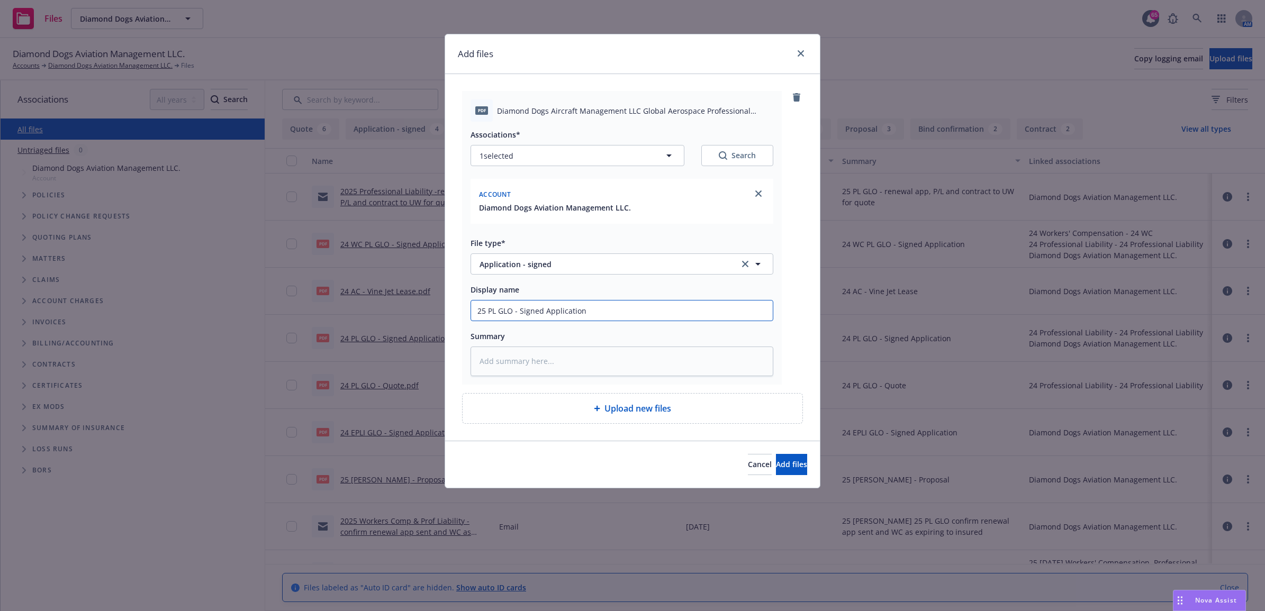
click at [434, 308] on div "Add files pdf Diamond Dogs Aircraft Management LLC Global Aerospace Professiona…" at bounding box center [632, 305] width 1265 height 611
type input "25 PL GLO - Signed Application"
paste textarea "25 PL GLO - Signed Application"
type textarea "x"
type textarea "25 PL GLO - Signed Application"
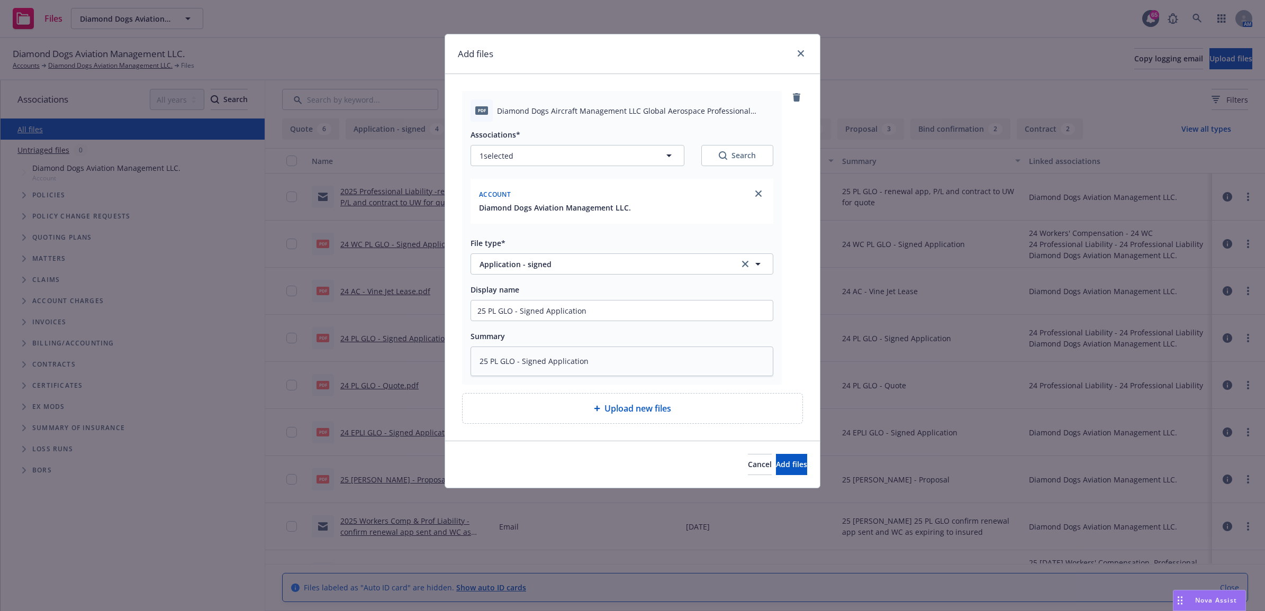
click at [651, 412] on span "Upload new files" at bounding box center [637, 408] width 67 height 13
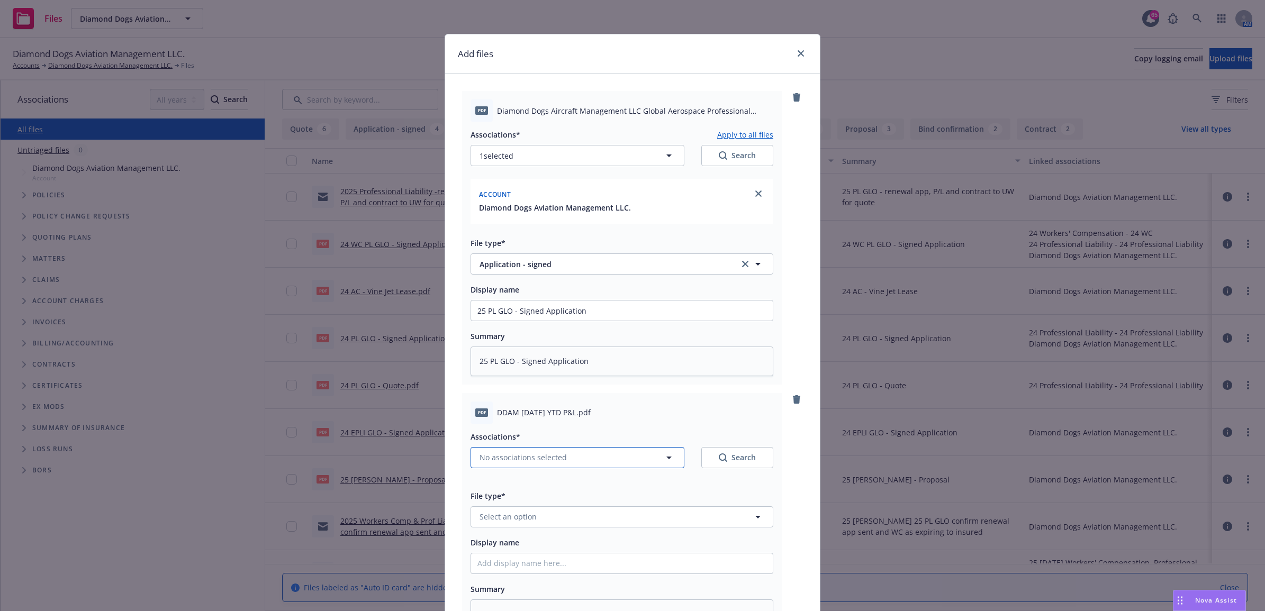
click at [538, 456] on span "No associations selected" at bounding box center [522, 457] width 87 height 11
type textarea "x"
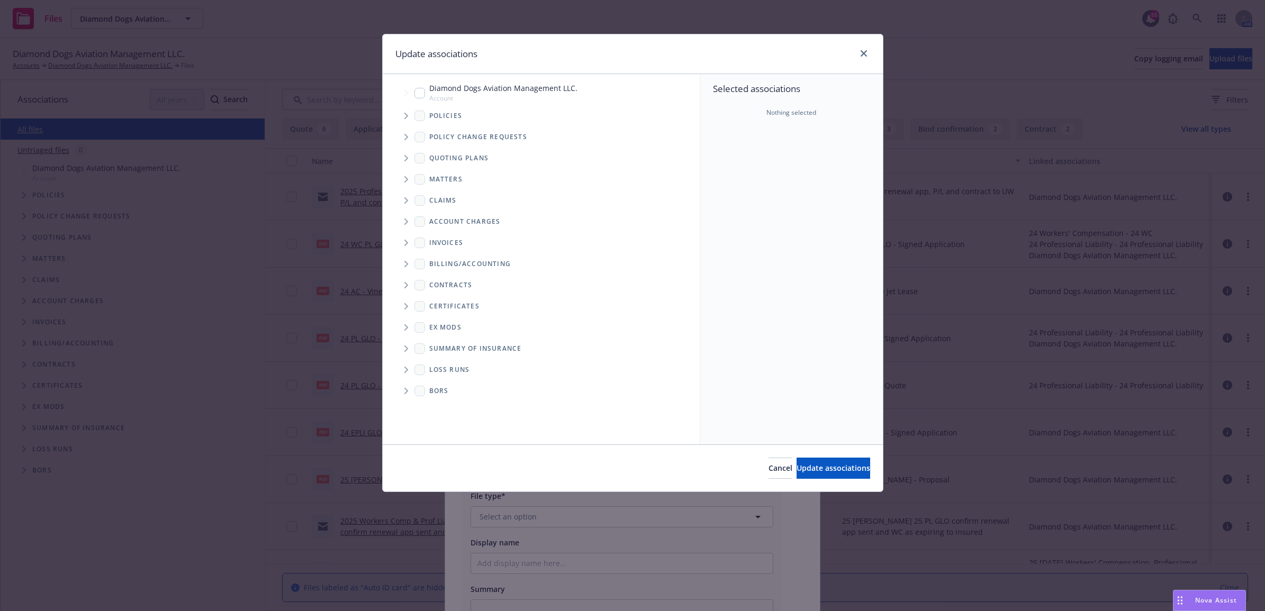
click at [418, 96] on input "Tree Example" at bounding box center [419, 93] width 11 height 11
checkbox input "true"
click at [844, 484] on div "Cancel Update associations" at bounding box center [633, 467] width 500 height 47
click at [836, 468] on span "Update associations" at bounding box center [833, 468] width 74 height 10
type textarea "x"
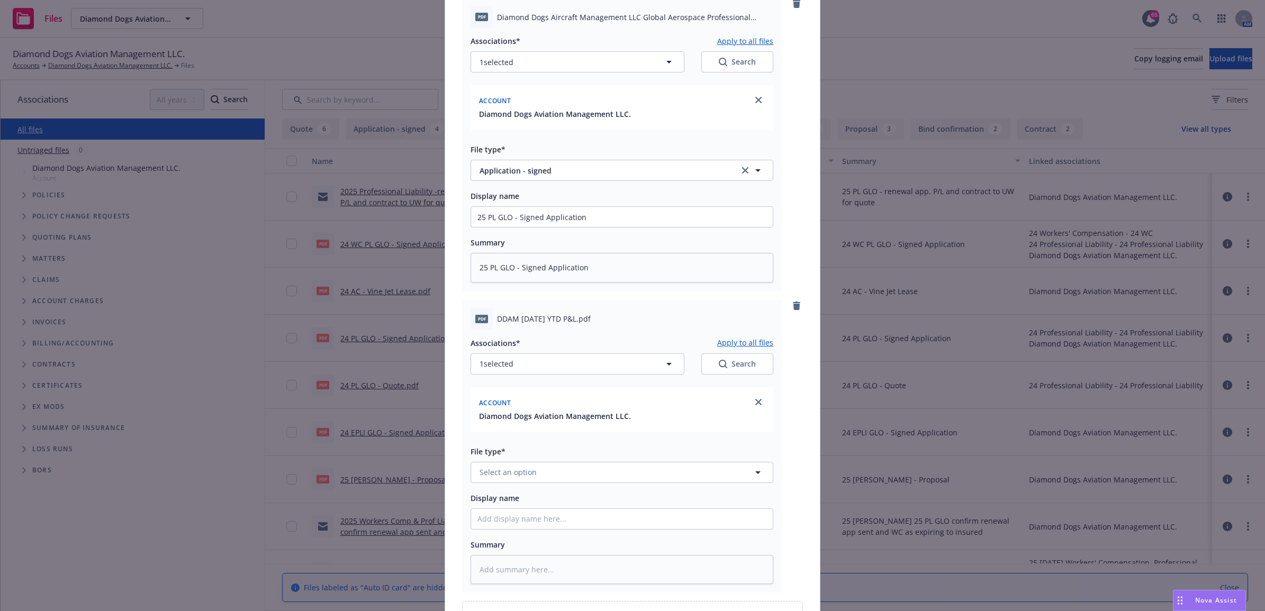
scroll to position [213, 0]
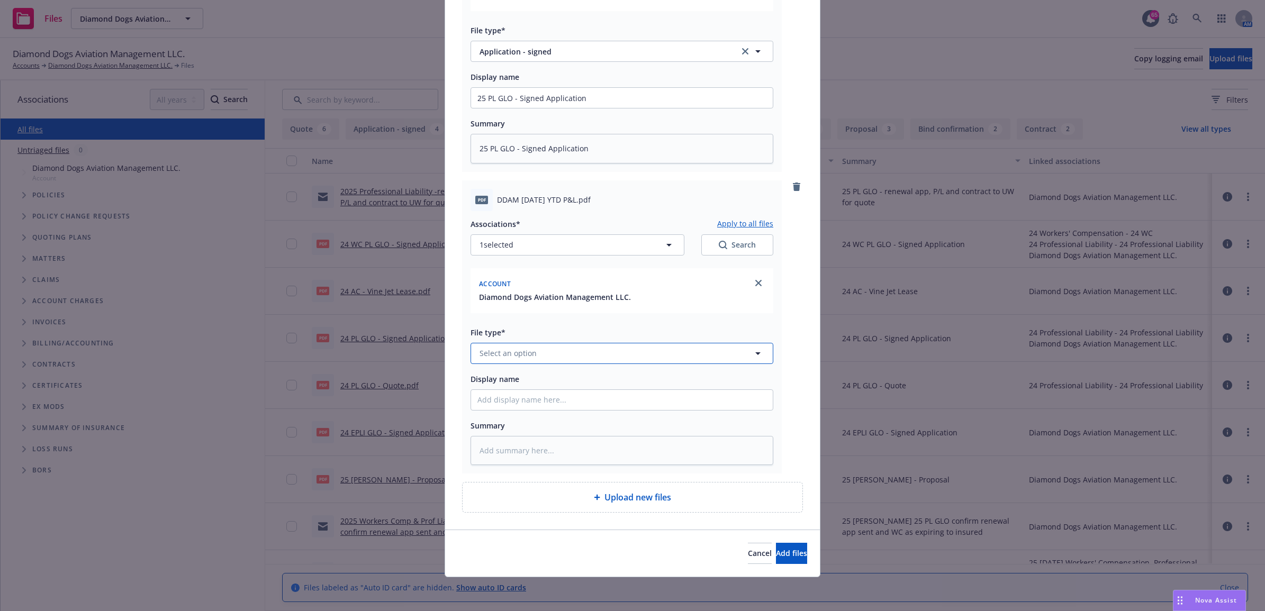
click at [525, 351] on span "Select an option" at bounding box center [507, 353] width 57 height 11
type input "other"
click at [535, 323] on div "Other" at bounding box center [621, 323] width 289 height 15
paste input "25 PL GLO - Signed Application"
type textarea "x"
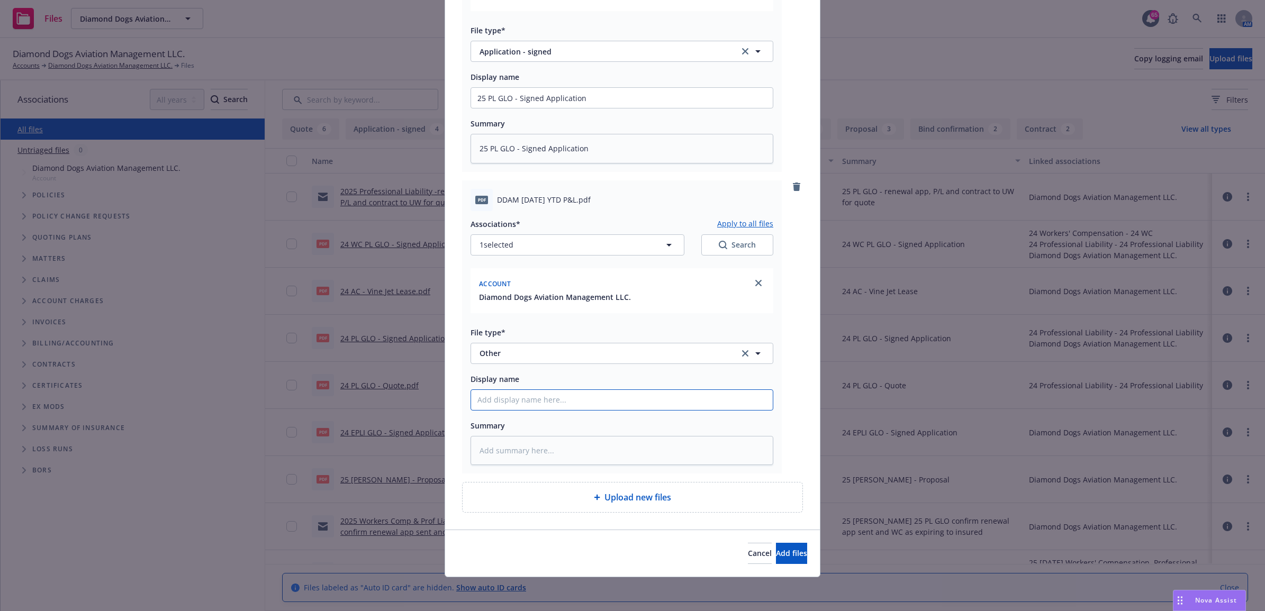
type input "25 PL GLO - Signed Application"
drag, startPoint x: 583, startPoint y: 397, endPoint x: 514, endPoint y: 401, distance: 68.9
click at [514, 108] on input "25 PL GLO - Signed Application" at bounding box center [622, 98] width 302 height 20
type textarea "x"
type input "25 PL GLO - P"
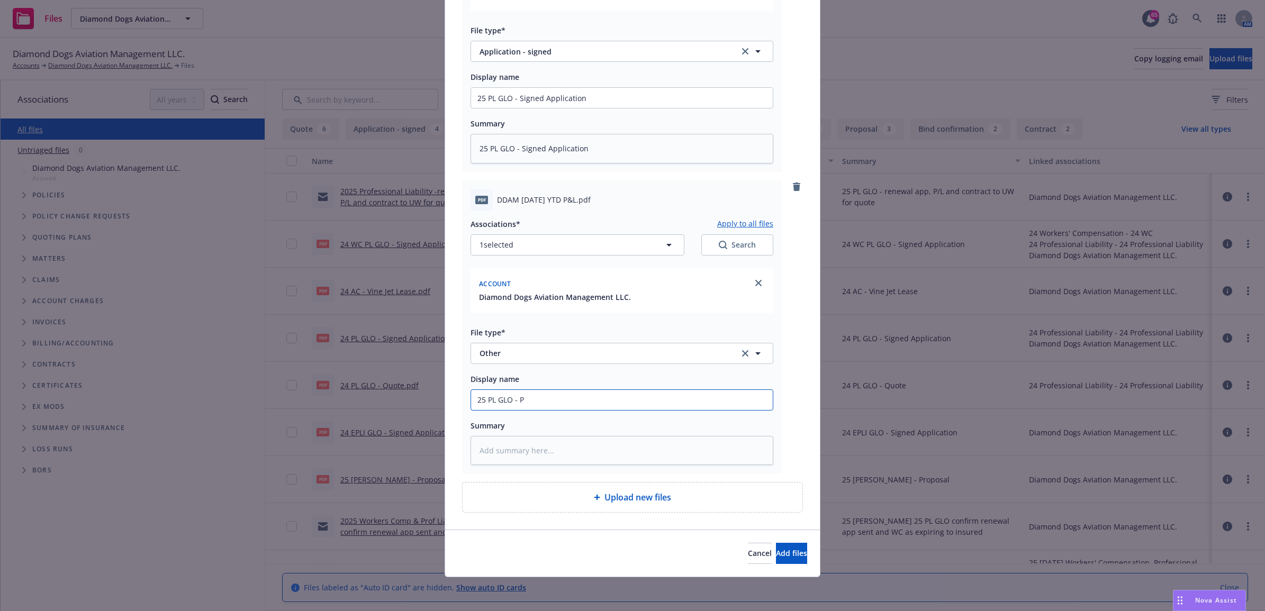
type textarea "x"
type input "25 PL GLO - P&"
type textarea "x"
drag, startPoint x: 516, startPoint y: 402, endPoint x: 442, endPoint y: 401, distance: 74.6
click at [445, 402] on div "pdf Diamond Dogs Aircraft Management LLC Global Aerospace Professional Services…" at bounding box center [632, 195] width 375 height 668
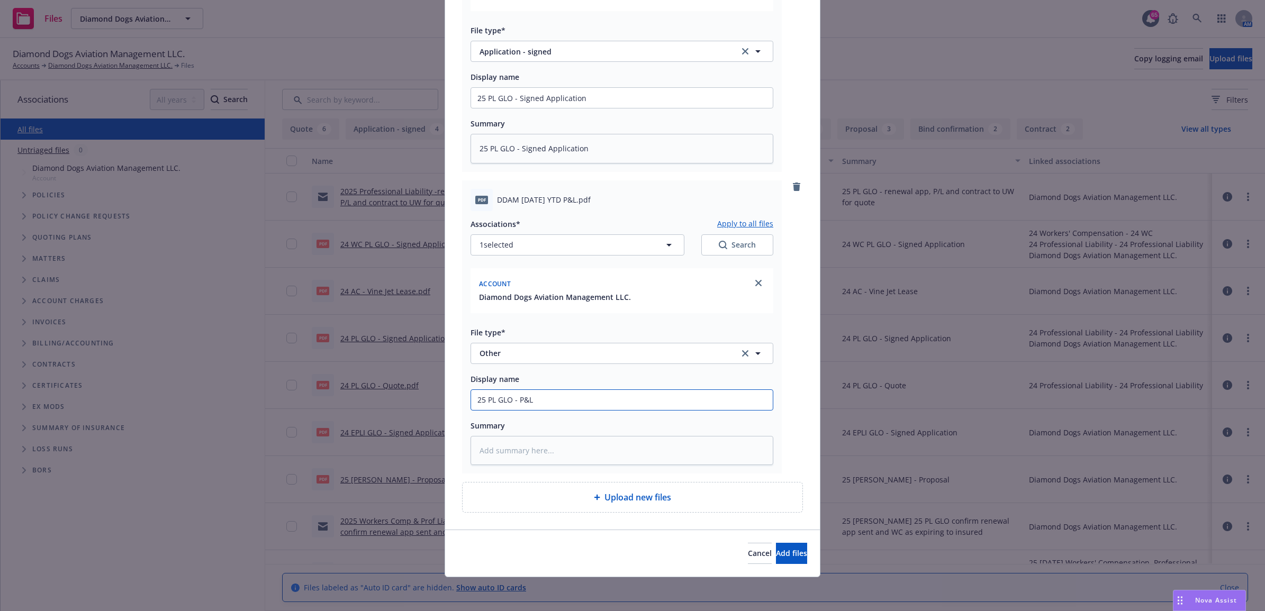
type input "25 PL GLO - P&L"
paste textarea "25 PL GLO - P&L"
type textarea "x"
type textarea "25 PL GLO - P&L"
click at [604, 495] on span "Upload new files" at bounding box center [637, 497] width 67 height 13
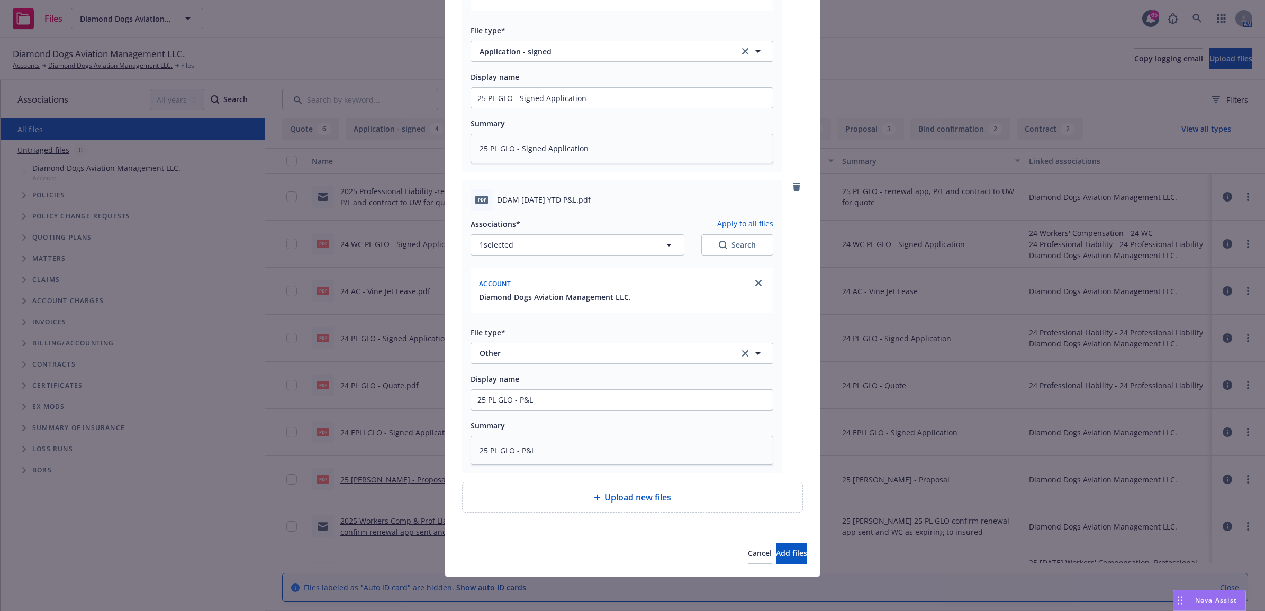
type textarea "x"
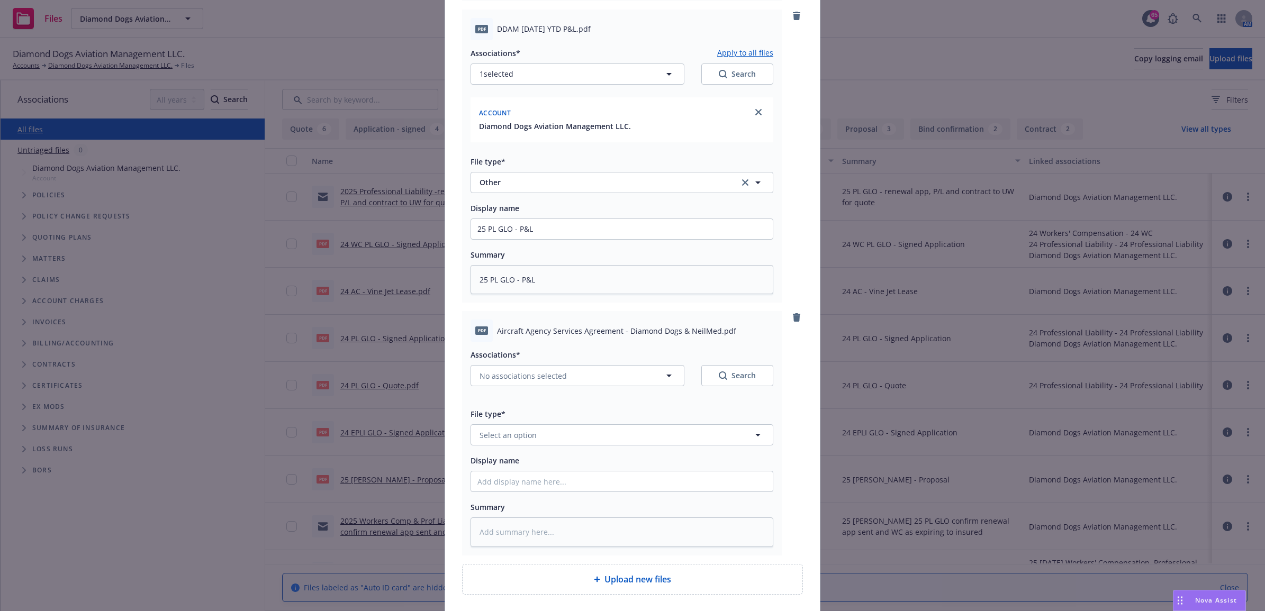
scroll to position [466, 0]
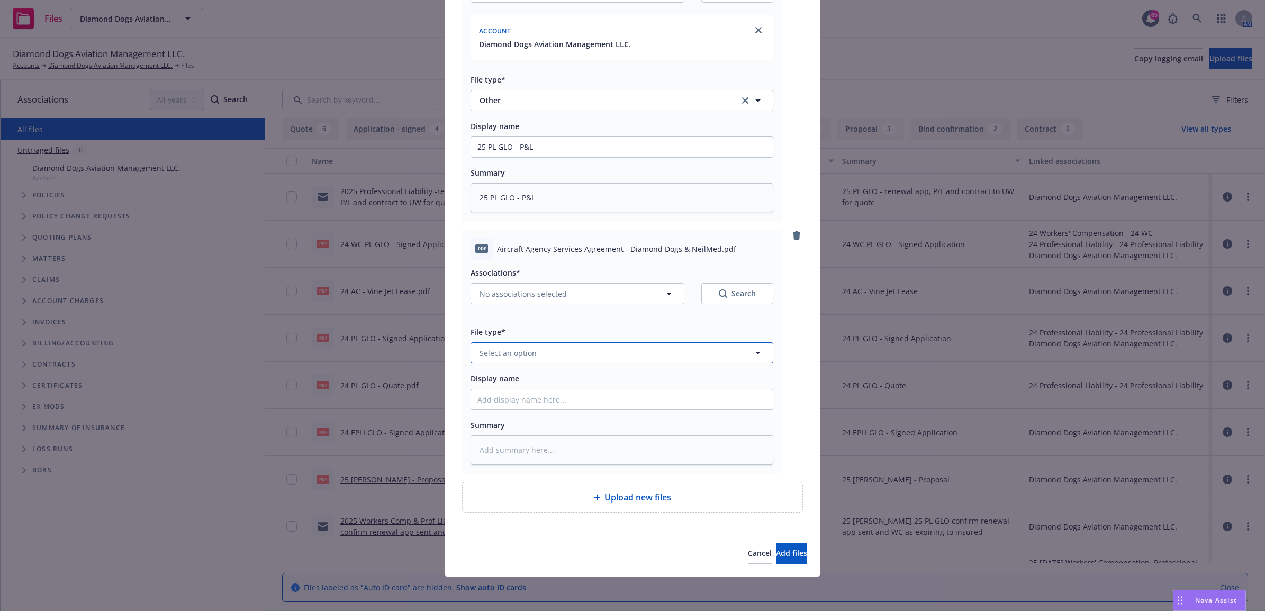
click at [525, 352] on span "Select an option" at bounding box center [507, 353] width 57 height 11
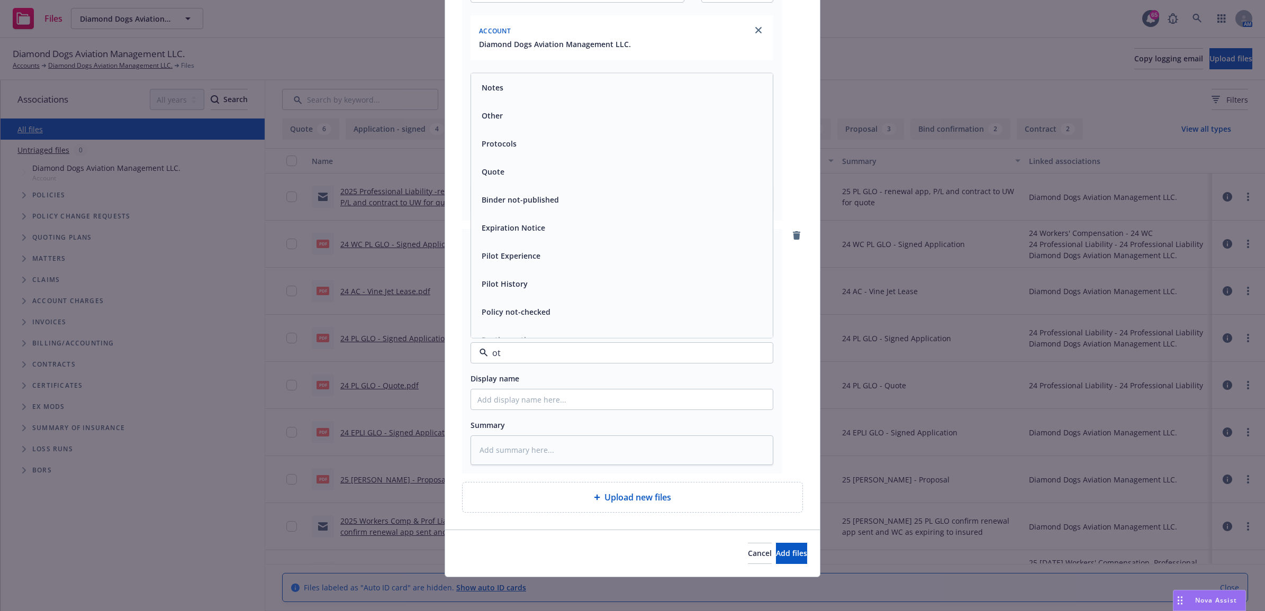
type input "oth"
click at [535, 319] on div "Other" at bounding box center [621, 323] width 289 height 15
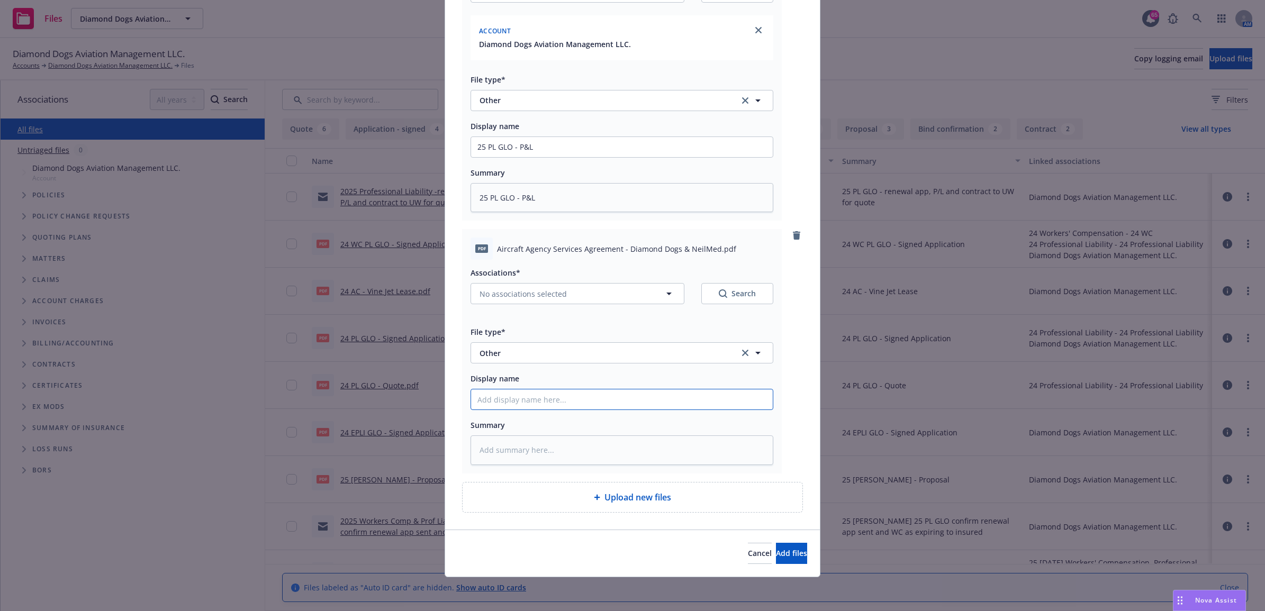
paste input "25 PL GLO - P&L"
type textarea "x"
type input "25 PL GLO - P&L"
drag, startPoint x: 522, startPoint y: 401, endPoint x: 514, endPoint y: 401, distance: 8.0
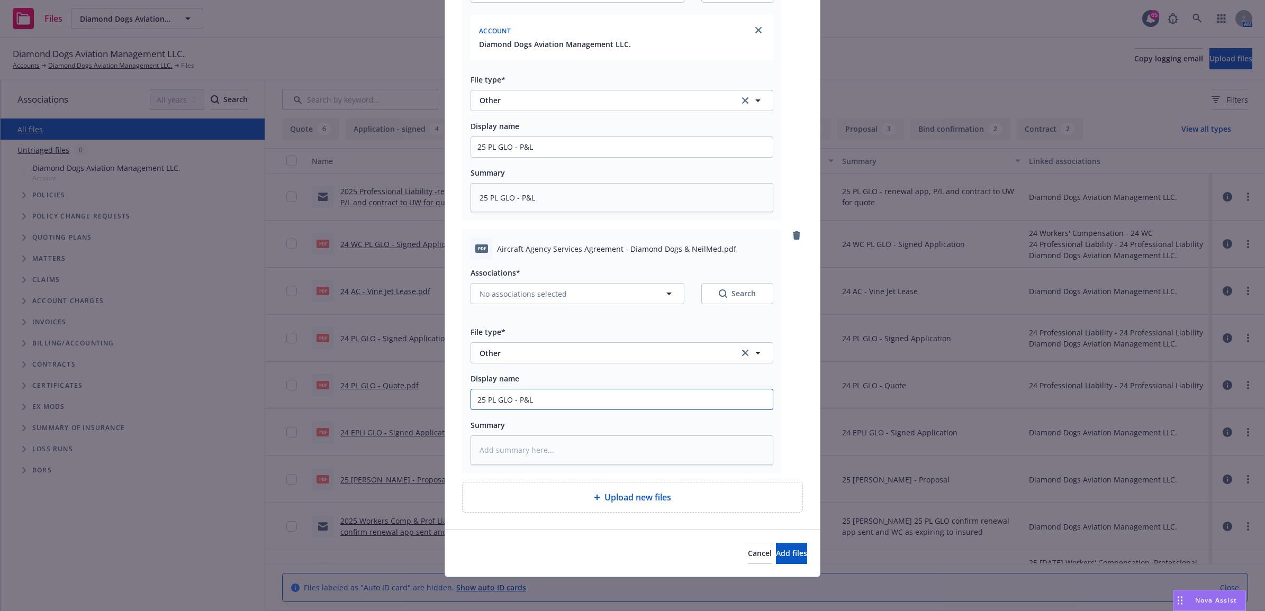
type textarea "x"
type input "25 PL GLO - A"
type textarea "x"
type input "25 PL GLO - Ai"
type textarea "x"
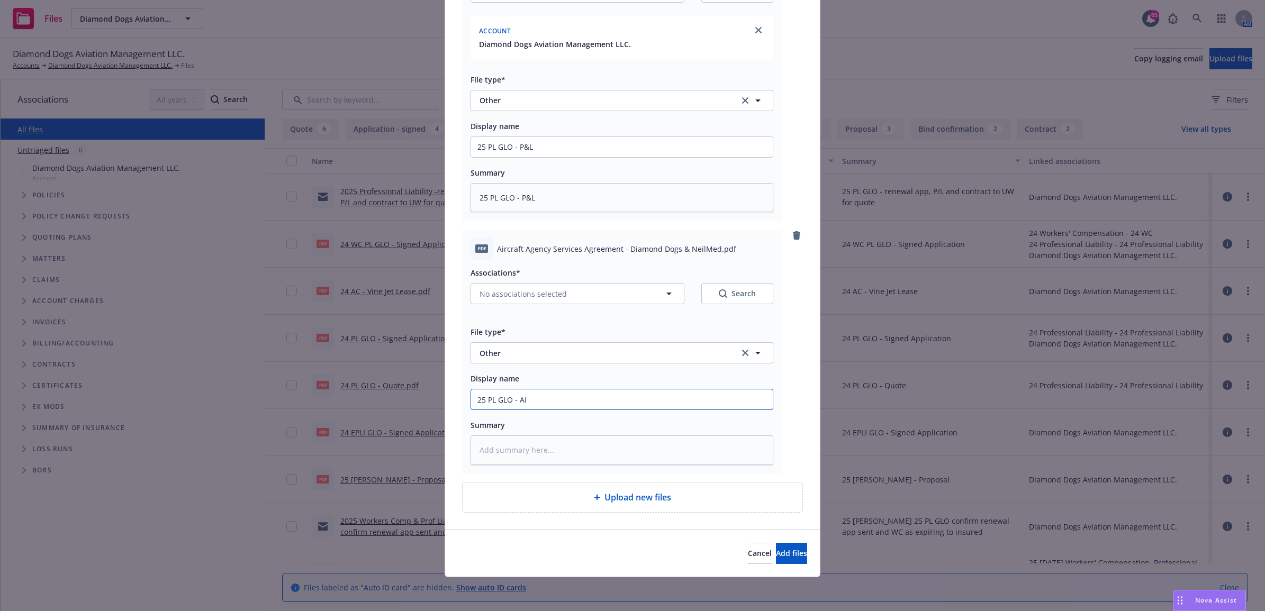
type input "25 PL GLO - Air"
type textarea "x"
type input "25 PL GLO - Airca"
type textarea "x"
type input "25 PL GLO - Aircar"
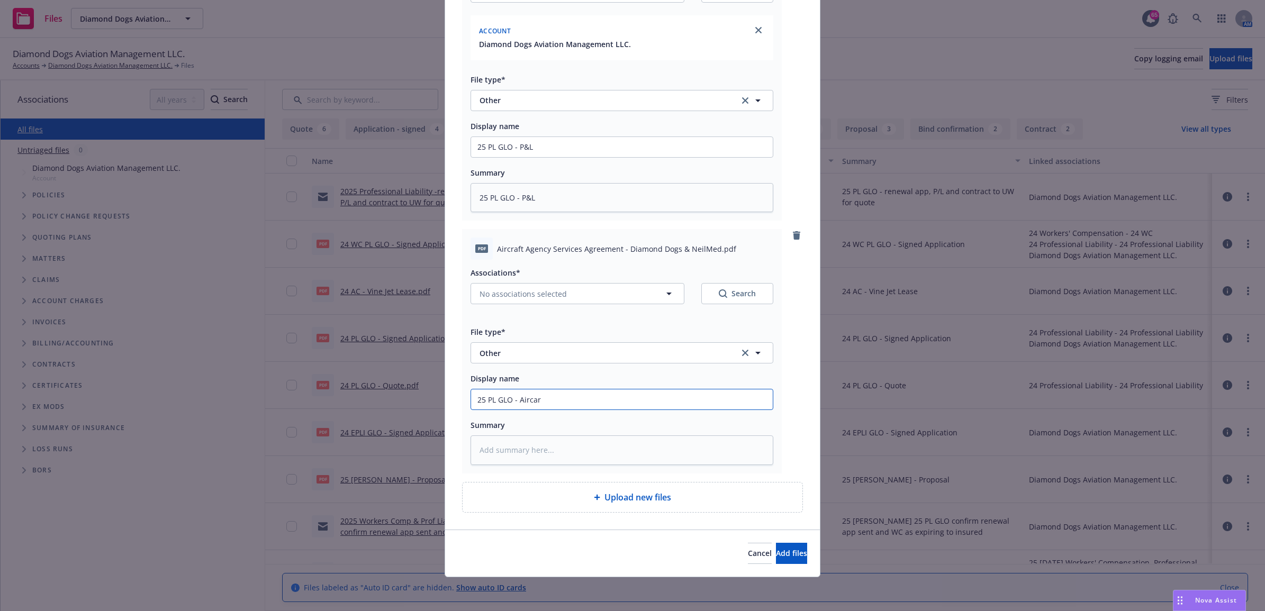
type textarea "x"
type input "25 PL GLO - Aircarf"
type textarea "x"
type input "25 PL GLO - Aircarft"
type textarea "x"
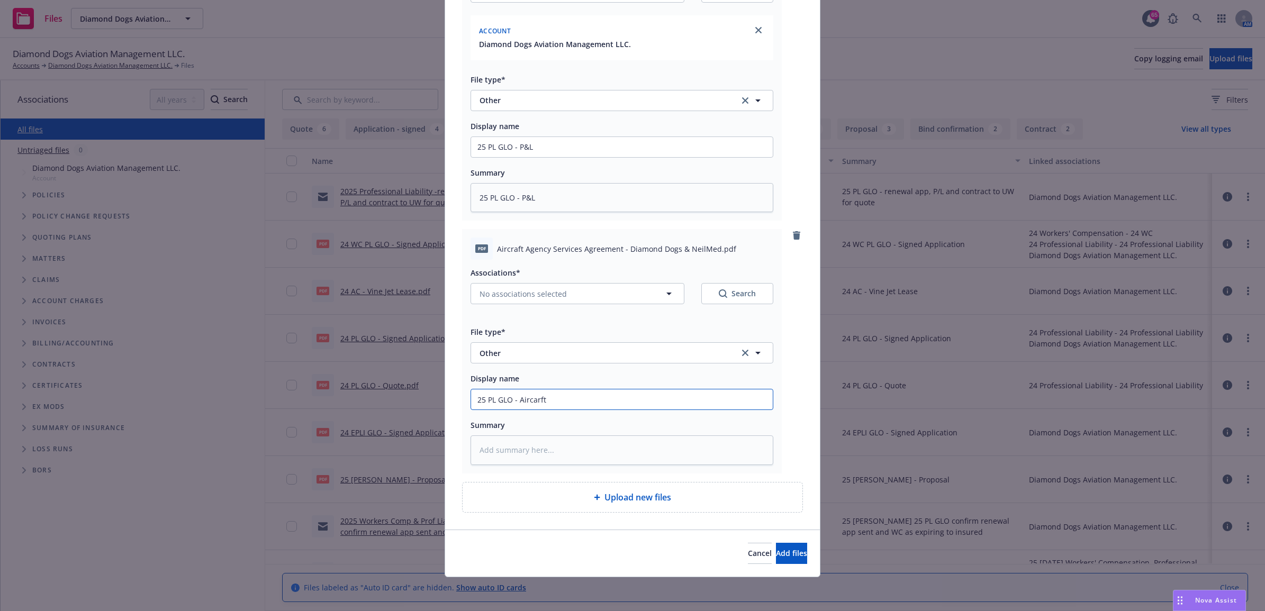
type input "25 PL GLO - Aircarft"
type textarea "x"
type input "25 PL GLO - Aircarft A"
type textarea "x"
type input "25 PL GLO - Aircarft"
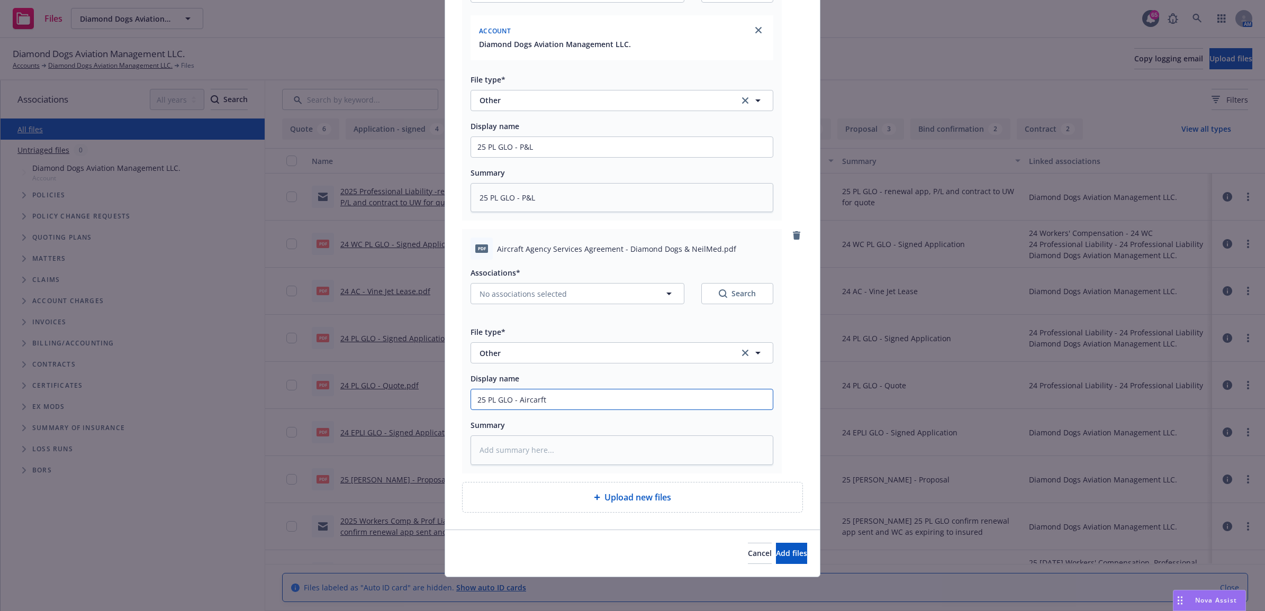
type textarea "x"
type input "25 PL GLO - Aircarft"
type textarea "x"
type input "25 PL GLO - Aircarf"
type textarea "x"
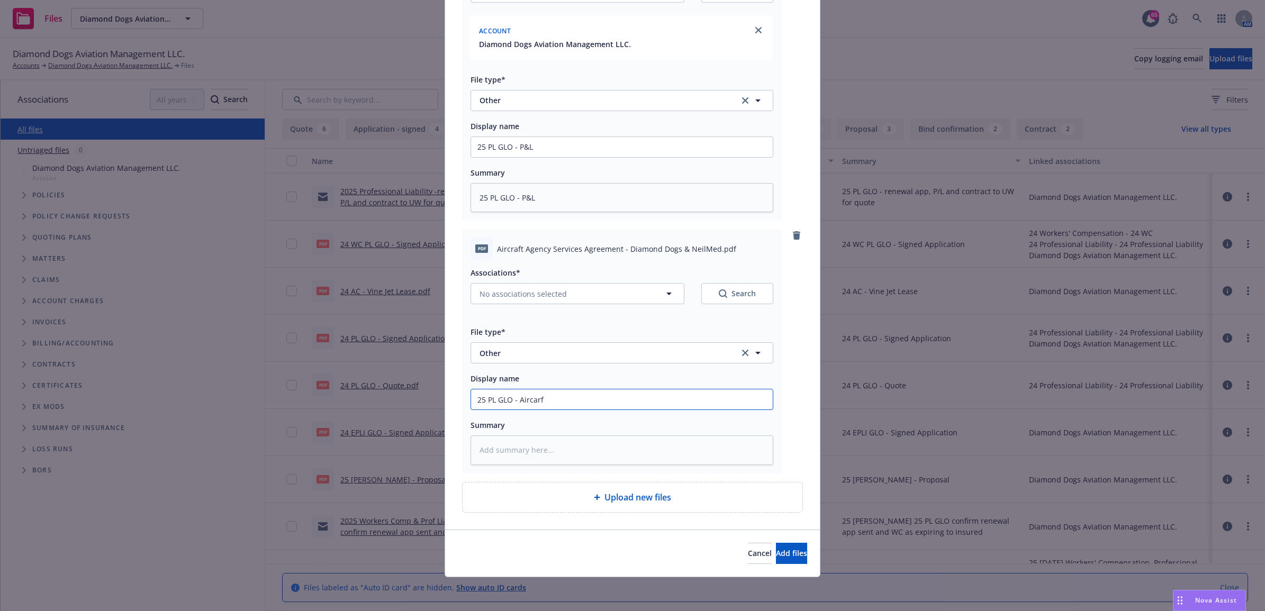
type input "25 PL GLO - Aircar"
type textarea "x"
type input "25 PL GLO - Airca"
type textarea "x"
type input "25 PL GLO - Airc"
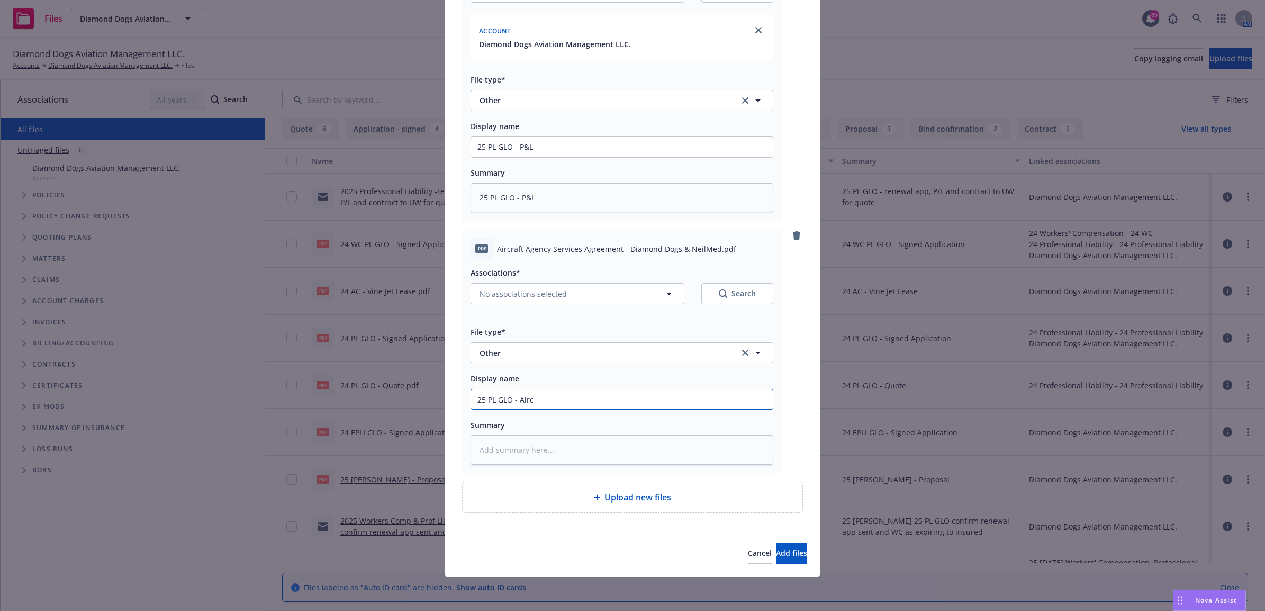
type textarea "x"
type input "25 PL GLO - Aircr"
type textarea "x"
type input "25 PL GLO - Aircra"
type textarea "x"
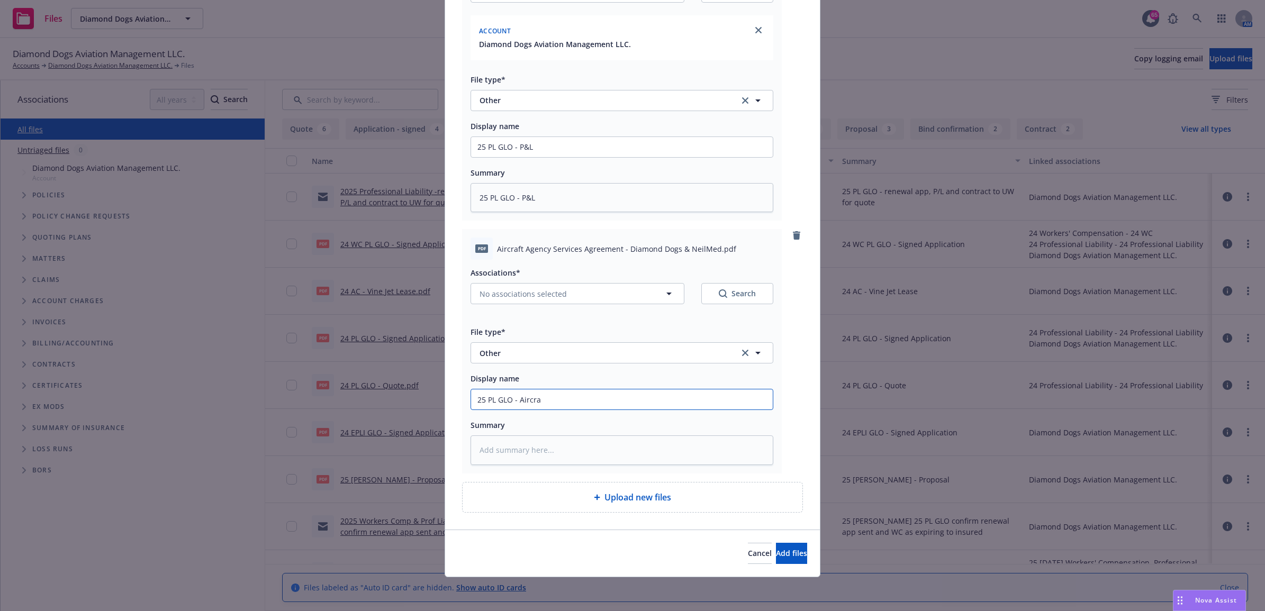
type input "25 PL GLO - Aircraf"
type textarea "x"
type input "25 PL GLO - Aircraf"
type textarea "x"
type input "25 PL GLO - Aircraf"
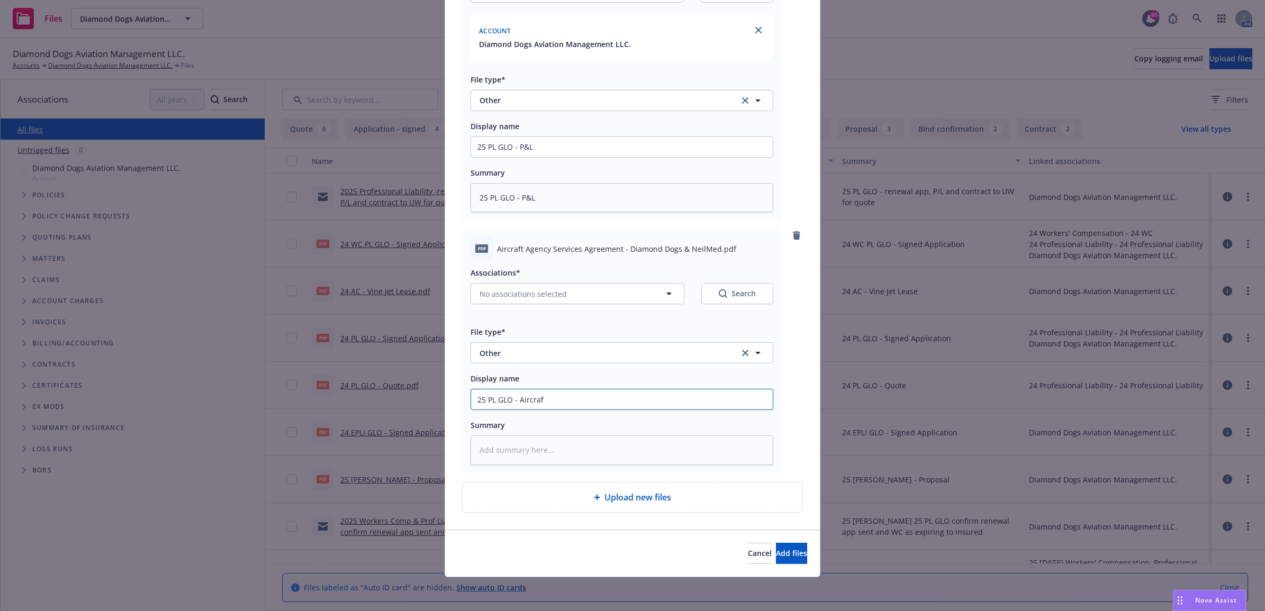
type textarea "x"
type input "25 PL GLO - Aircraft"
type textarea "x"
type input "25 PL GLO - Aircraft"
type textarea "x"
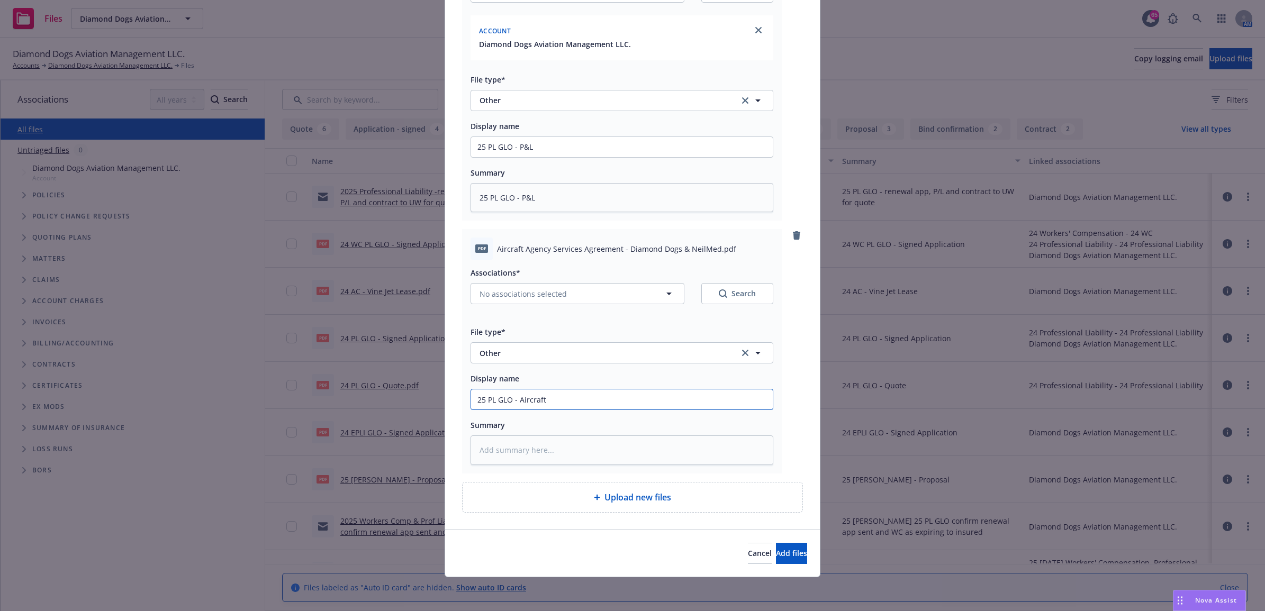
type input "25 PL GLO - Aircraft A"
type textarea "x"
type input "25 PL GLO - Aircraft Ag"
type textarea "x"
type input "25 PL GLO - Aircraft Age"
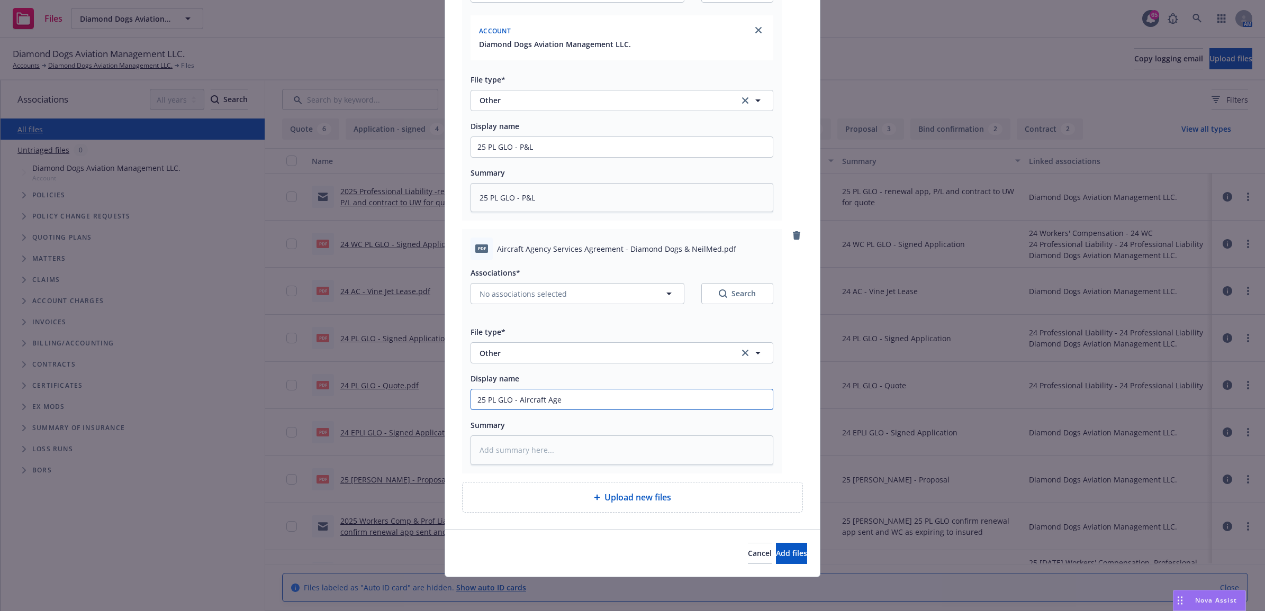
type textarea "x"
type input "25 PL GLO - Aircraft Agen"
type textarea "x"
type input "25 PL GLO - Aircraft Agenc"
type textarea "x"
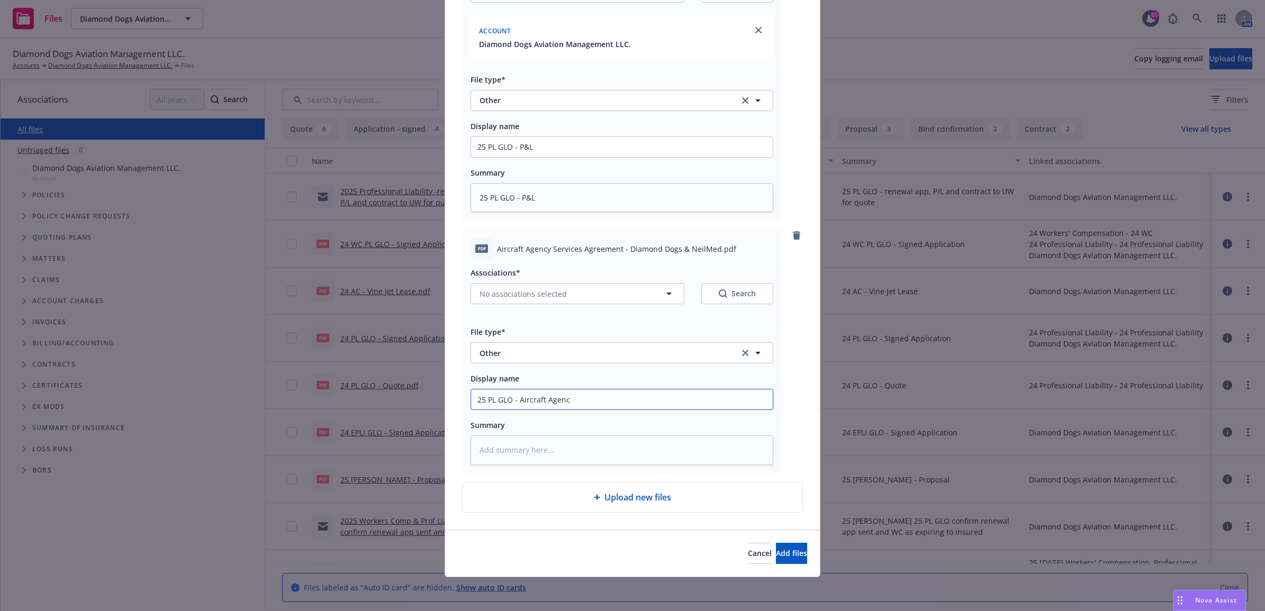
type input "25 PL GLO - Aircraft Agency"
type textarea "x"
type input "25 PL GLO - Aircraft Agency"
type textarea "x"
type input "25 PL GLO - Aircraft Agency S"
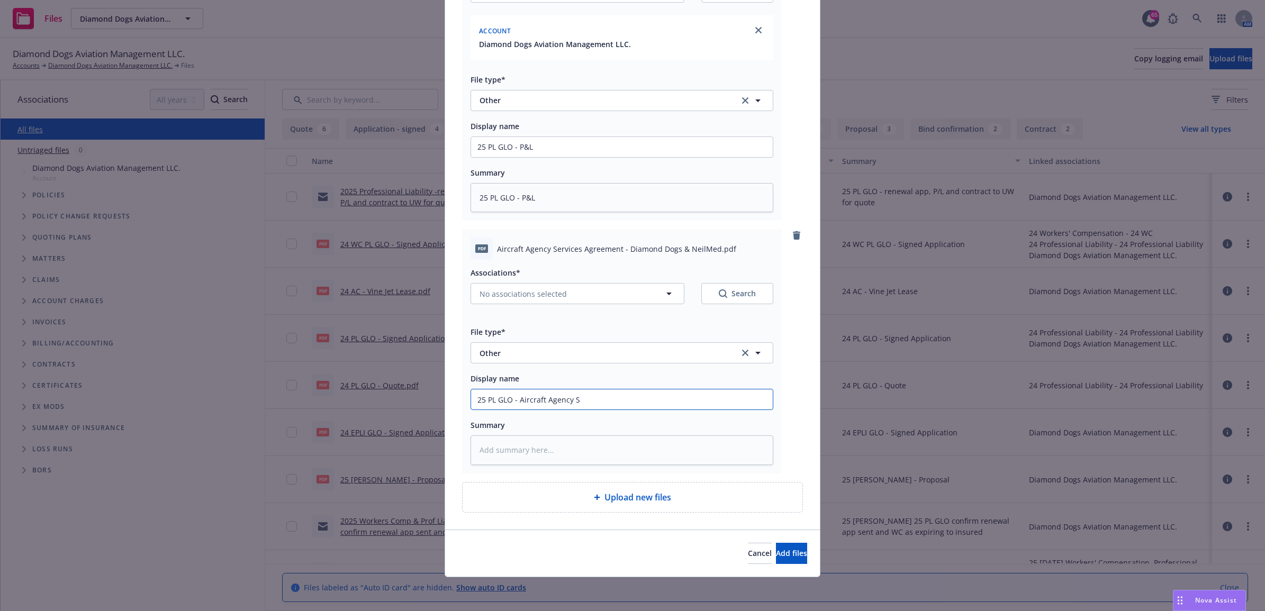
type textarea "x"
type input "25 PL GLO - Aircraft Agency Se"
type textarea "x"
type input "25 PL GLO - Aircraft Agency Ser"
type textarea "x"
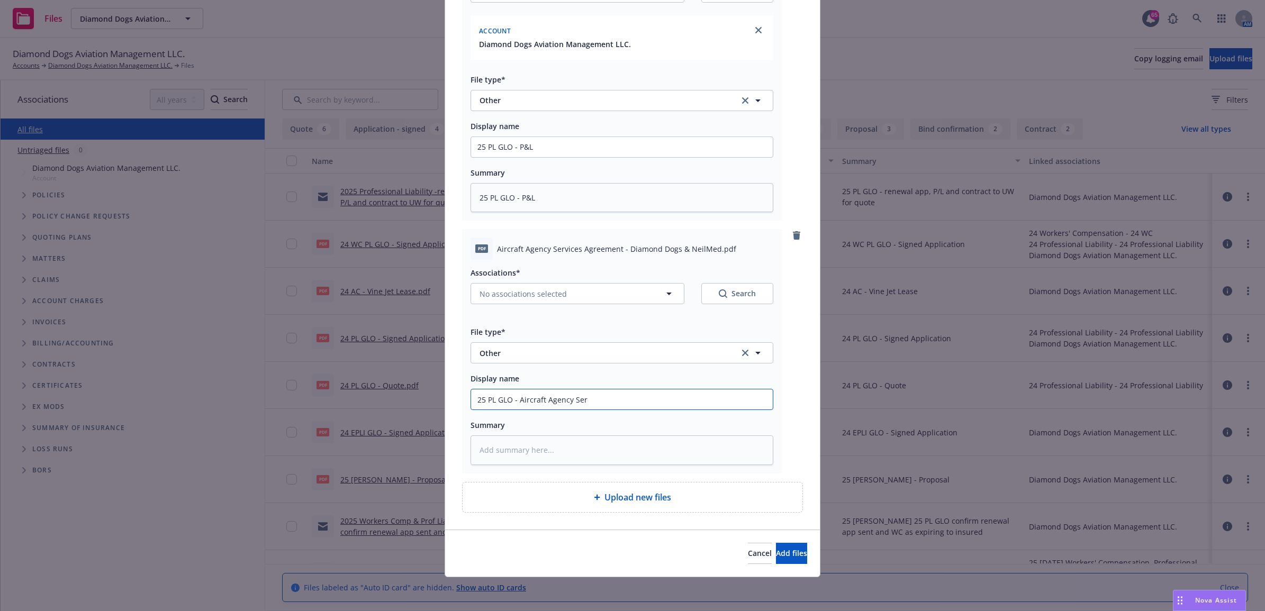
type input "25 PL GLO - Aircraft Agency Serv"
type textarea "x"
type input "25 PL GLO - Aircraft Agency Servi"
type textarea "x"
type input "25 PL GLO - Aircraft Agency Servic"
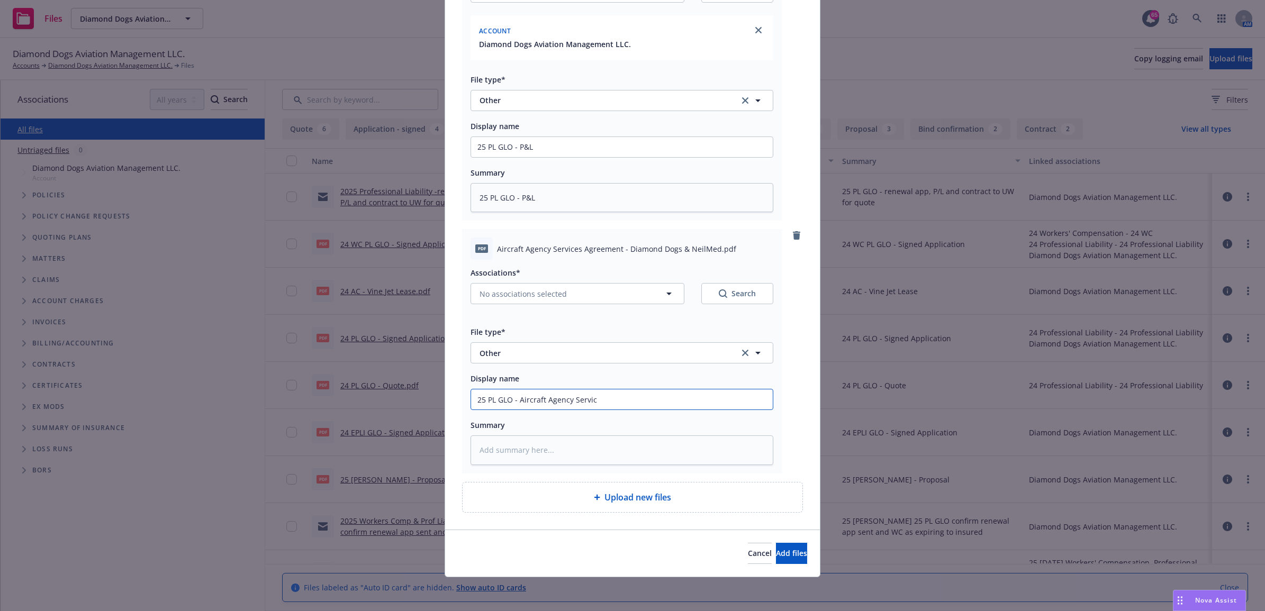
type textarea "x"
type input "25 PL GLO - Aircraft Agency Service"
type textarea "x"
type input "25 PL GLO - Aircraft Agency Services"
type textarea "x"
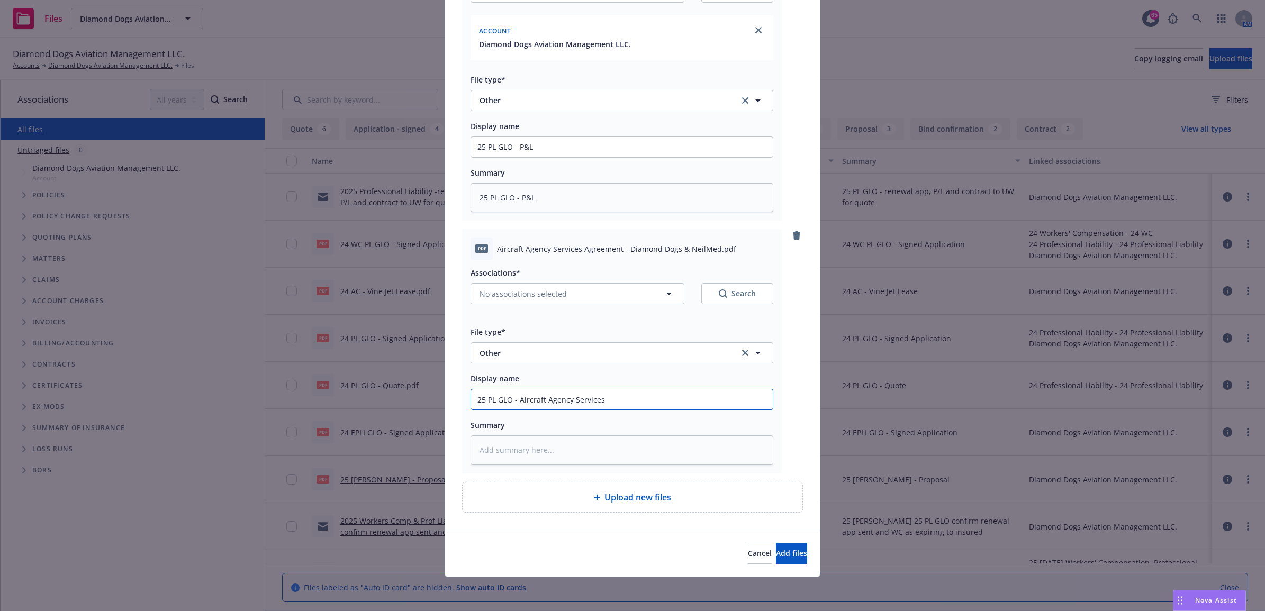
type input "25 PL GLO - Aircraft Agency Services"
type textarea "x"
type input "25 PL GLO - Aircraft Agency Services A"
type textarea "x"
type input "25 PL GLO - Aircraft Agency Services Ag"
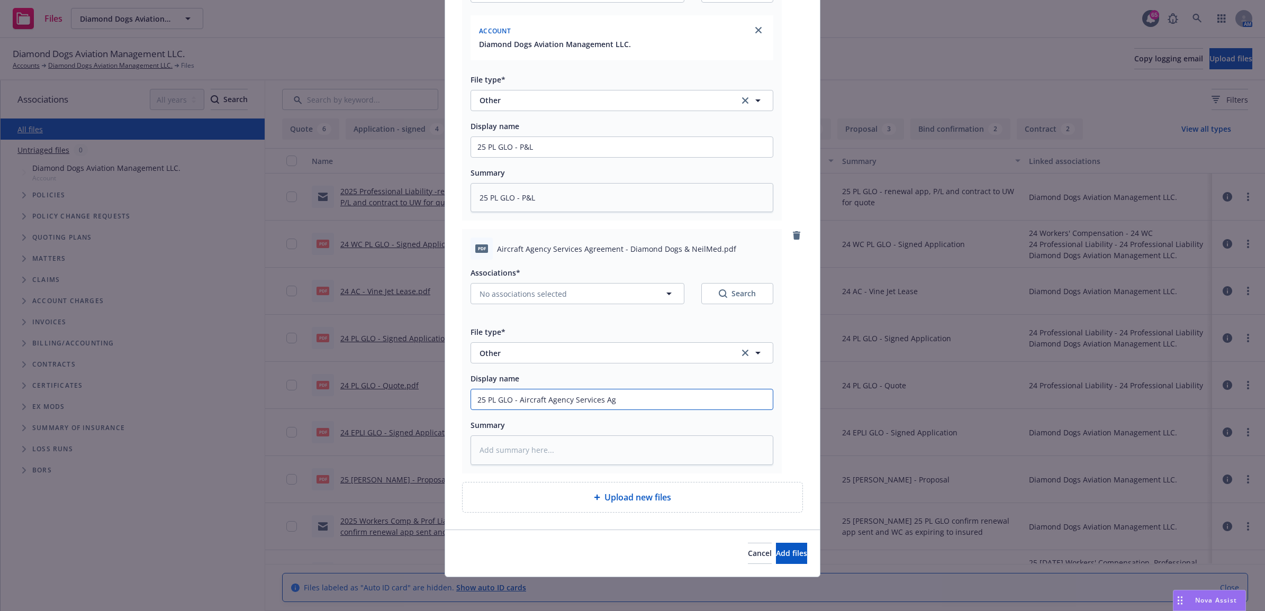
type textarea "x"
type input "25 PL GLO - Aircraft Agency Services Agr"
type textarea "x"
type input "25 PL GLO - Aircraft Agency Services Agre"
type textarea "x"
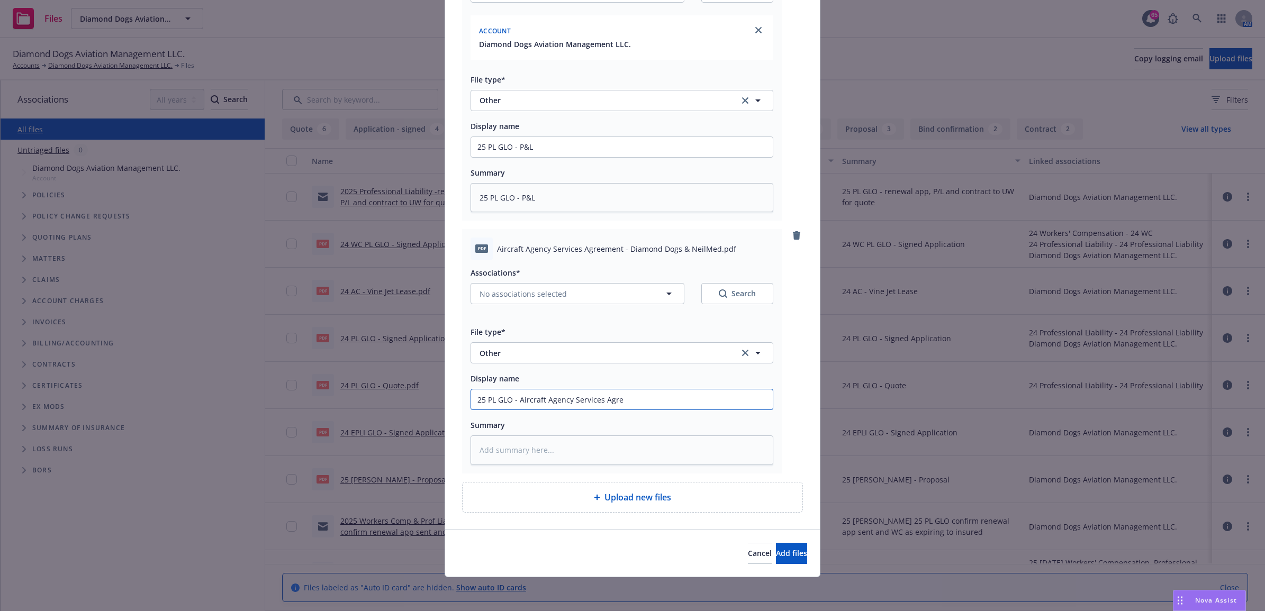
type input "25 PL GLO - Aircraft Agency Services Agree"
type textarea "x"
type input "25 PL GLO - Aircraft Agency Services Agreem"
type textarea "x"
type input "25 PL GLO - Aircraft Agency Services Agreeme"
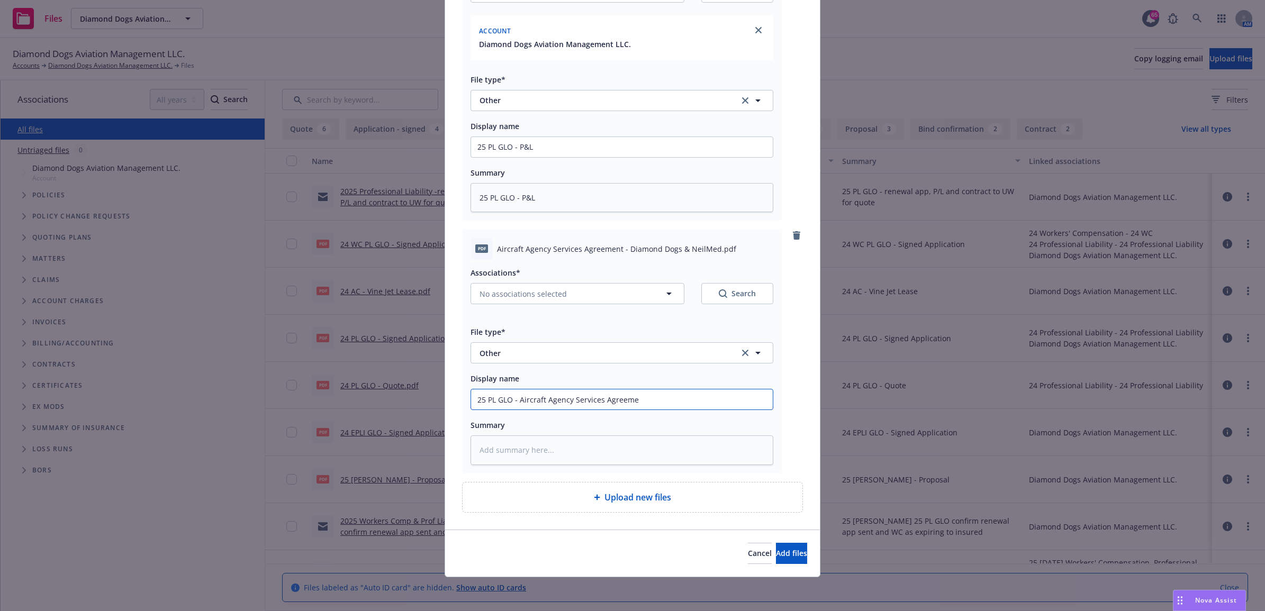
type textarea "x"
type input "25 PL GLO - Aircraft Agency Services Agreemen"
type textarea "x"
drag, startPoint x: 659, startPoint y: 400, endPoint x: 467, endPoint y: 395, distance: 192.1
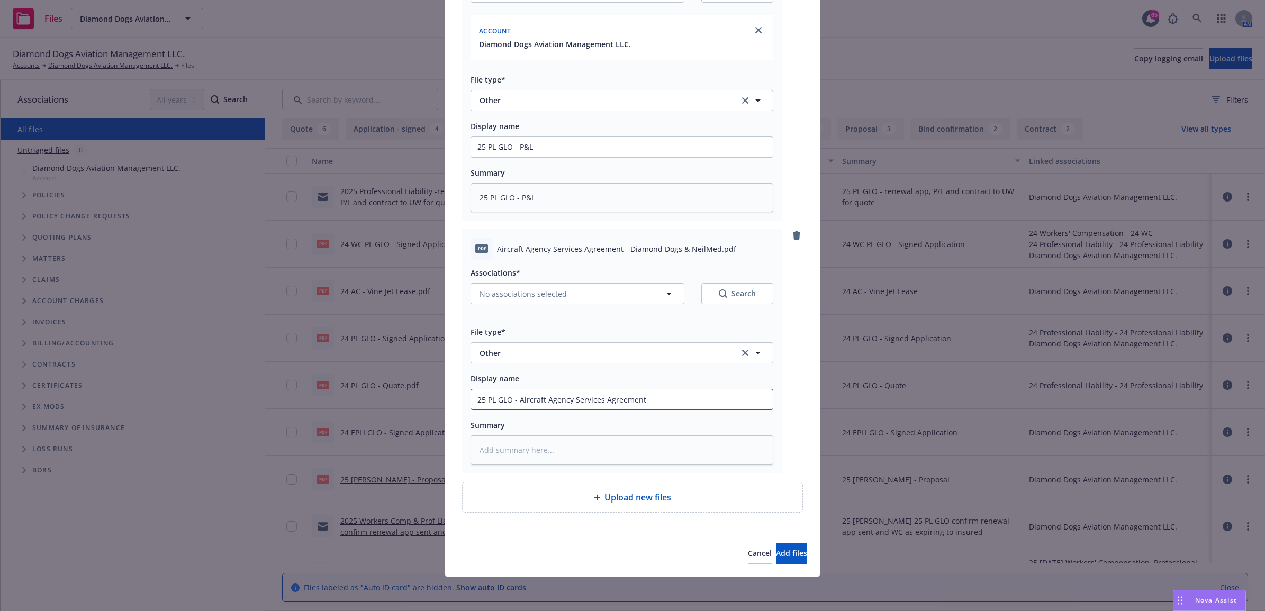
type input "25 PL GLO - Aircraft Agency Services Agreement"
paste textarea "25 PL GLO - Aircraft Agency Services Agreement"
type textarea "x"
type textarea "25 PL GLO - Aircraft Agency Services Agreement"
click at [514, 291] on span "No associations selected" at bounding box center [522, 293] width 87 height 11
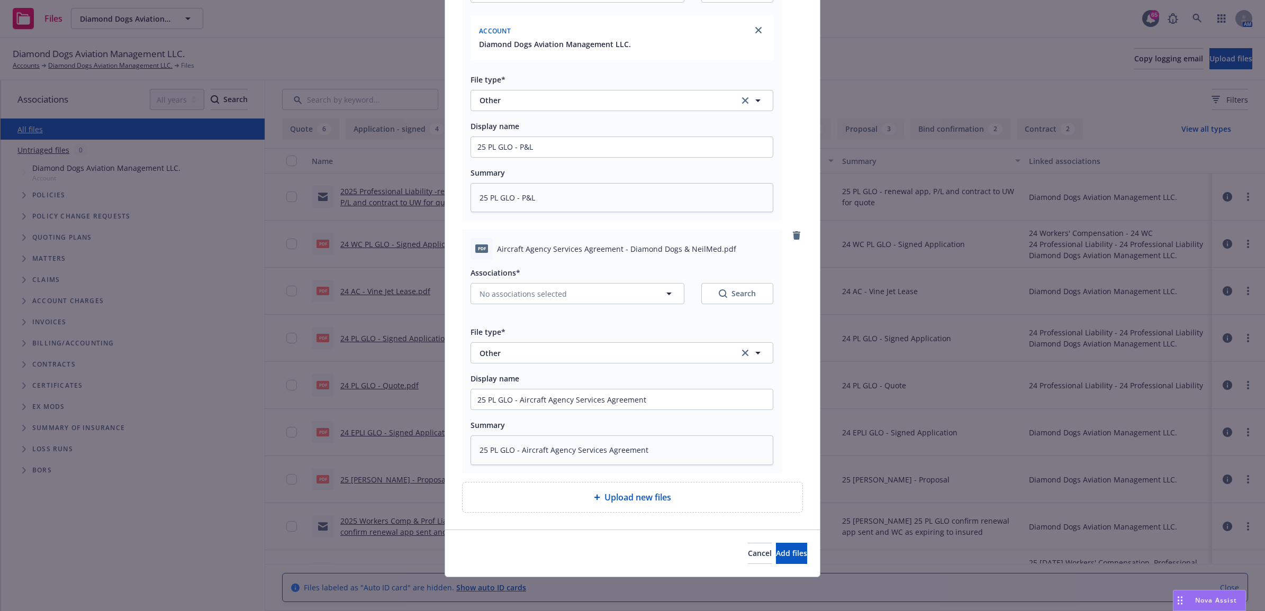
type textarea "x"
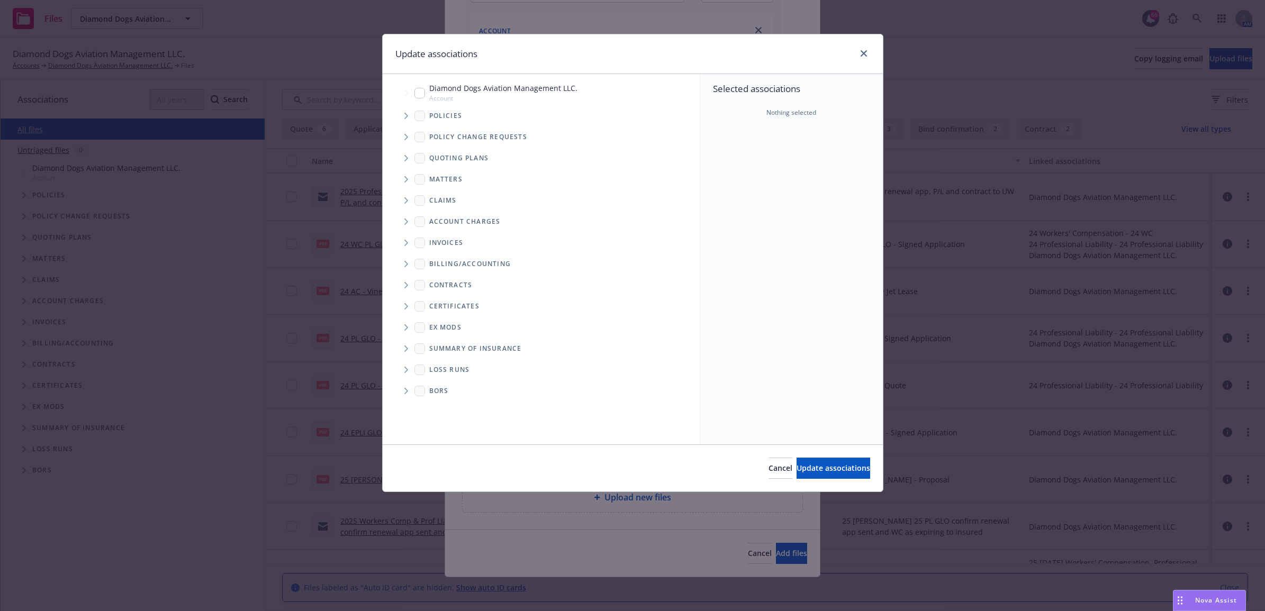
click at [421, 99] on div "Diamond Dogs Aviation Management LLC. Account" at bounding box center [495, 93] width 163 height 20
checkbox input "true"
click at [837, 472] on span "Update associations" at bounding box center [833, 468] width 74 height 10
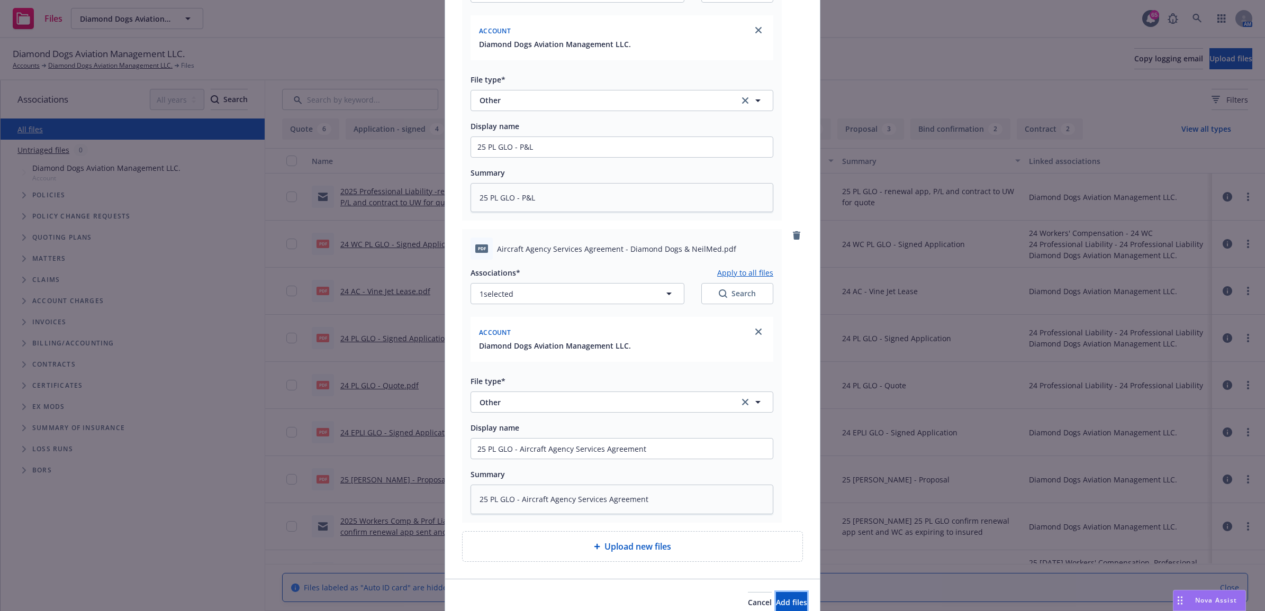
click at [795, 599] on button "Add files" at bounding box center [791, 602] width 31 height 21
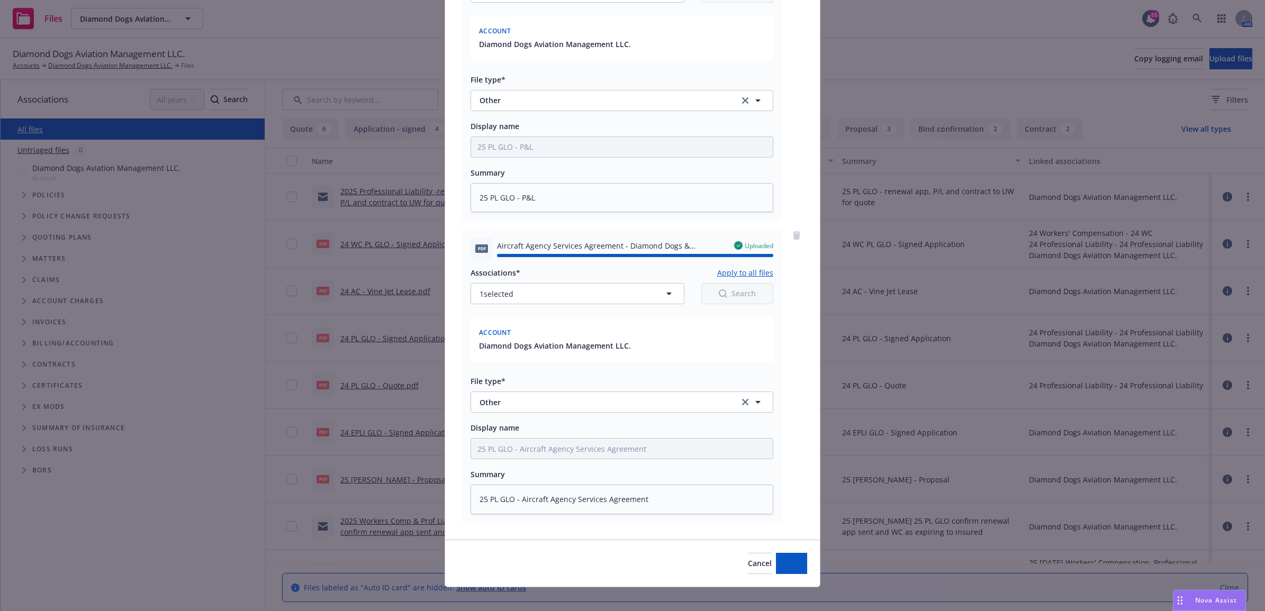
type textarea "x"
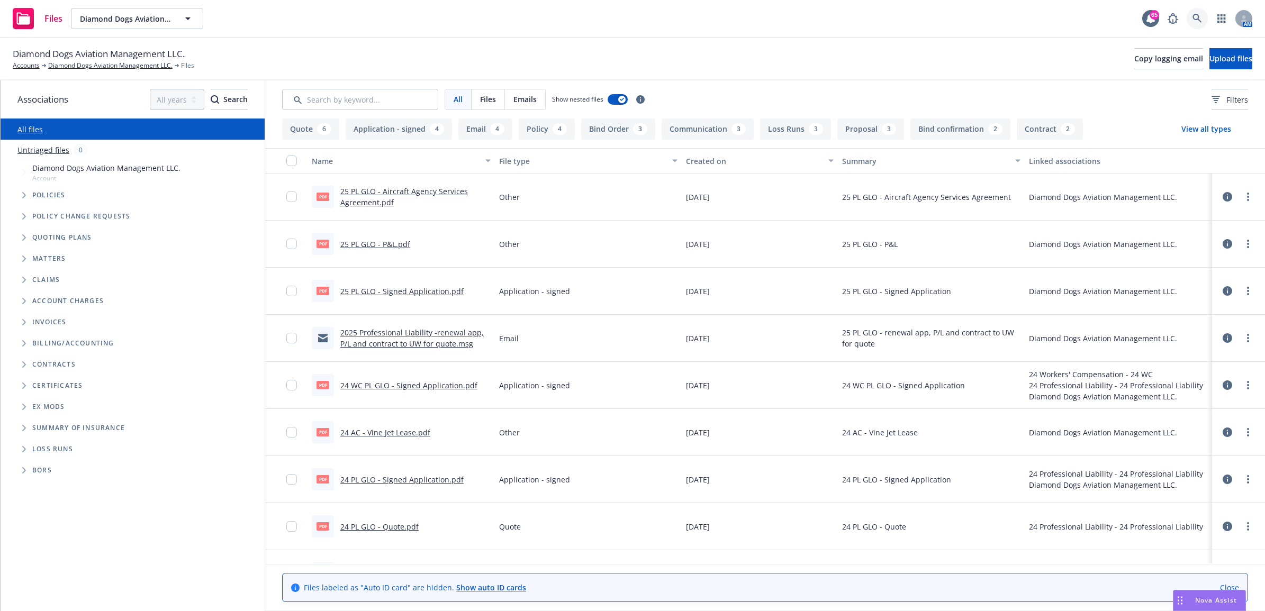
click at [1190, 22] on link at bounding box center [1196, 18] width 21 height 21
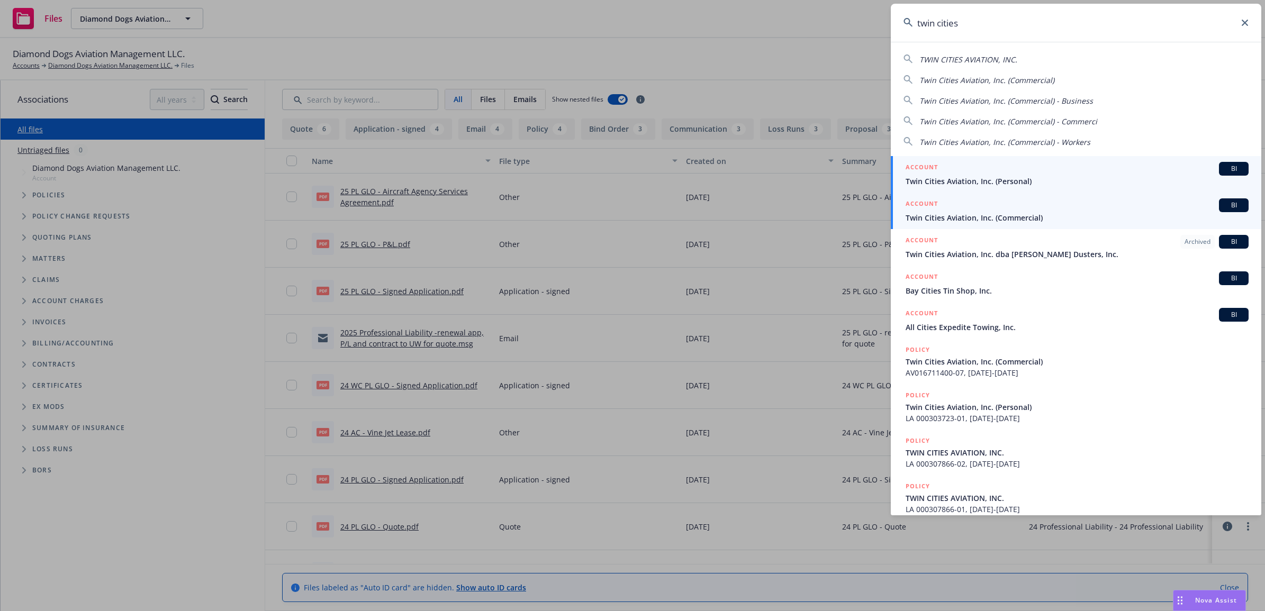
type input "twin cities"
drag, startPoint x: 971, startPoint y: 210, endPoint x: 935, endPoint y: 219, distance: 37.1
click at [971, 210] on div "ACCOUNT BI" at bounding box center [1076, 205] width 343 height 14
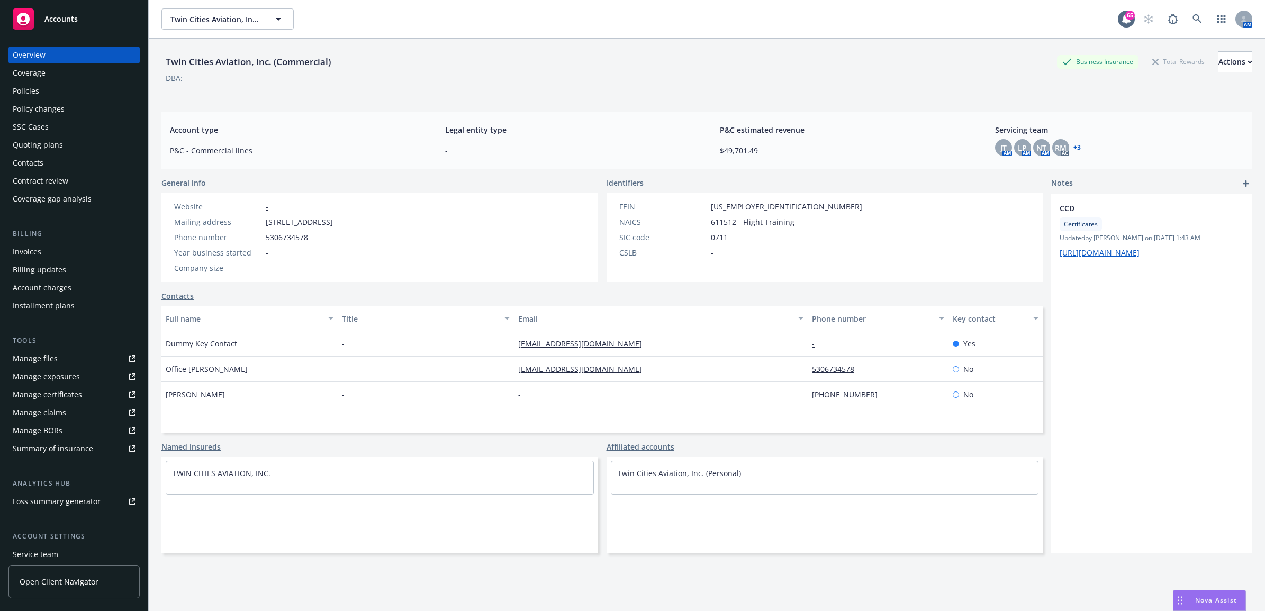
click at [76, 92] on div "Policies" at bounding box center [74, 91] width 123 height 17
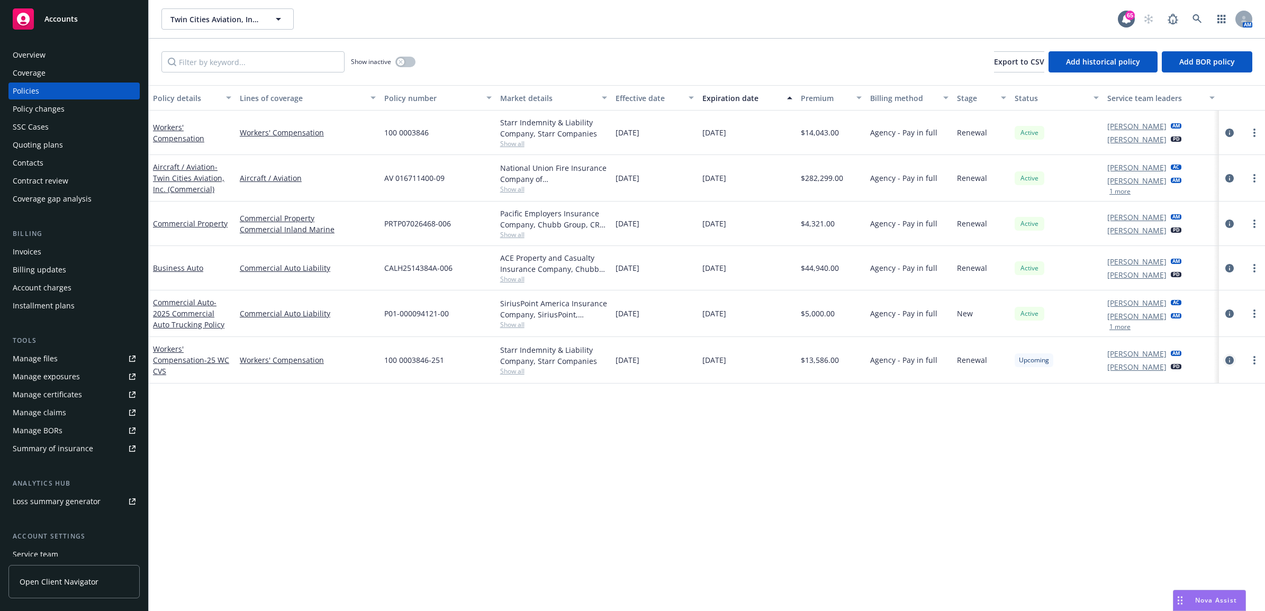
click at [1225, 363] on icon "circleInformation" at bounding box center [1229, 360] width 8 height 8
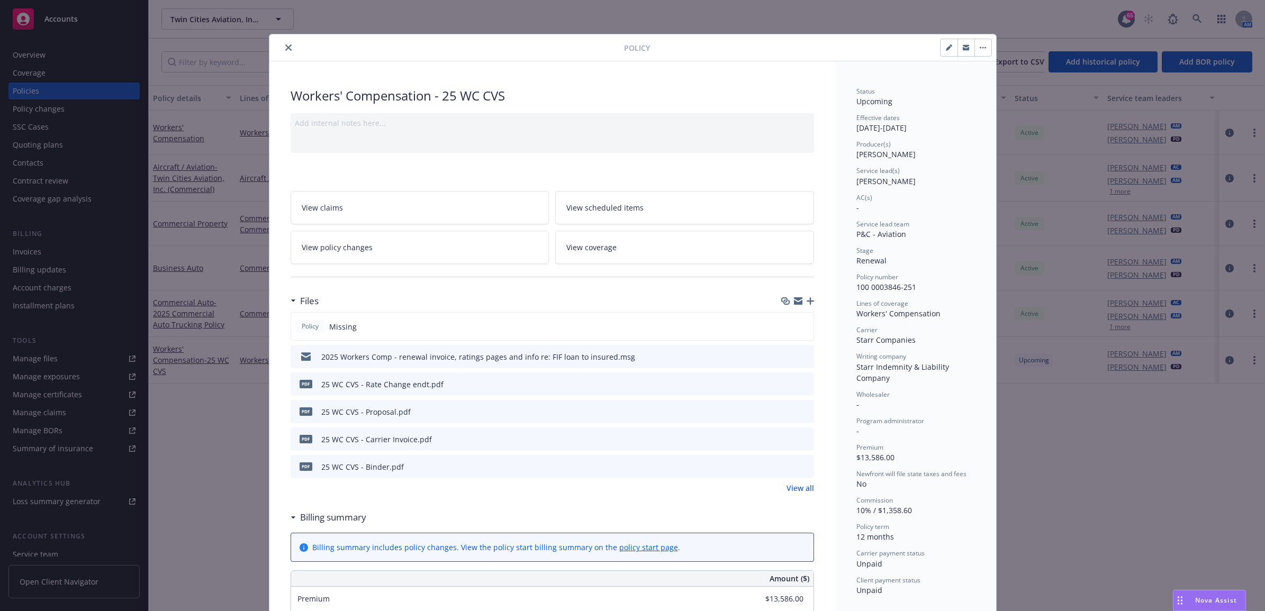
click at [806, 303] on icon "button" at bounding box center [809, 300] width 7 height 7
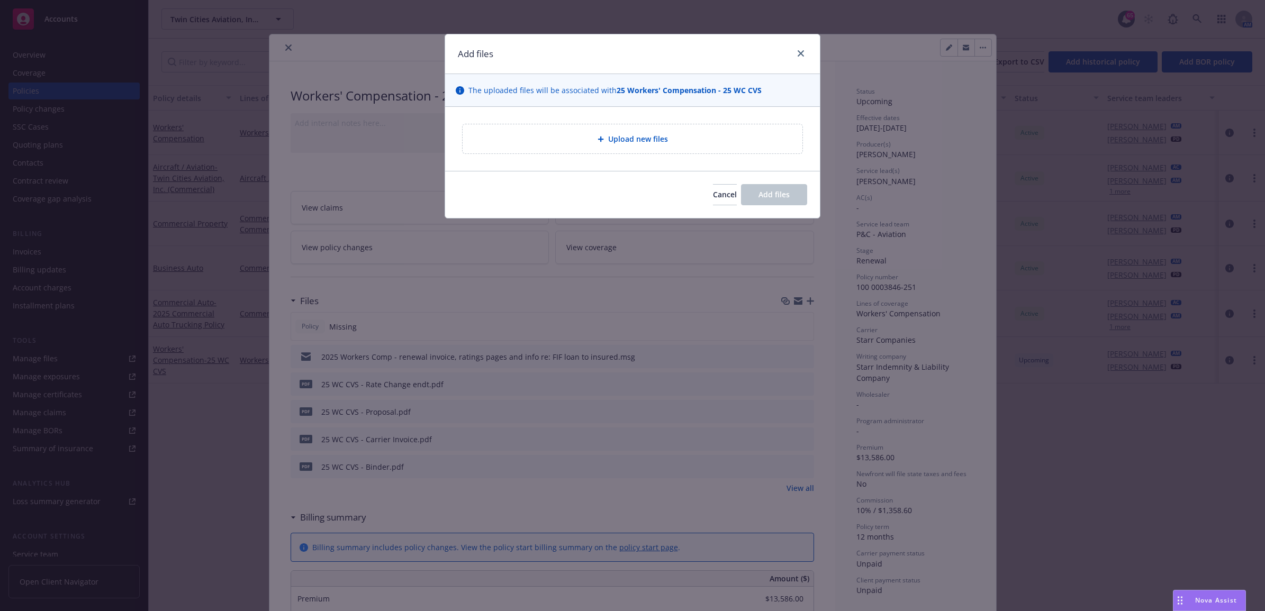
click at [717, 147] on div "Upload new files" at bounding box center [632, 138] width 340 height 29
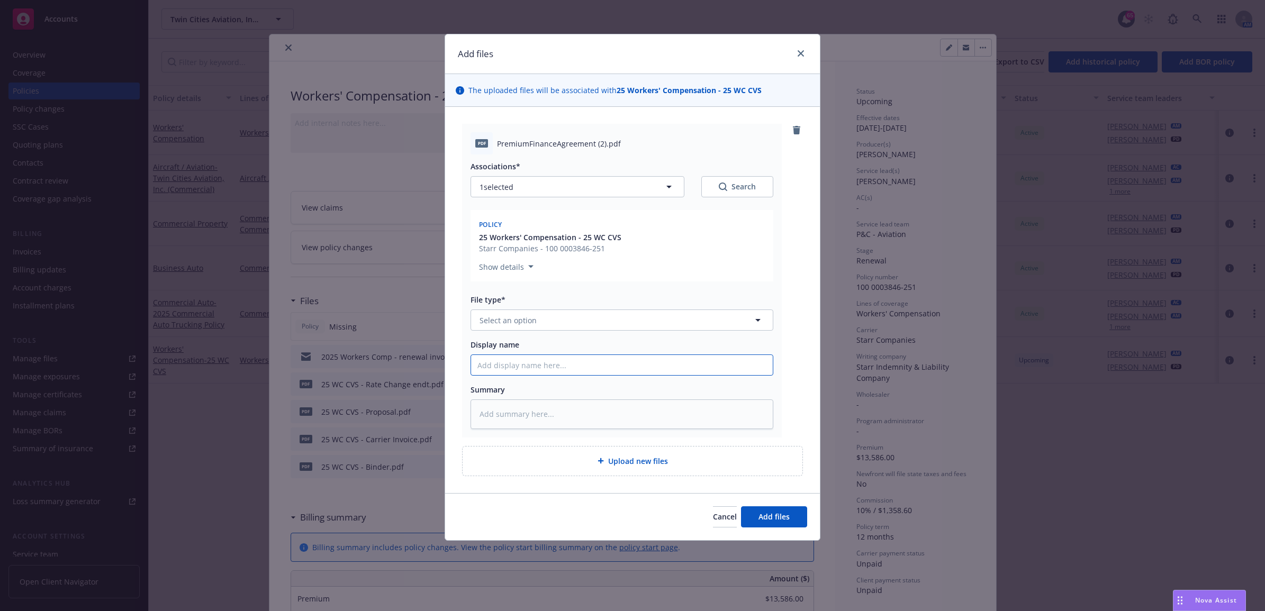
click at [521, 366] on input "Display name" at bounding box center [622, 365] width 302 height 20
type textarea "x"
type input "2"
type textarea "x"
type input "25"
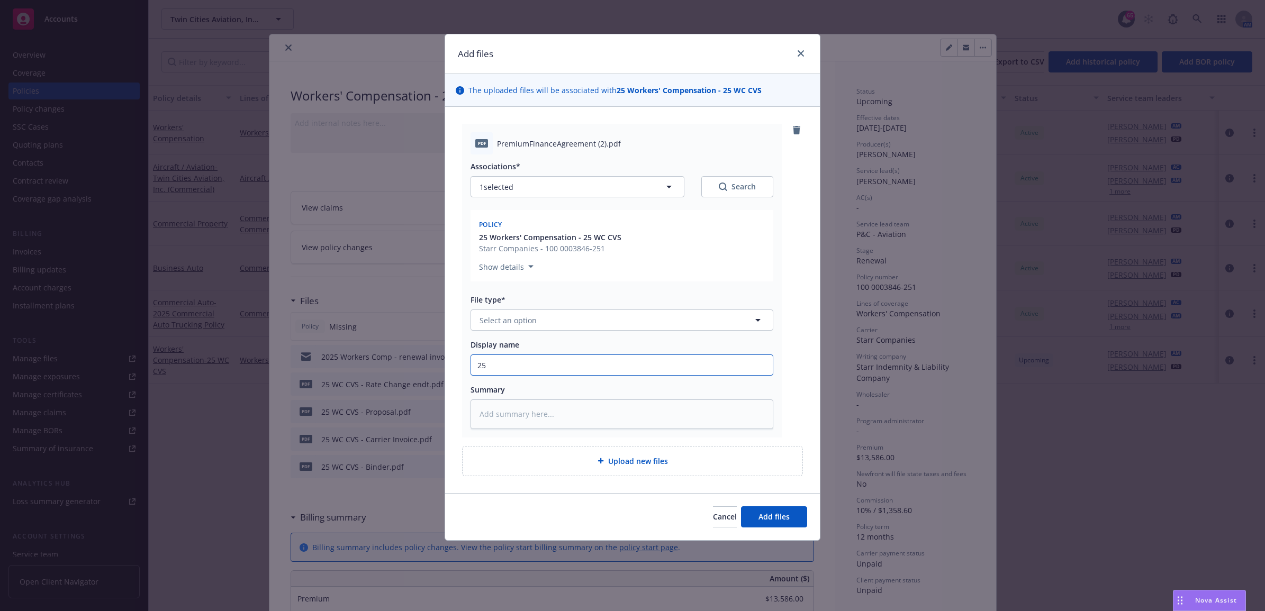
type textarea "x"
type input "25"
type textarea "x"
type input "25 W"
type textarea "x"
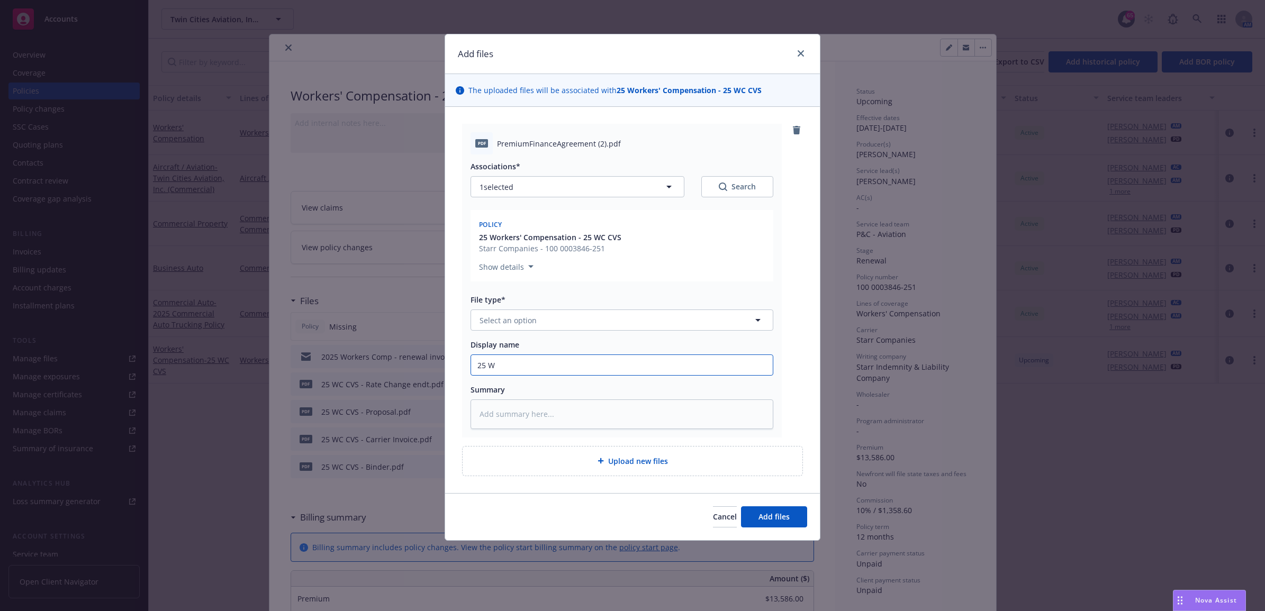
type input "25 WC"
type textarea "x"
type input "25 WC"
type textarea "x"
type input "25 WC C"
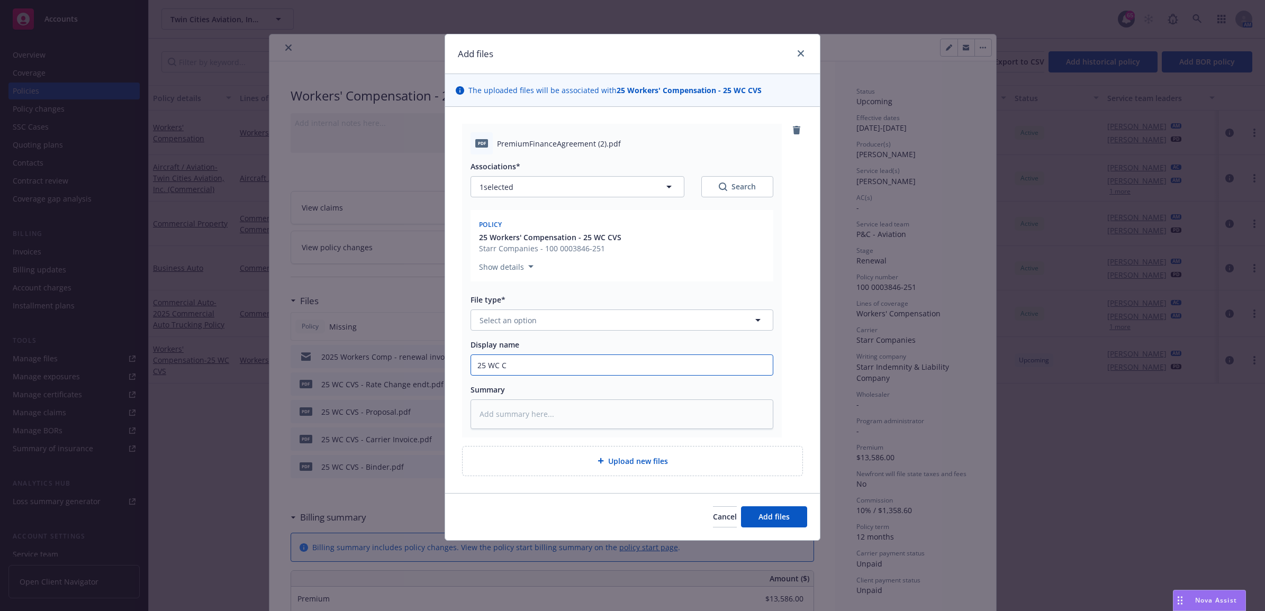
type textarea "x"
type input "25 WC CV"
type textarea "x"
type input "25 WC CVS"
type textarea "x"
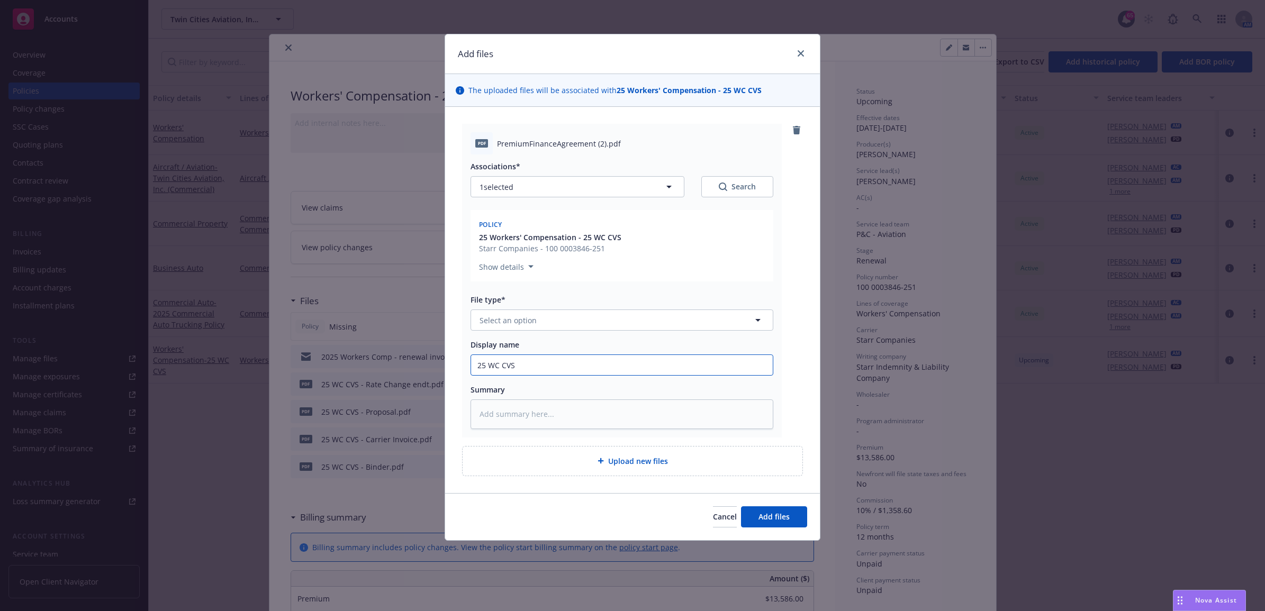
type input "25 WC CVS"
type textarea "x"
type input "25 WC CVS -"
type textarea "x"
type input "25 WC CVS -"
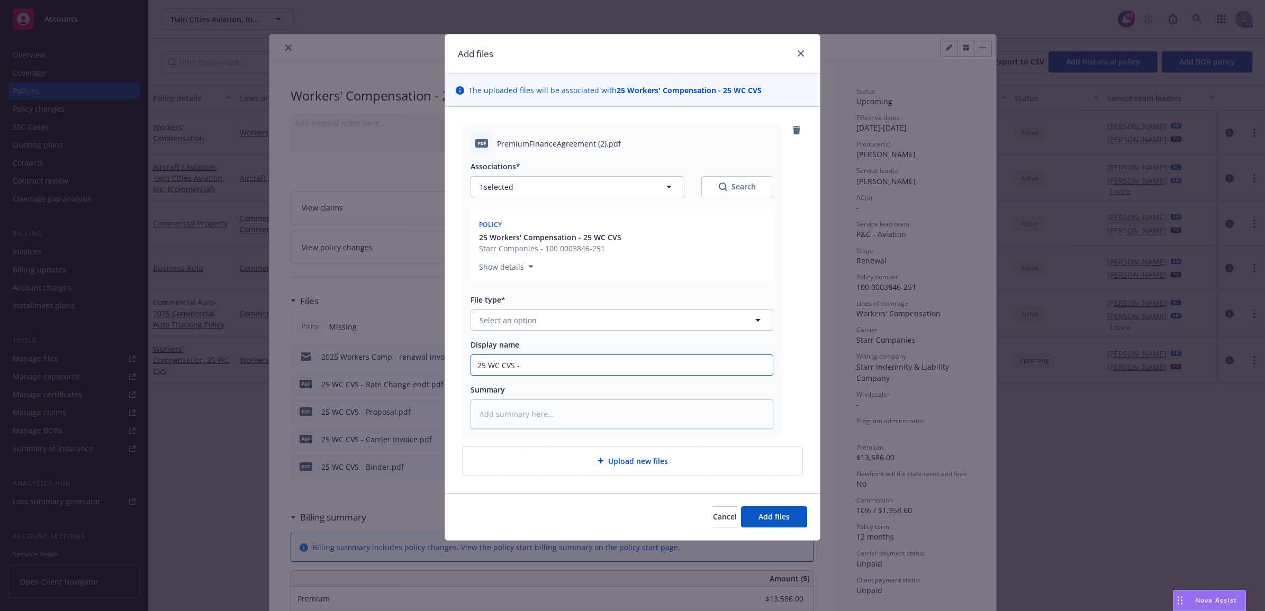
type textarea "x"
type input "25 WC CVS - S"
type textarea "x"
type input "25 WC CVS - Si"
type textarea "x"
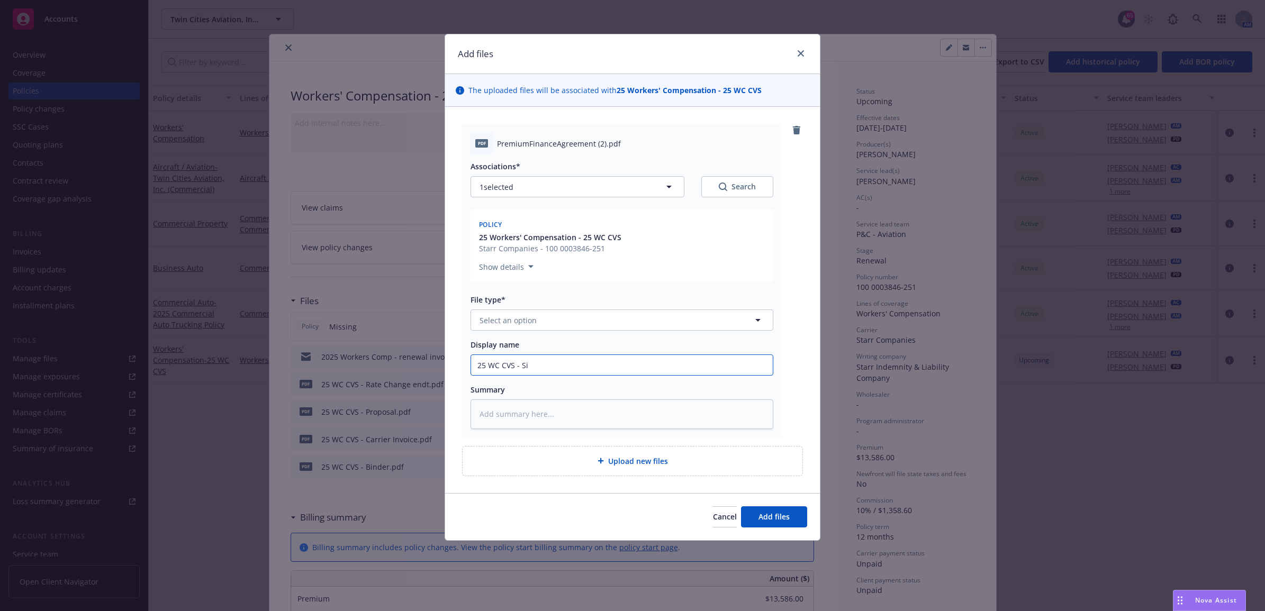
type input "25 WC CVS - Sig"
type textarea "x"
type input "25 WC CVS - Sign"
type textarea "x"
type input "25 WC CVS - Signe"
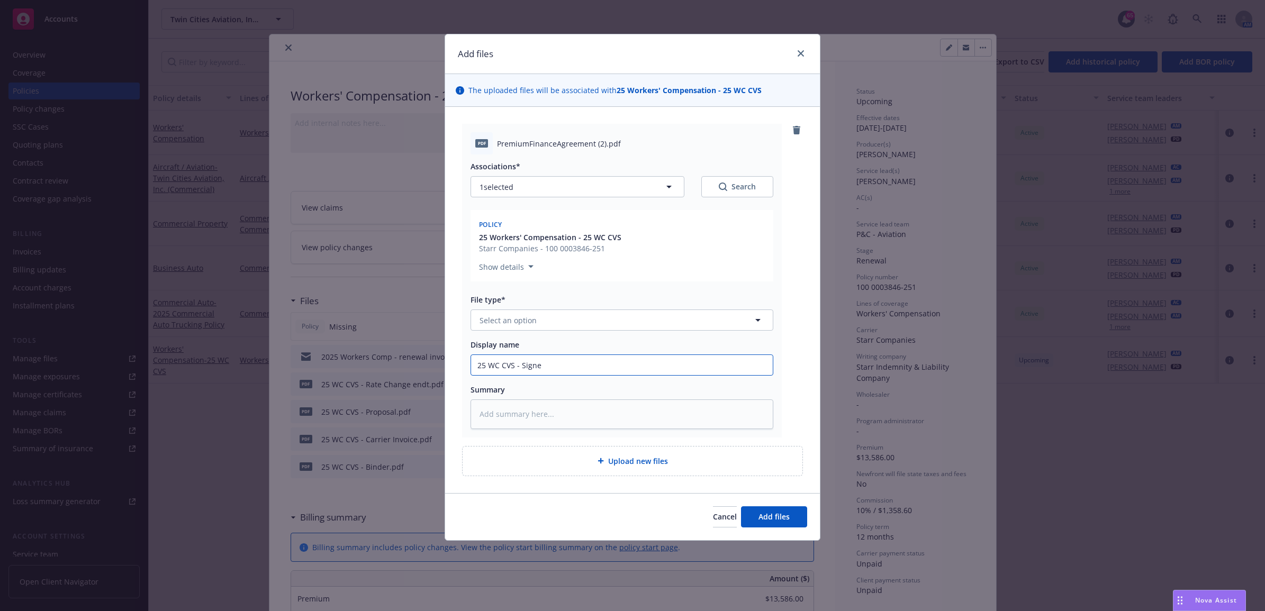
type textarea "x"
type input "25 WC CVS - Signed"
type textarea "x"
type input "25 WC CVS - Signed"
type textarea "x"
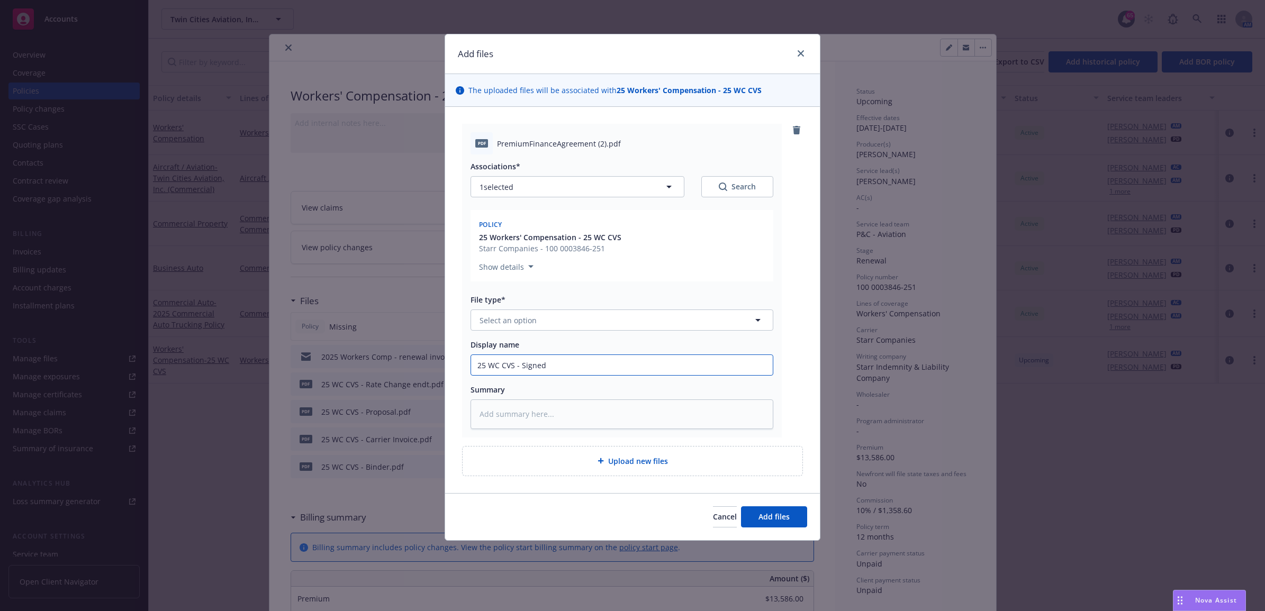
type input "25 WC CVS - Signed P"
type textarea "x"
type input "25 WC CVS - Signed PT"
type textarea "x"
type input "25 WC CVS - Signed PTA"
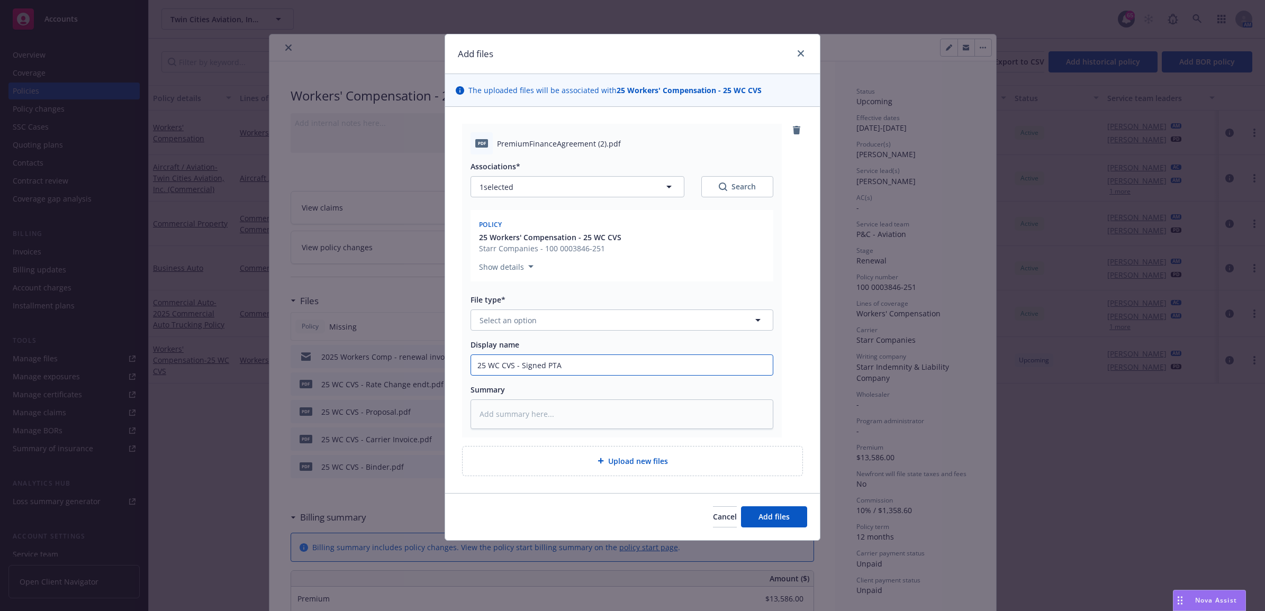
type textarea "x"
type input "25 WC CVS - Signed PT"
type textarea "x"
type input "25 WC CVS - Signed P"
type textarea "x"
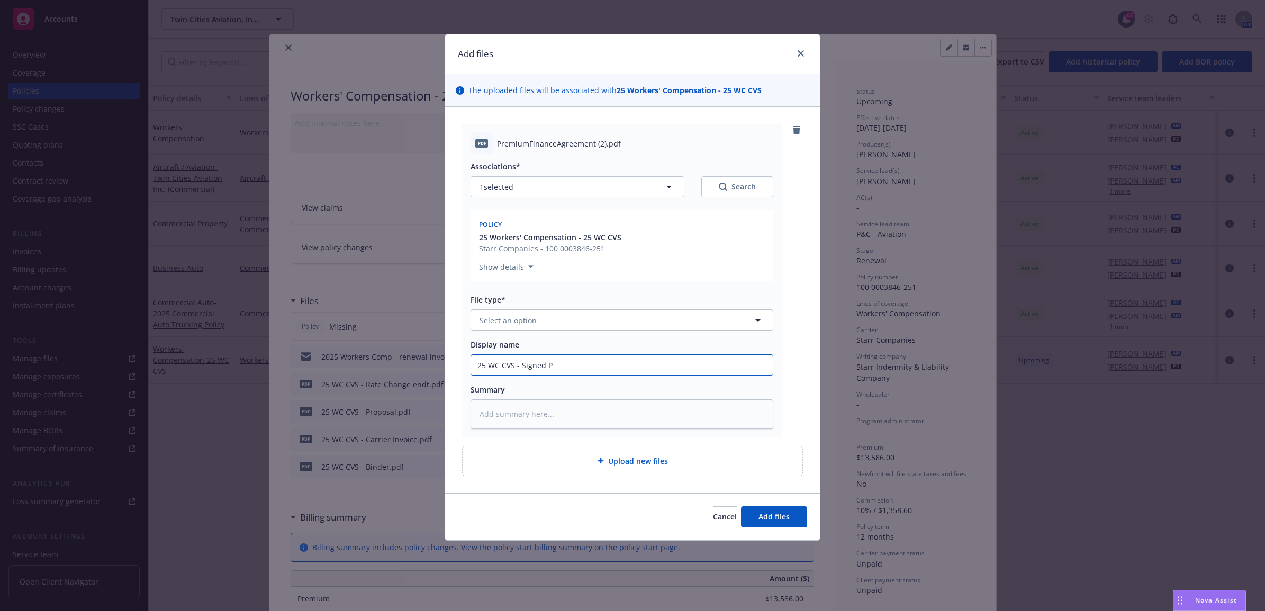
type input "25 WC CVS - Signed PF"
type textarea "x"
drag, startPoint x: 478, startPoint y: 360, endPoint x: 414, endPoint y: 353, distance: 64.4
click at [414, 353] on div "Add files The uploaded files will be associated with 25 Workers' Compensation -…" at bounding box center [632, 305] width 1265 height 611
type input "25 WC CVS - Signed PFA"
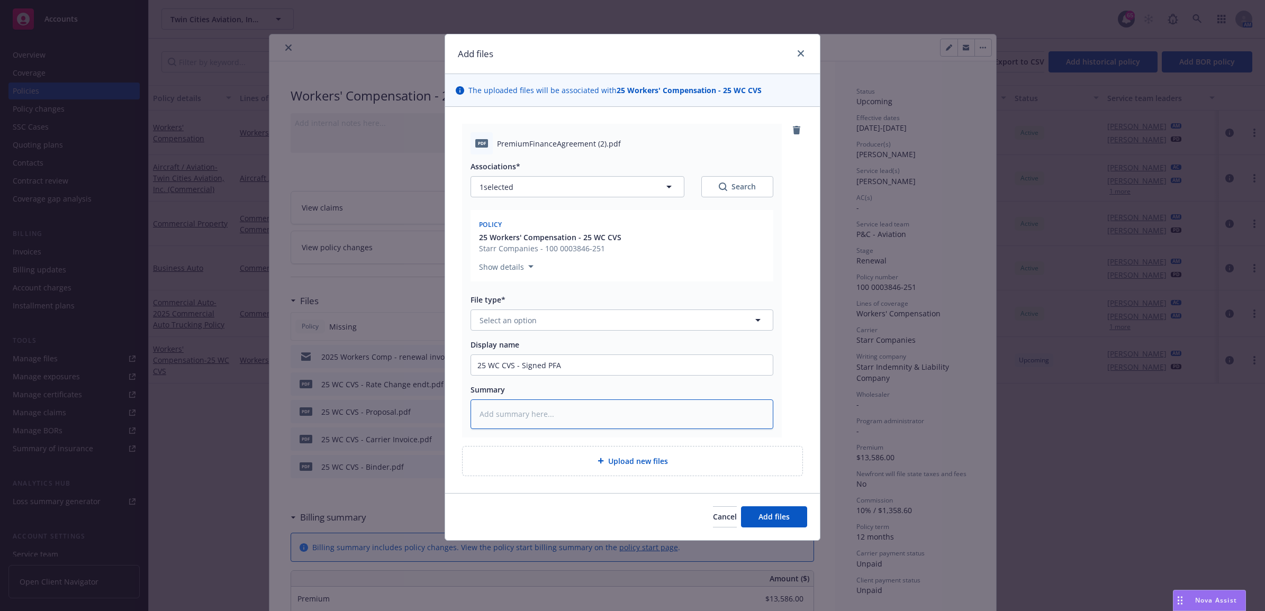
paste textarea "25 WC CVS - Signed PFA"
type textarea "x"
type textarea "25 WC CVS - Signed PFA"
click at [507, 324] on span "Select an option" at bounding box center [507, 320] width 57 height 11
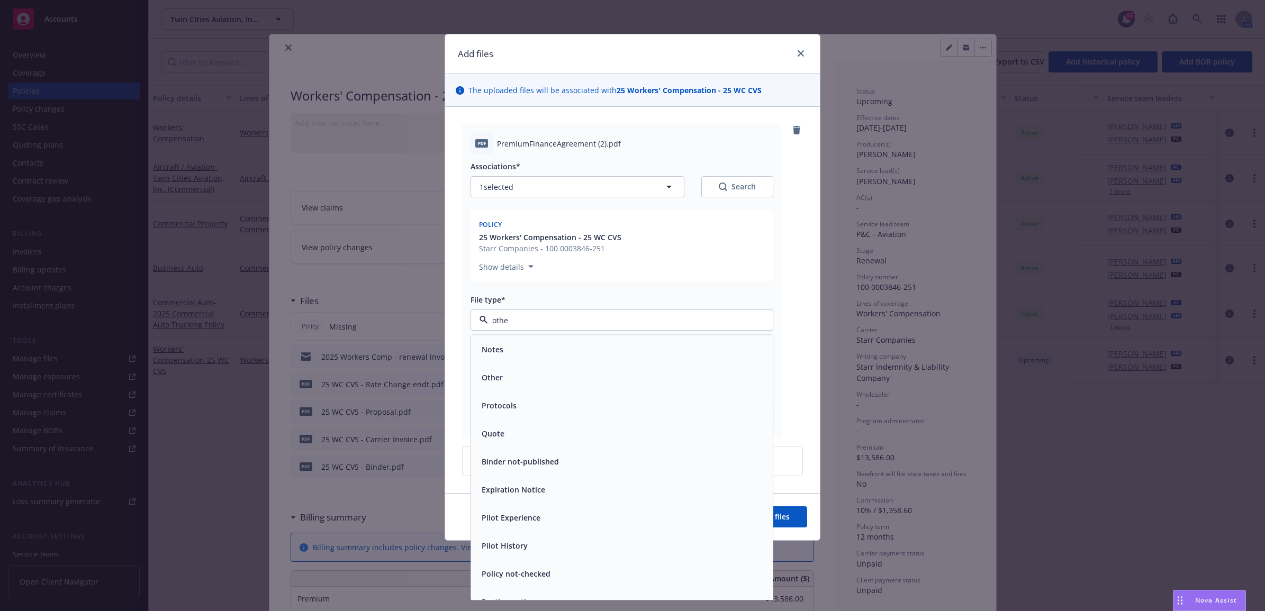
type input "other"
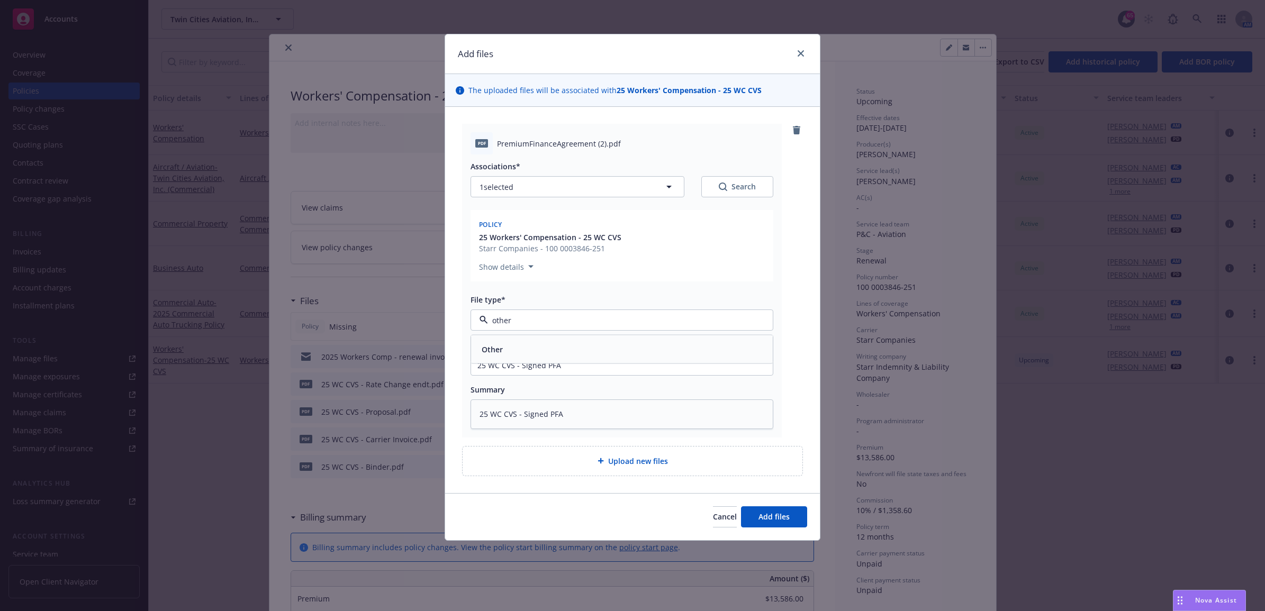
click at [502, 341] on div "Other" at bounding box center [622, 349] width 302 height 28
click at [770, 514] on span "Add files" at bounding box center [773, 517] width 31 height 10
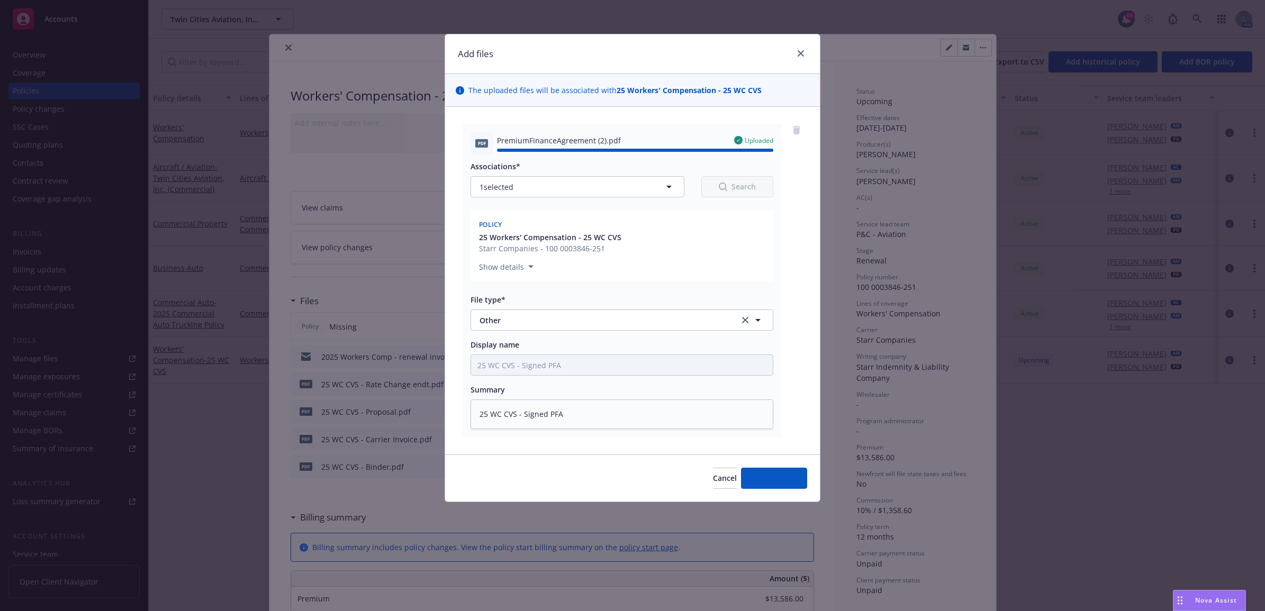
type textarea "x"
